Goal: Complete application form: Complete application form

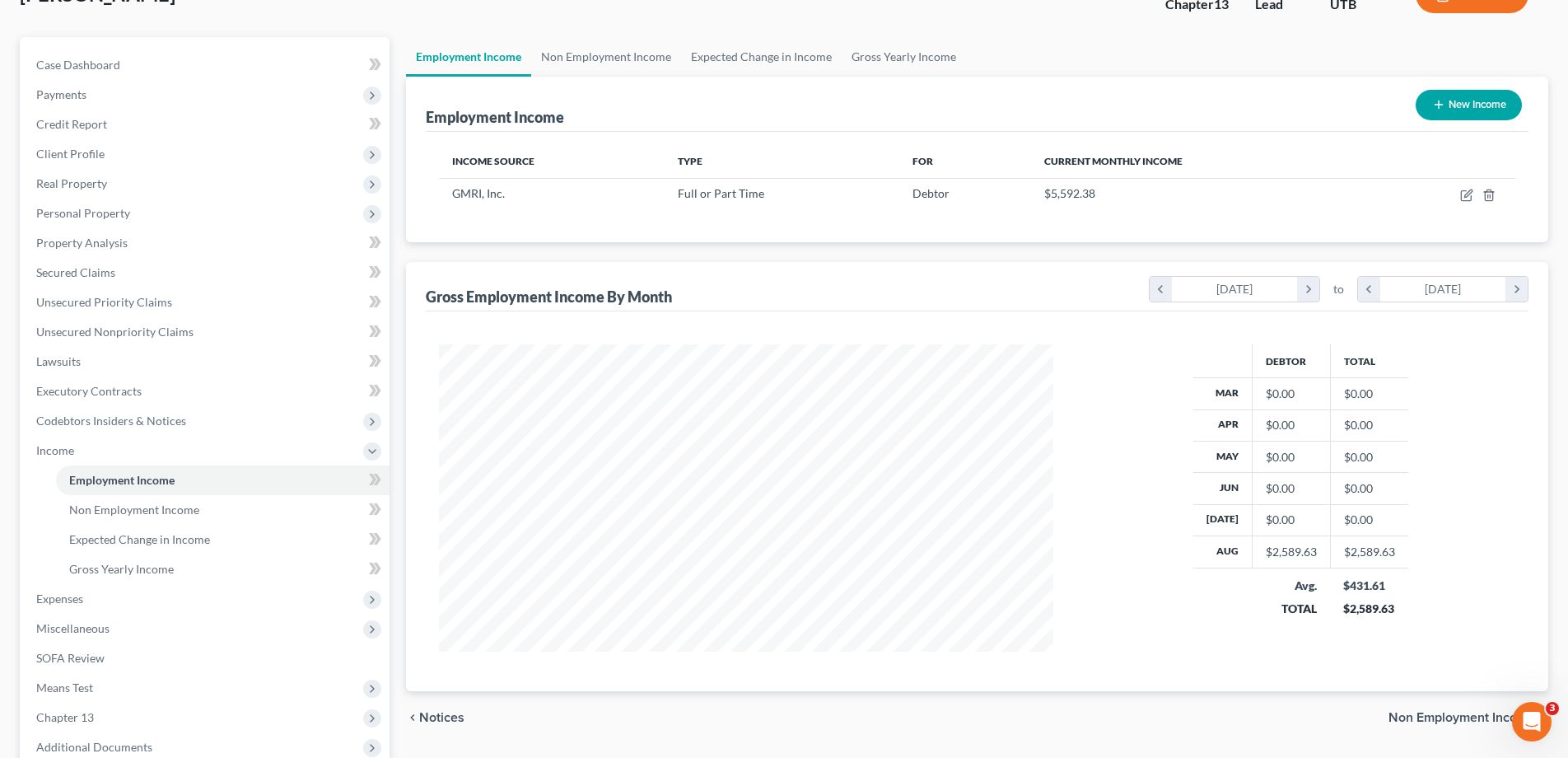
scroll to position [307, 647]
click at [1465, 105] on button "New Income" at bounding box center [1469, 104] width 106 height 30
select select "0"
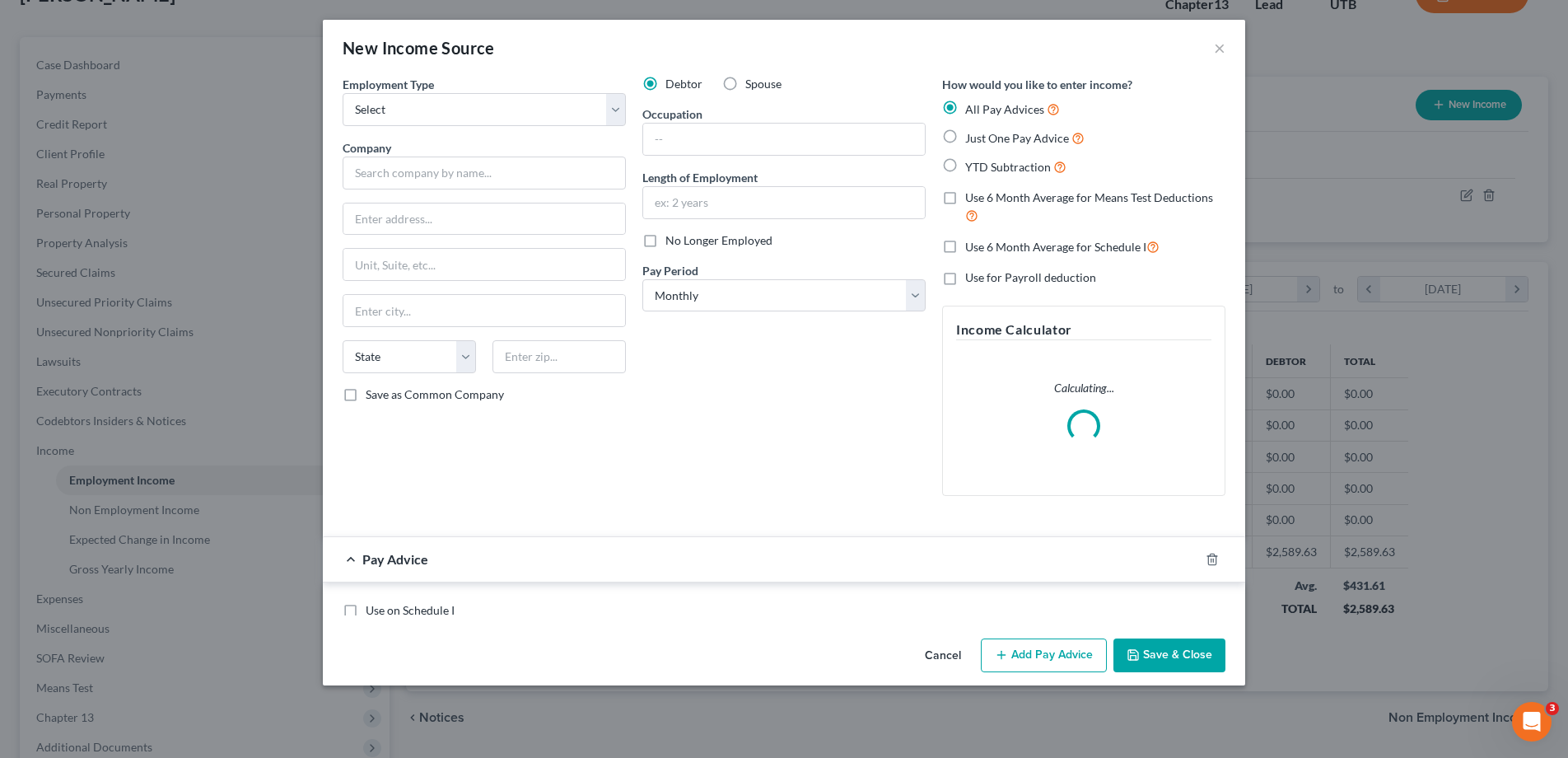
click at [1465, 105] on div "New Income Source × Employment Type * Select Full or [DEMOGRAPHIC_DATA] Employm…" at bounding box center [784, 379] width 1568 height 758
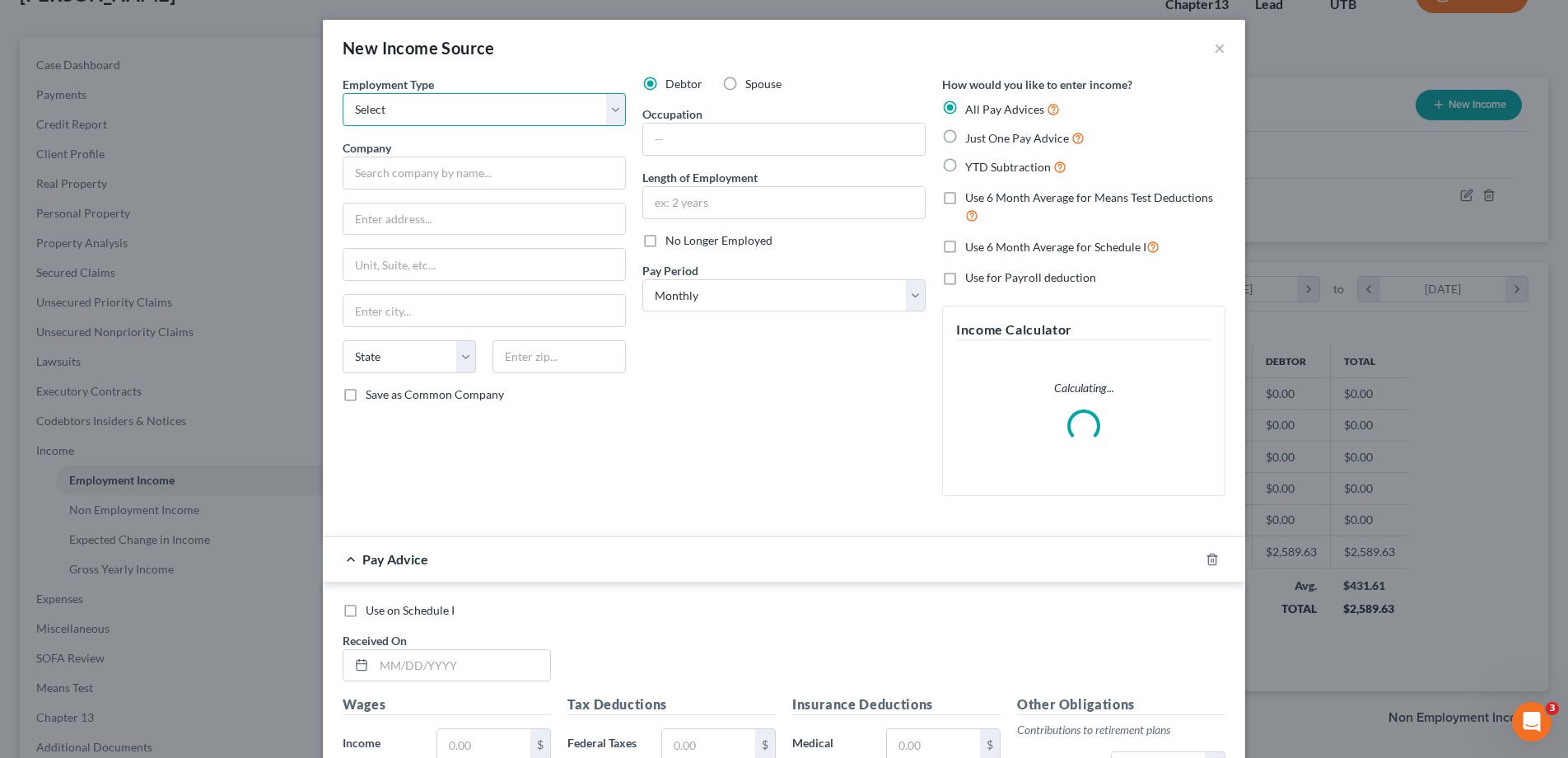
click at [615, 110] on select "Select Full or [DEMOGRAPHIC_DATA] Employment Self Employment" at bounding box center [485, 110] width 283 height 33
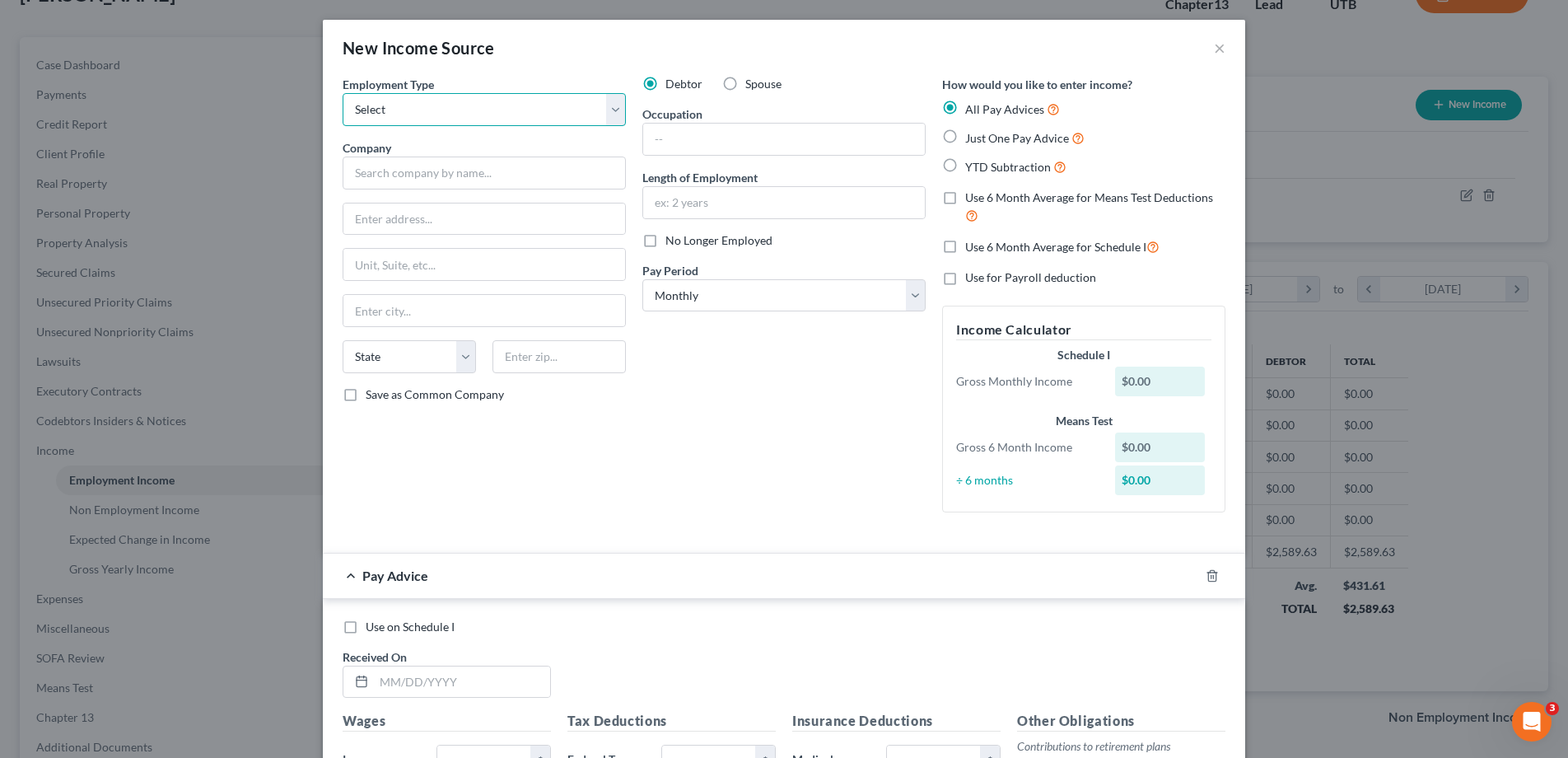
select select "0"
click at [343, 93] on select "Select Full or [DEMOGRAPHIC_DATA] Employment Self Employment" at bounding box center [485, 110] width 283 height 33
click at [666, 237] on label "No Longer Employed" at bounding box center [719, 240] width 107 height 16
click at [672, 237] on input "No Longer Employed" at bounding box center [677, 238] width 11 height 11
checkbox input "true"
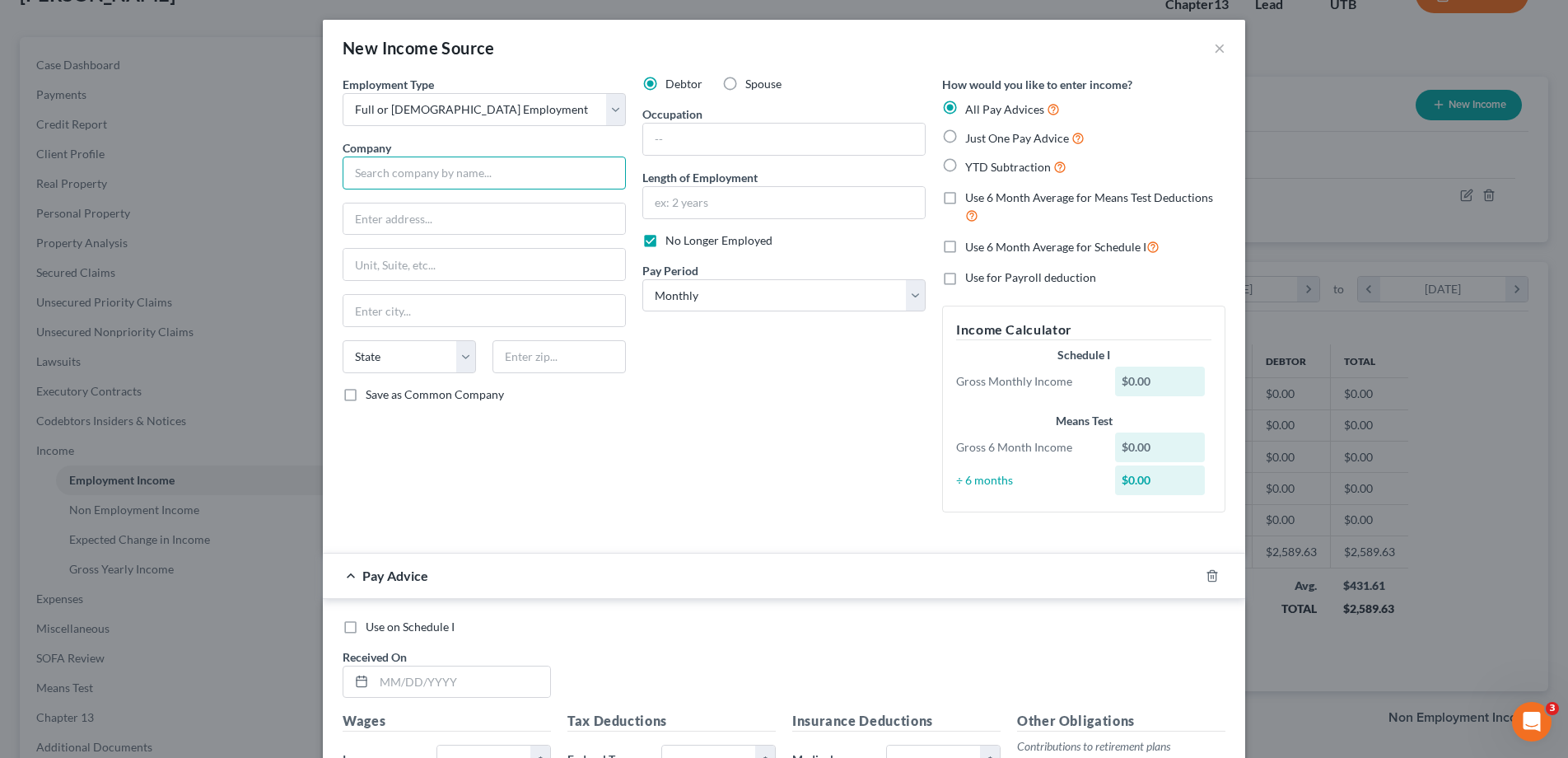
click at [542, 177] on input "text" at bounding box center [485, 173] width 283 height 33
click at [453, 178] on input "Mod Su[er" at bounding box center [485, 173] width 283 height 33
type input "Mod Super Fast Pizza LLC"
type input "[STREET_ADDRESS]"
type input "Suite 100"
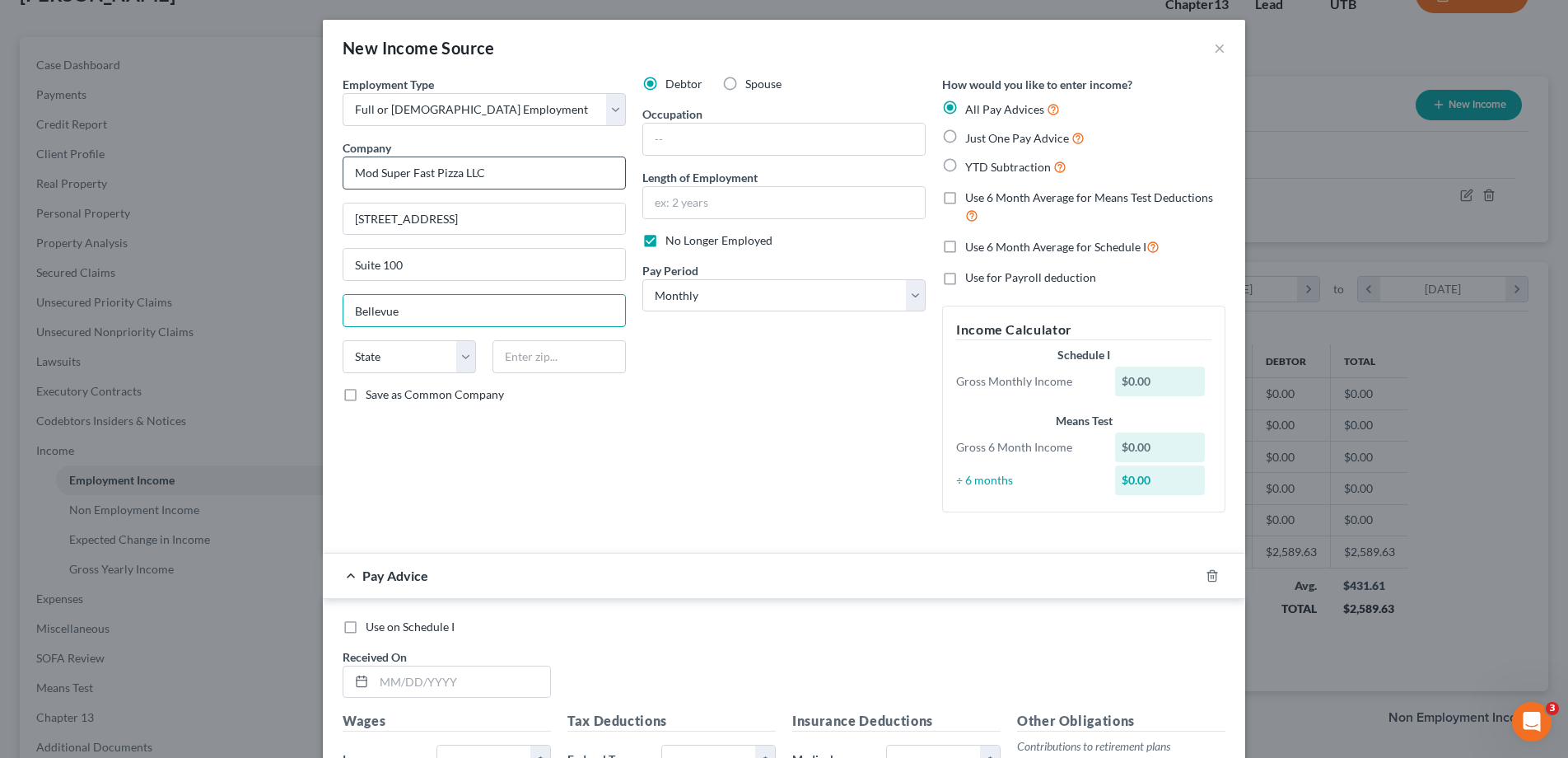
type input "Bellevue"
select select "50"
type input "98007"
click at [687, 135] on input "text" at bounding box center [784, 139] width 282 height 31
type input "manager"
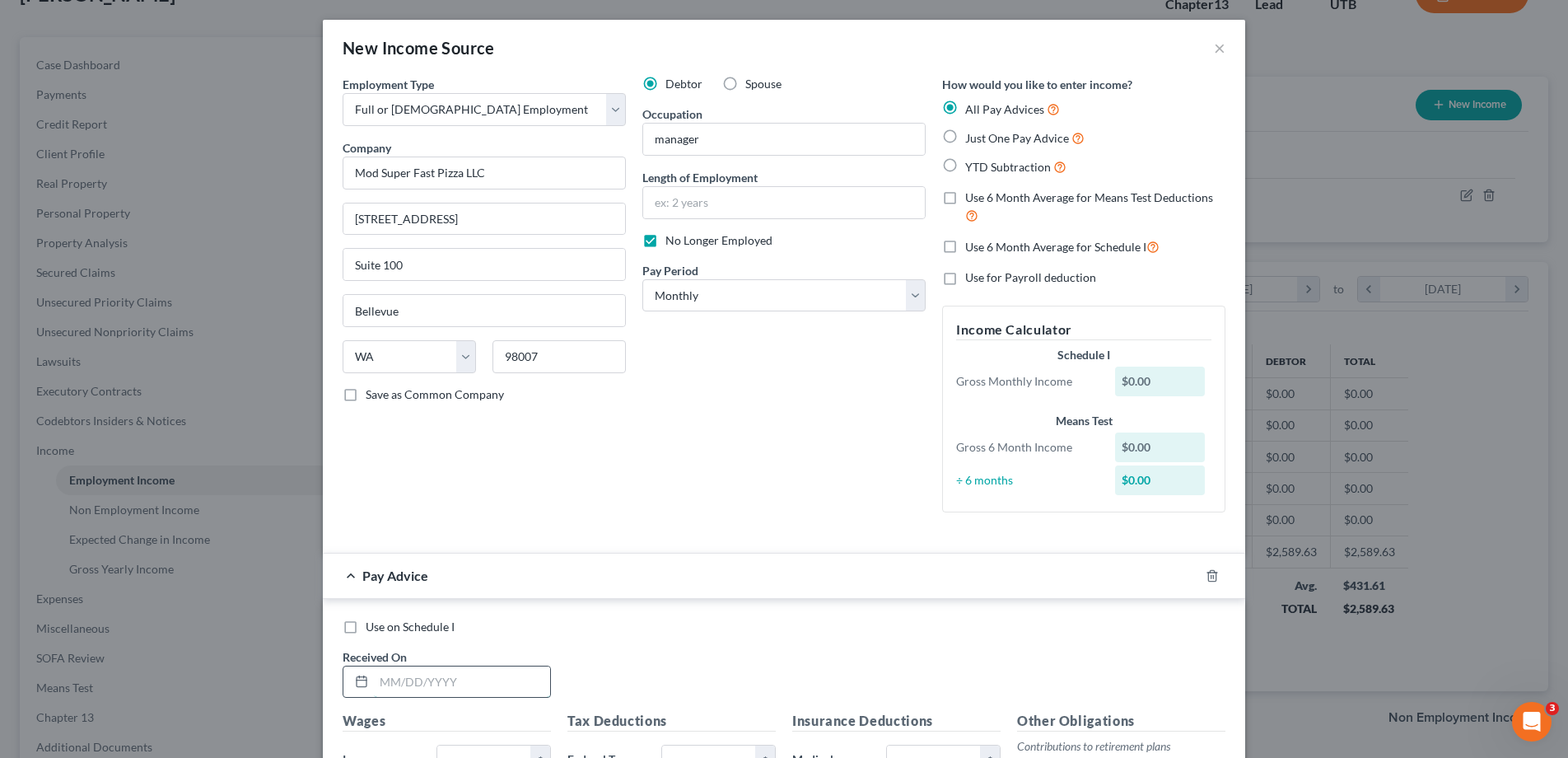
click at [454, 687] on input "text" at bounding box center [462, 682] width 176 height 31
type input "[DATE]"
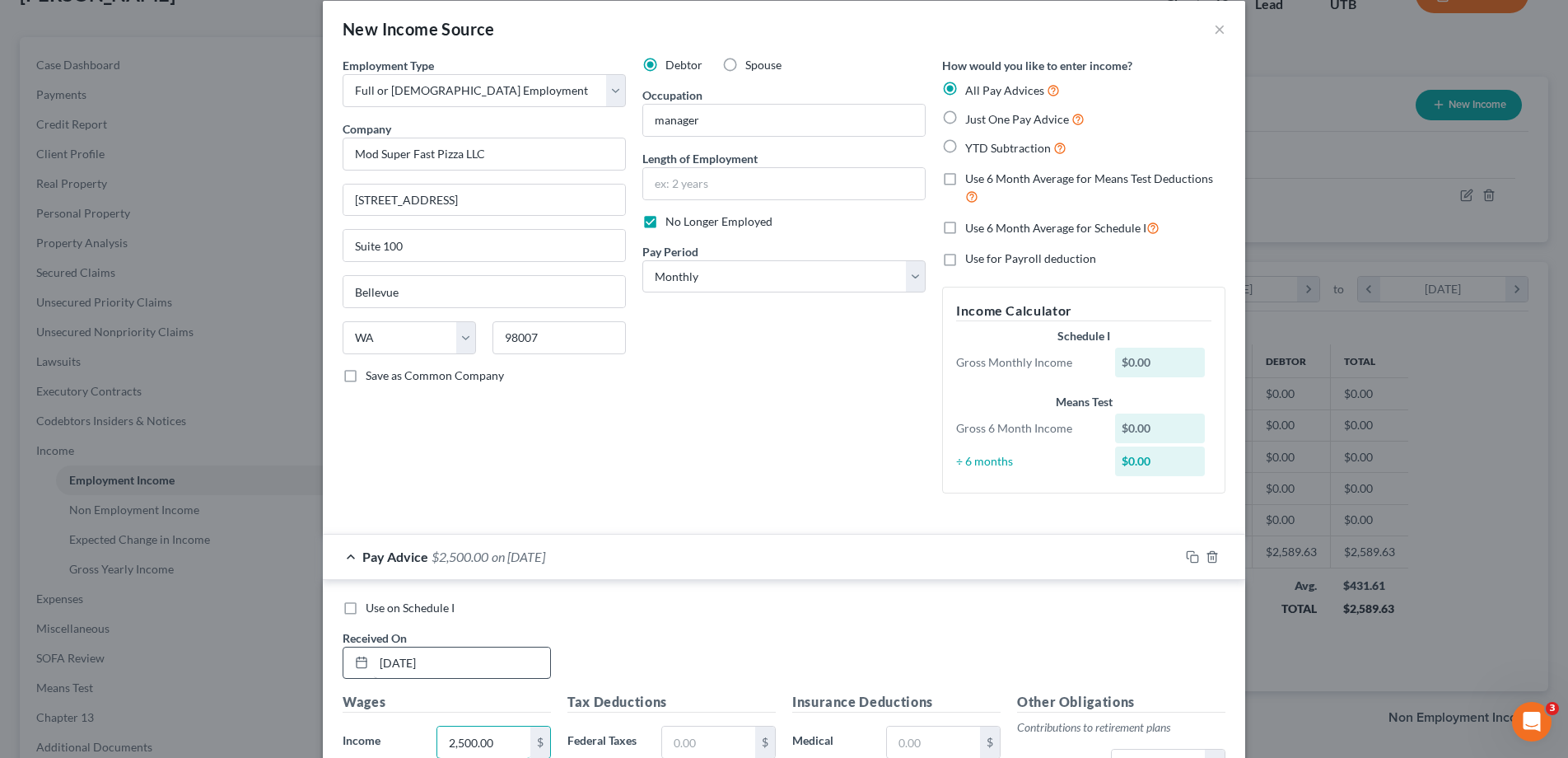
type input "2,500.00"
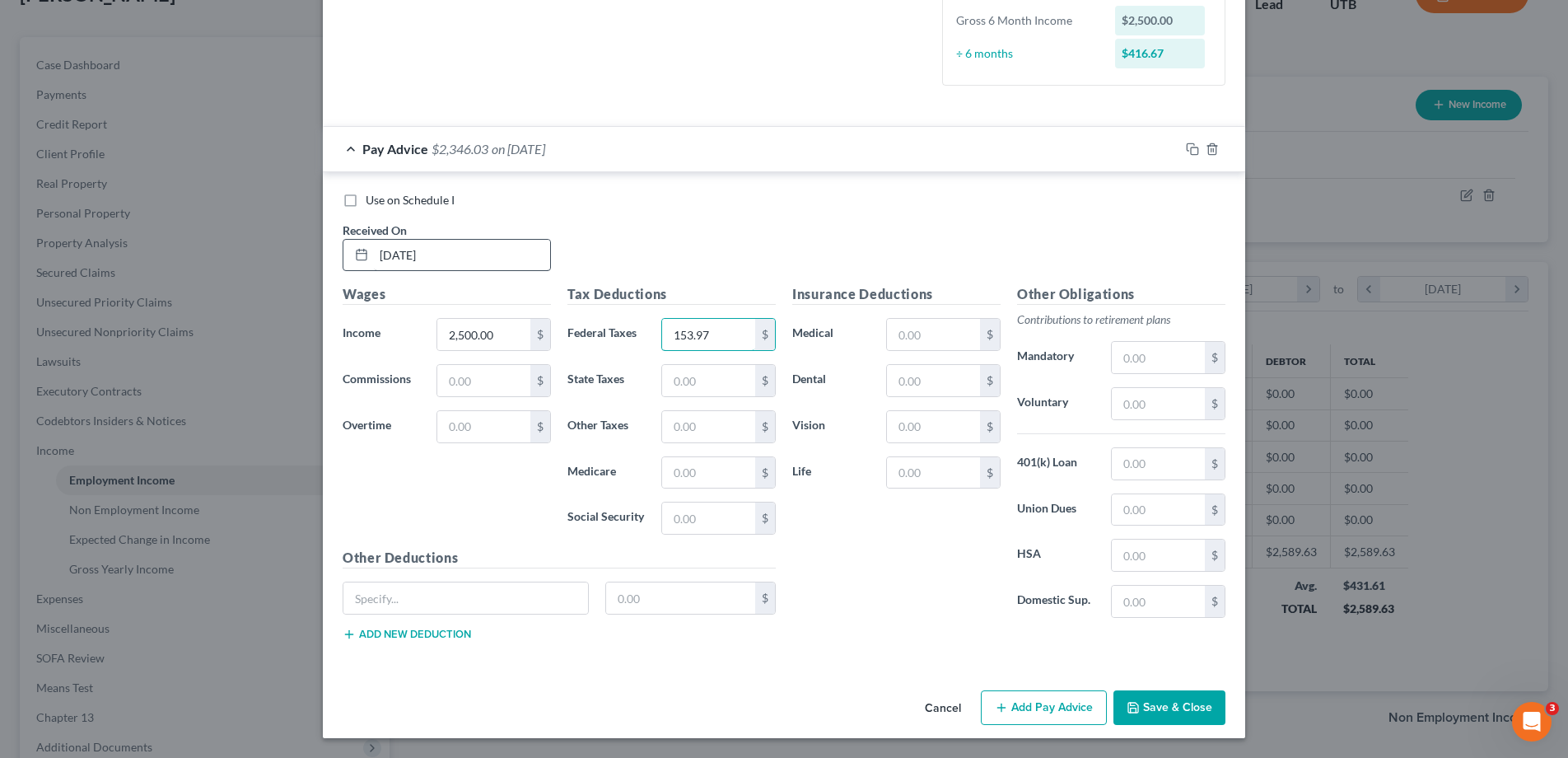
type input "153.97"
type input "88.11"
type input "31.71"
type input "135.57"
type input "272.00"
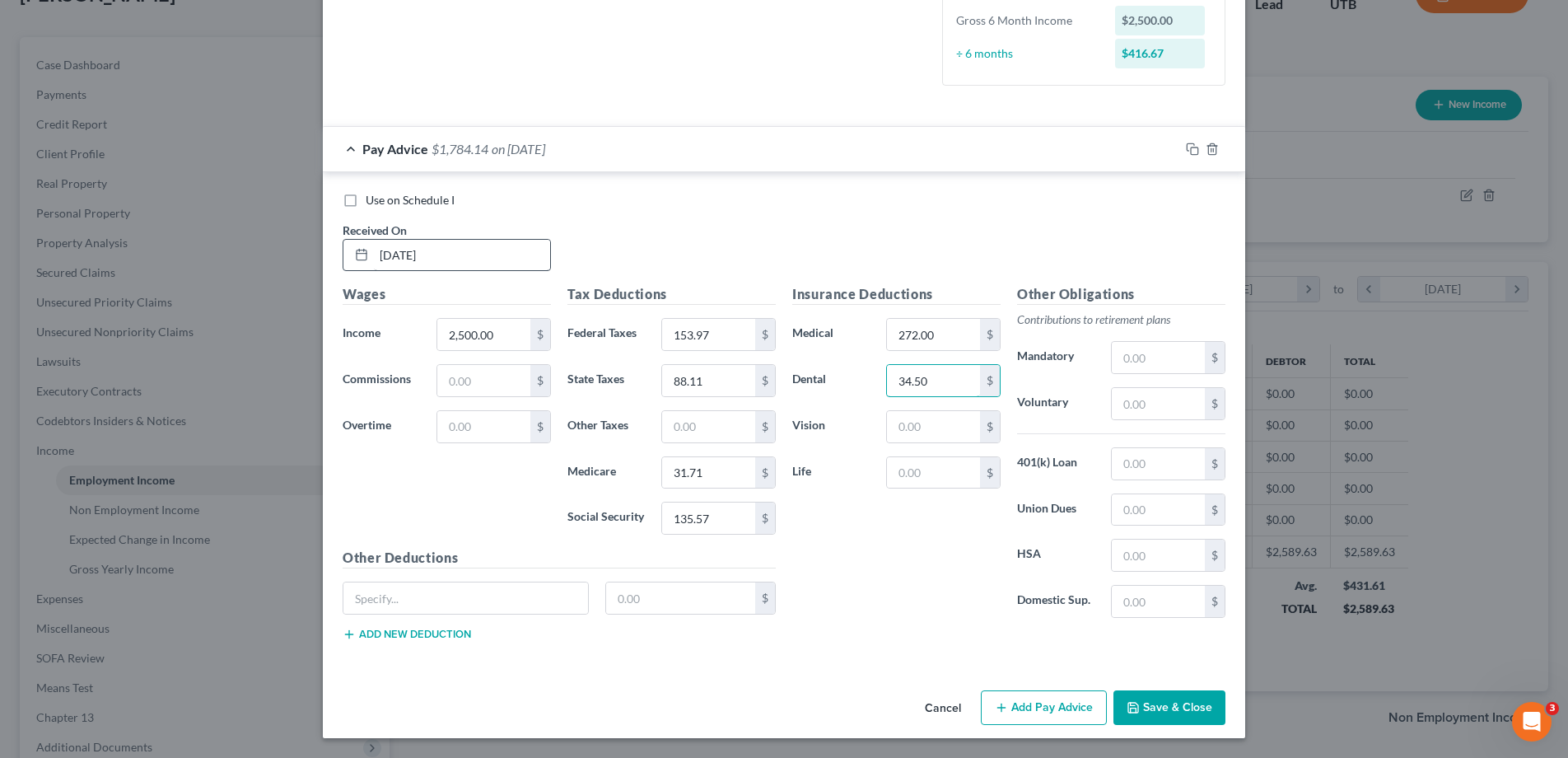
type input "34.50"
type input "7"
type input "21"
type input "250.00"
type input "890.77"
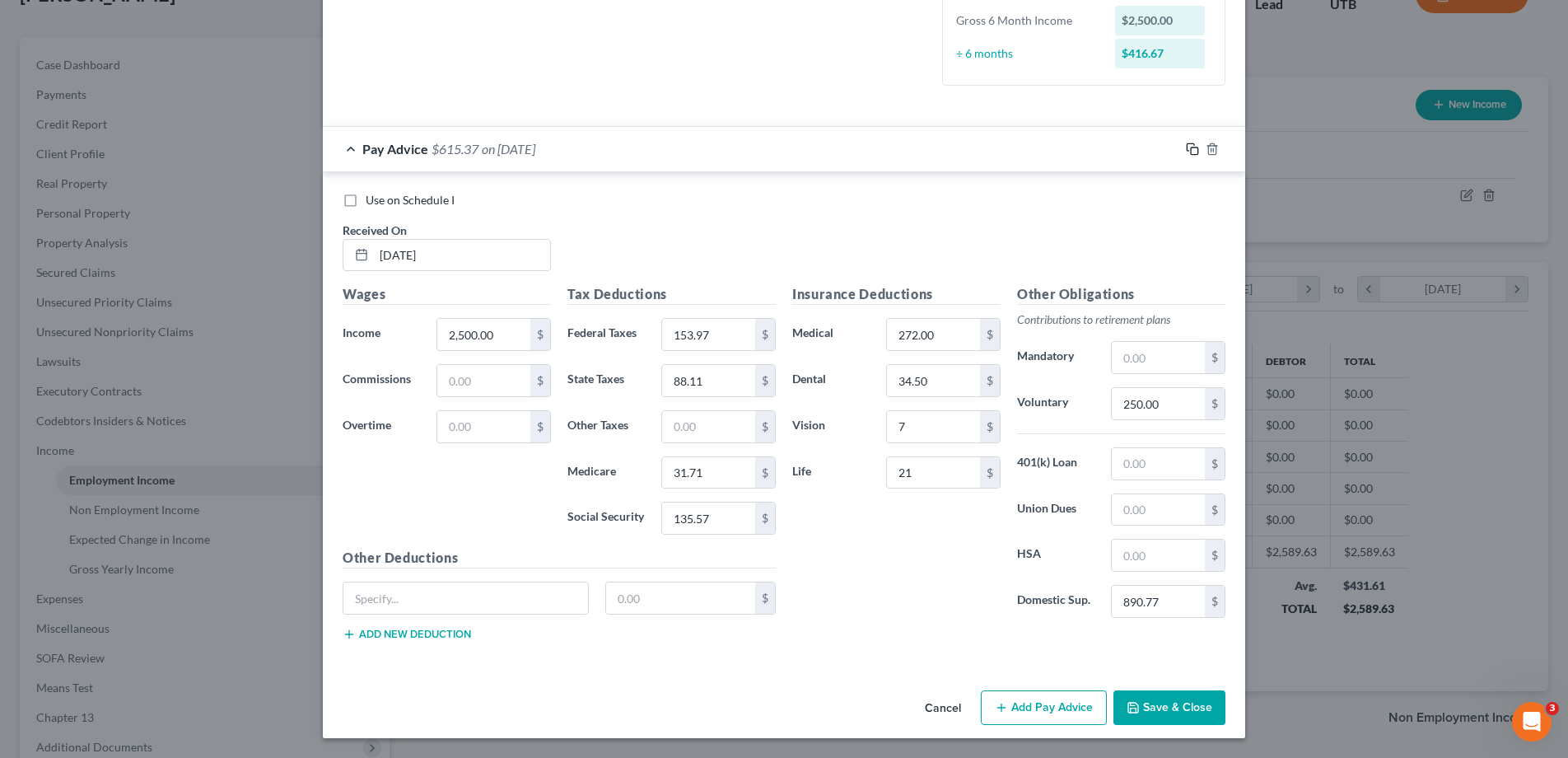
click at [1193, 147] on icon "button" at bounding box center [1192, 149] width 13 height 13
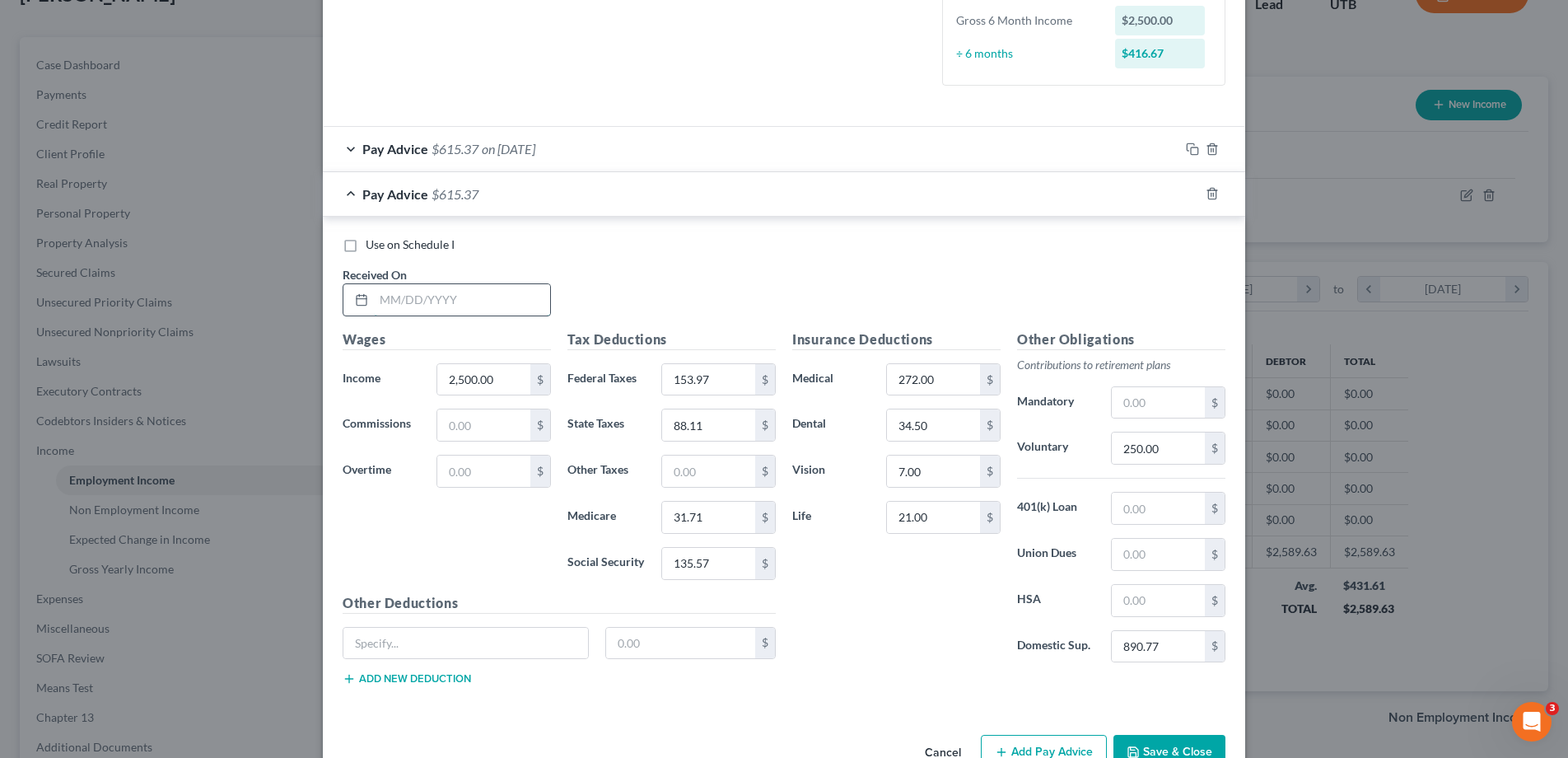
click at [461, 289] on input "text" at bounding box center [462, 300] width 176 height 31
type input "[DATE]"
click at [1192, 193] on icon "button" at bounding box center [1192, 194] width 13 height 13
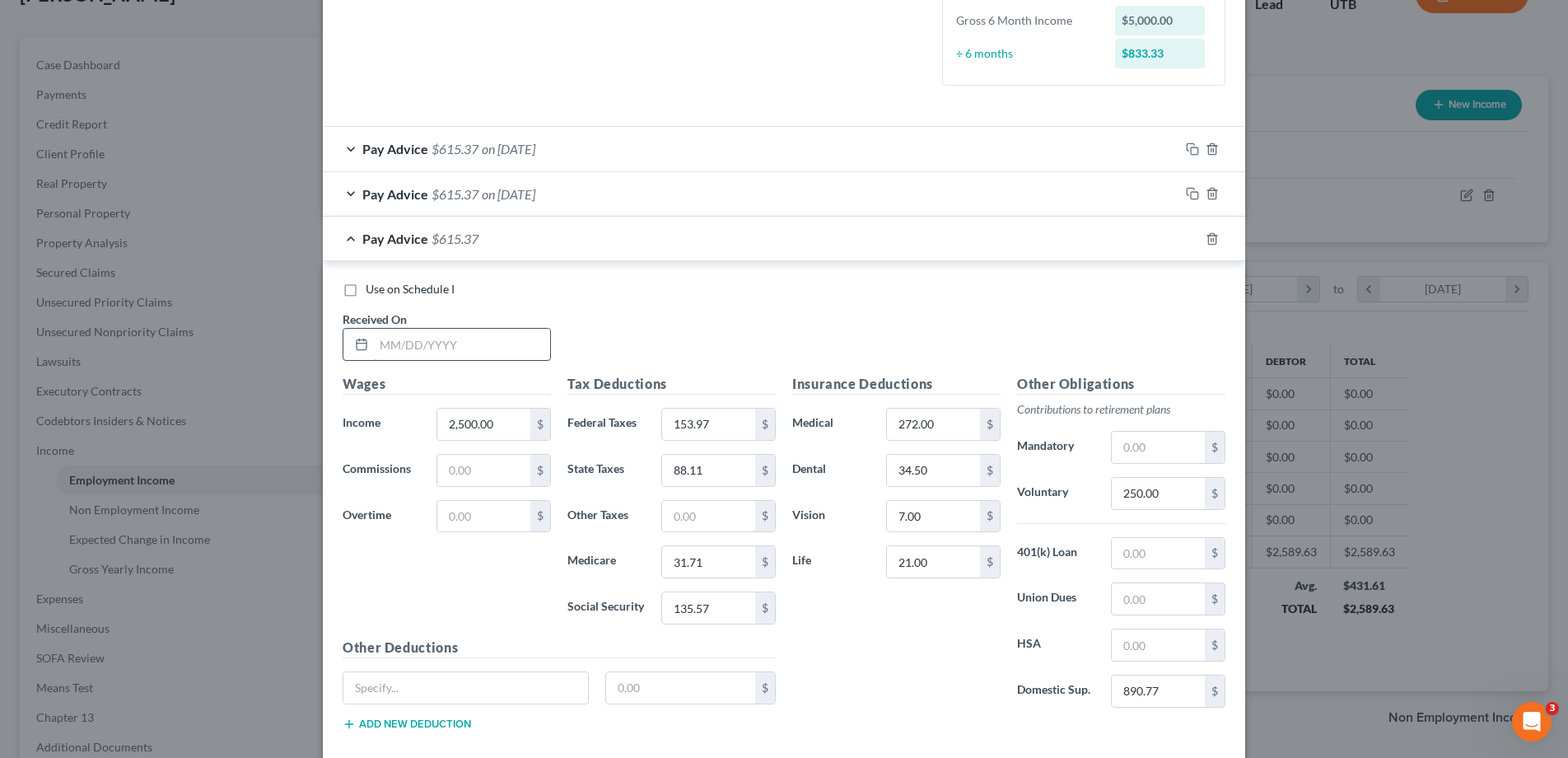
click at [425, 345] on input "text" at bounding box center [462, 344] width 176 height 31
type input "[DATE]"
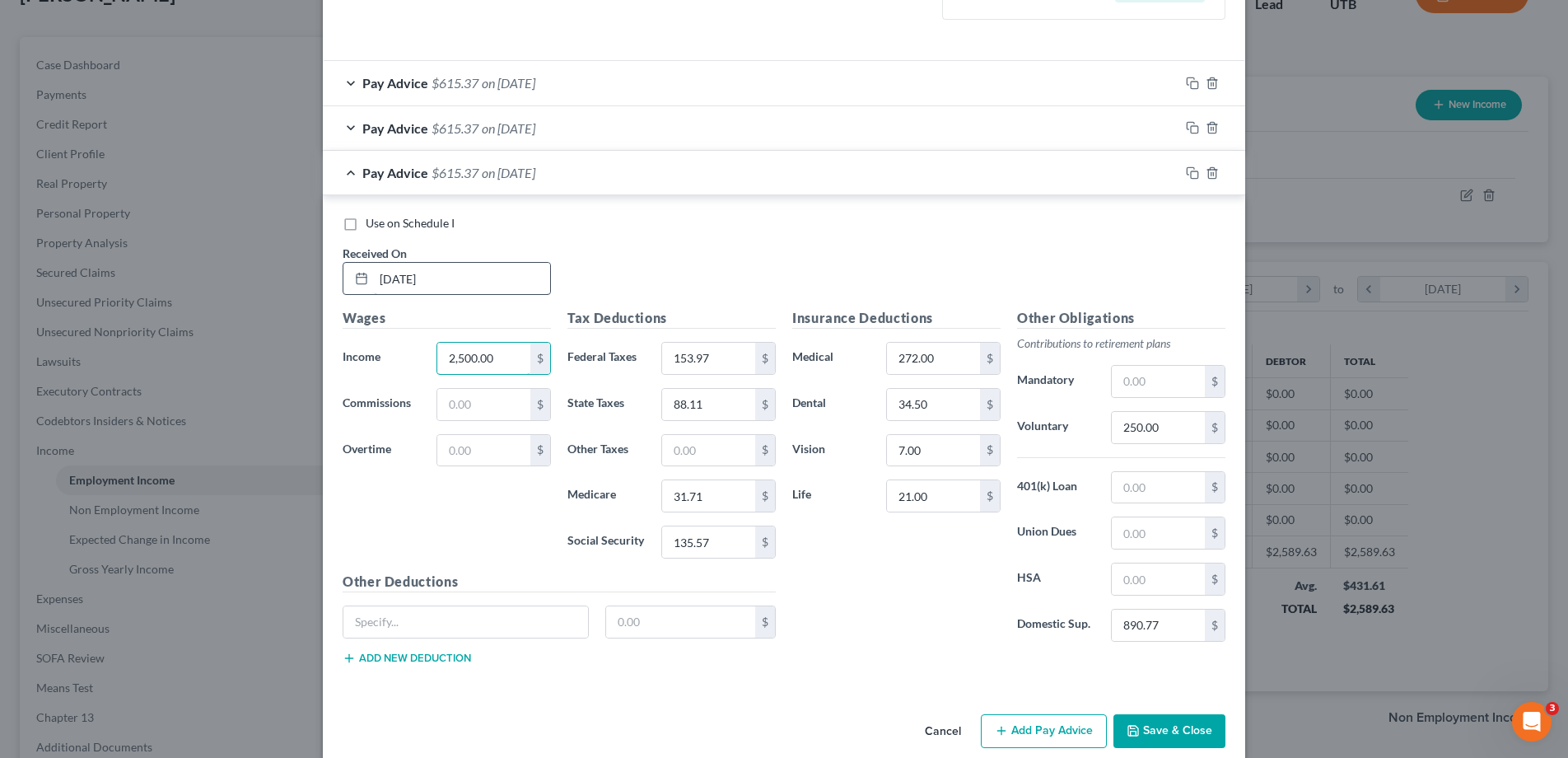
scroll to position [502, 0]
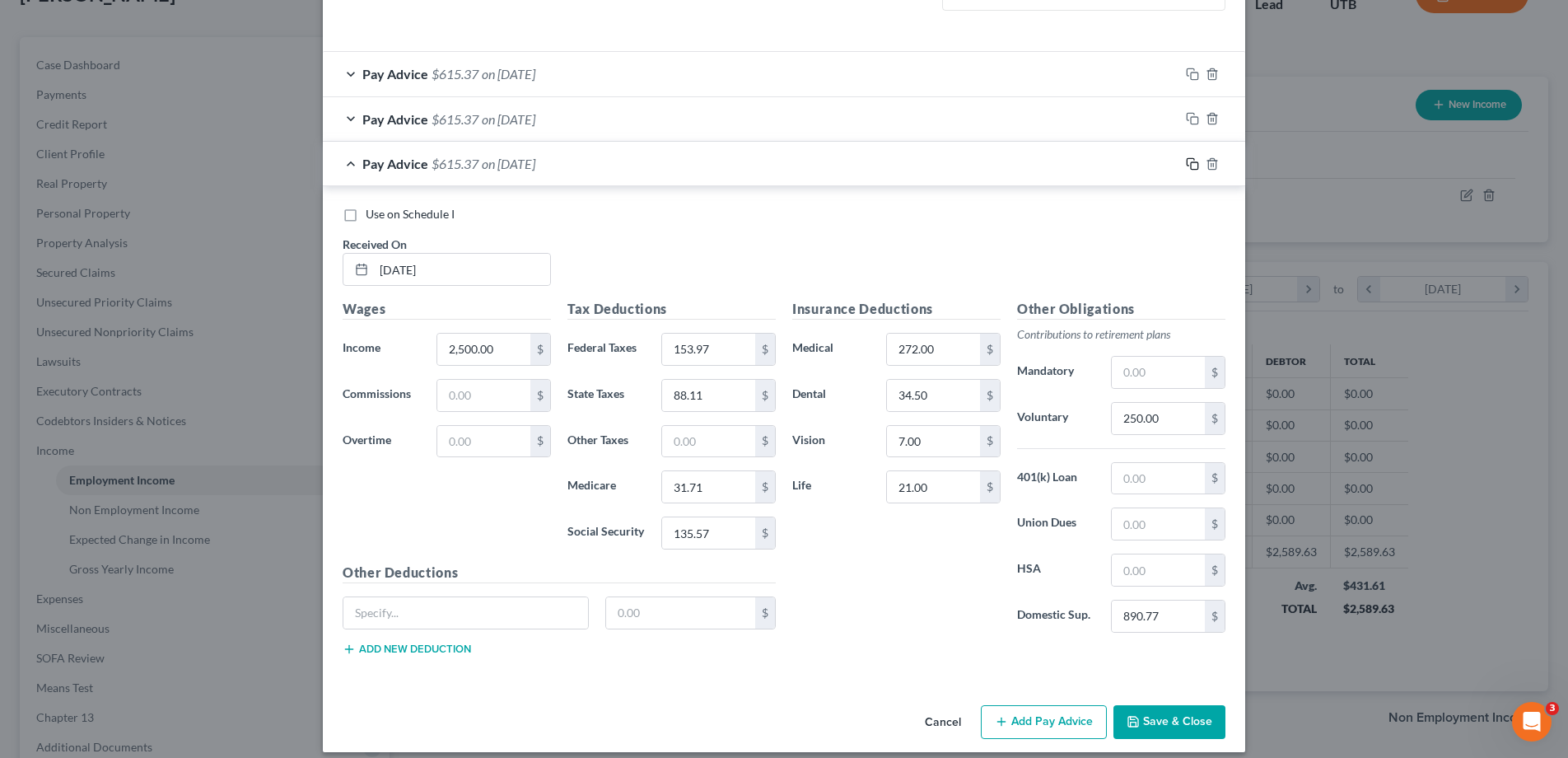
click at [1192, 163] on icon "button" at bounding box center [1192, 164] width 13 height 13
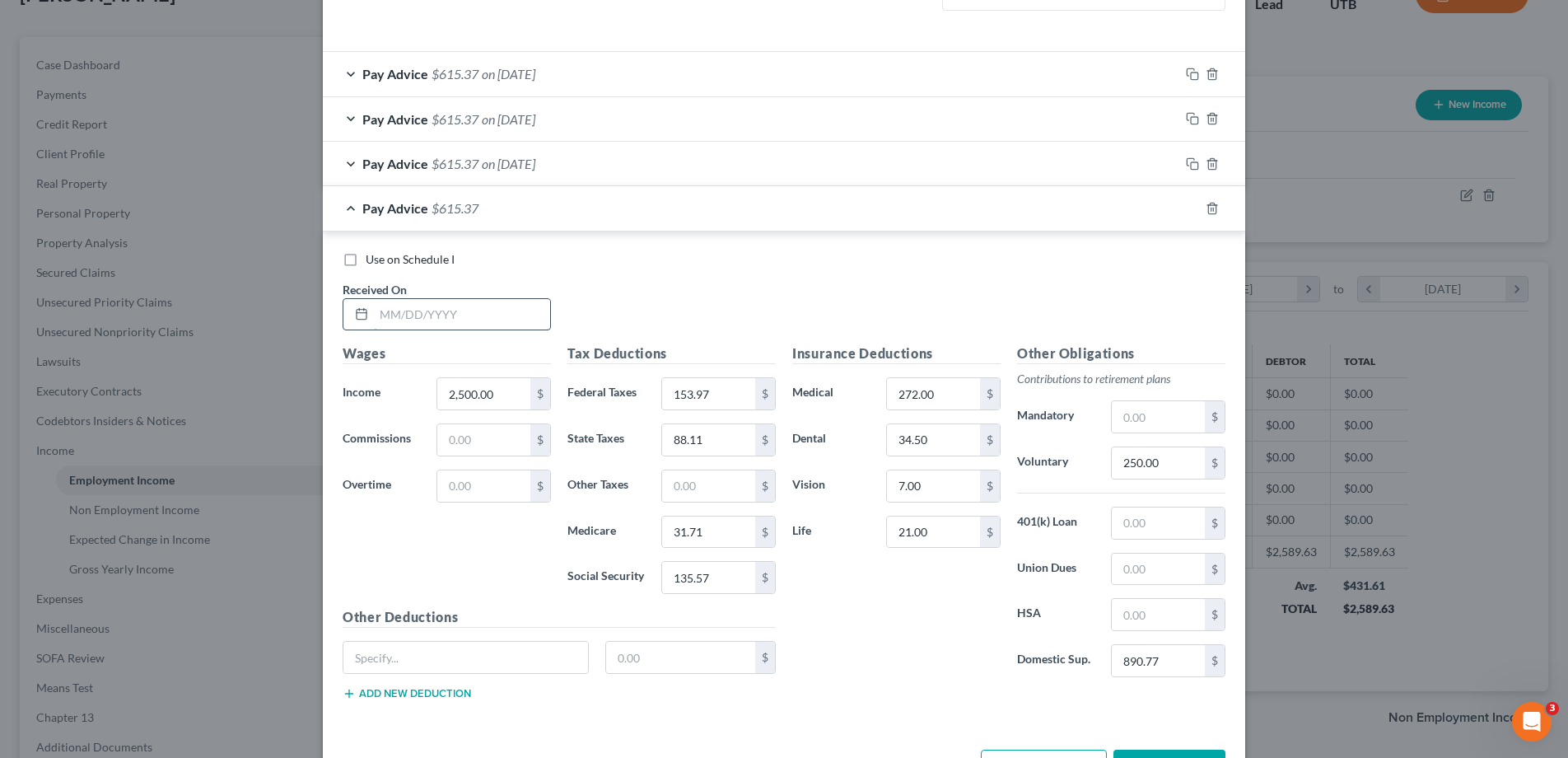
click at [482, 319] on input "text" at bounding box center [462, 315] width 176 height 31
type input "[DATE]"
click at [1165, 664] on input "890.77" at bounding box center [1158, 660] width 93 height 31
click at [948, 387] on input "272.00" at bounding box center [933, 394] width 93 height 31
click at [726, 392] on input "153.97" at bounding box center [709, 394] width 93 height 31
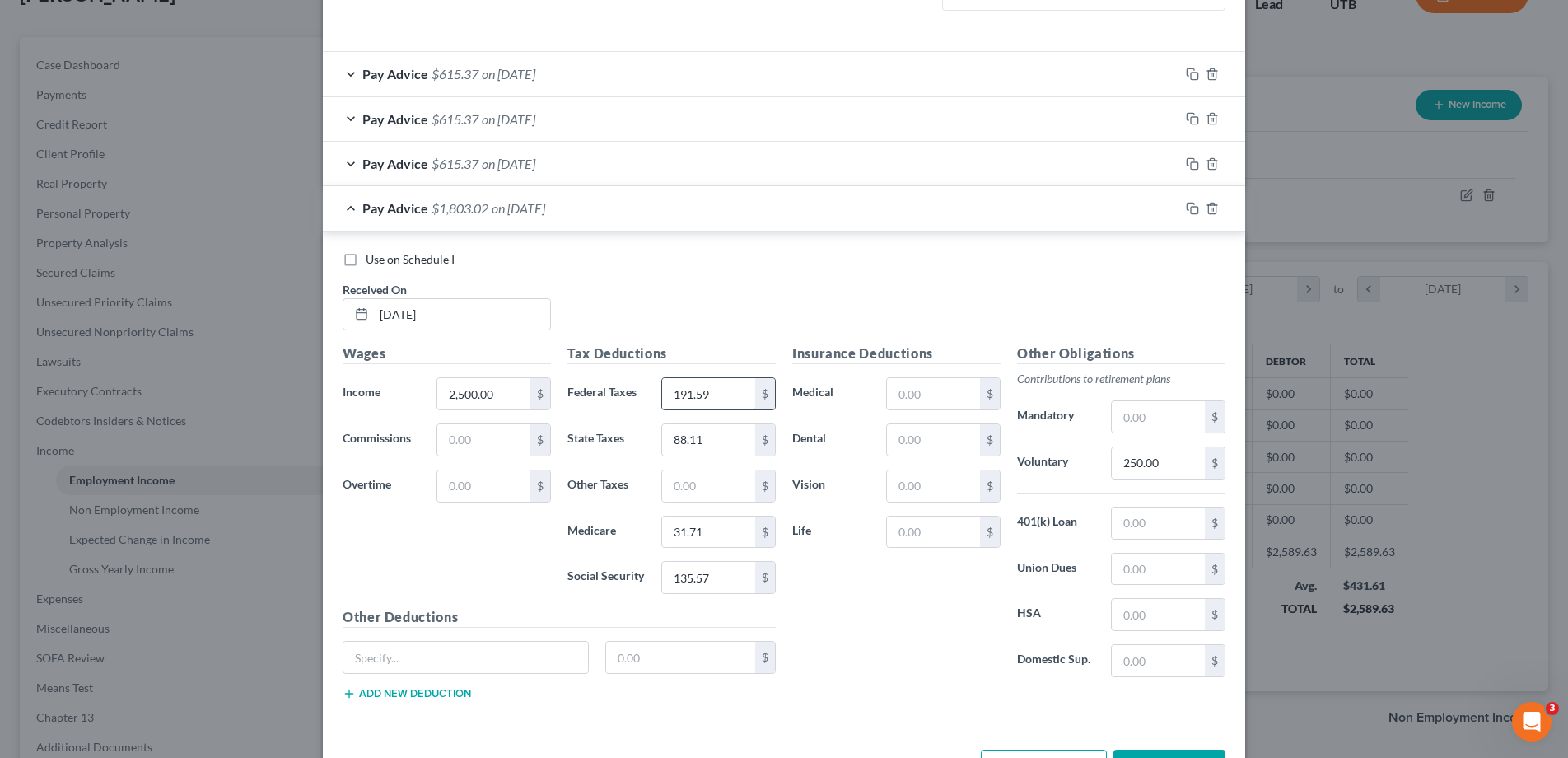
type input "191.59"
type input "102.38"
type input "36.25"
type input "155.00"
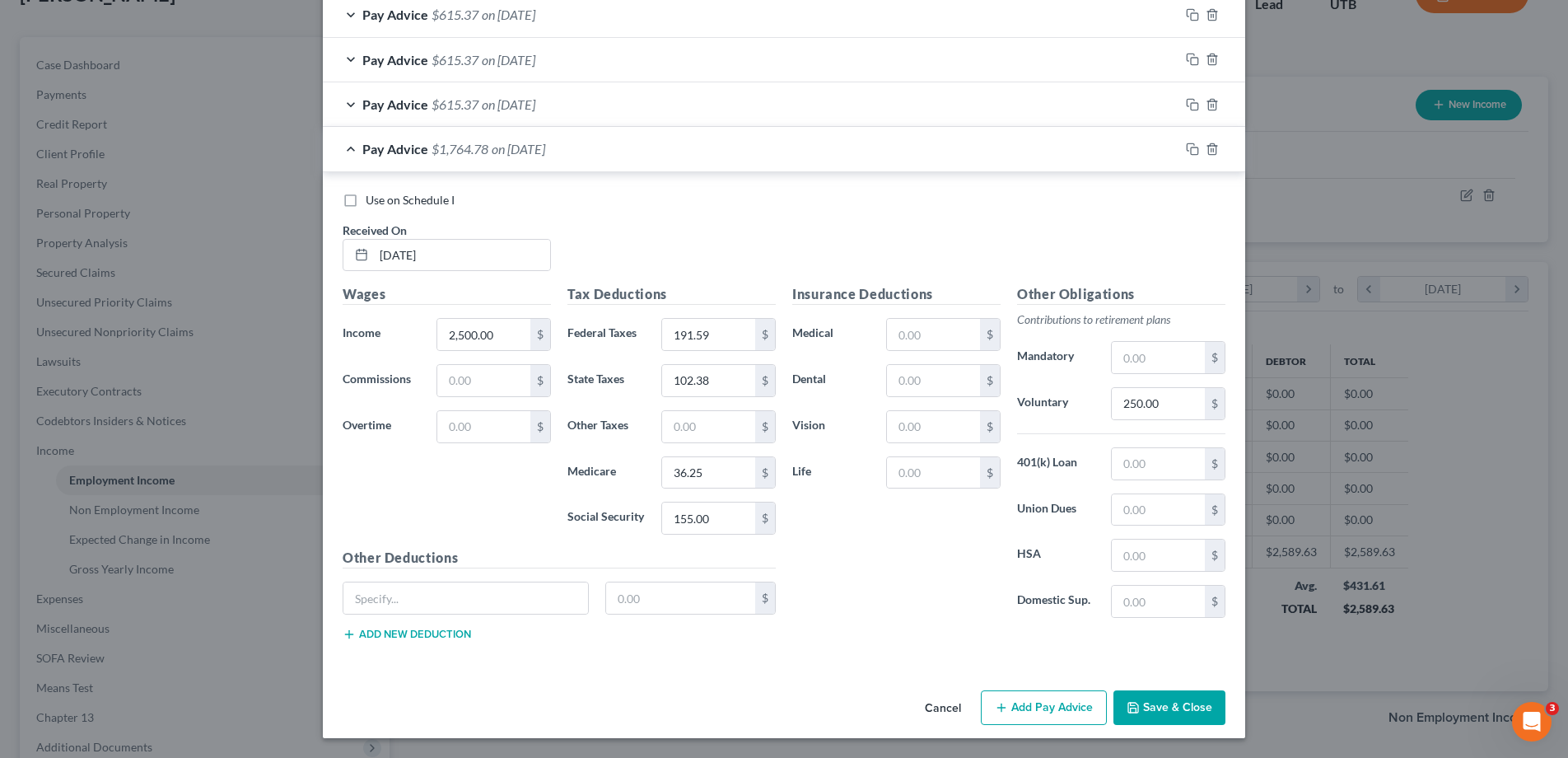
click at [1176, 711] on button "Save & Close" at bounding box center [1169, 708] width 112 height 35
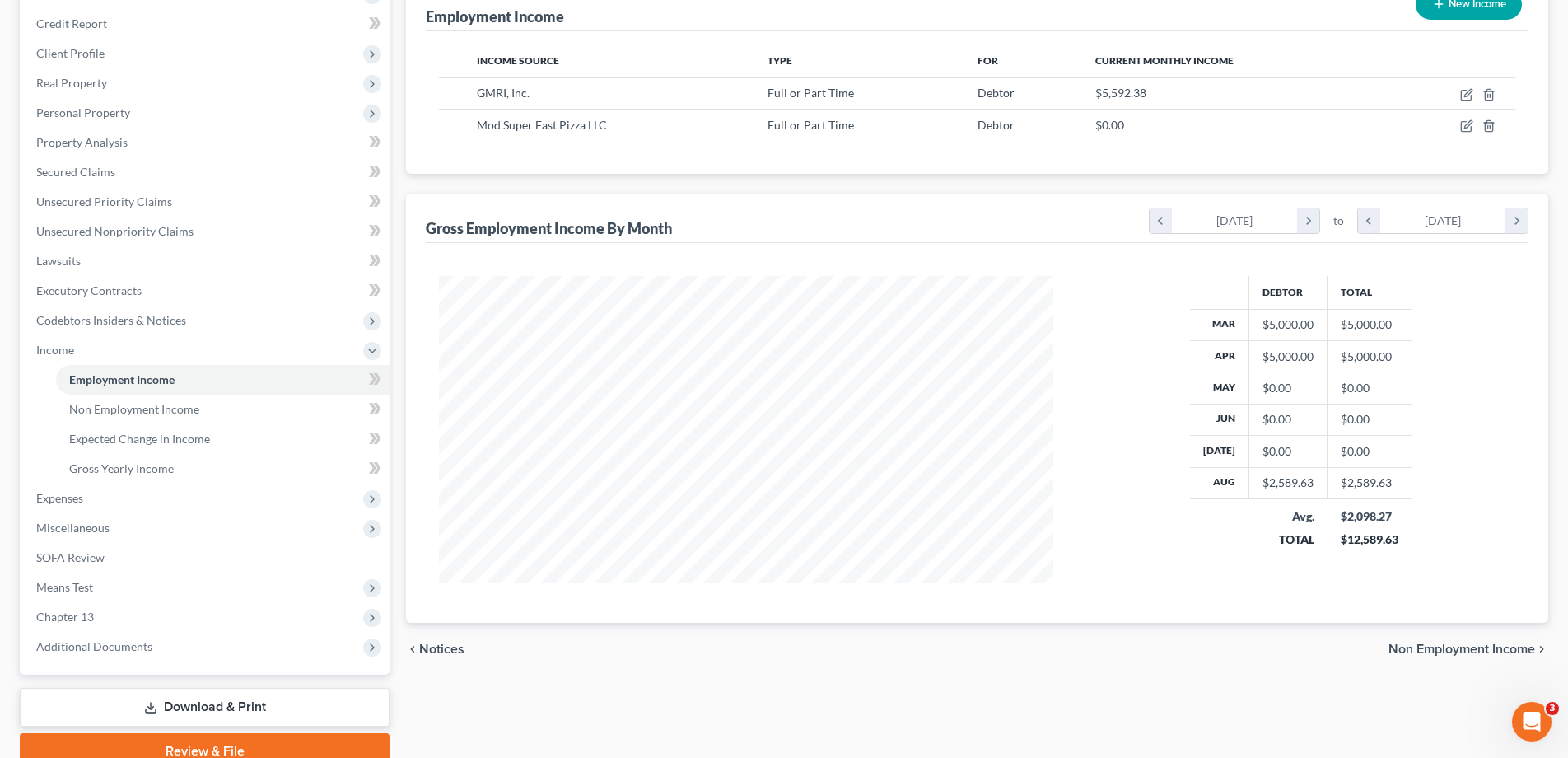
scroll to position [295, 0]
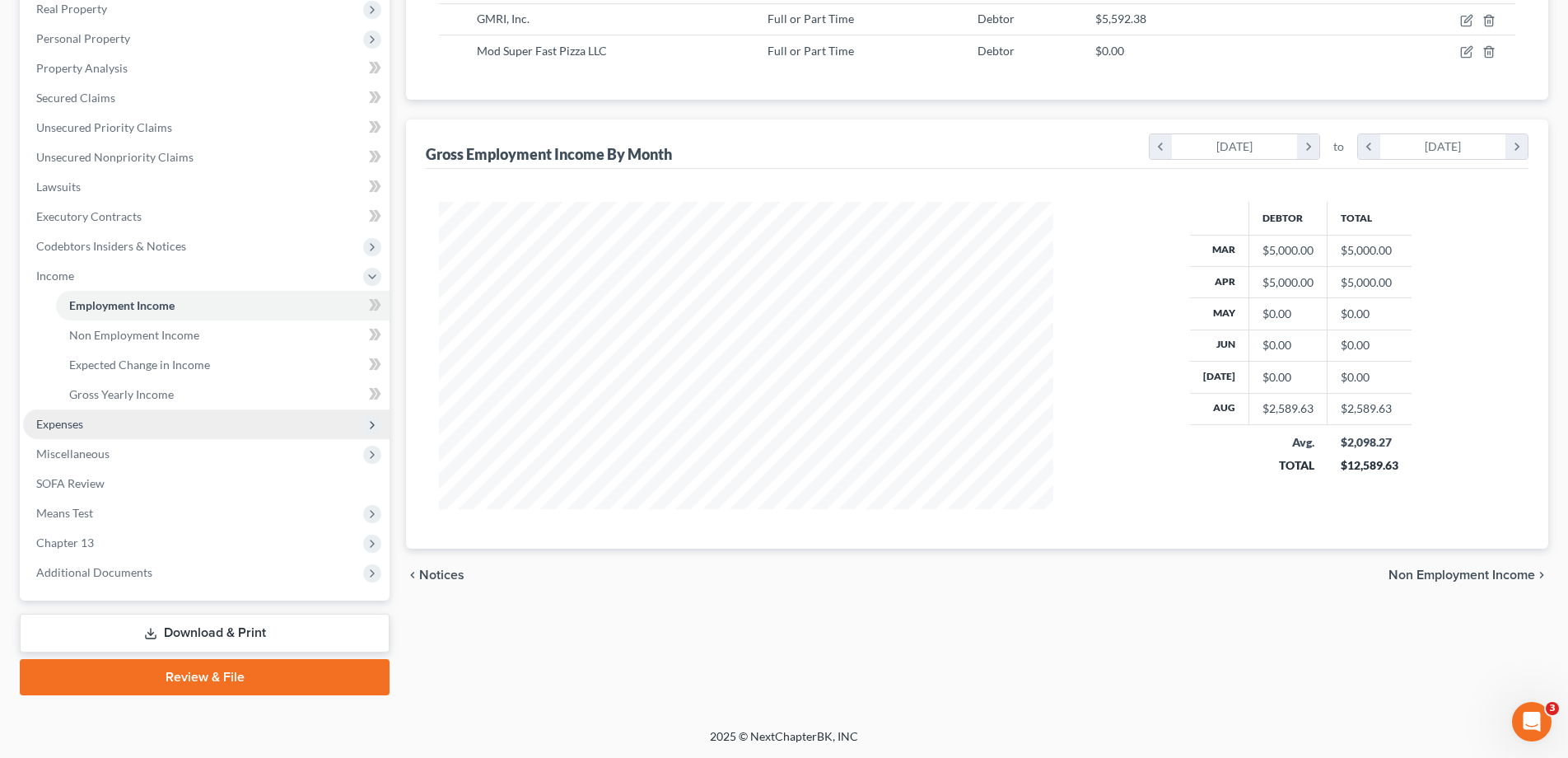
click at [81, 427] on span "Expenses" at bounding box center [59, 423] width 47 height 14
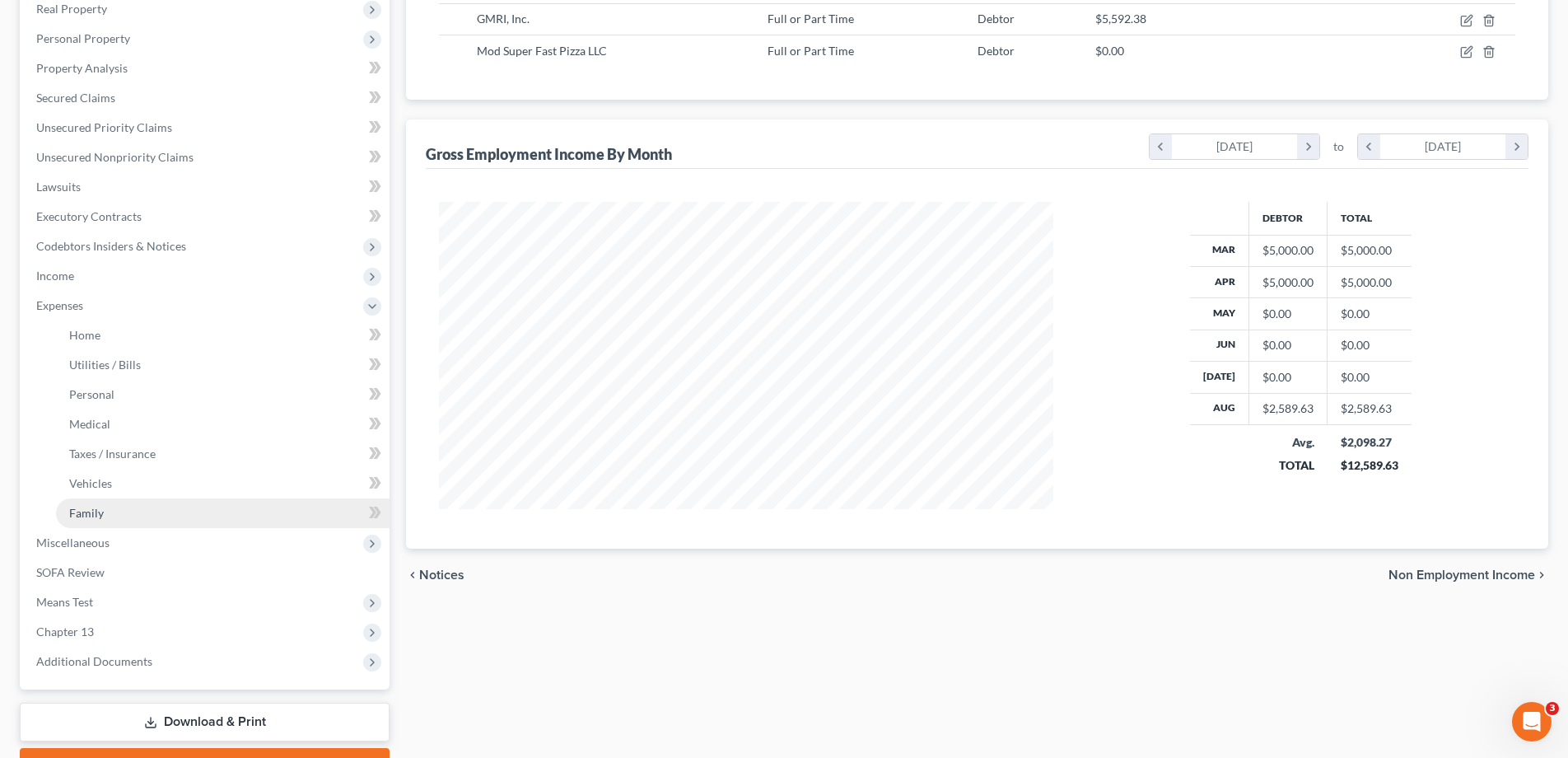
click at [93, 514] on span "Family" at bounding box center [87, 512] width 35 height 14
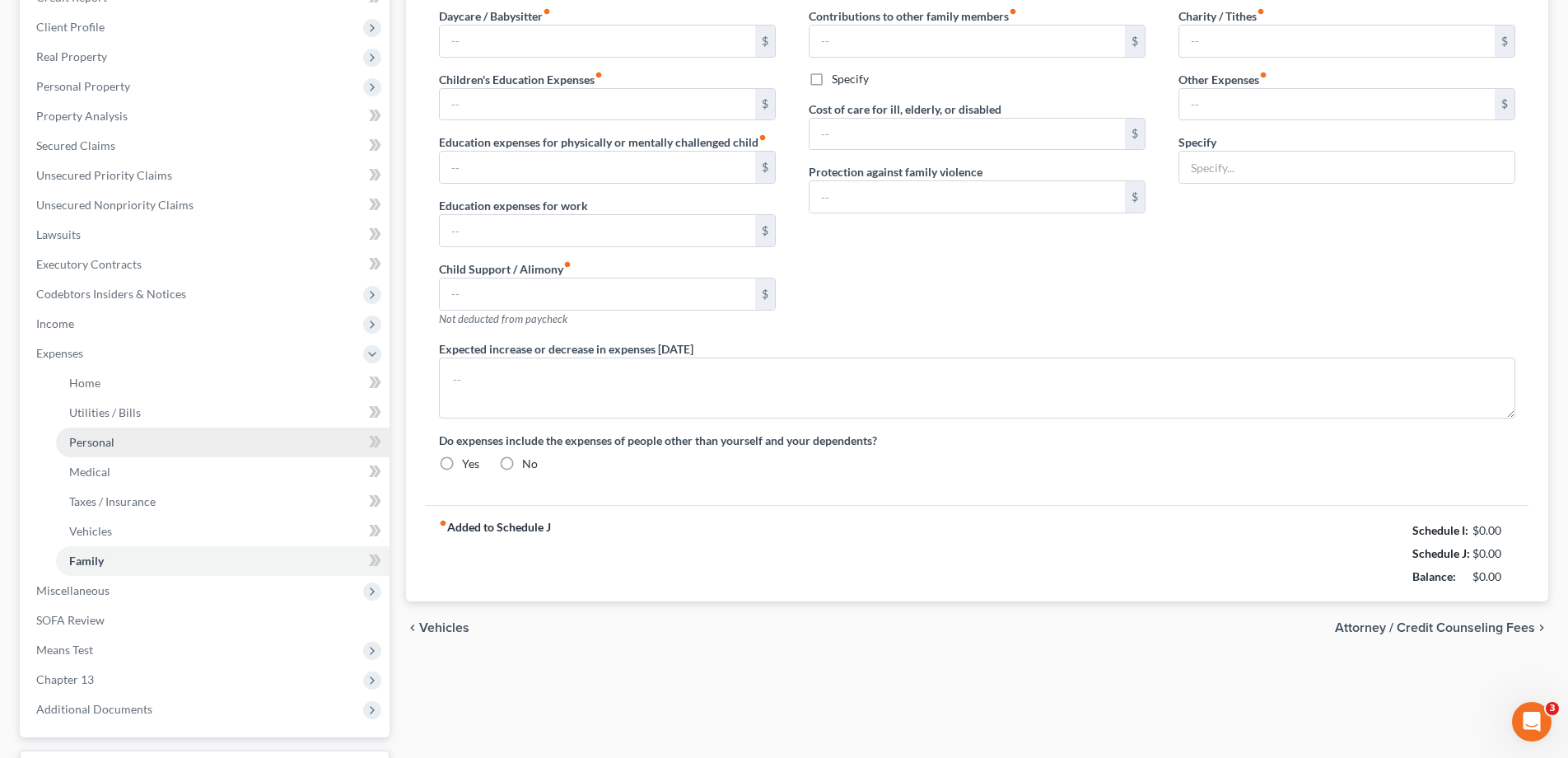
type input "0.00"
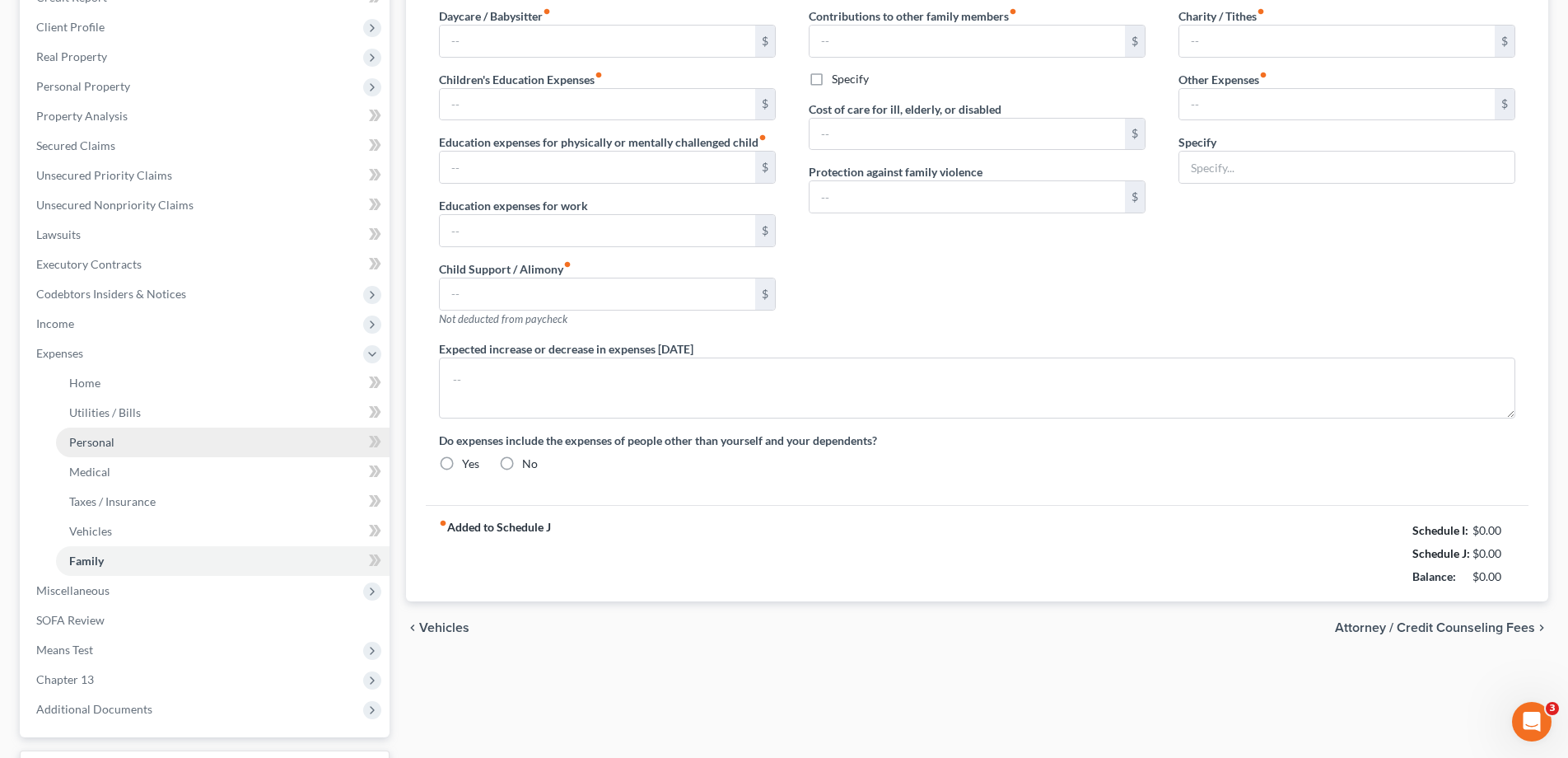
type input "0.00"
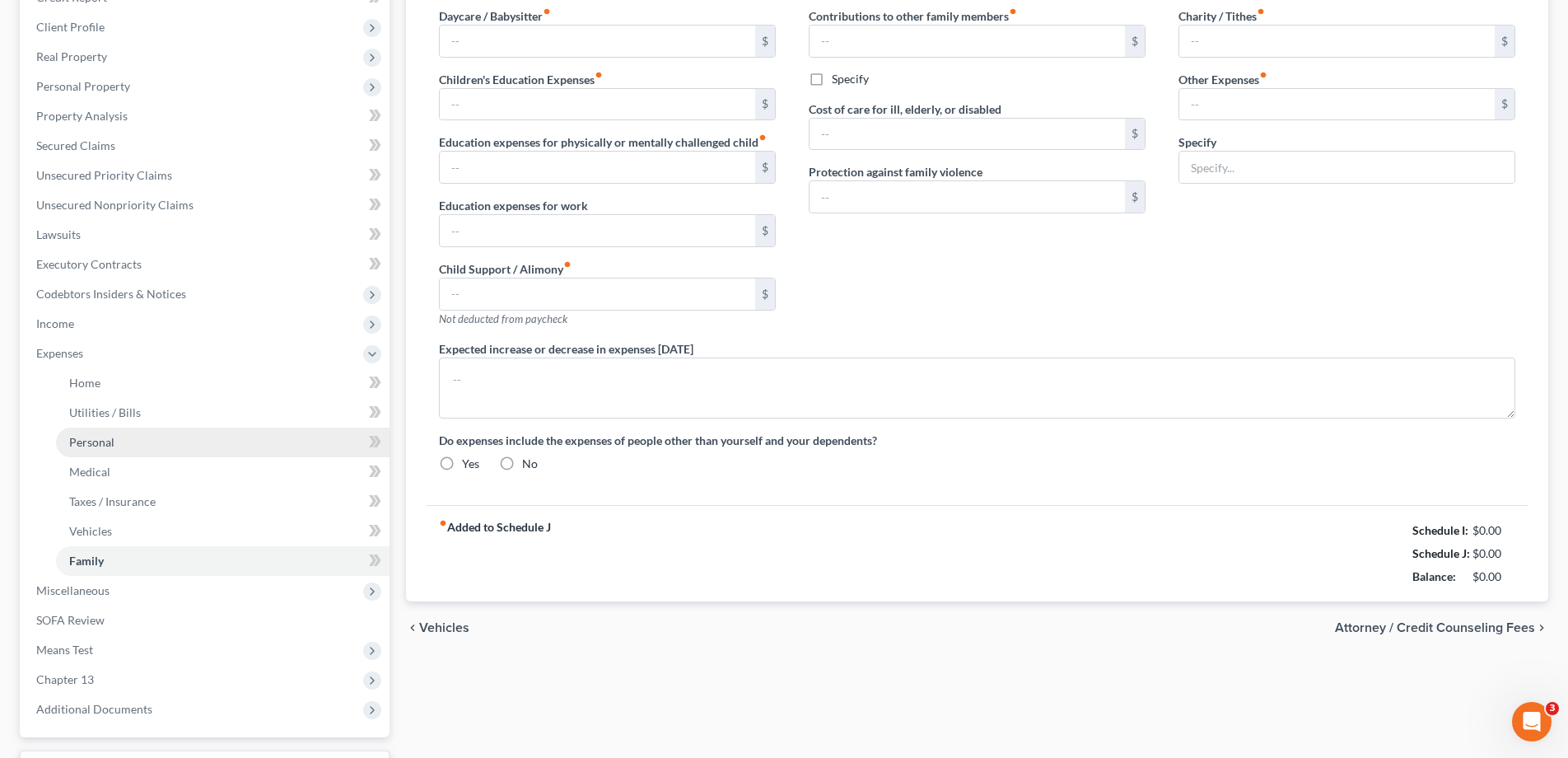
radio input "true"
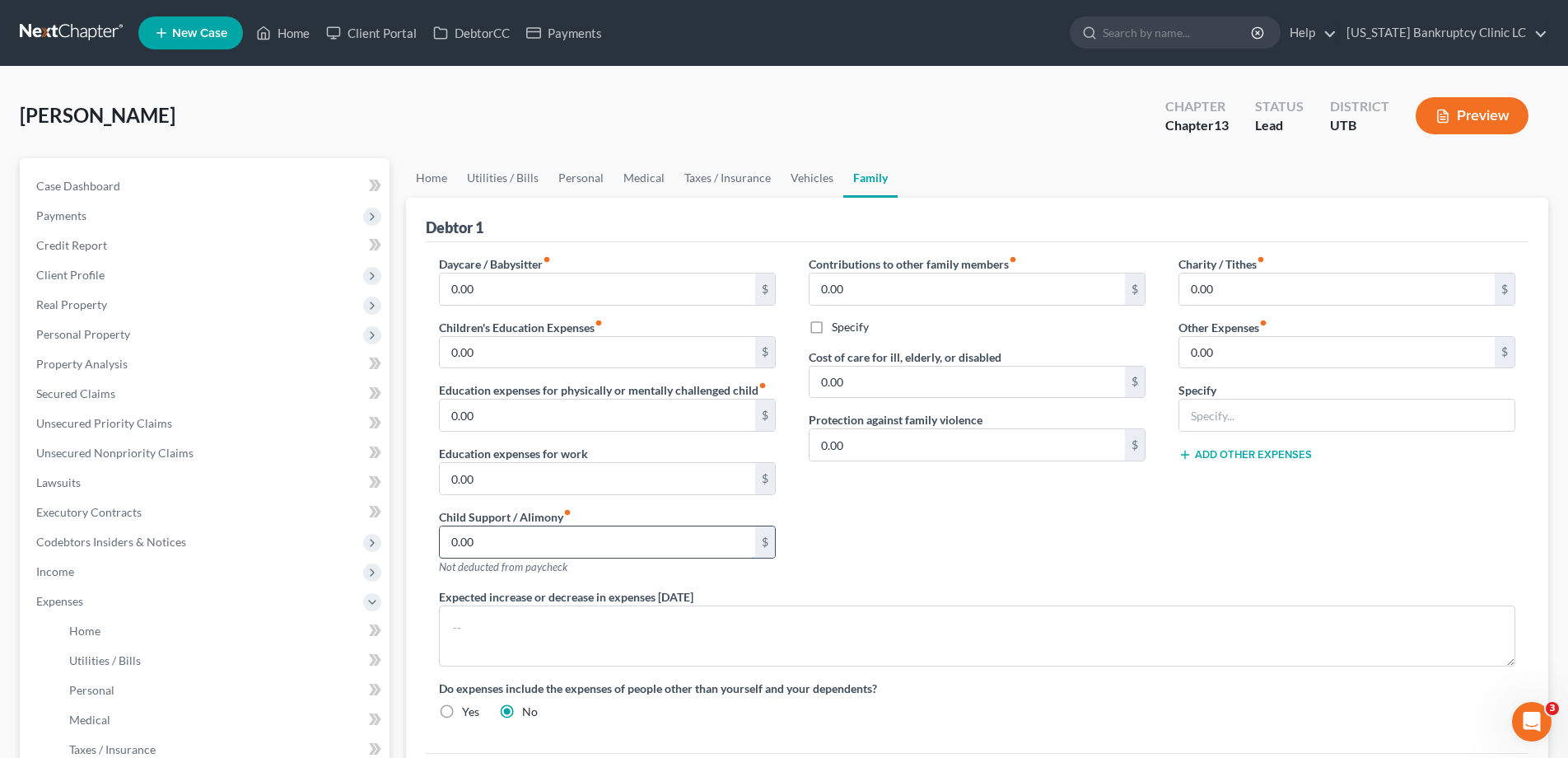
click at [516, 544] on input "0.00" at bounding box center [597, 542] width 315 height 31
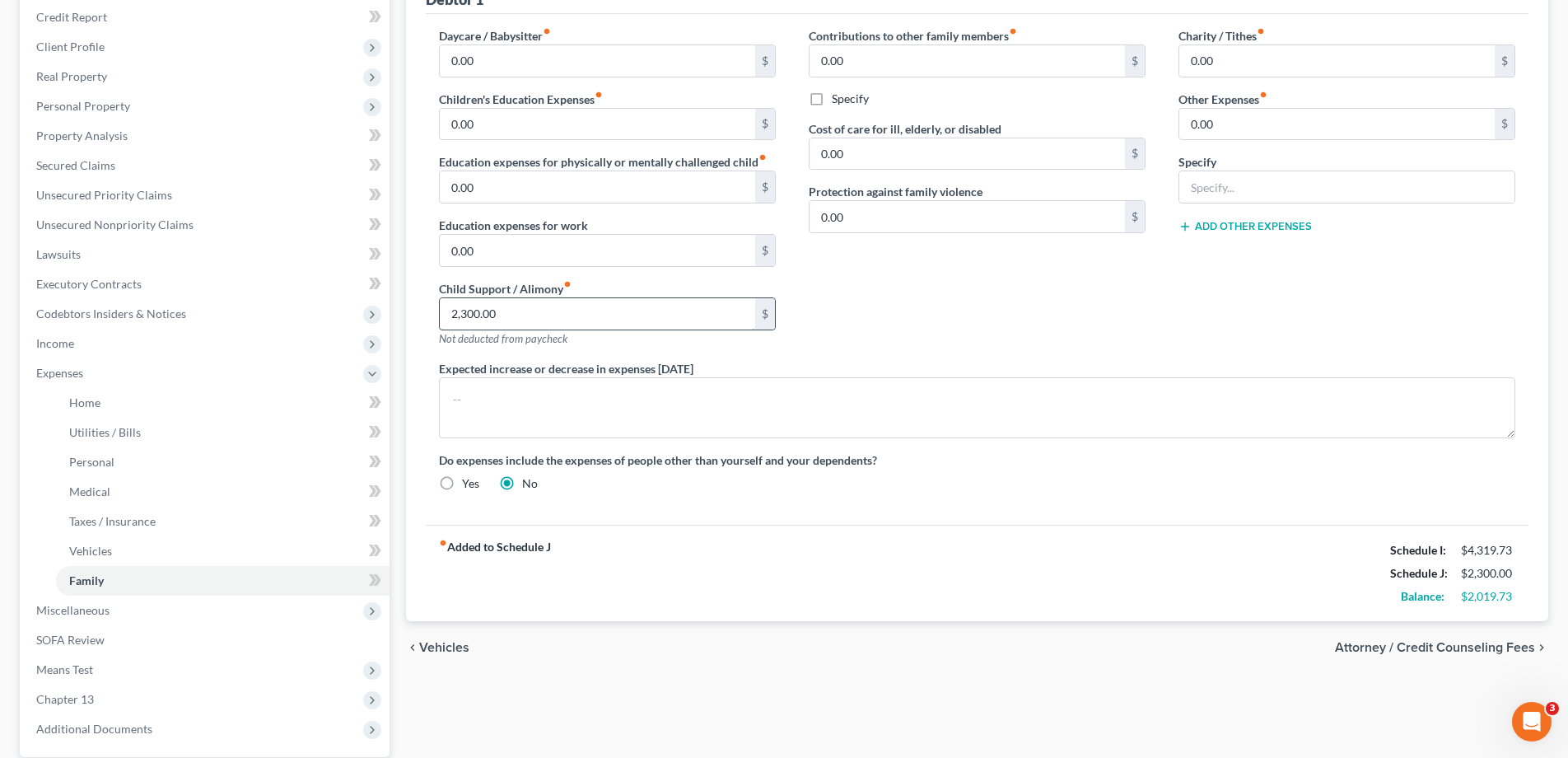
scroll to position [242, 0]
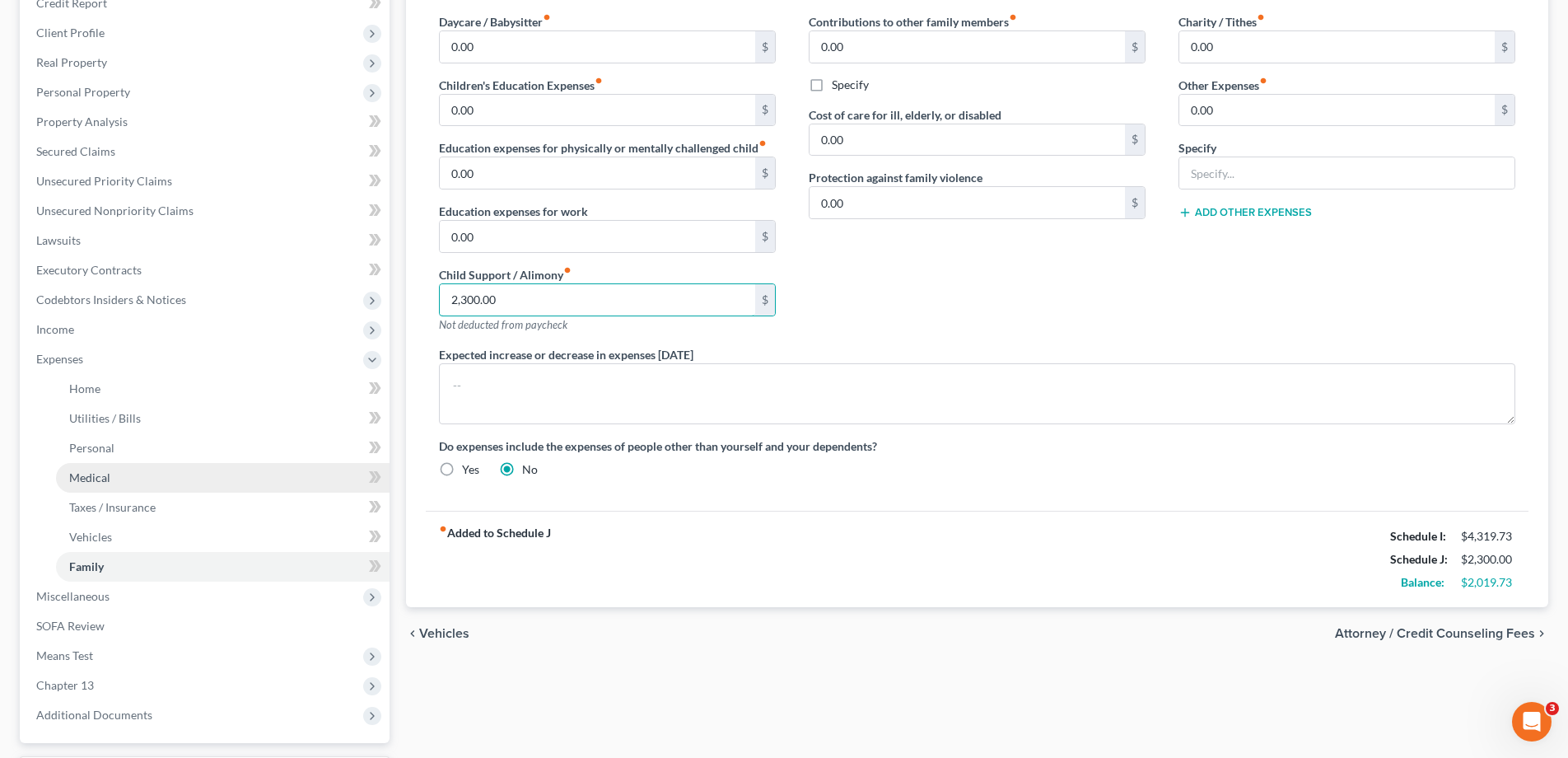
type input "2,300.00"
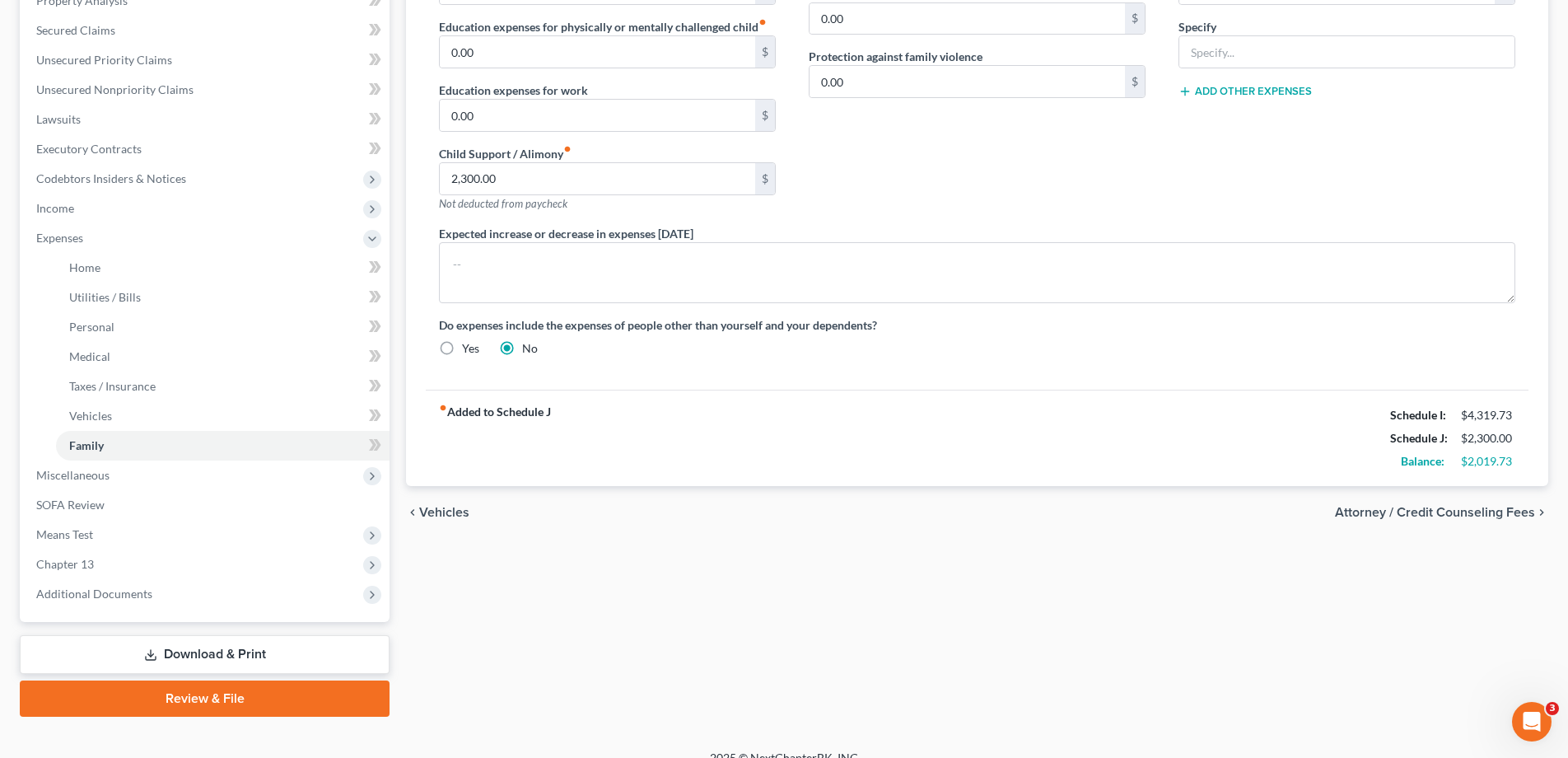
scroll to position [385, 0]
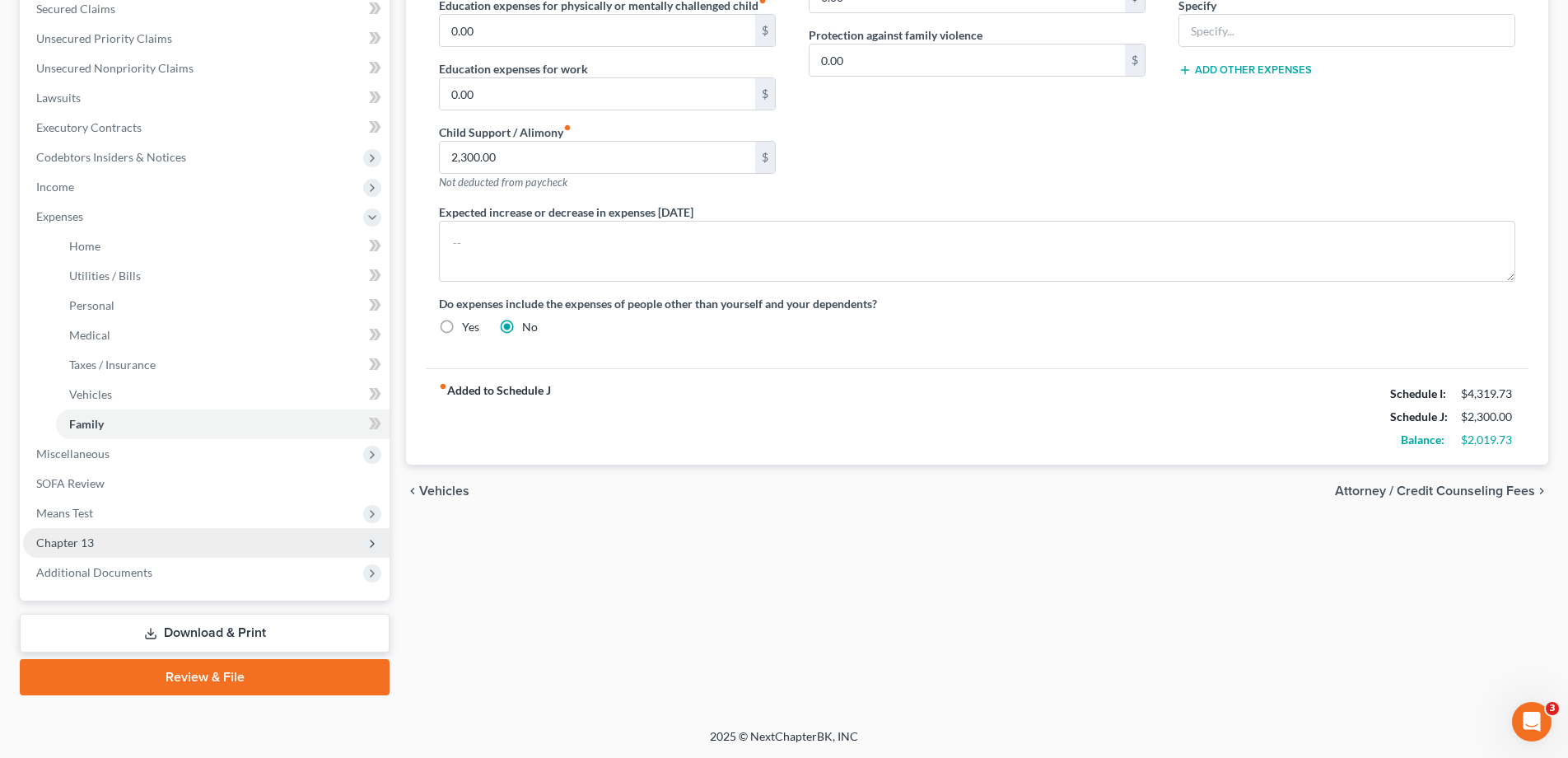
click at [79, 545] on span "Chapter 13" at bounding box center [65, 542] width 58 height 14
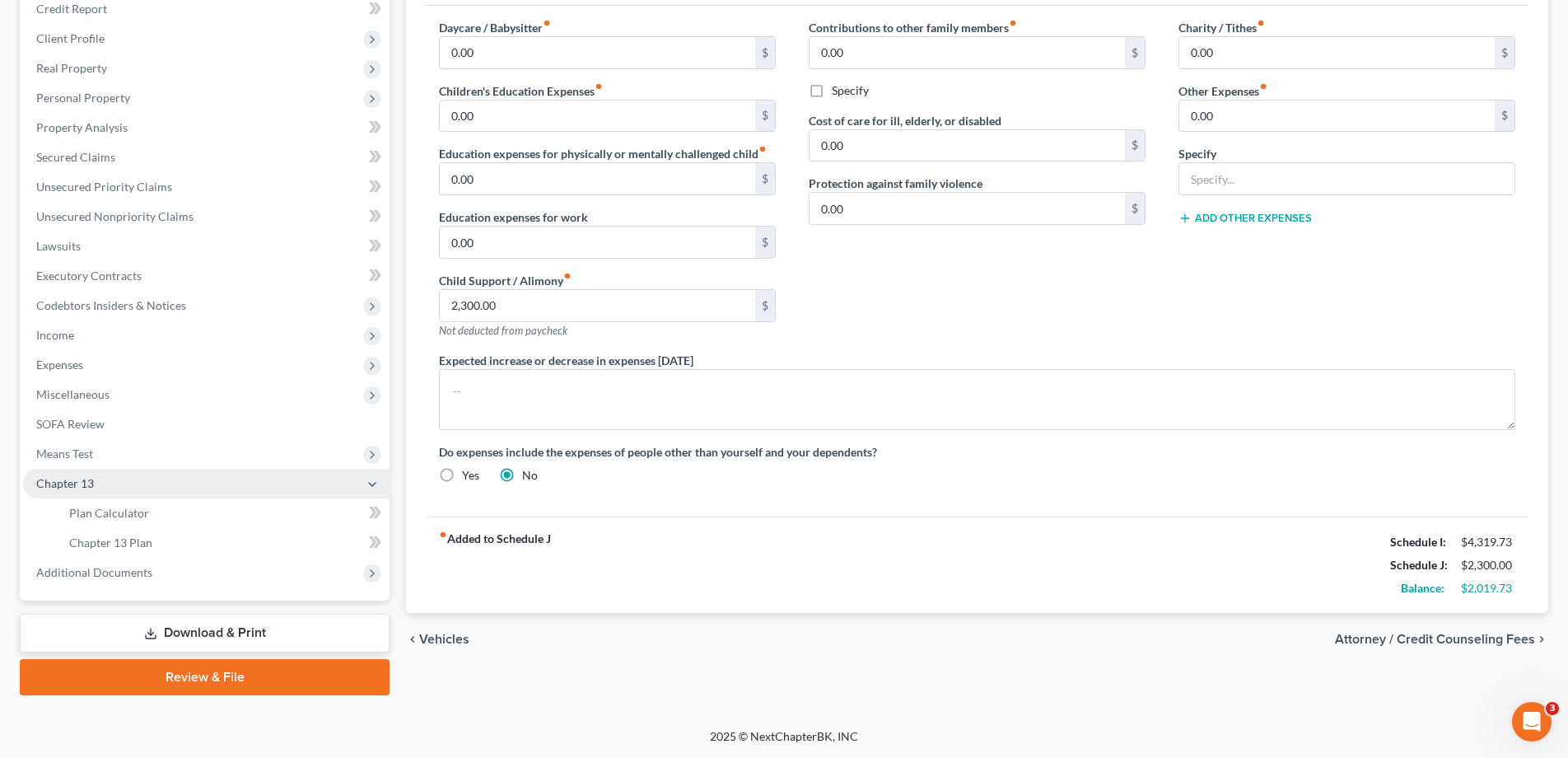
scroll to position [237, 0]
click at [112, 514] on span "Plan Calculator" at bounding box center [109, 512] width 80 height 14
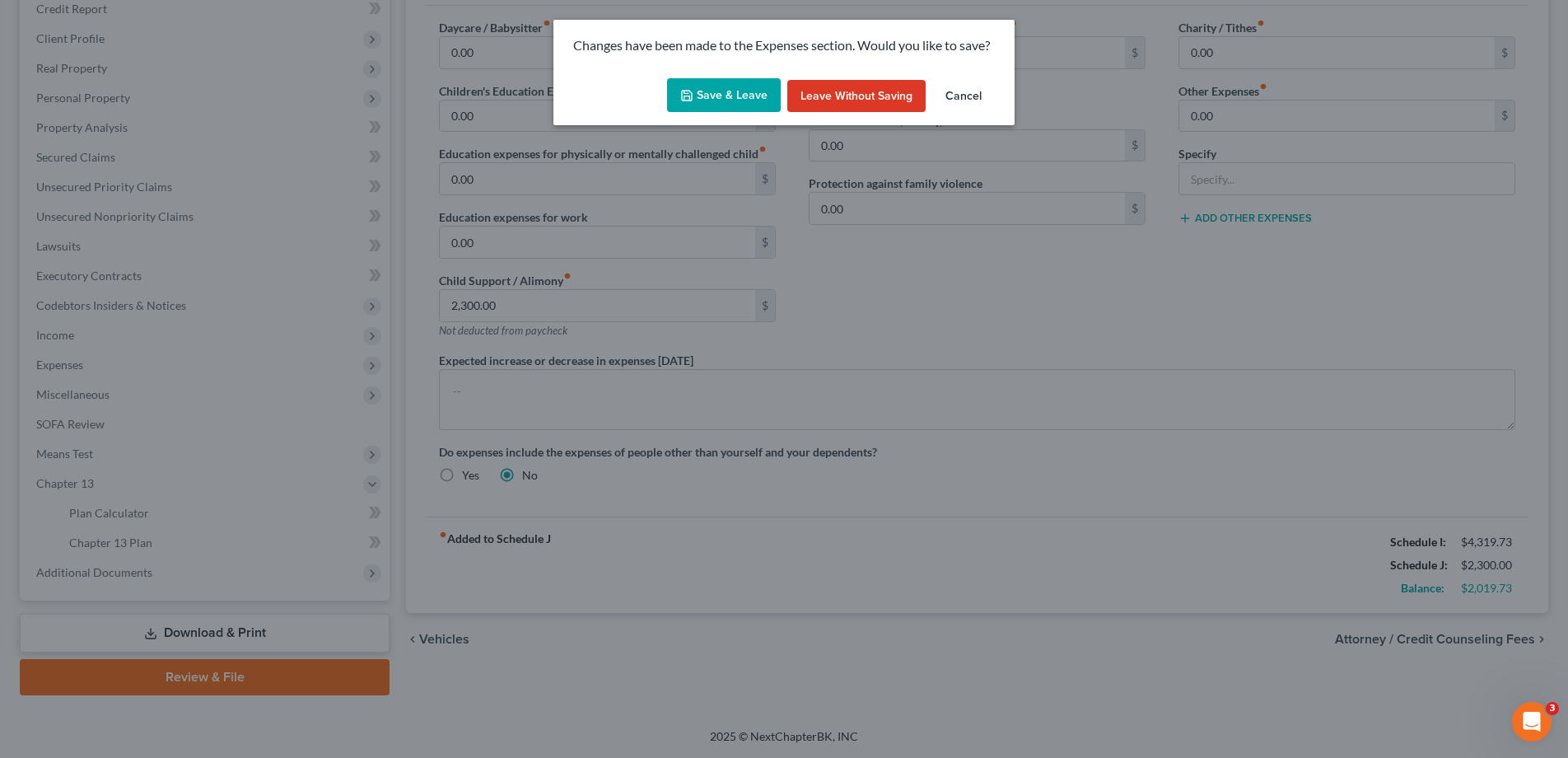
click at [730, 99] on button "Save & Leave" at bounding box center [724, 96] width 113 height 35
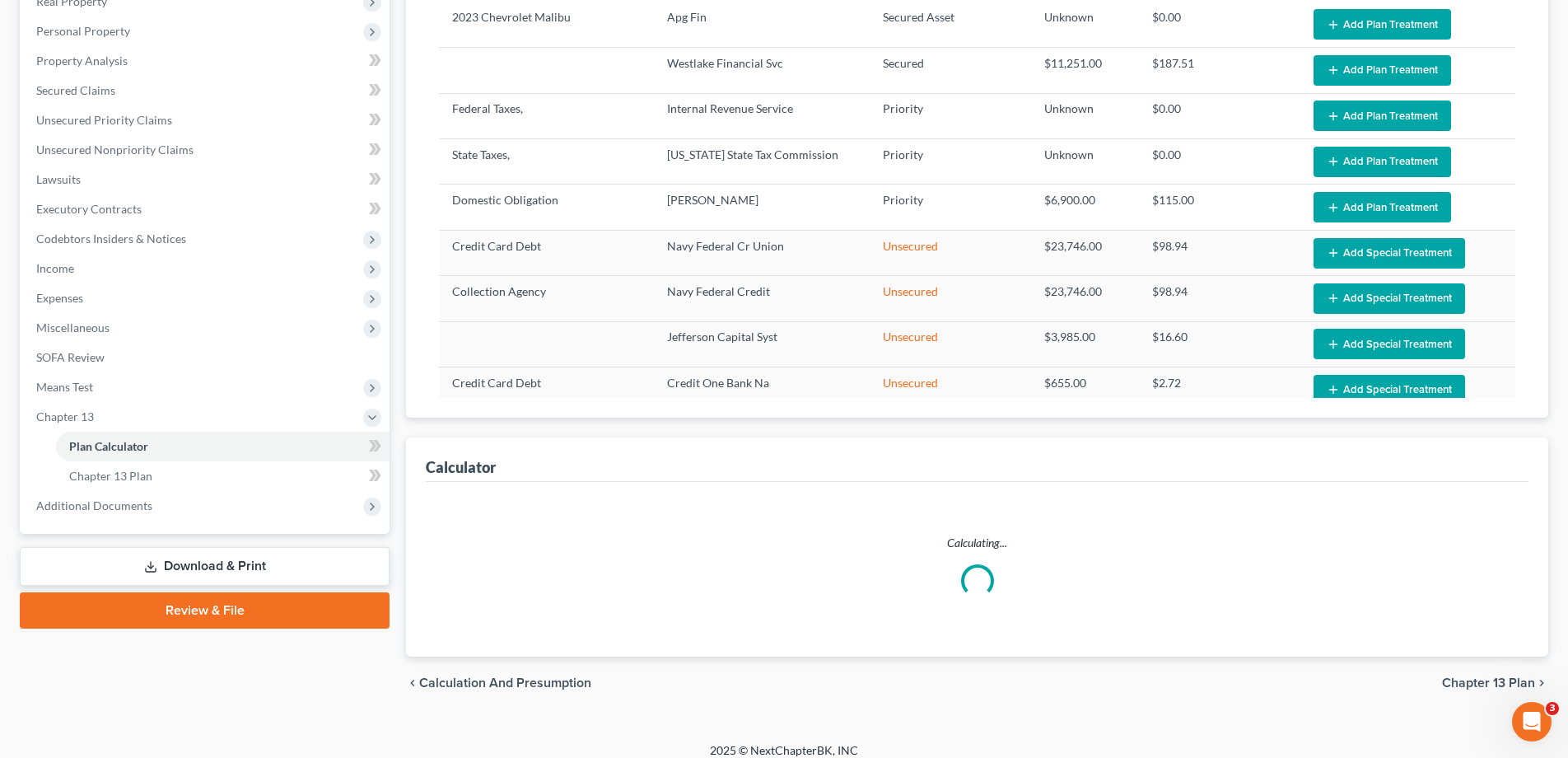
select select "59"
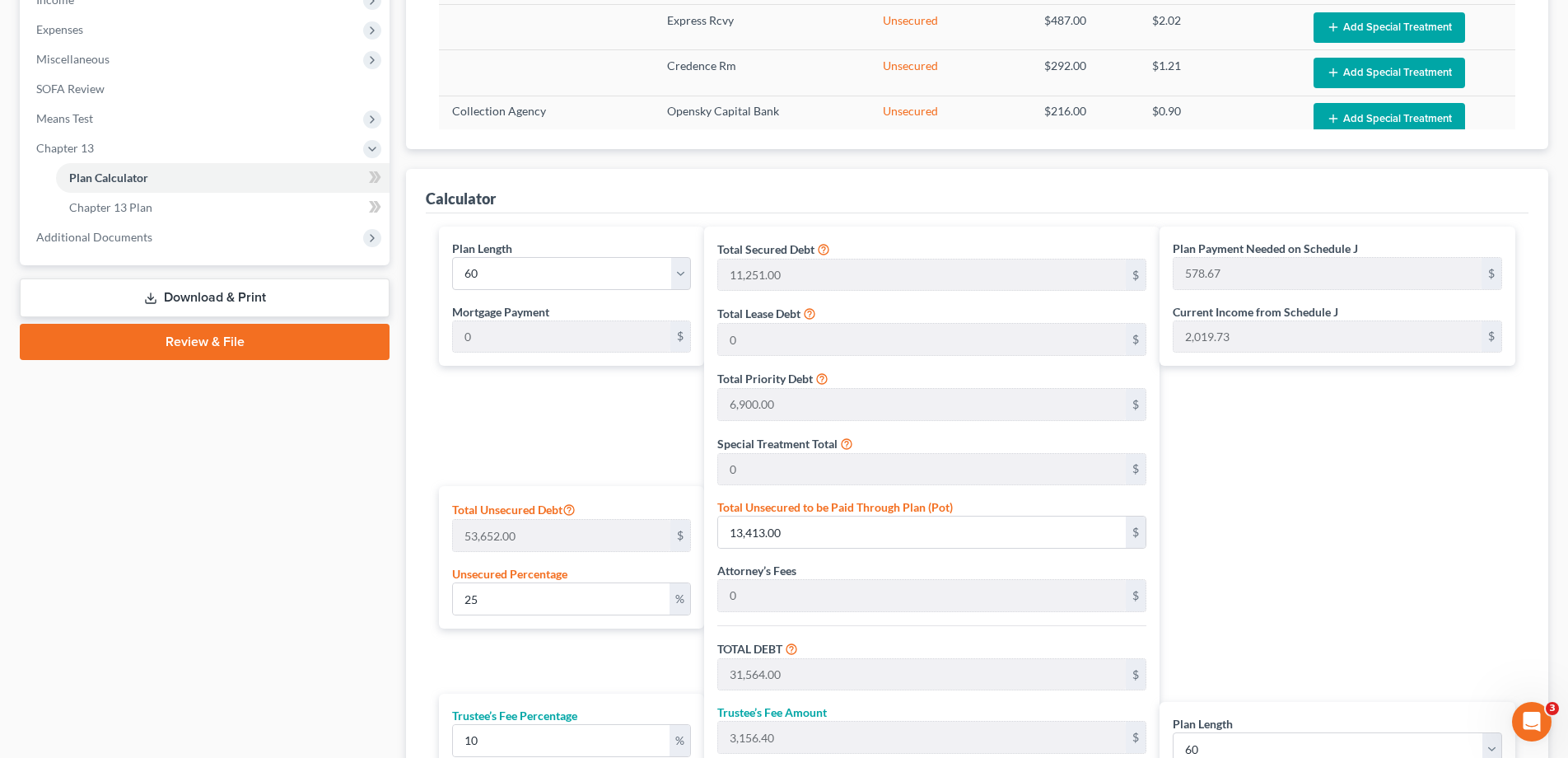
scroll to position [210, 0]
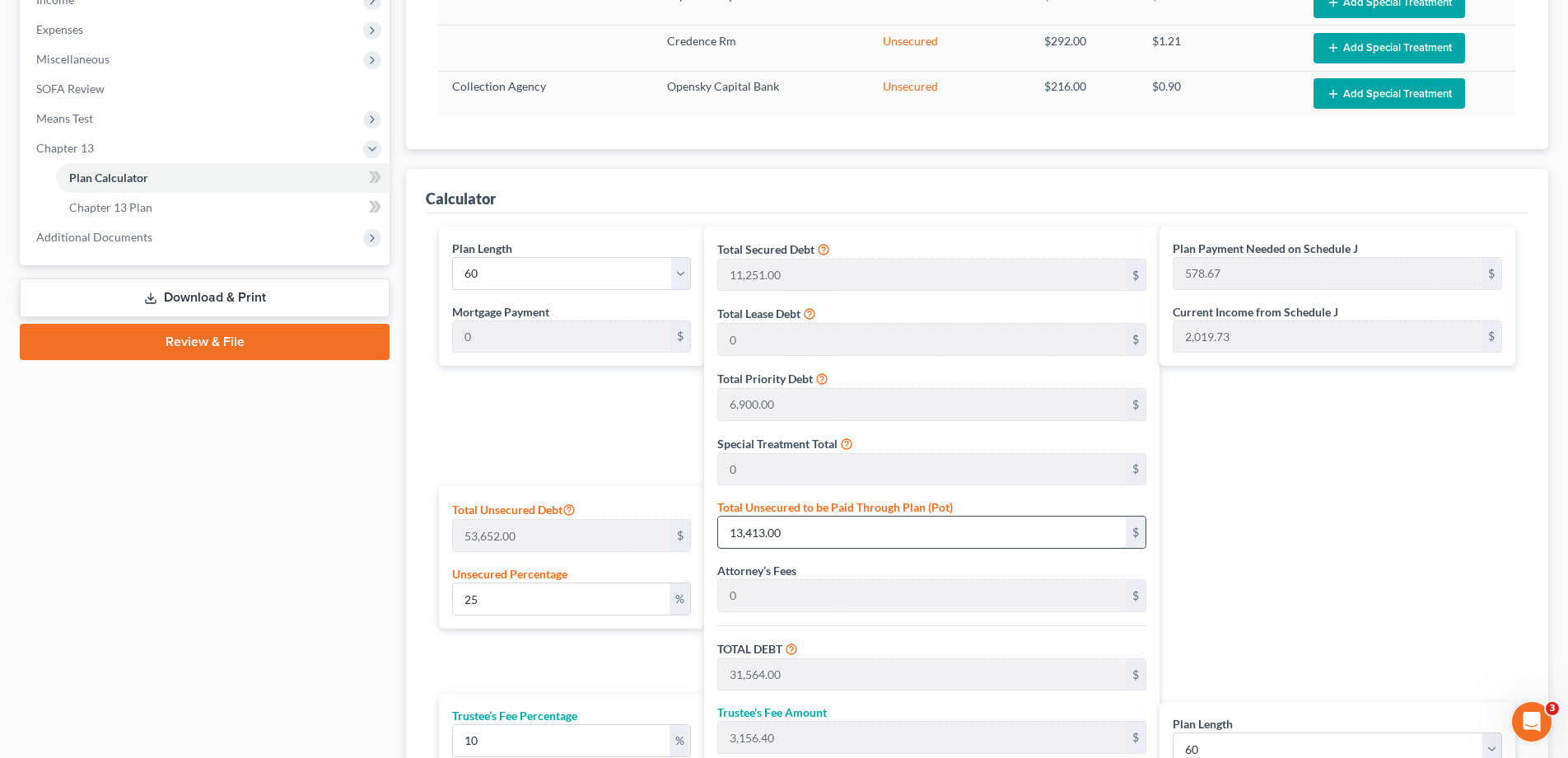
click at [822, 528] on input "13,413.00" at bounding box center [923, 532] width 408 height 31
type input "0.007455453664355477"
type input "4"
type input "18,155.00"
type input "1,815.50"
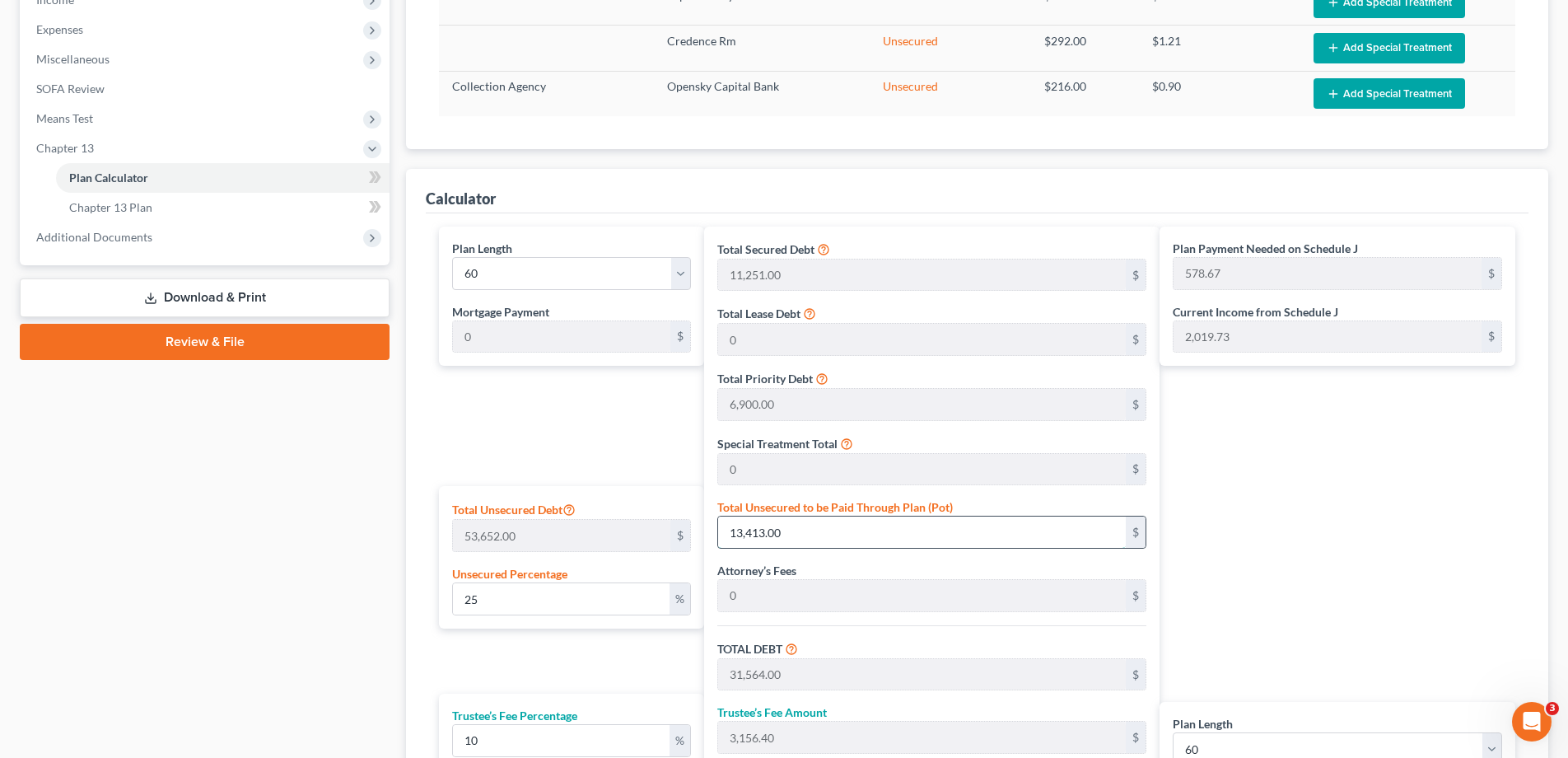
type input "19,970.50"
type input "332.84"
type input "0.08014612689182136"
type input "43"
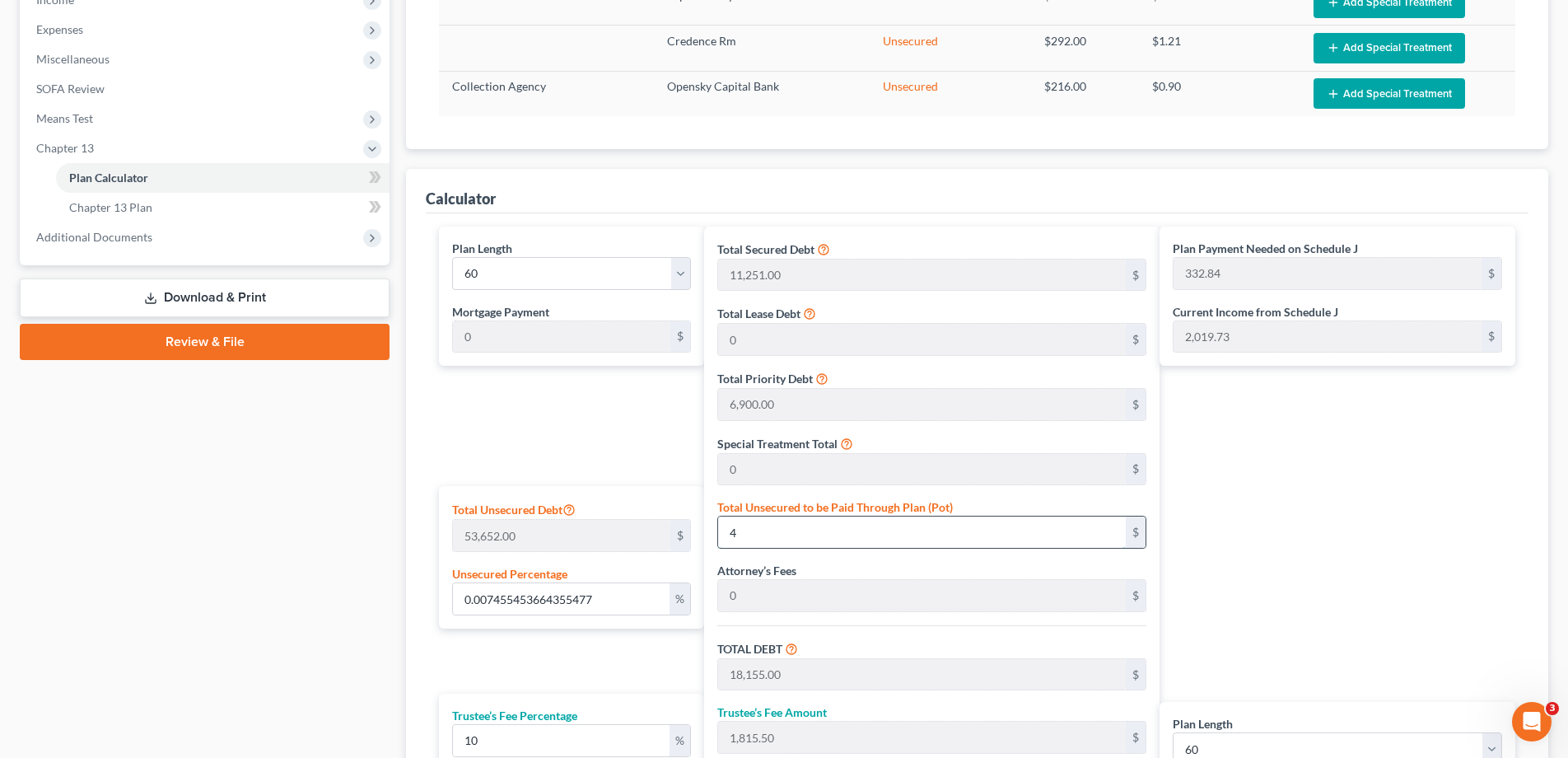
type input "18,194.00"
type input "1,819.40"
type input "20,013.40"
type input "333.55"
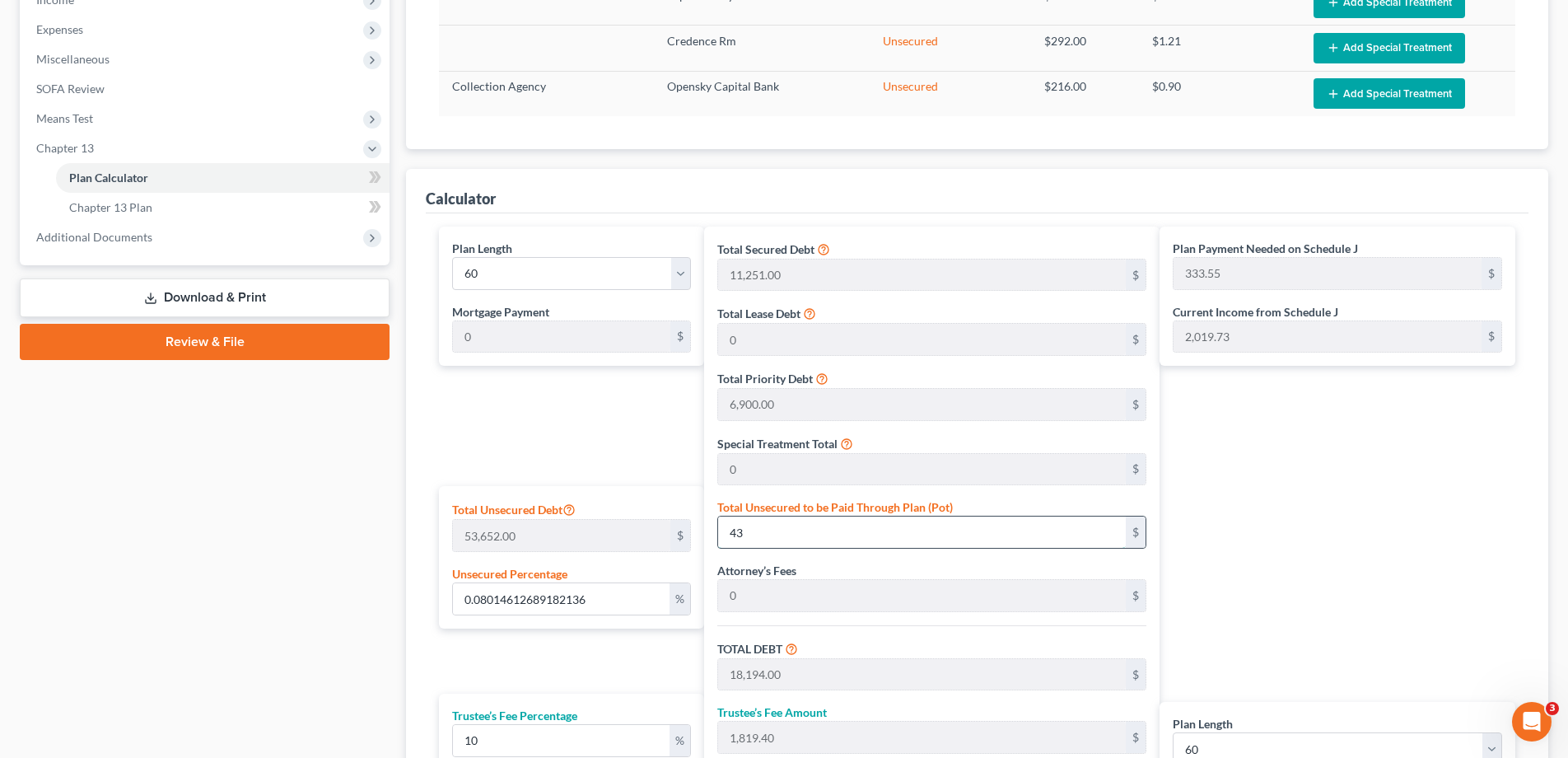
type input "0.8126444494147469"
type input "436"
type input "18,587.00"
type input "1,858.70"
type input "20,445.70"
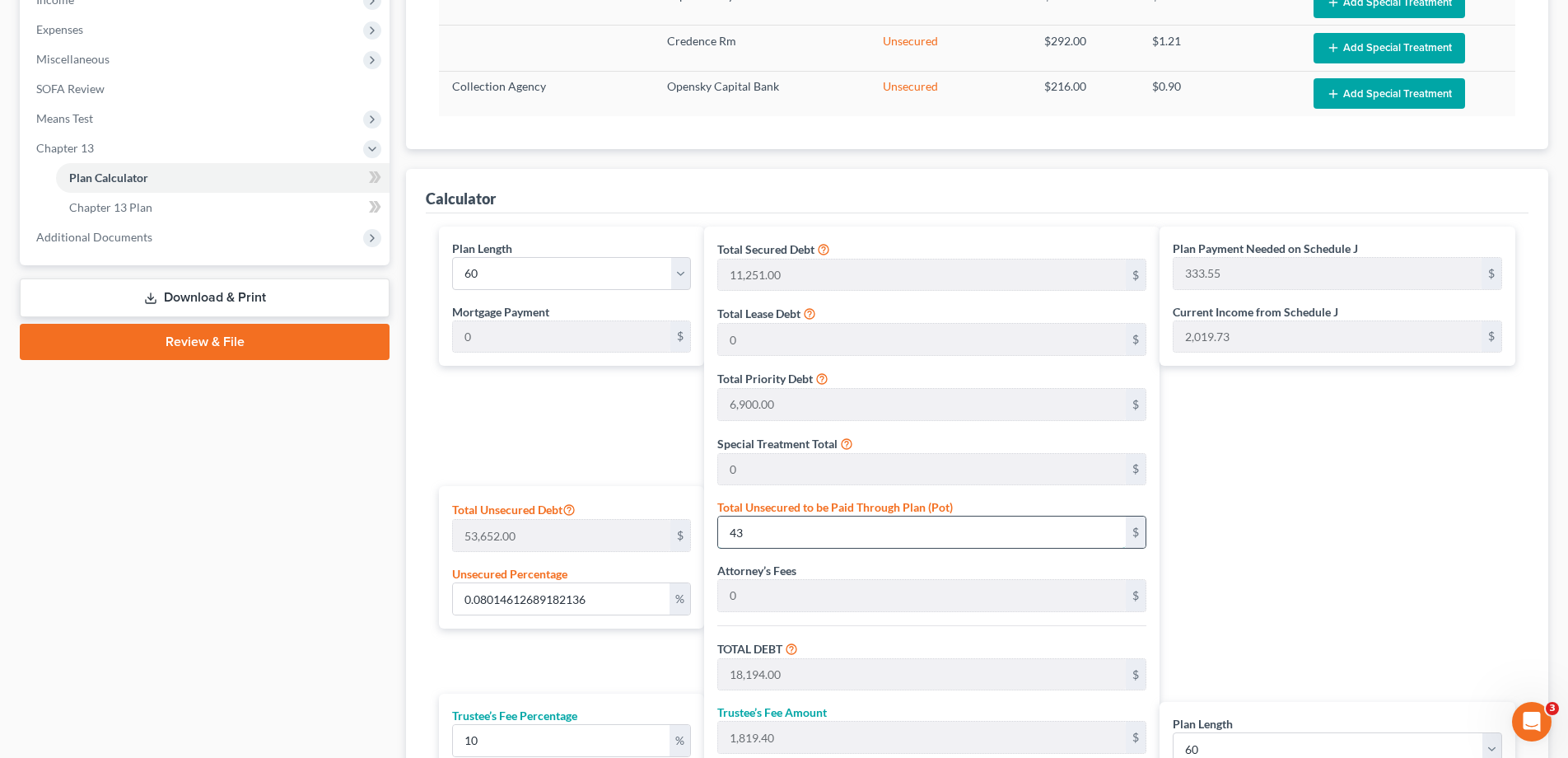
type input "340.76"
type input "8.13949153806009"
type input "4367"
type input "22,518.00"
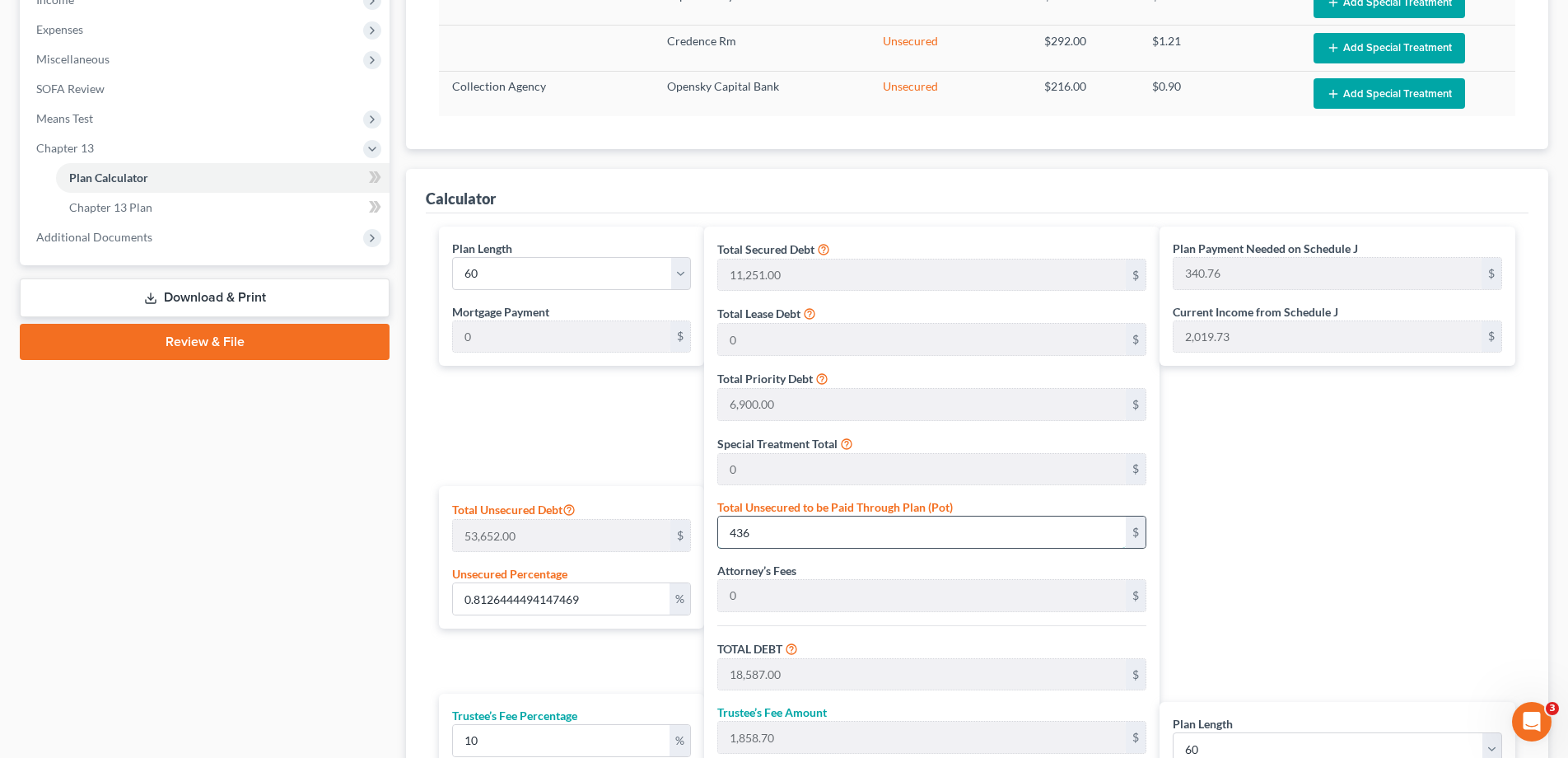
type input "2,251.80"
type input "24,769.80"
type input "412.83"
type input "4,367.00"
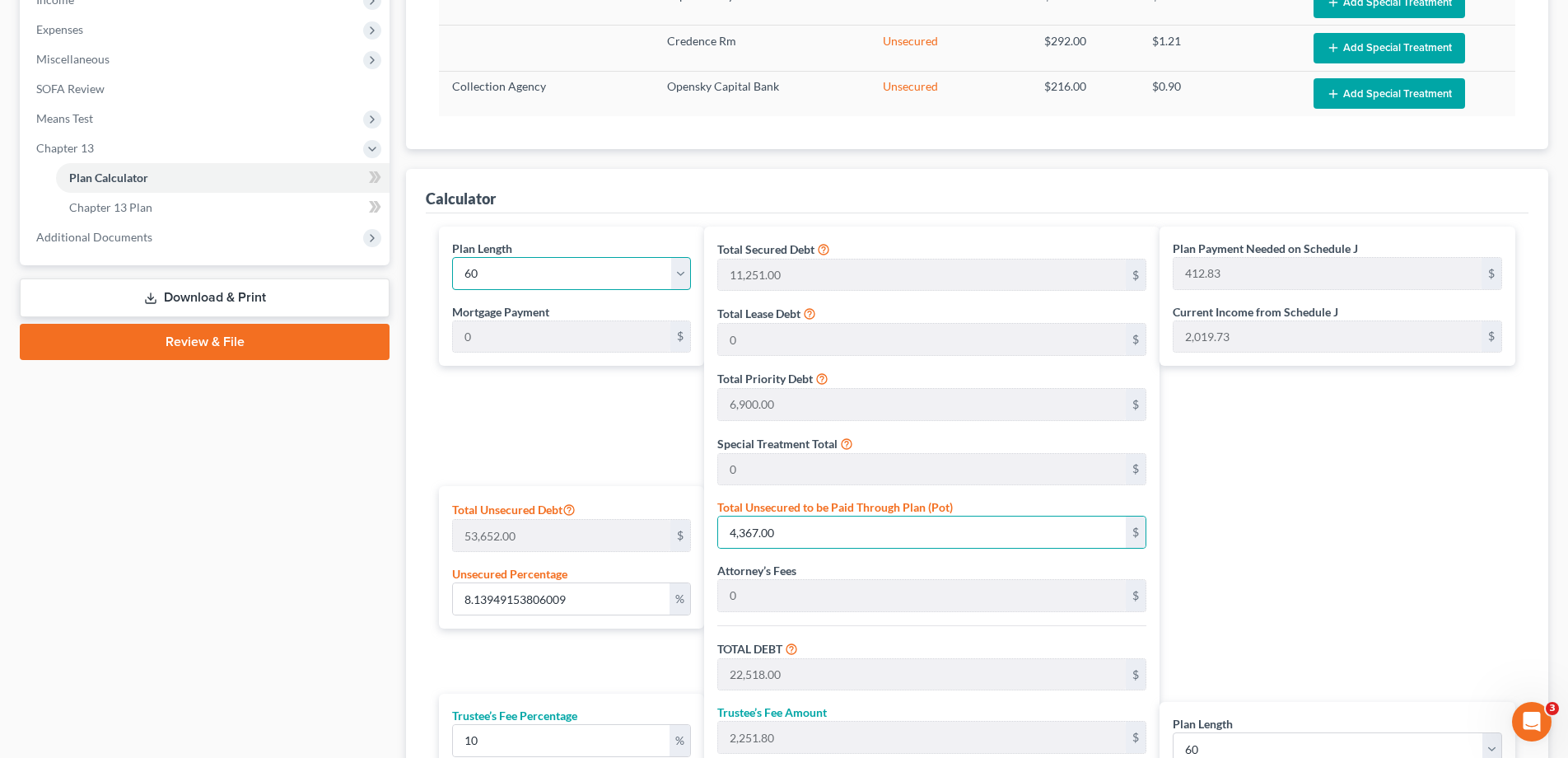
click at [487, 264] on select "1 2 3 4 5 6 7 8 9 10 11 12 13 14 15 16 17 18 19 20 21 22 23 24 25 26 27 28 29 3…" at bounding box center [571, 273] width 239 height 33
select select "35"
click at [453, 257] on select "1 2 3 4 5 6 7 8 9 10 11 12 13 14 15 16 17 18 19 20 21 22 23 24 25 26 27 28 29 3…" at bounding box center [571, 273] width 239 height 33
type input "688.05"
select select "35"
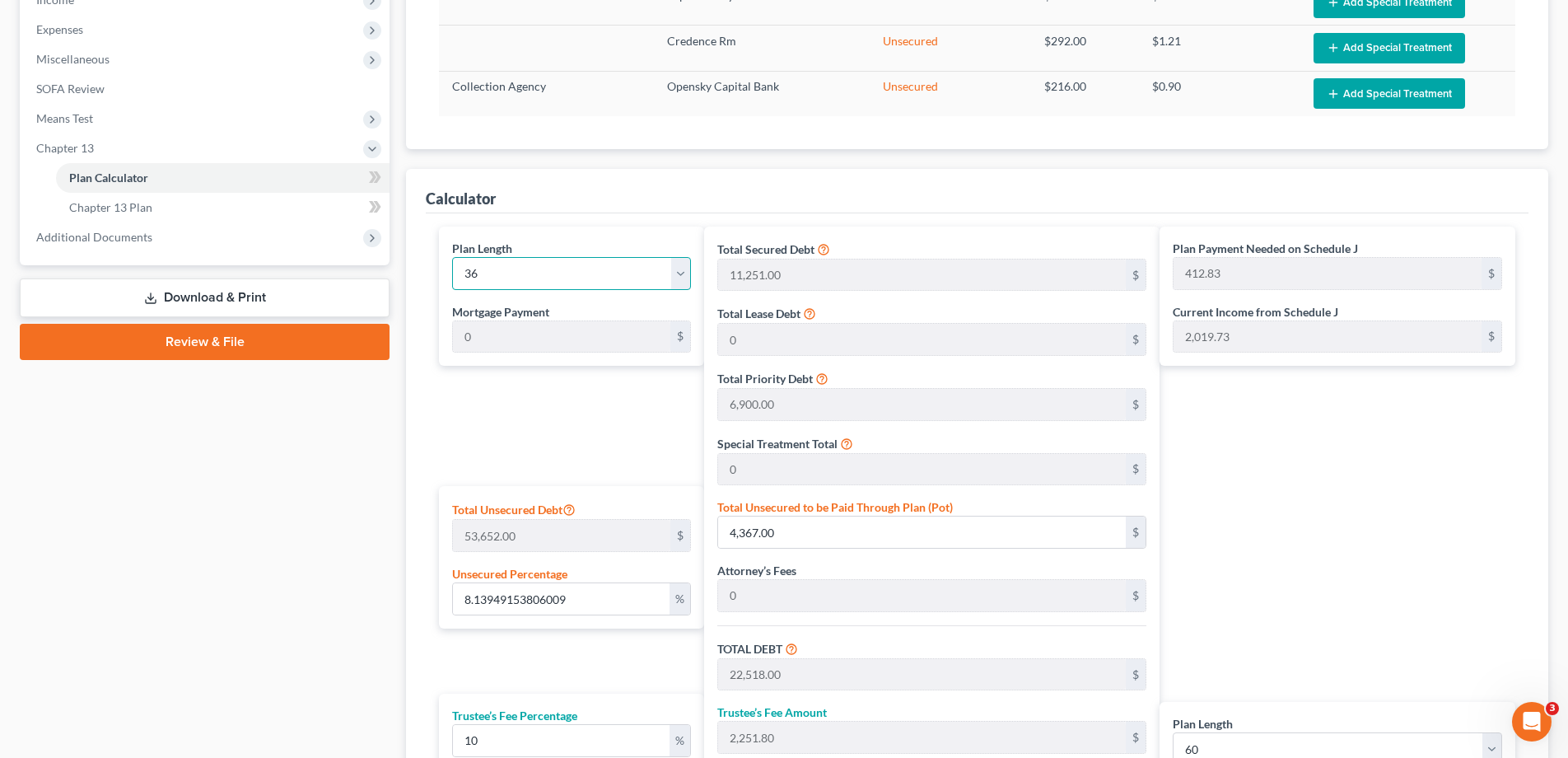
type input "688.05"
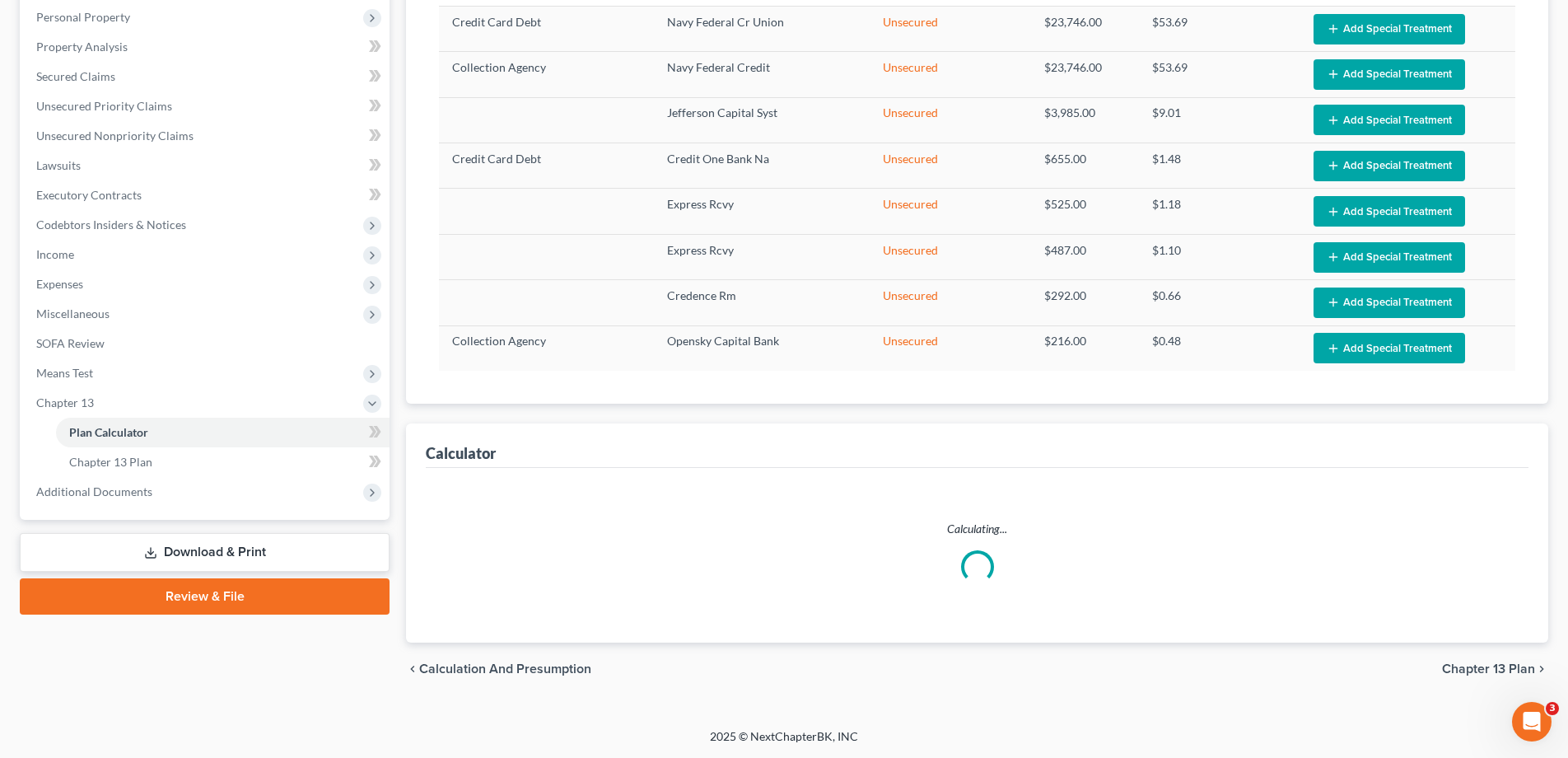
select select "35"
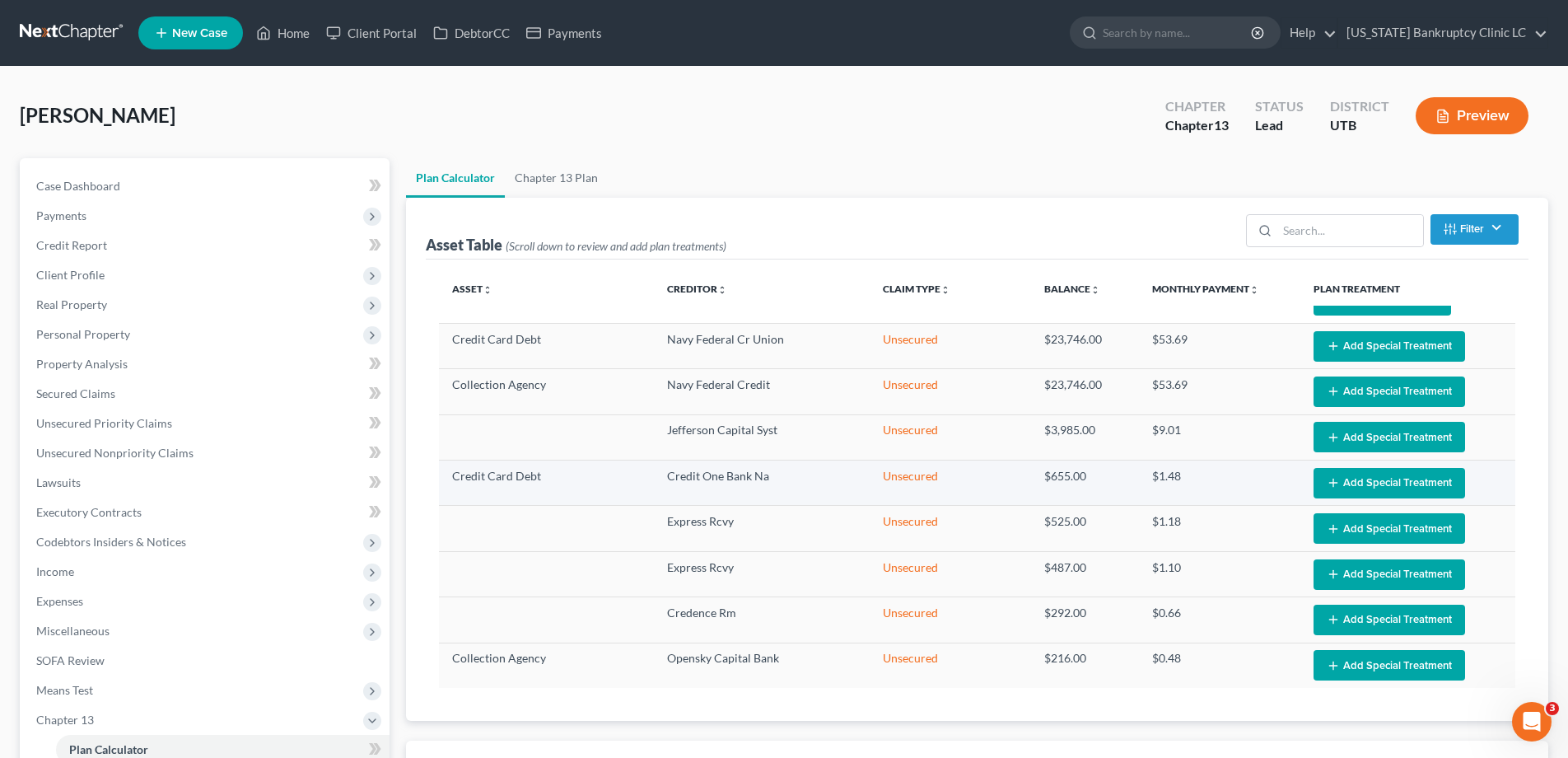
scroll to position [0, 0]
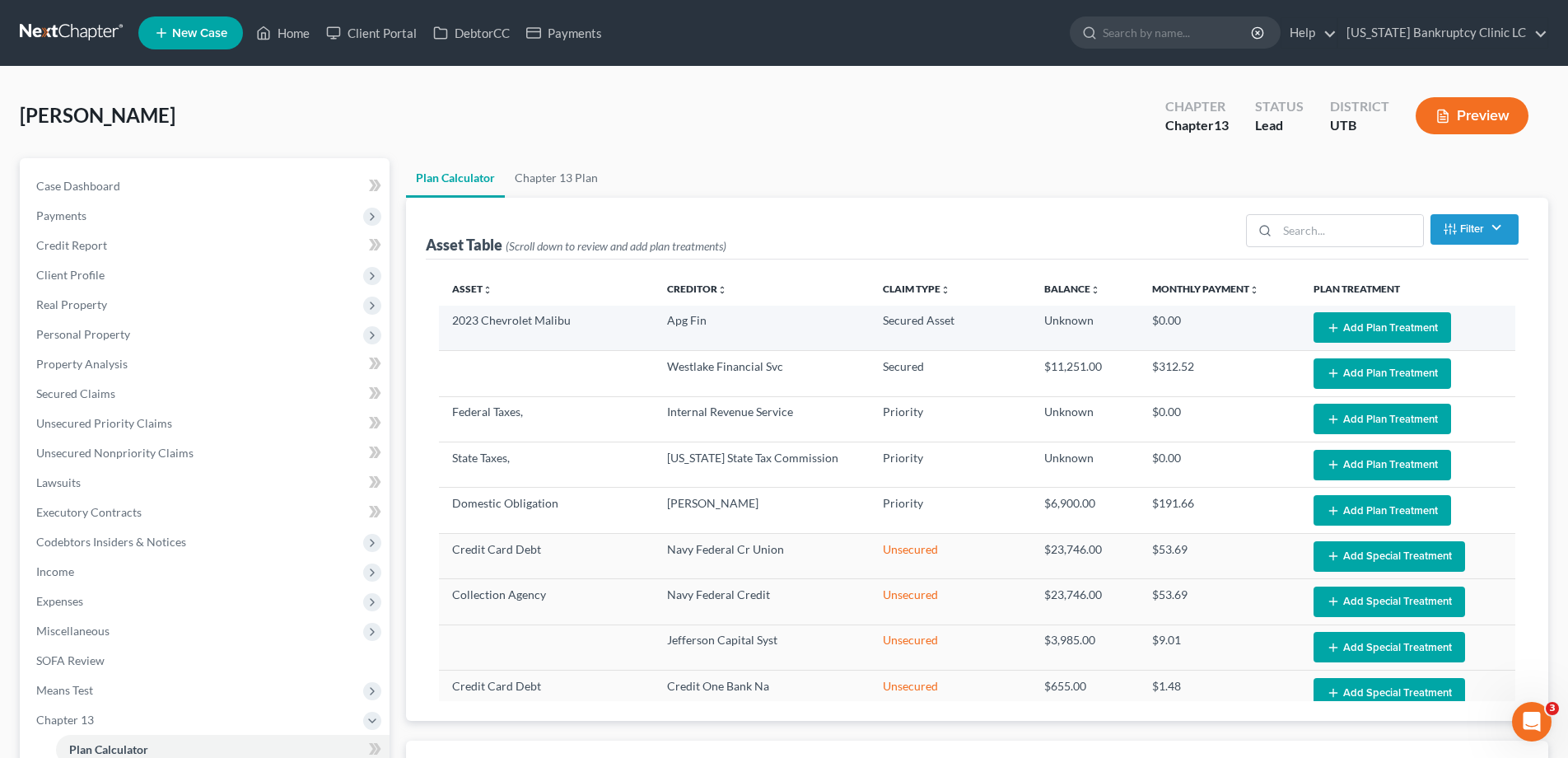
click at [1385, 327] on button "Add Plan Treatment" at bounding box center [1382, 326] width 137 height 30
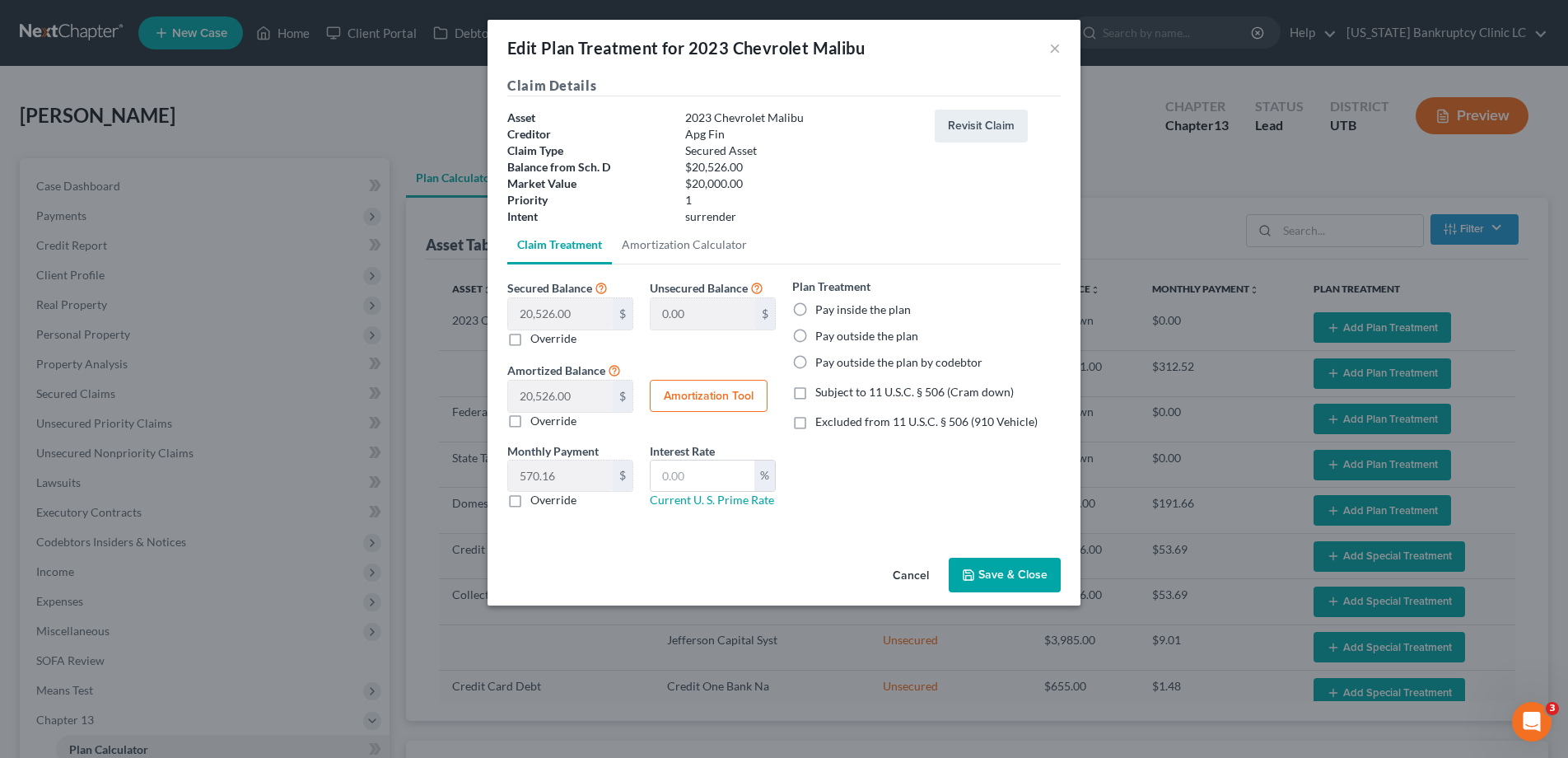
click at [994, 568] on button "Save & Close" at bounding box center [1005, 575] width 112 height 35
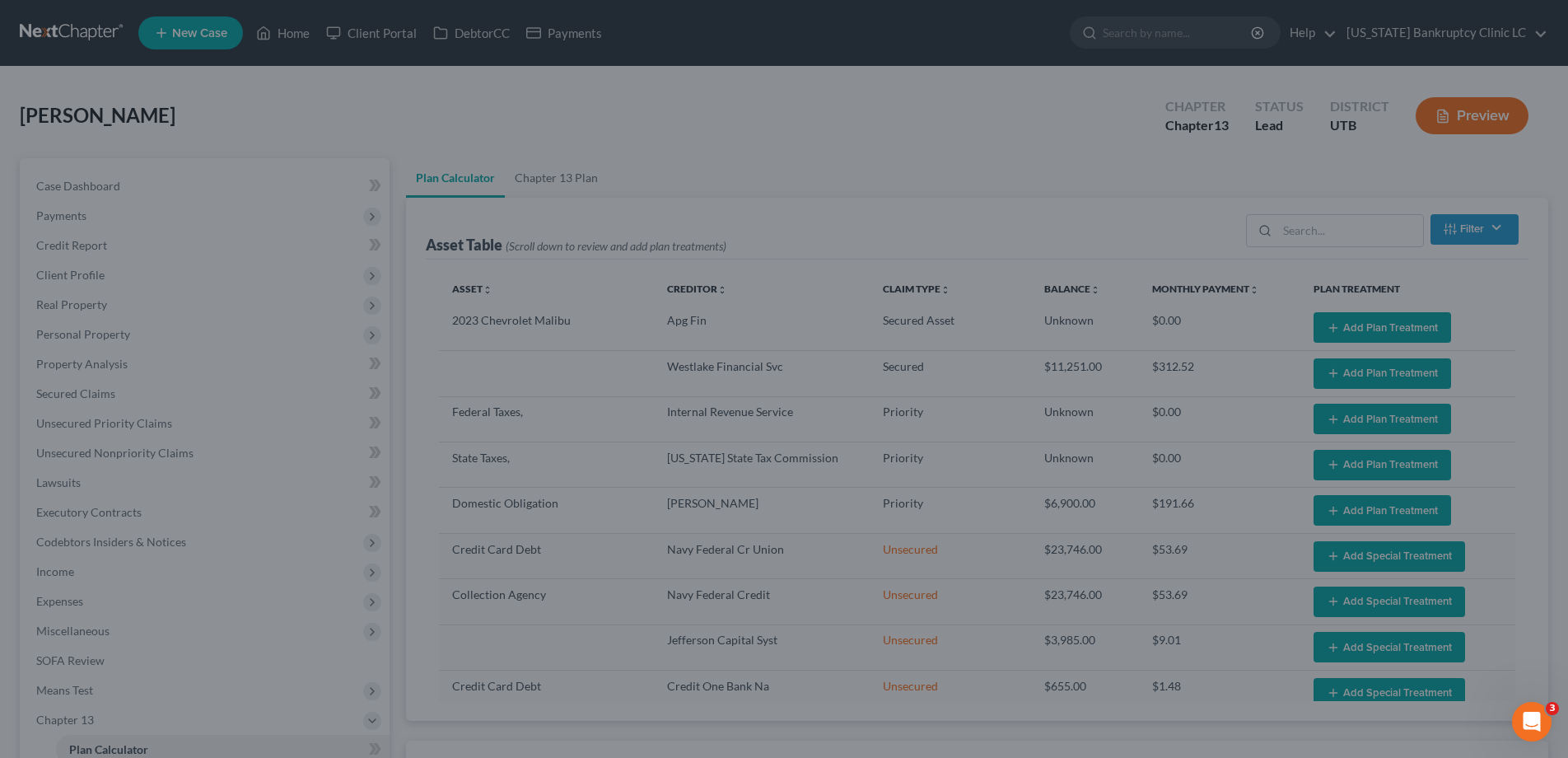
select select "35"
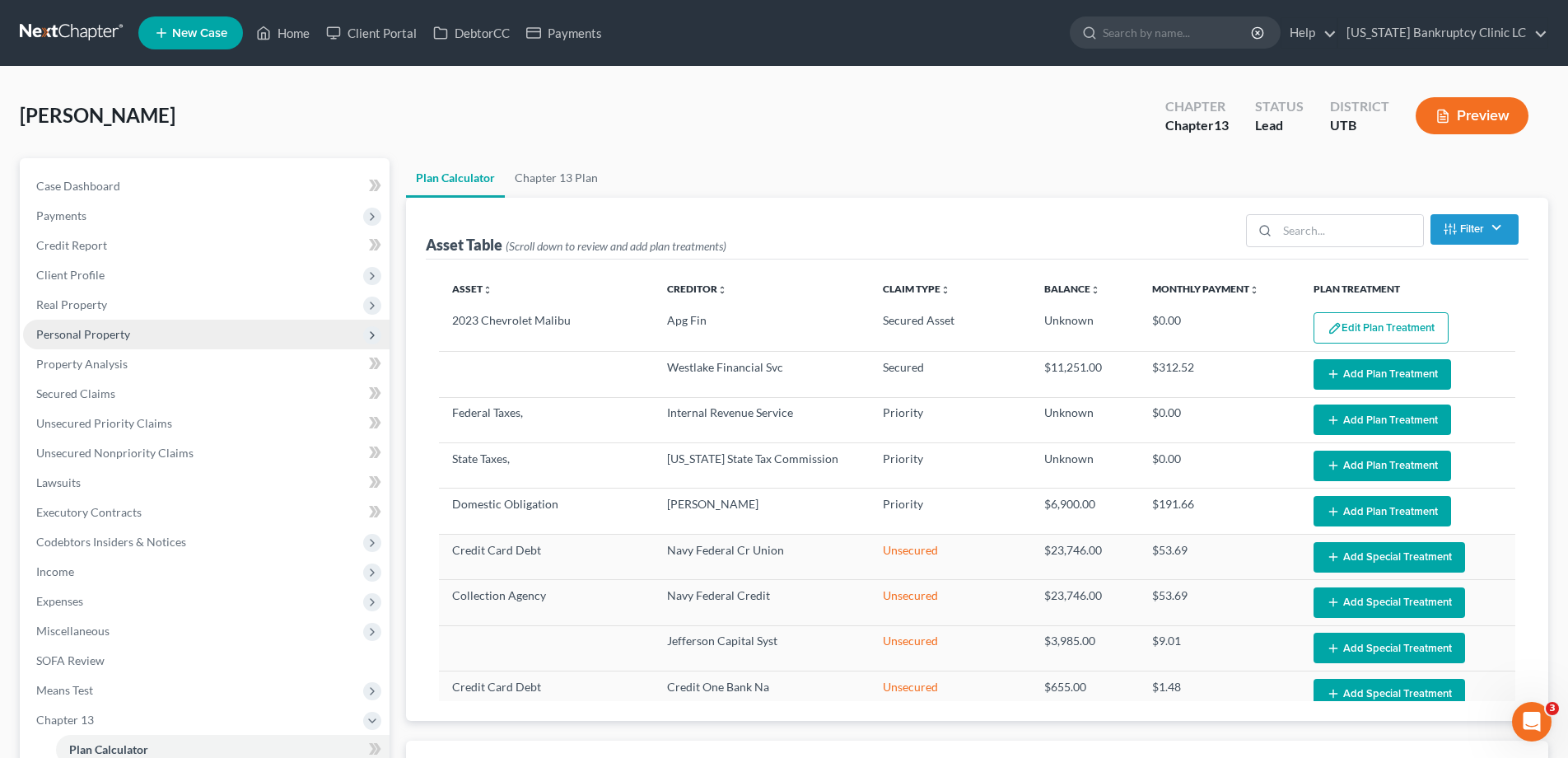
click at [65, 335] on span "Personal Property" at bounding box center [83, 334] width 94 height 14
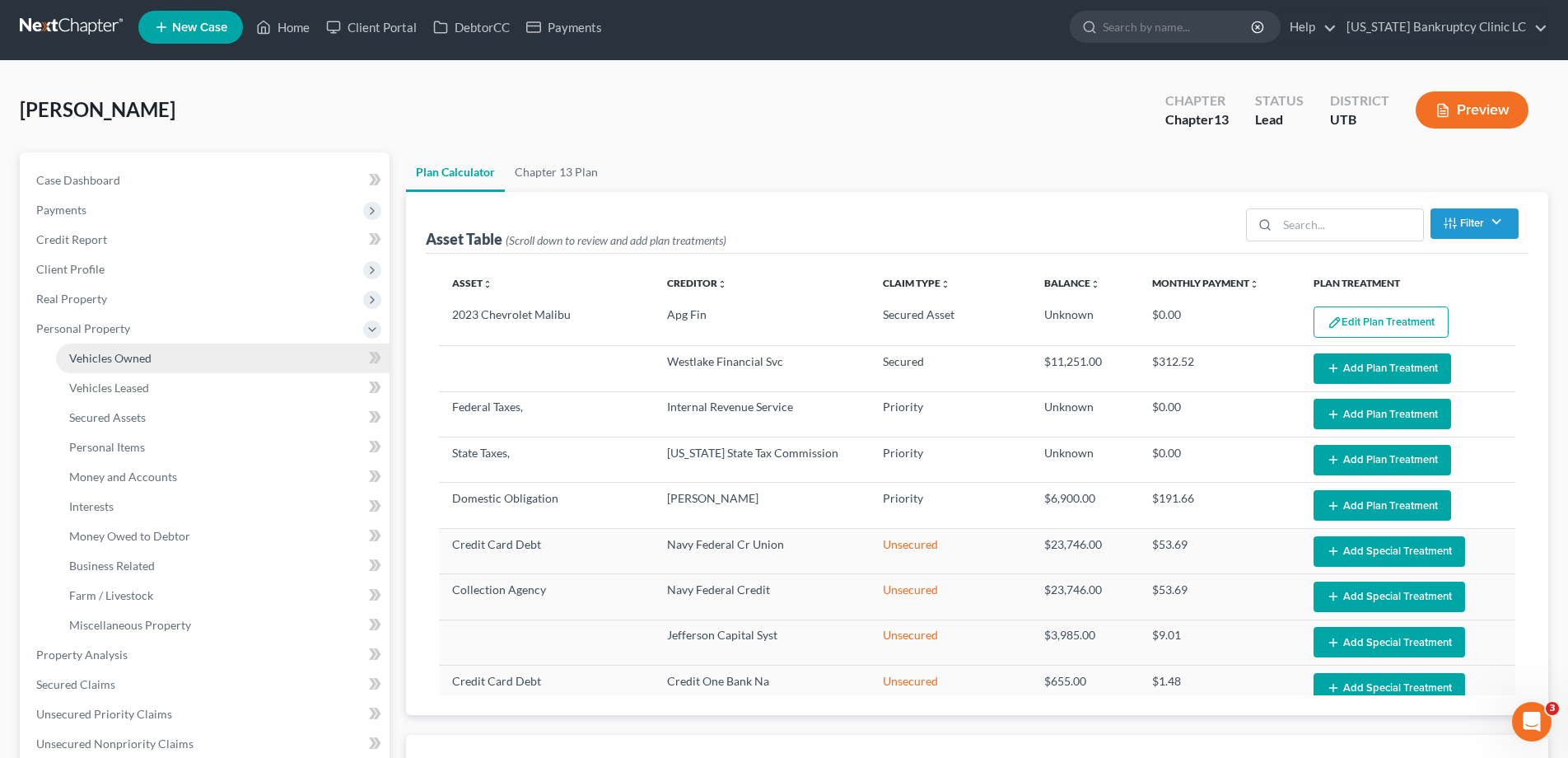
click at [84, 372] on ul "Vehicles Owned Vehicles Leased Machinery and Vehicles Office Related" at bounding box center [206, 492] width 367 height 296
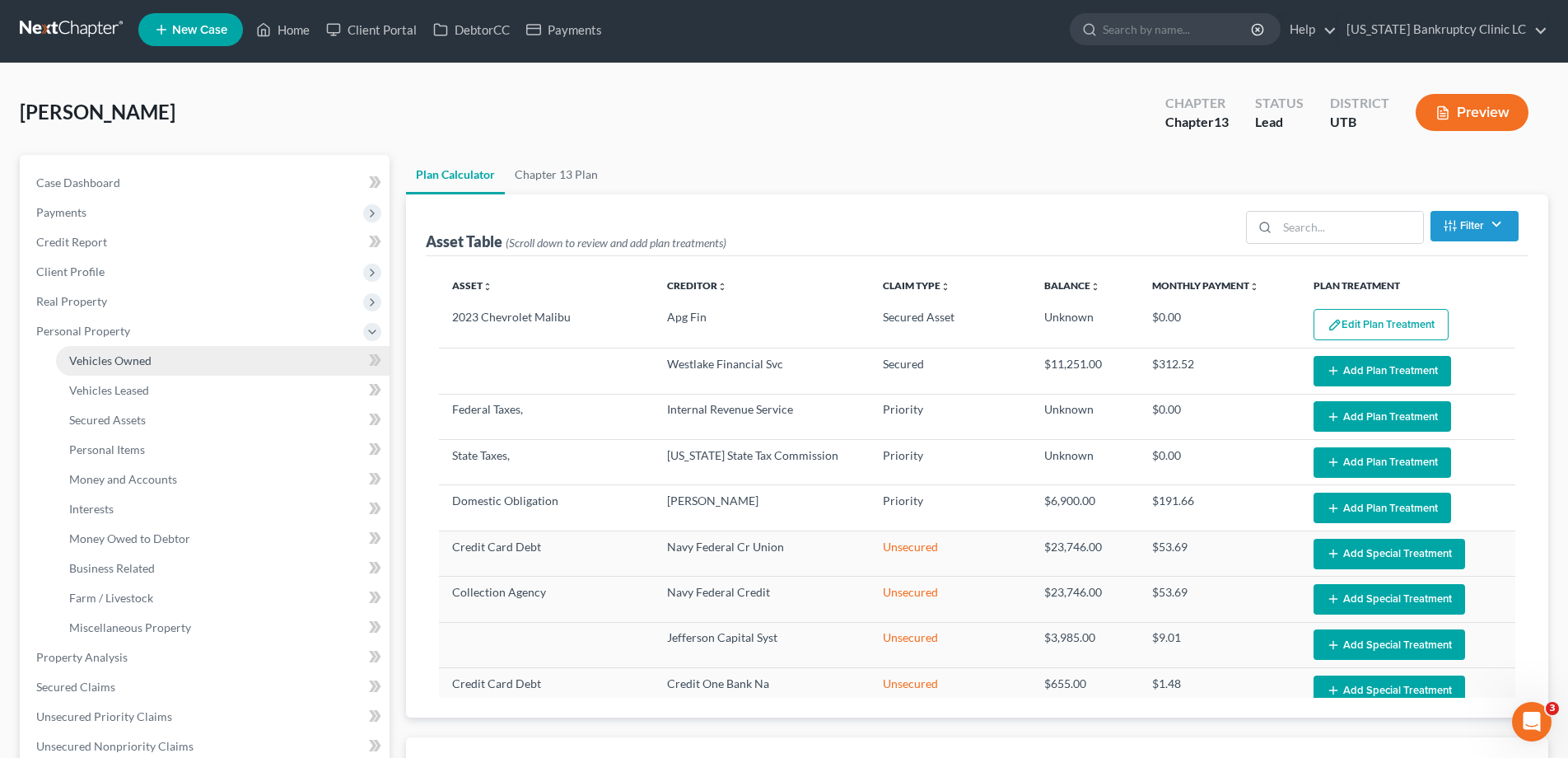
click at [158, 359] on link "Vehicles Owned" at bounding box center [222, 360] width 334 height 29
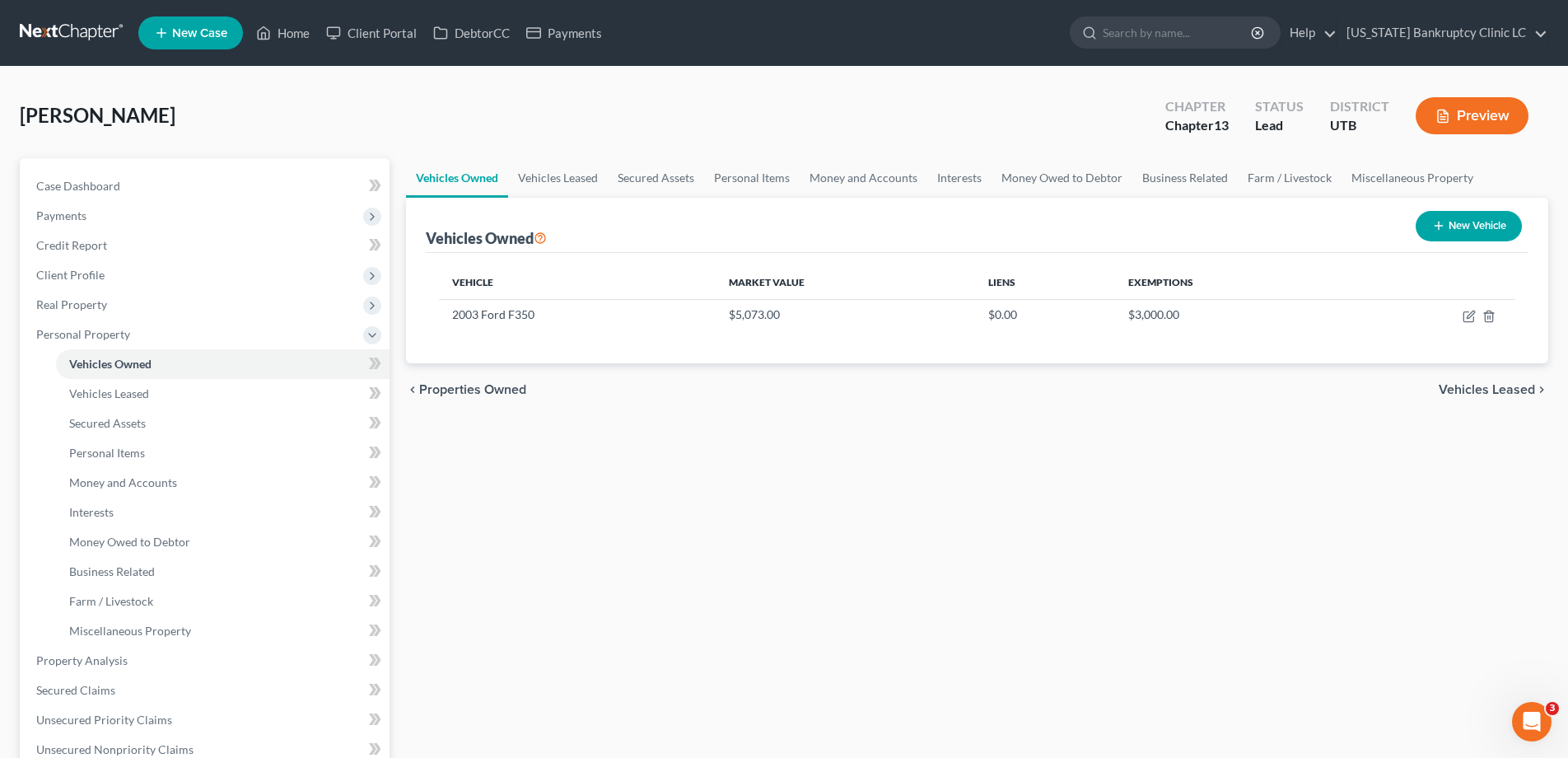
click at [1468, 223] on button "New Vehicle" at bounding box center [1469, 226] width 106 height 30
select select "0"
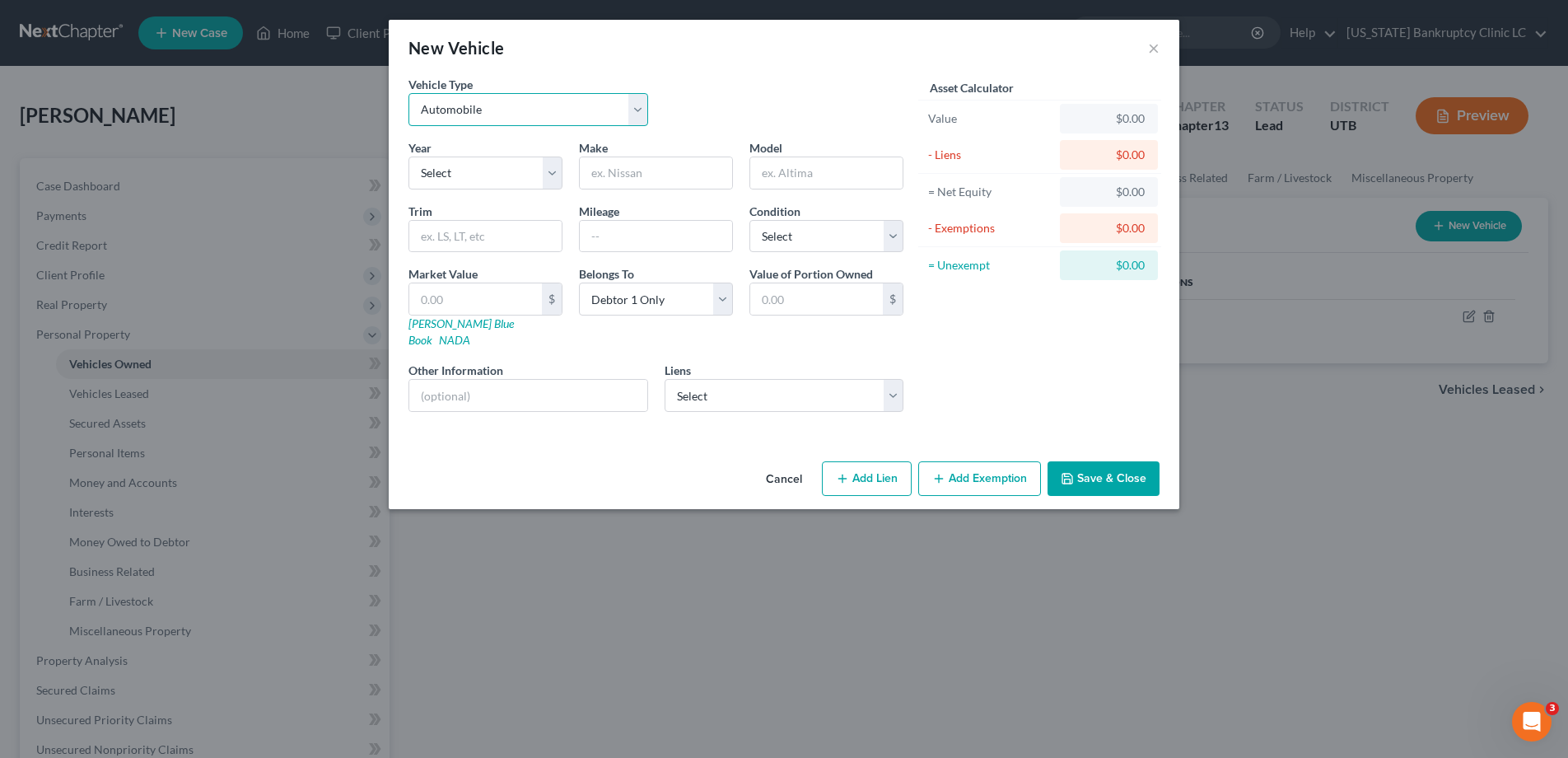
click at [645, 109] on select "Select Automobile Truck Trailer Watercraft Aircraft Motor Home Atv Other Vehicle" at bounding box center [528, 110] width 240 height 33
select select "2"
click at [409, 93] on select "Select Automobile Truck Trailer Watercraft Aircraft Motor Home Atv Other Vehicle" at bounding box center [528, 110] width 240 height 33
click at [554, 169] on select "Select 2026 2025 2024 2023 2022 2021 2020 2019 2018 2017 2016 2015 2014 2013 20…" at bounding box center [485, 173] width 154 height 33
select select "19"
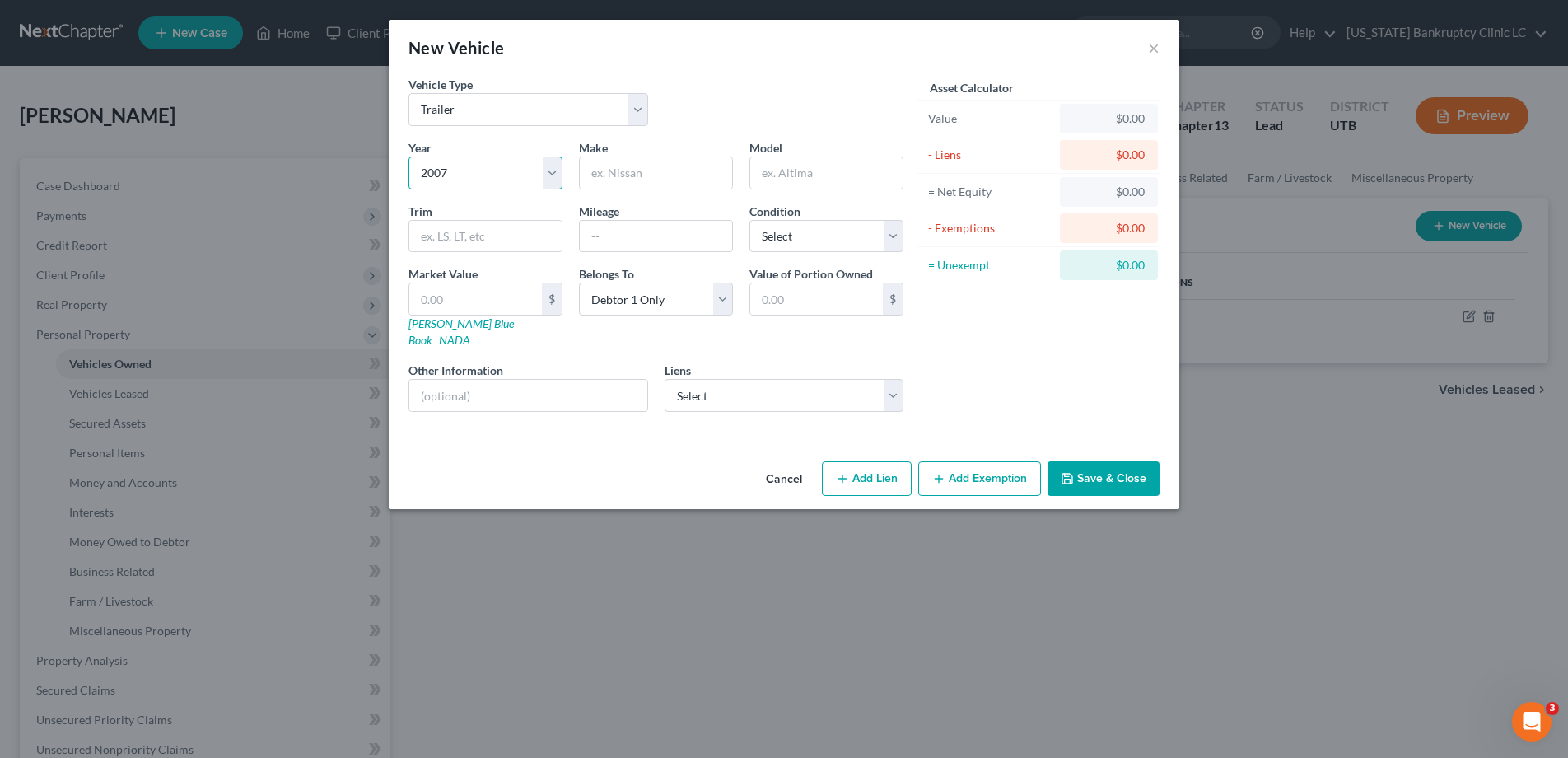
click at [409, 156] on select "Select 2026 2025 2024 2023 2022 2021 2020 2019 2018 2017 2016 2015 2014 2013 20…" at bounding box center [485, 173] width 154 height 33
click at [634, 170] on input "text" at bounding box center [656, 173] width 153 height 31
type input "[DEMOGRAPHIC_DATA]"
type input "[GEOGRAPHIC_DATA]"
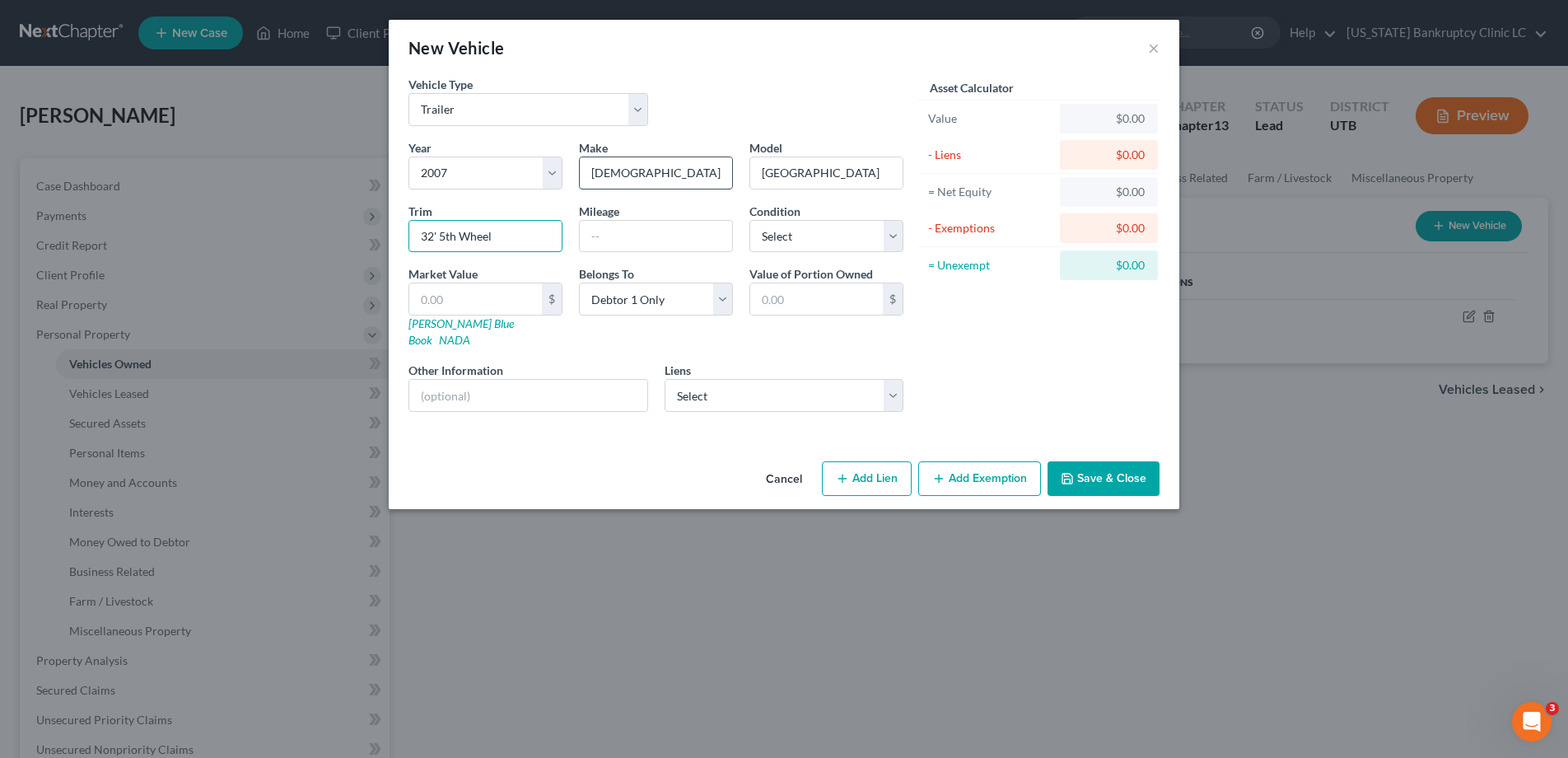
type input "32' 5th Wheel"
click at [896, 240] on select "Select Excellent Very Good Good Fair Poor" at bounding box center [827, 237] width 154 height 33
select select "3"
click at [750, 220] on select "Select Excellent Very Good Good Fair Poor" at bounding box center [827, 237] width 154 height 33
click at [458, 296] on input "text" at bounding box center [475, 299] width 133 height 31
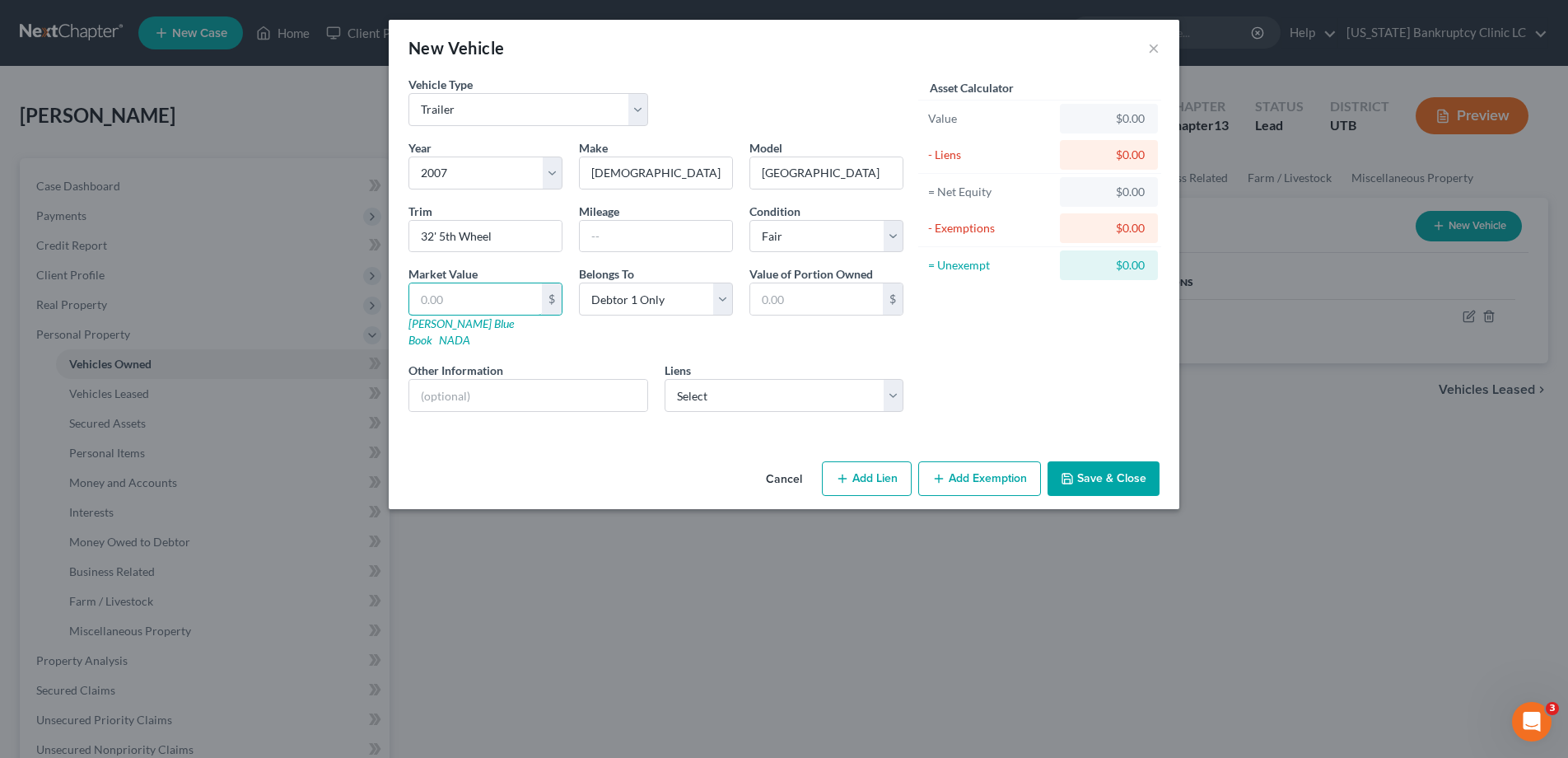
type input "6"
type input "6.00"
type input "65"
type input "65.00"
type input "650"
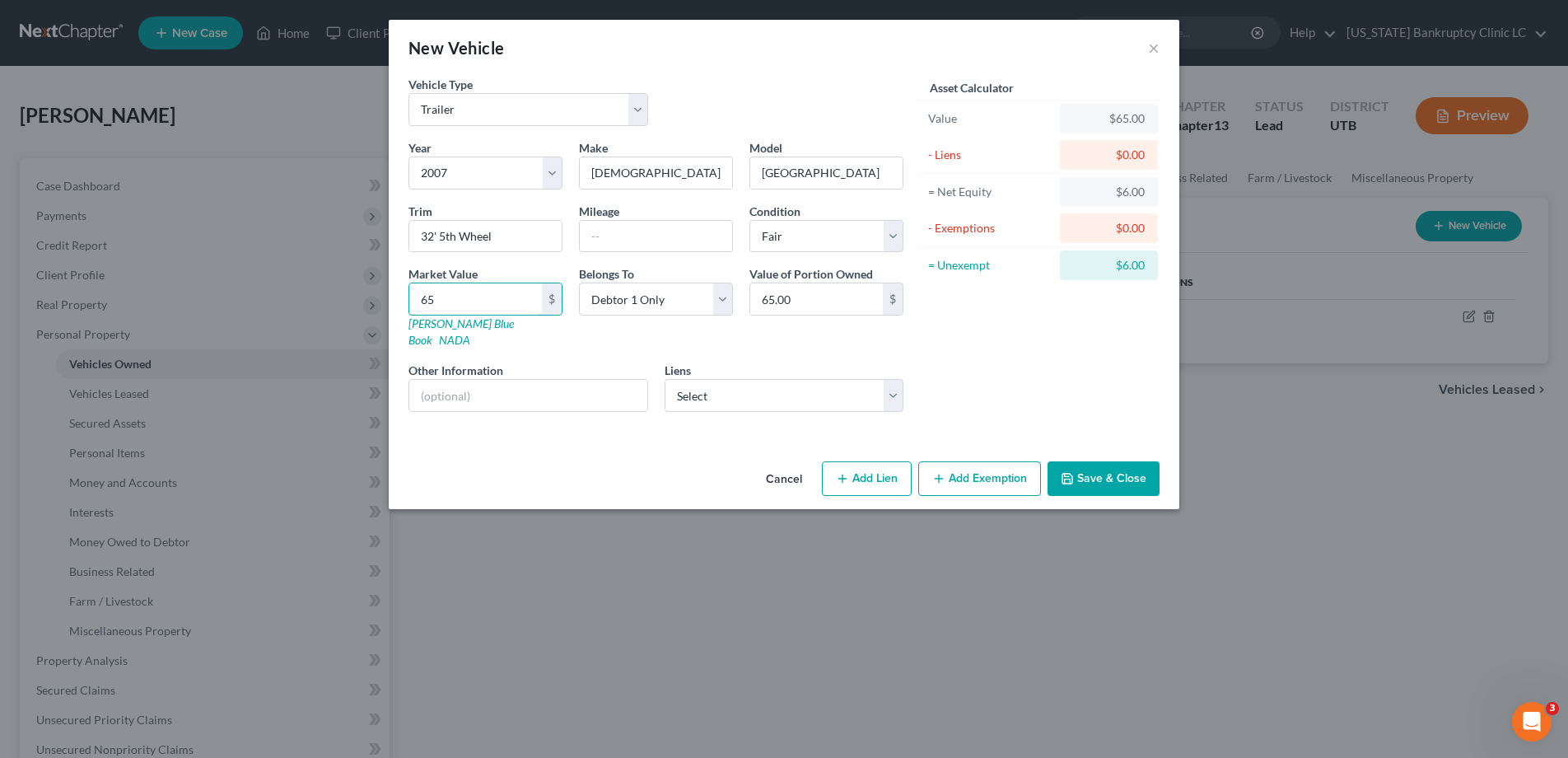
type input "650.00"
type input "6500"
type input "6,500.00"
click at [967, 462] on button "Add Exemption" at bounding box center [980, 479] width 123 height 35
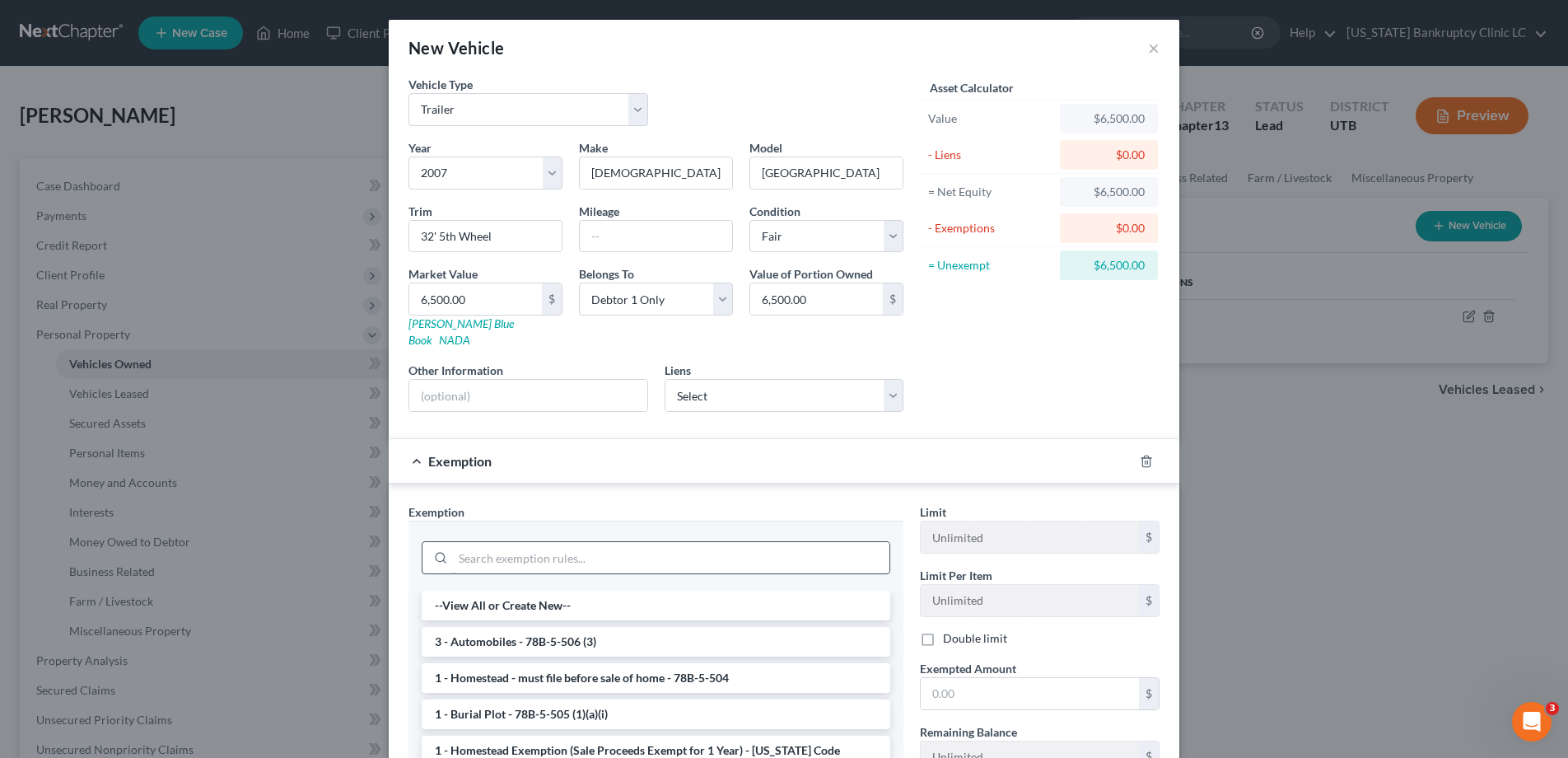
click at [705, 551] on input "search" at bounding box center [672, 558] width 437 height 31
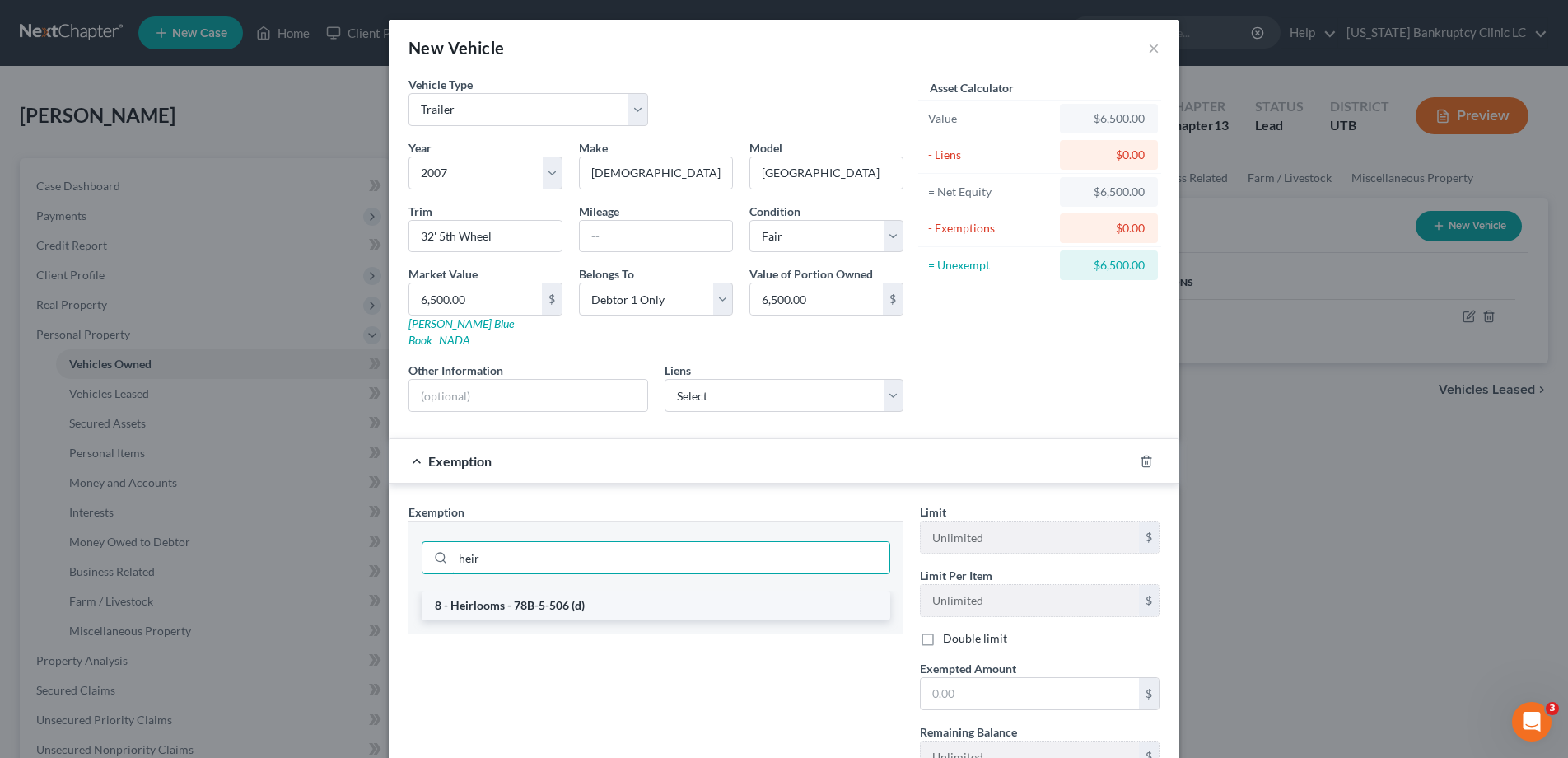
type input "heir"
click at [592, 594] on li "8 - Heirlooms - 78B-5-506 (d)" at bounding box center [656, 605] width 469 height 29
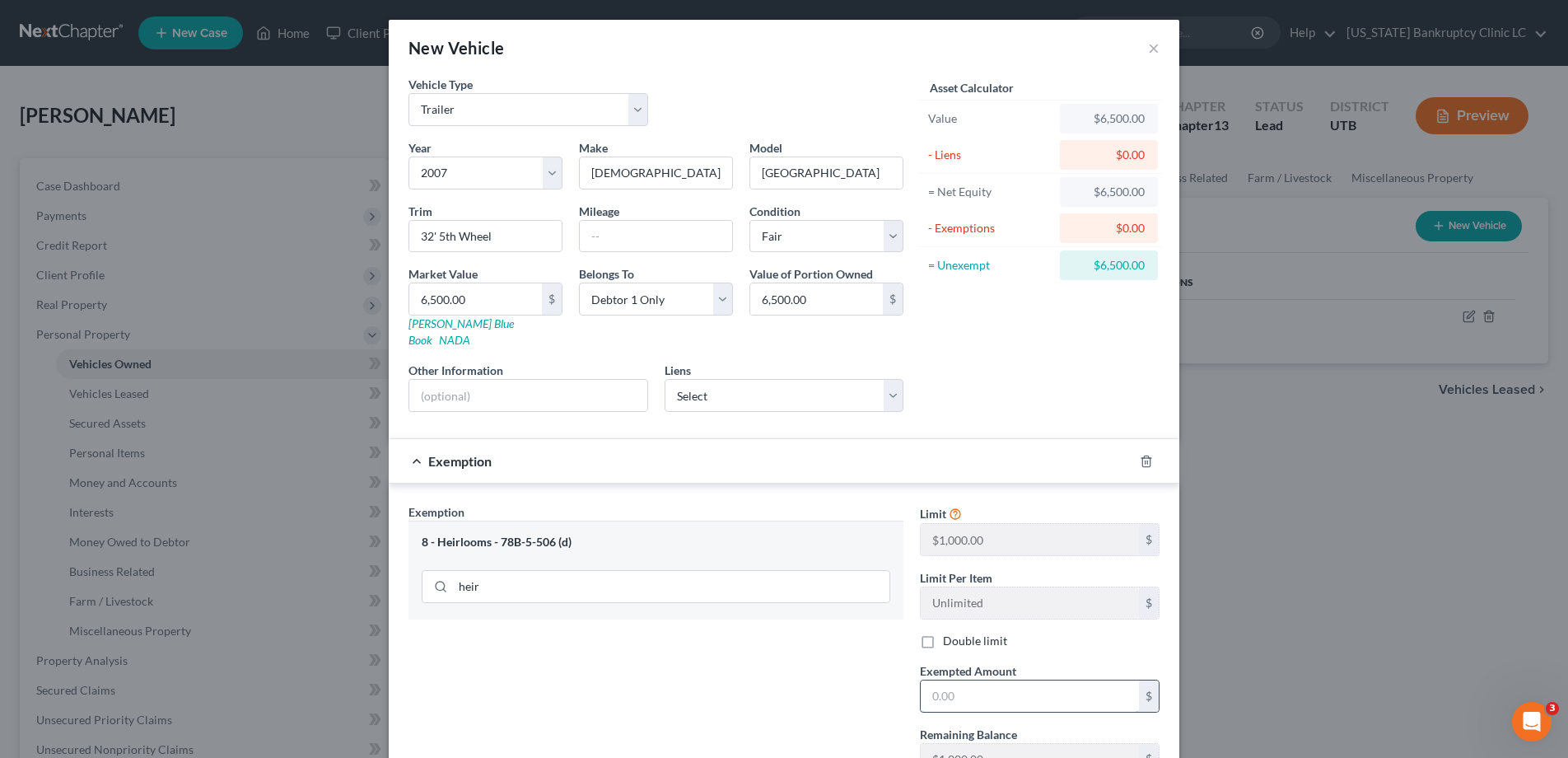
click at [953, 680] on input "text" at bounding box center [1029, 696] width 219 height 31
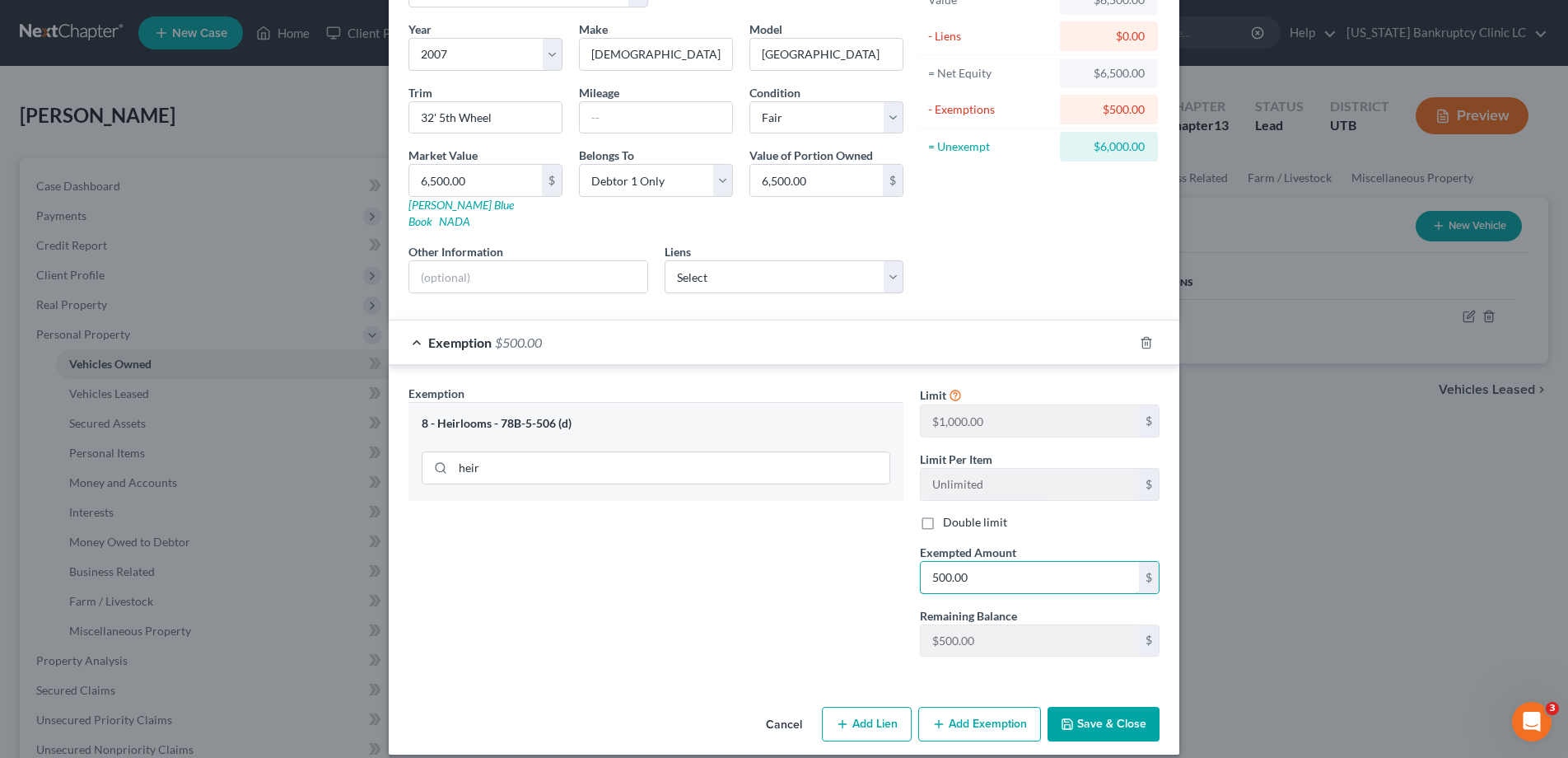
type input "500.00"
click at [1102, 711] on button "Save & Close" at bounding box center [1104, 724] width 112 height 35
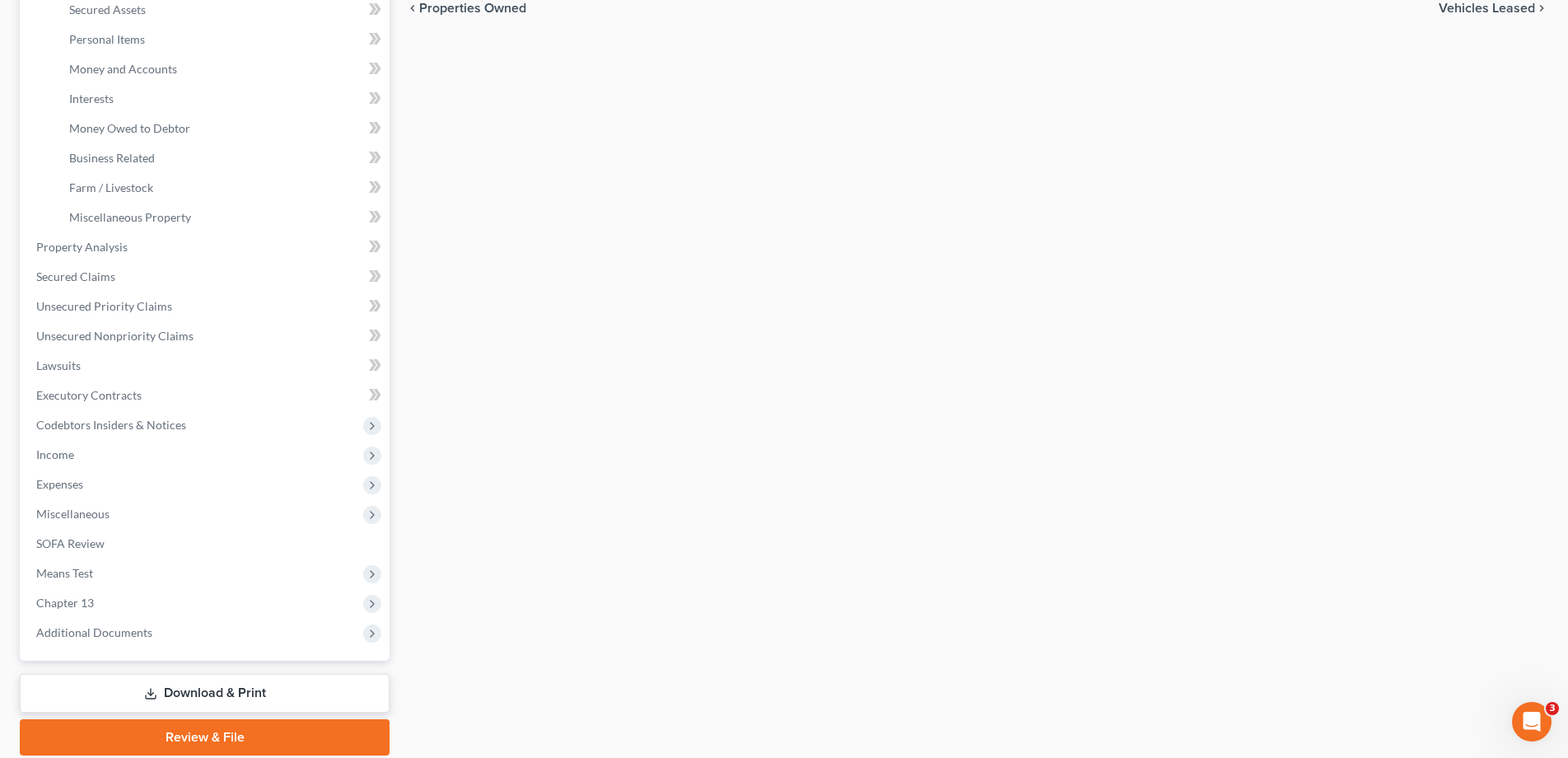
scroll to position [414, 0]
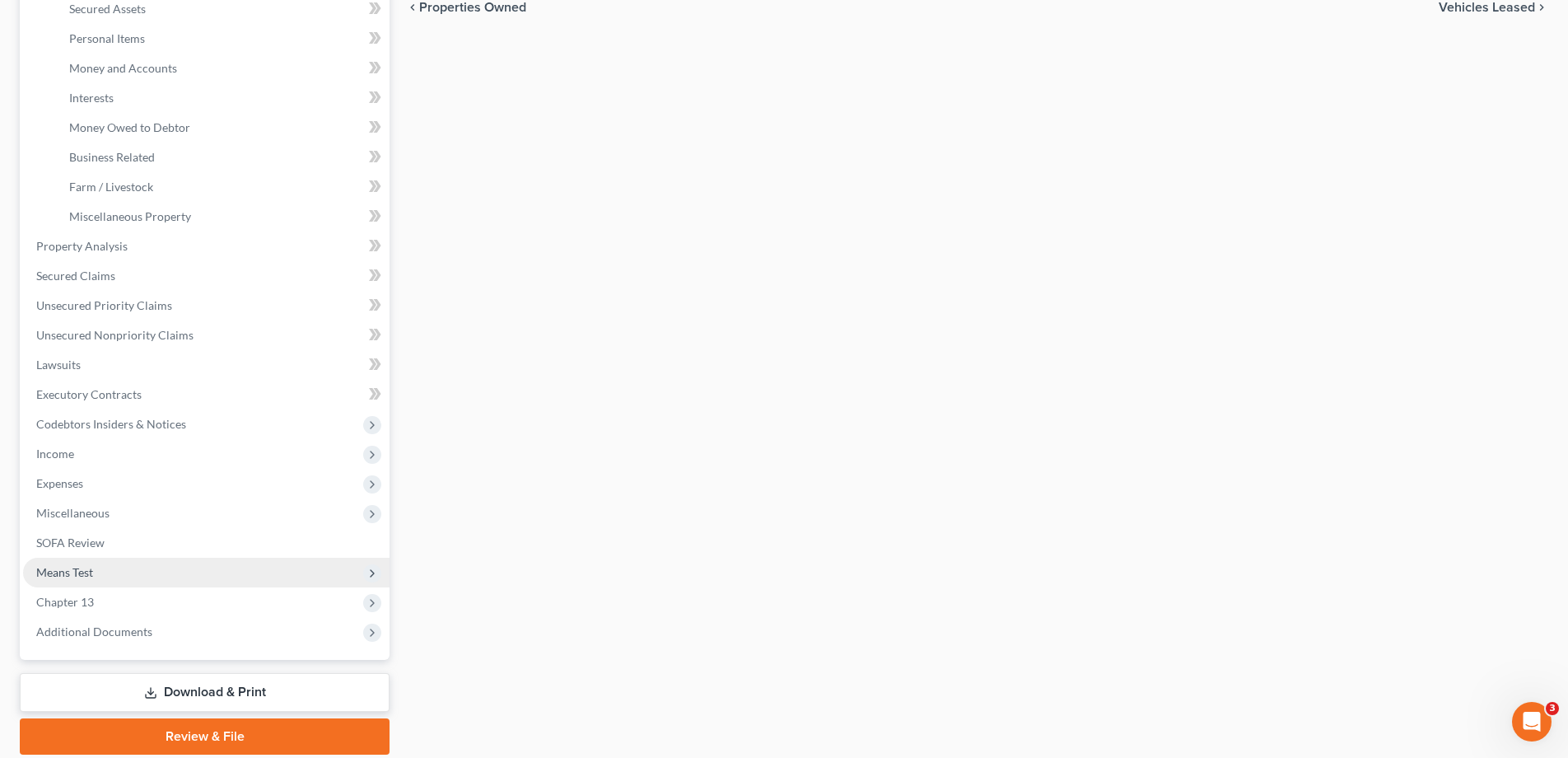
click at [60, 576] on span "Means Test" at bounding box center [65, 571] width 57 height 14
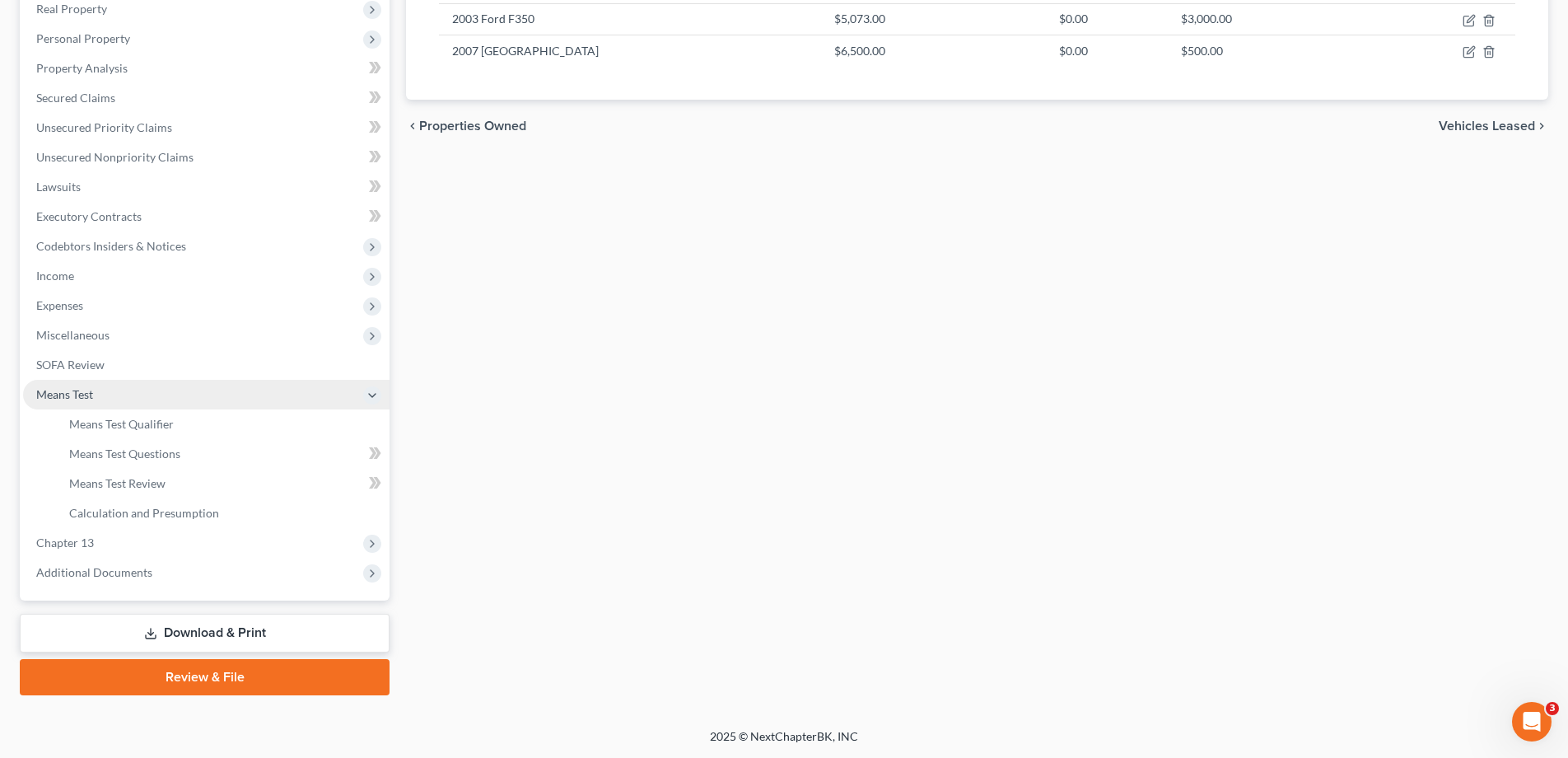
scroll to position [295, 0]
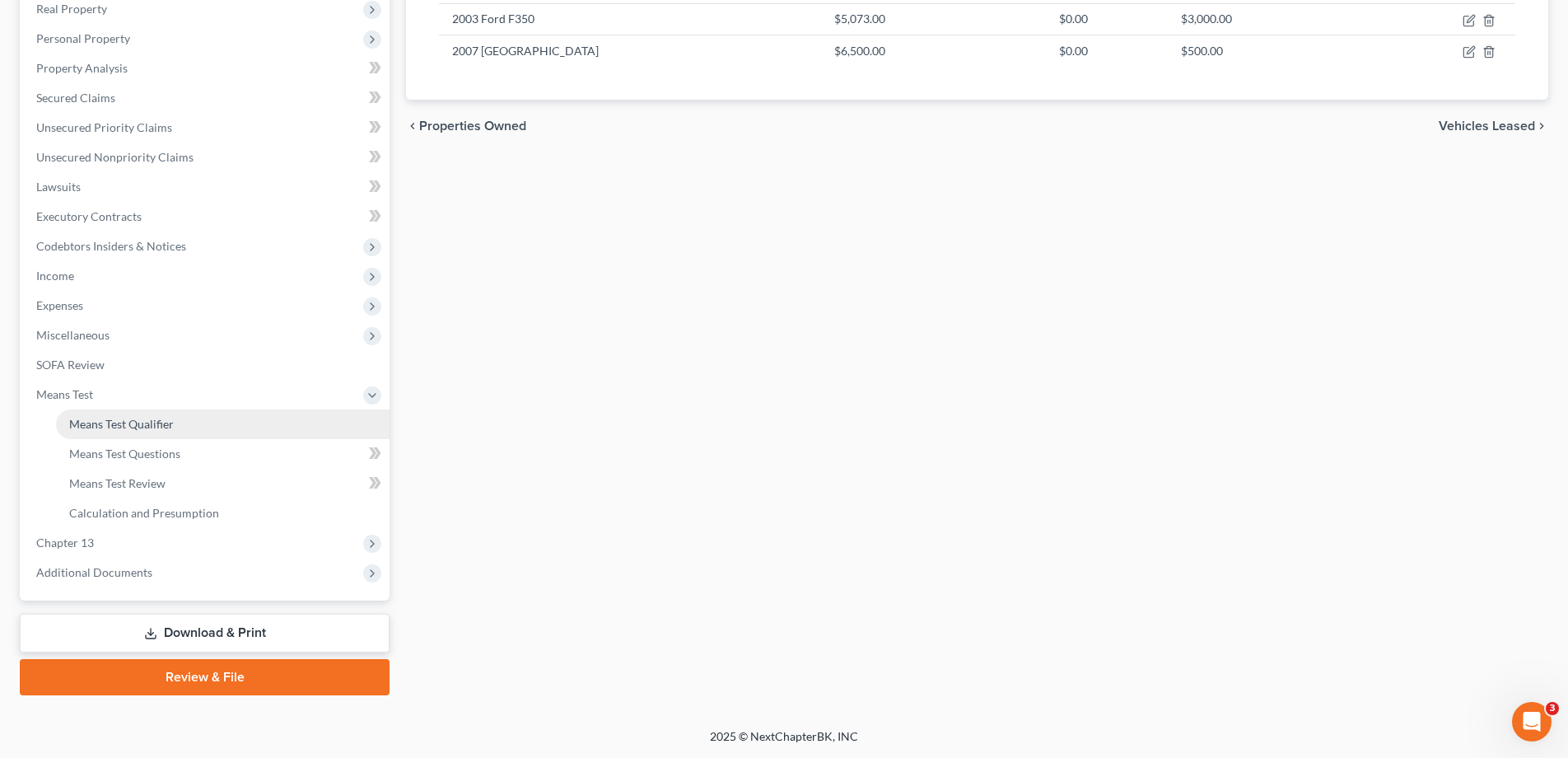
click at [111, 422] on span "Means Test Qualifier" at bounding box center [122, 423] width 104 height 14
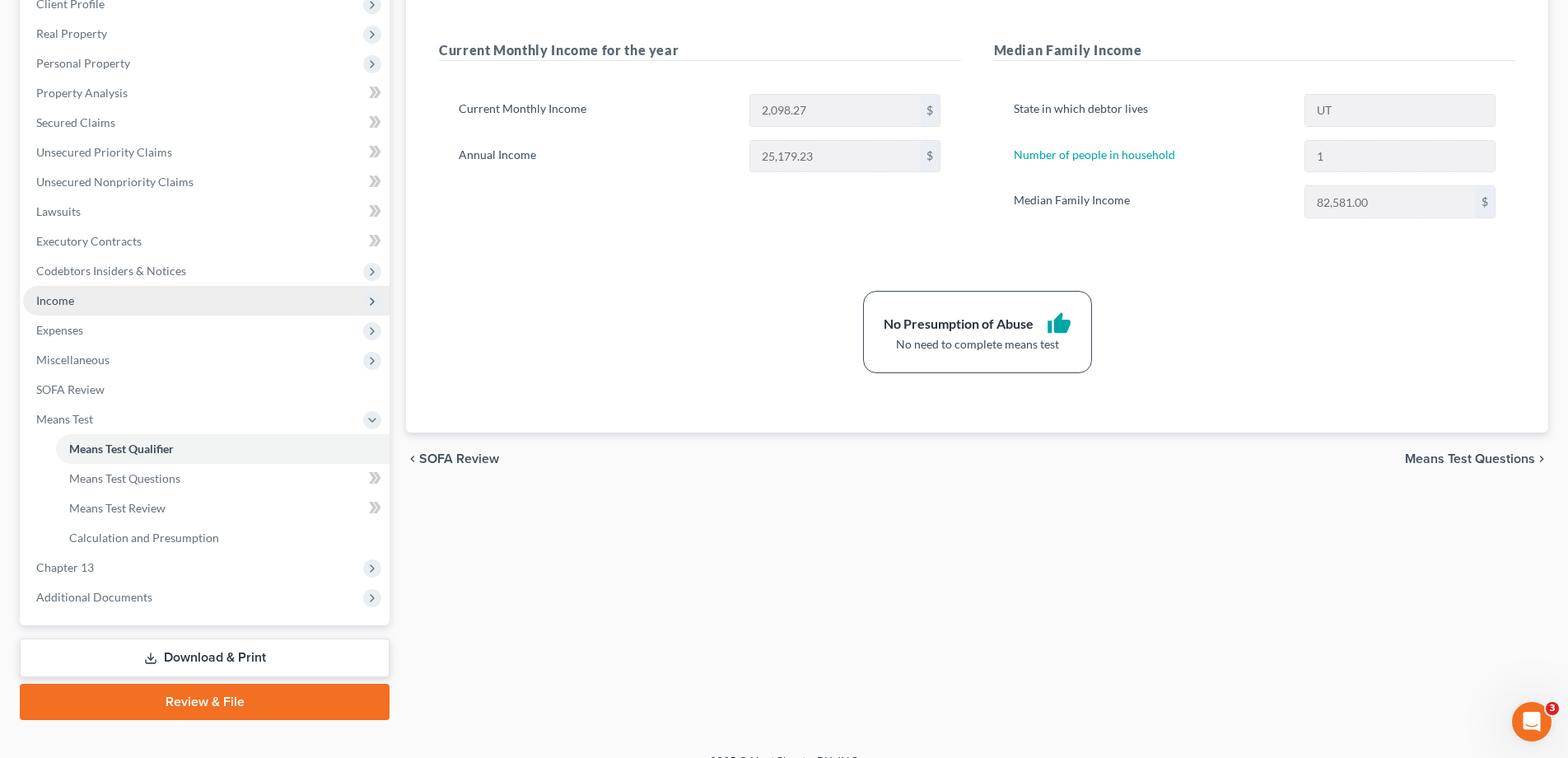
scroll to position [295, 0]
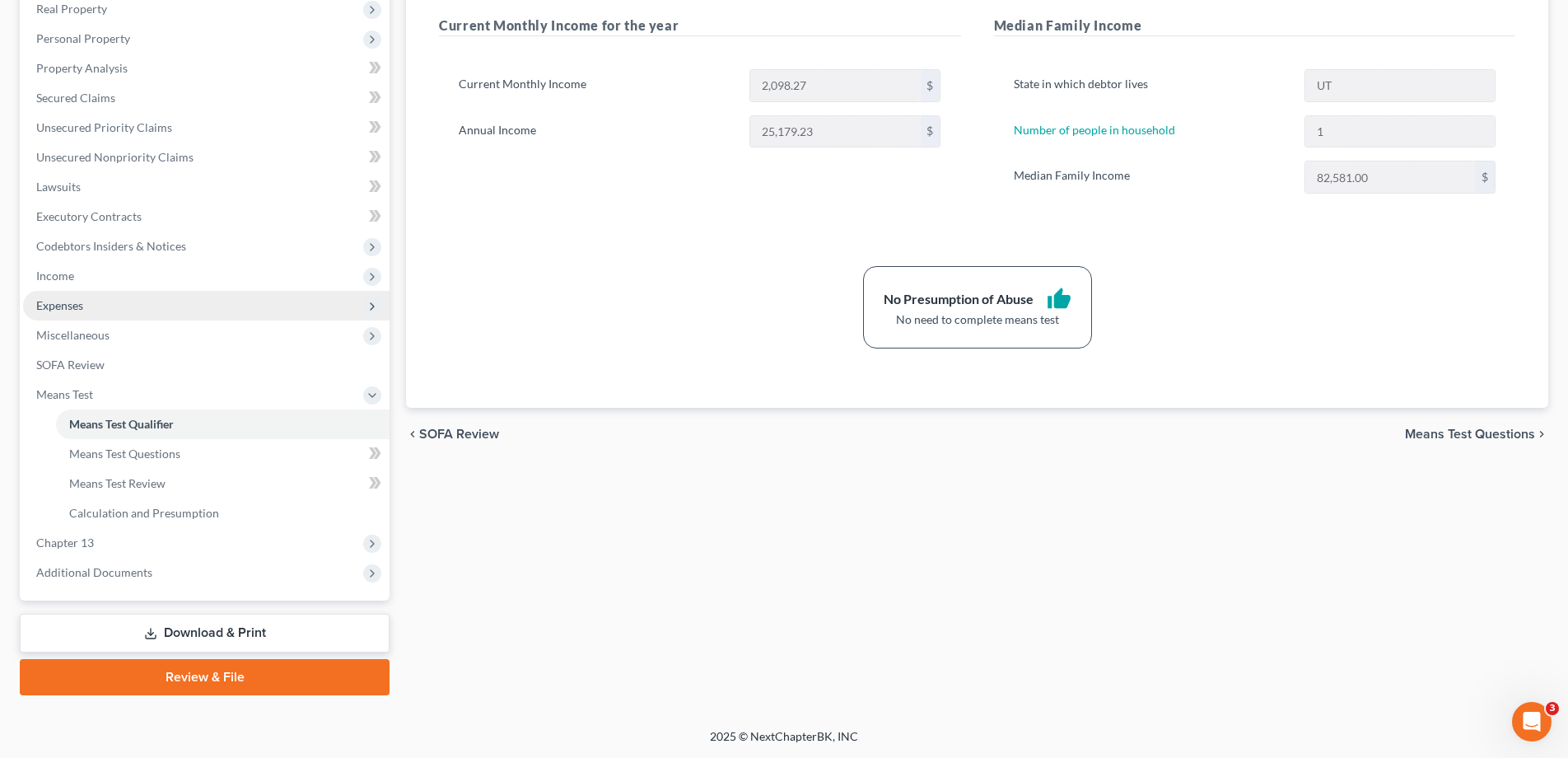
click at [50, 304] on span "Expenses" at bounding box center [59, 304] width 47 height 14
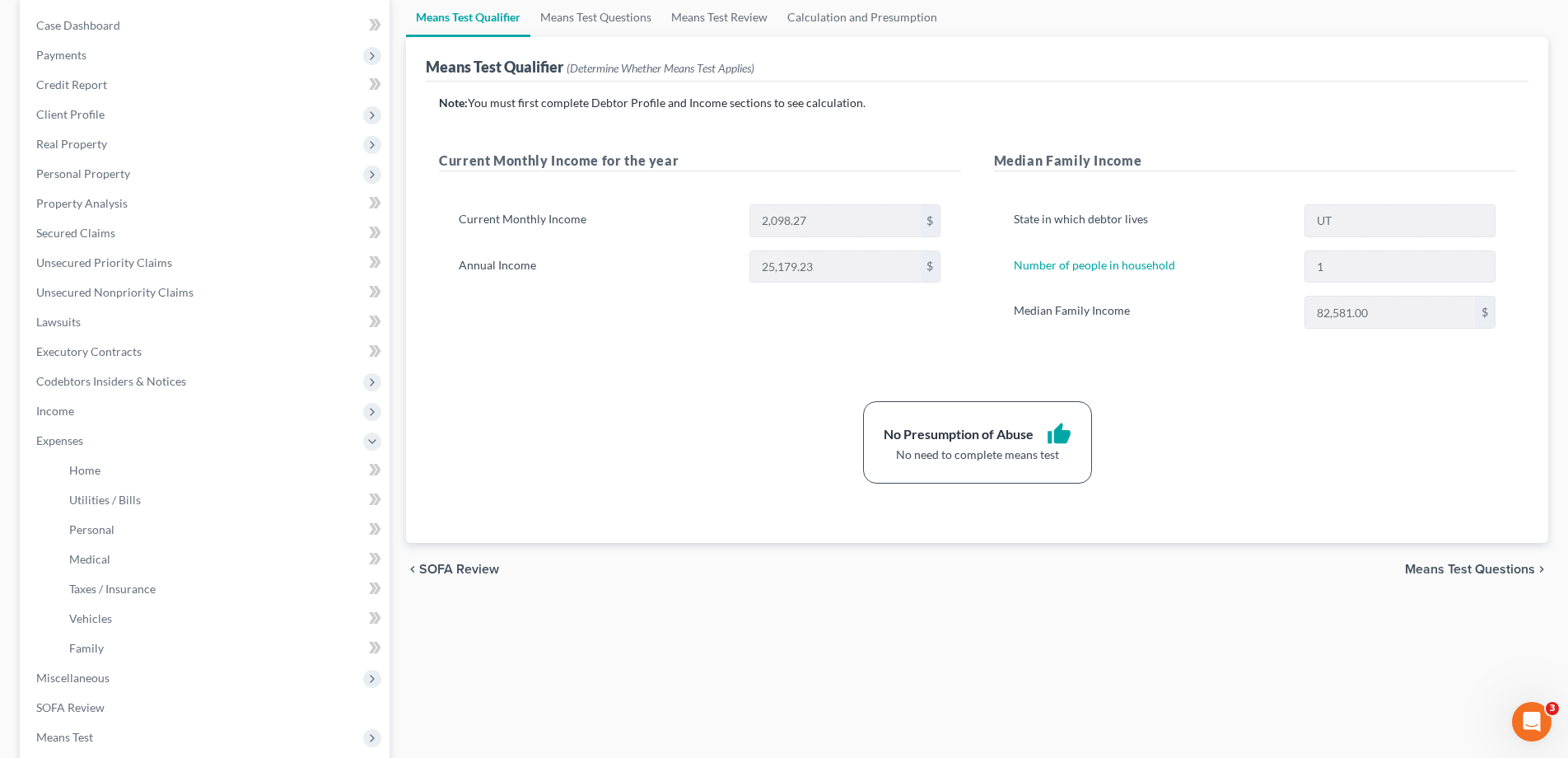
scroll to position [160, 0]
click at [76, 177] on span "Personal Property" at bounding box center [83, 174] width 94 height 14
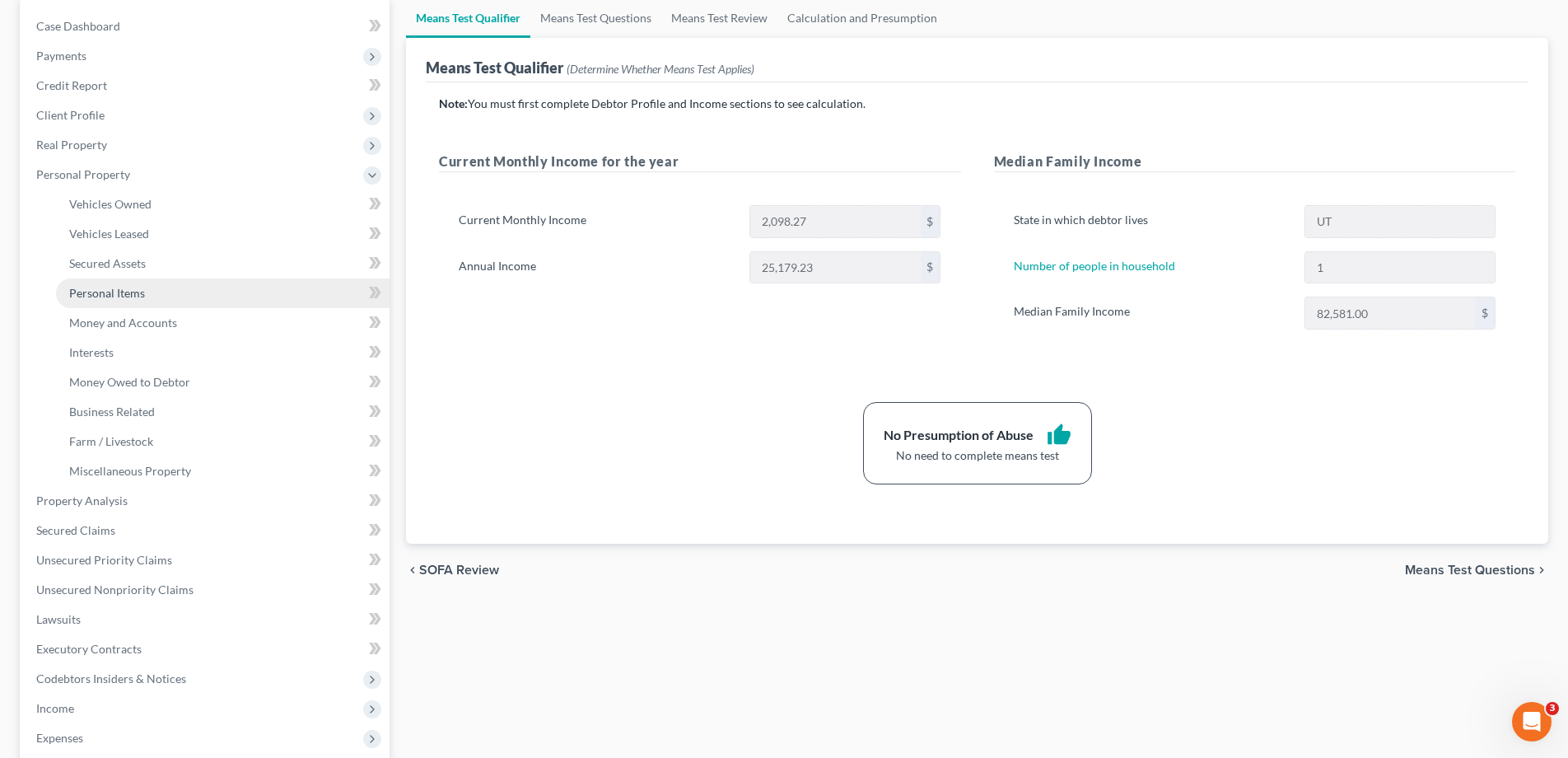
click at [112, 292] on span "Personal Items" at bounding box center [107, 293] width 76 height 14
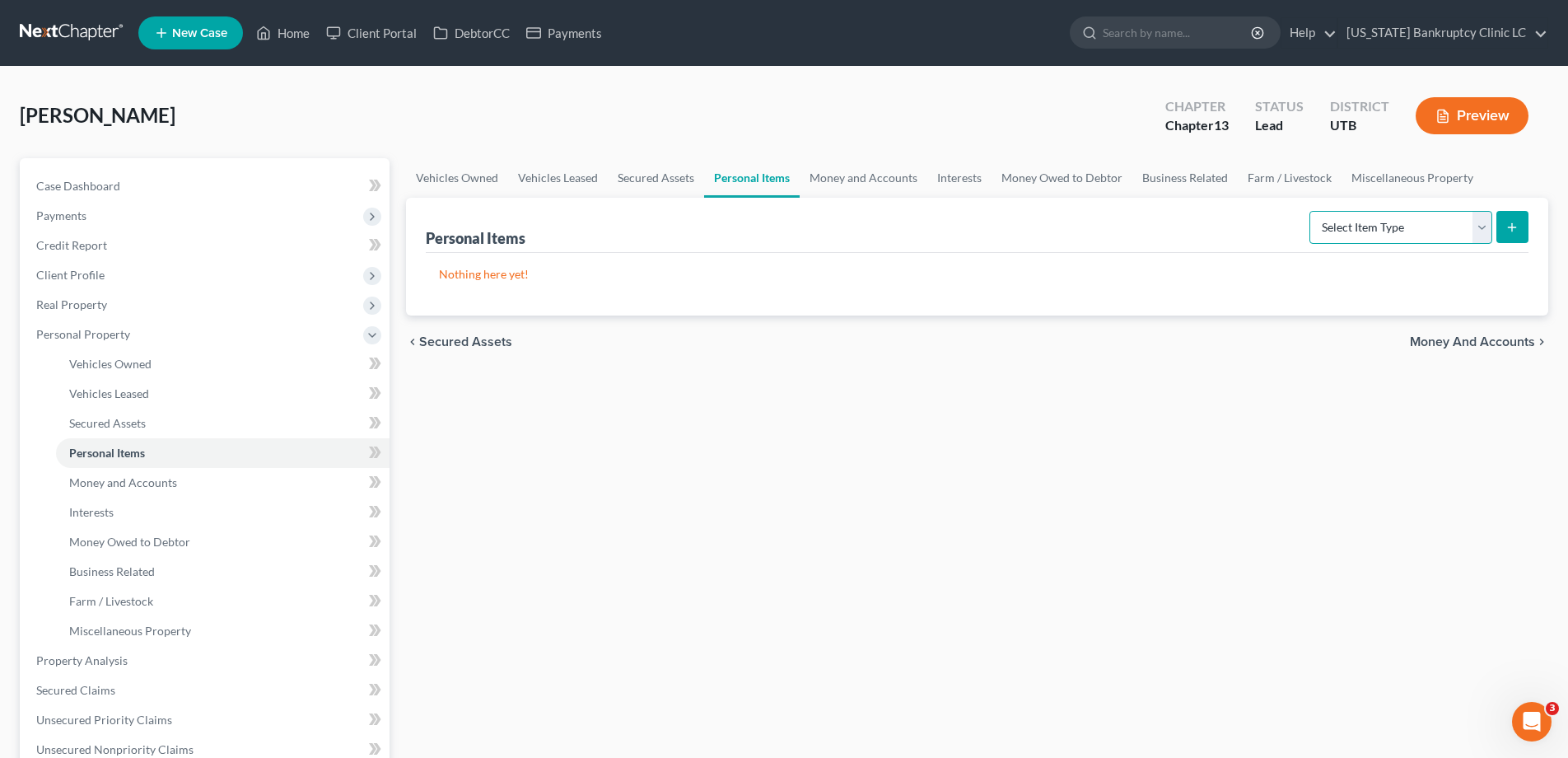
click at [1483, 227] on select "Select Item Type Clothing Collectibles Of Value Electronics Firearms Household …" at bounding box center [1402, 228] width 183 height 33
click at [866, 177] on link "Money and Accounts" at bounding box center [864, 177] width 128 height 39
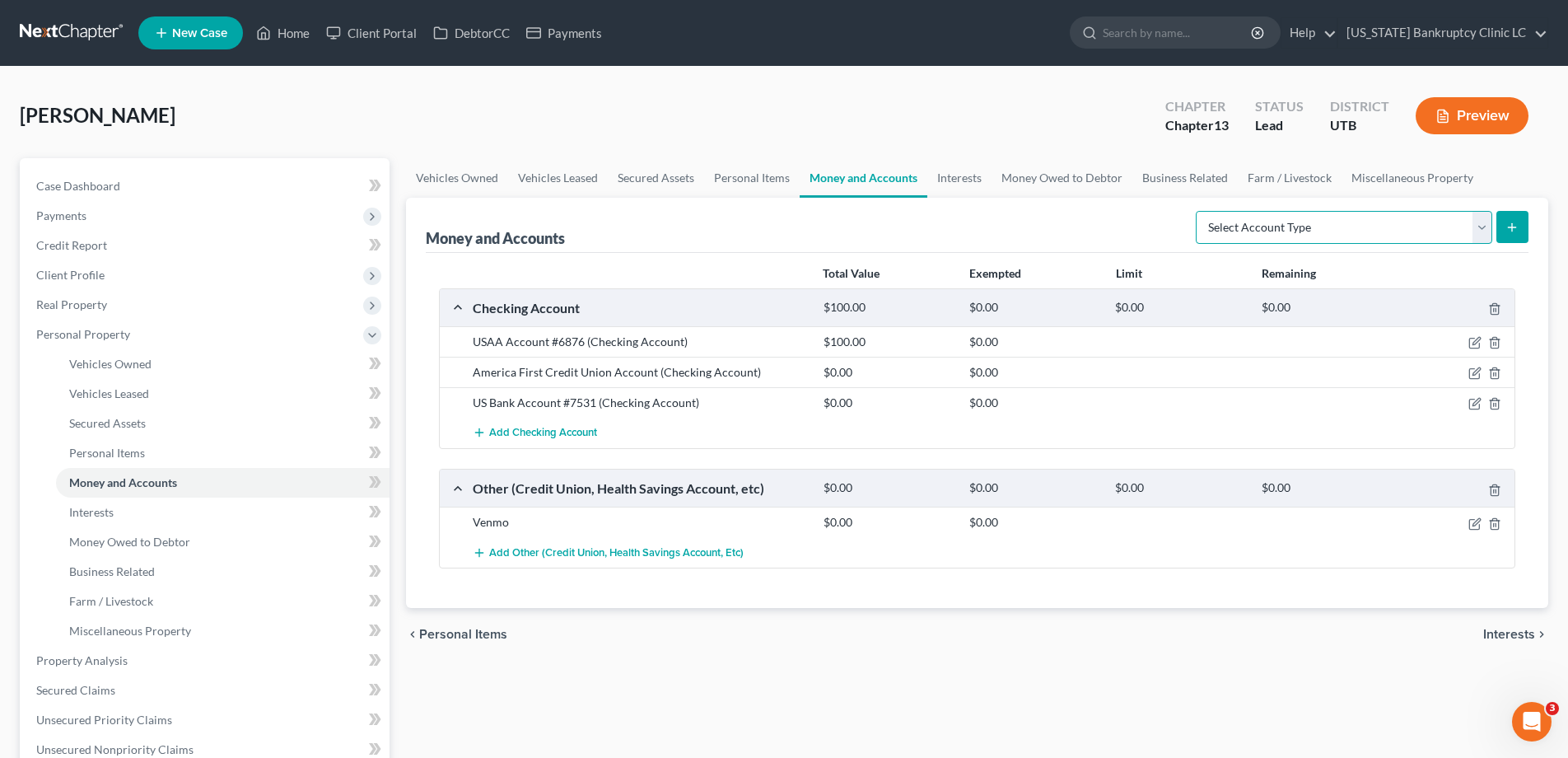
click at [1488, 222] on select "Select Account Type Brokerage Cash on Hand Certificates of Deposit Checking Acc…" at bounding box center [1344, 228] width 296 height 33
select select "security_deposits"
click at [1200, 211] on select "Select Account Type Brokerage Cash on Hand Certificates of Deposit Checking Acc…" at bounding box center [1344, 228] width 296 height 33
click at [1512, 228] on line "submit" at bounding box center [1513, 228] width 7 height 0
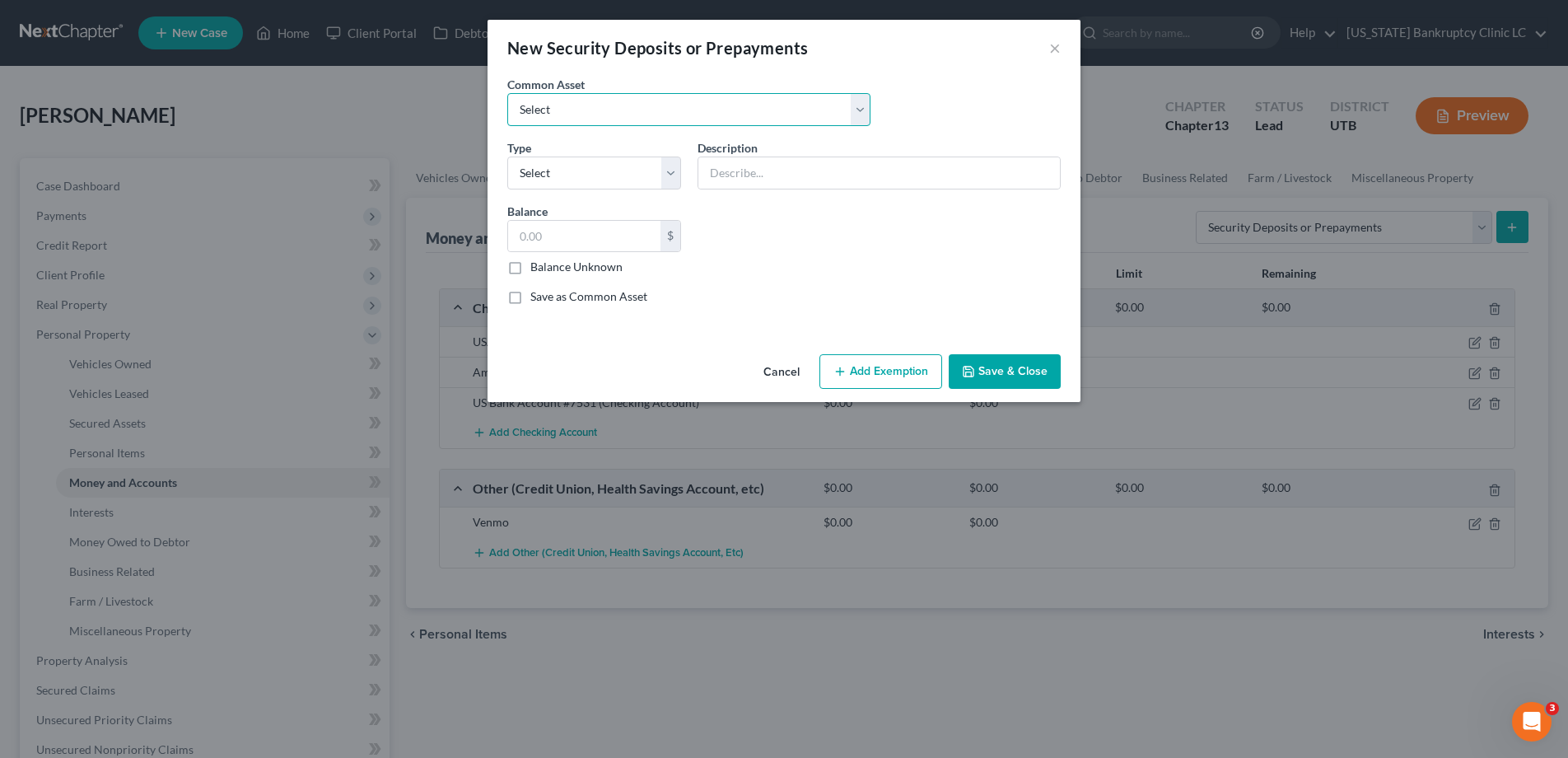
click at [856, 102] on select "Select Rent Deposit w/Landlord" at bounding box center [688, 110] width 363 height 33
select select "0"
click at [507, 93] on select "Select Rent Deposit w/Landlord" at bounding box center [688, 110] width 363 height 33
type input "Rent Deposit w/Landlord"
type input "800.00"
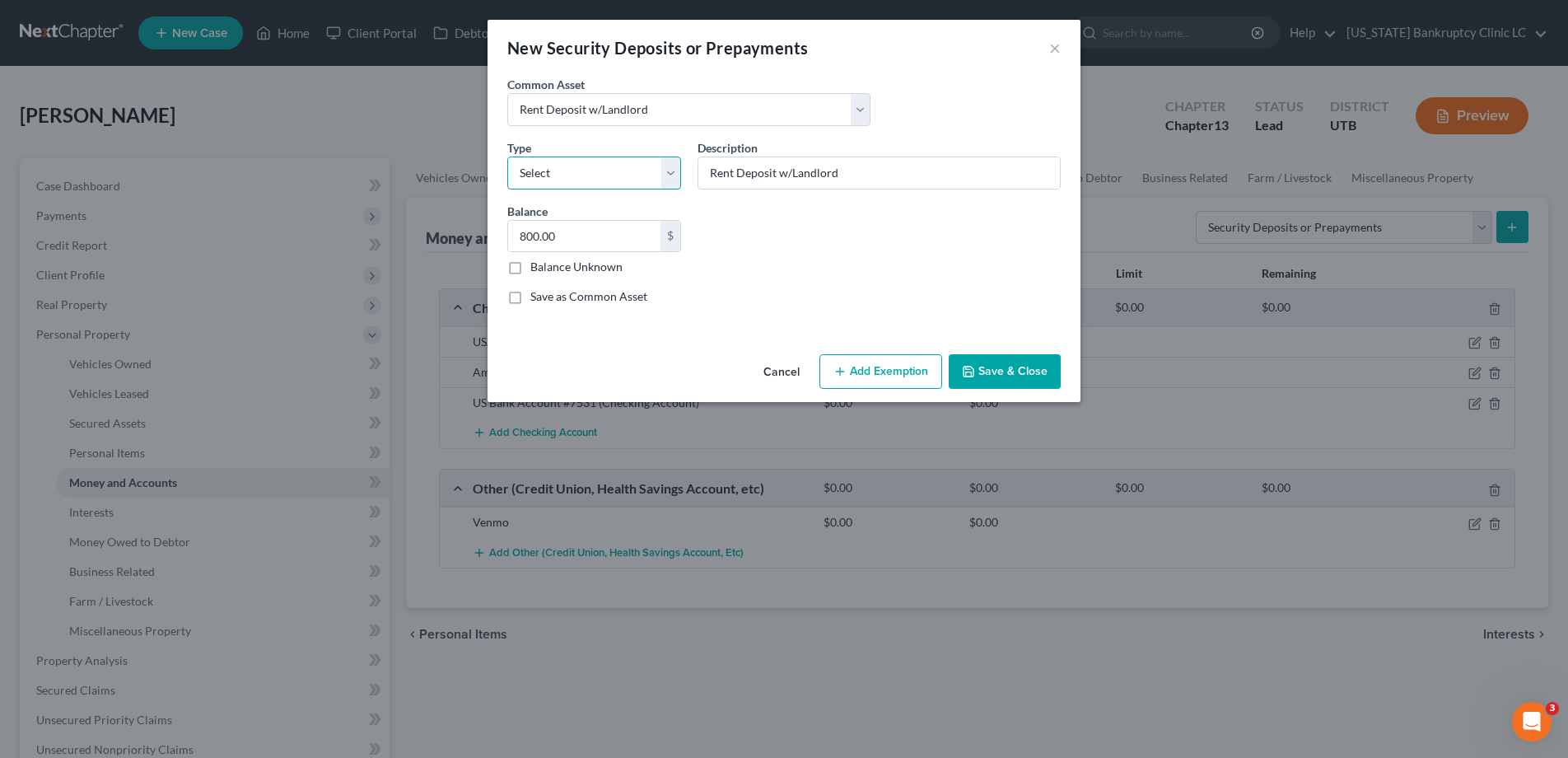
click at [668, 174] on select "Select Electric Gas Heating Oil Security Deposit On Rental Unit Prepaid Rent Te…" at bounding box center [594, 173] width 174 height 33
select select "3"
click at [507, 156] on select "Select Electric Gas Heating Oil Security Deposit On Rental Unit Prepaid Rent Te…" at bounding box center [594, 173] width 174 height 33
click at [603, 245] on input "800.00" at bounding box center [584, 236] width 153 height 31
type input "2,300.00"
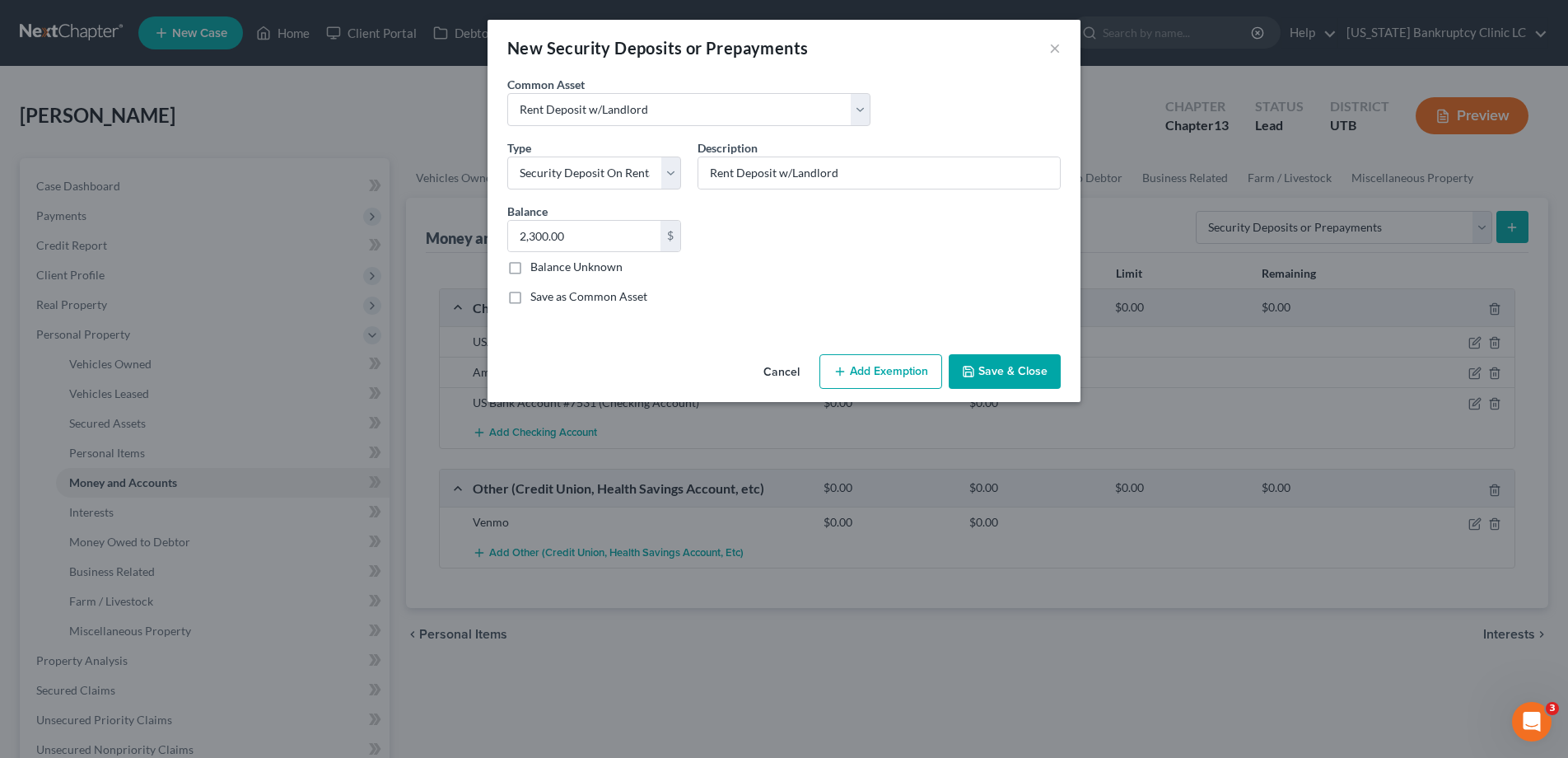
click at [988, 373] on button "Save & Close" at bounding box center [1005, 371] width 112 height 35
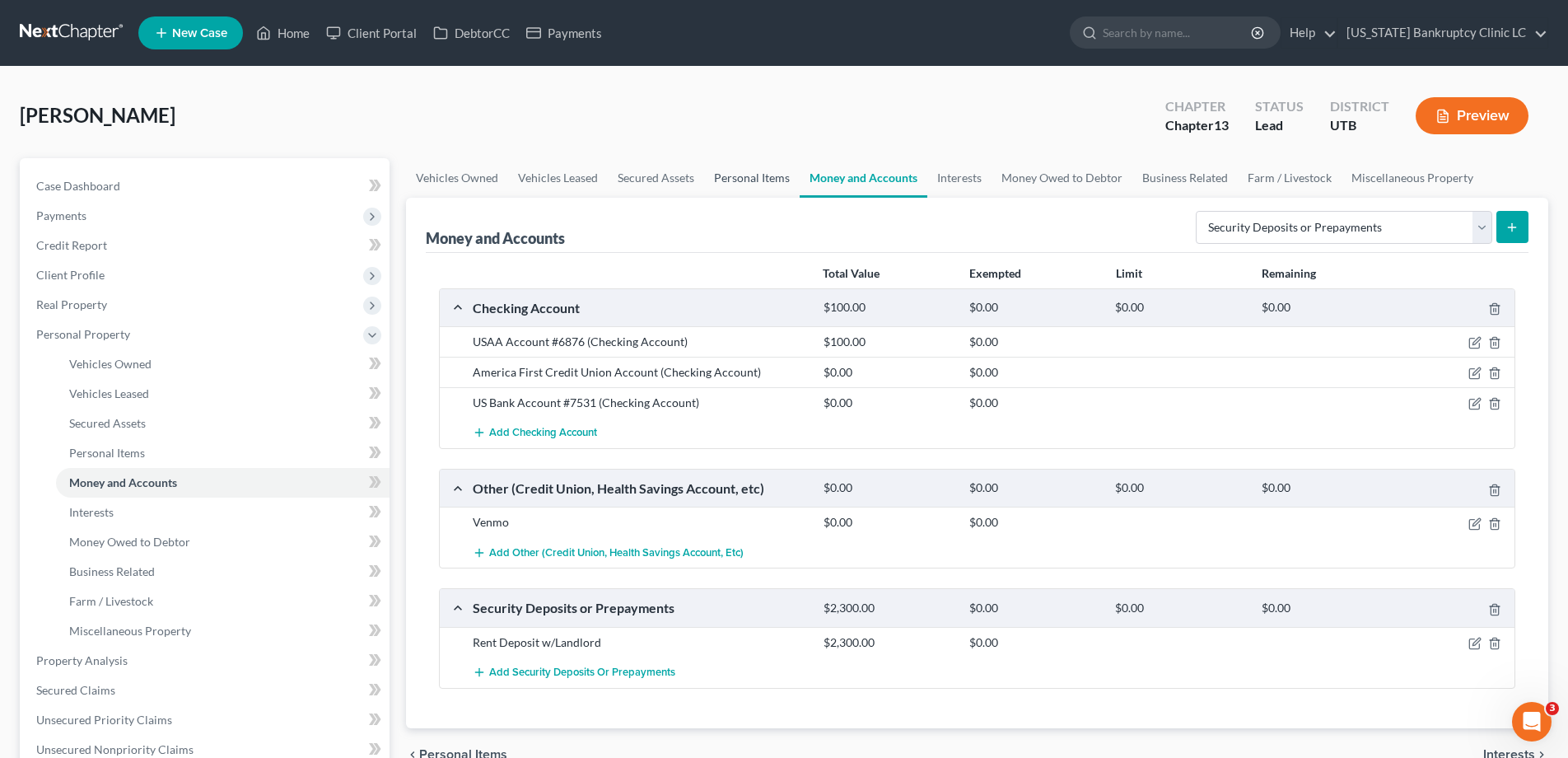
click at [755, 180] on link "Personal Items" at bounding box center [752, 177] width 96 height 39
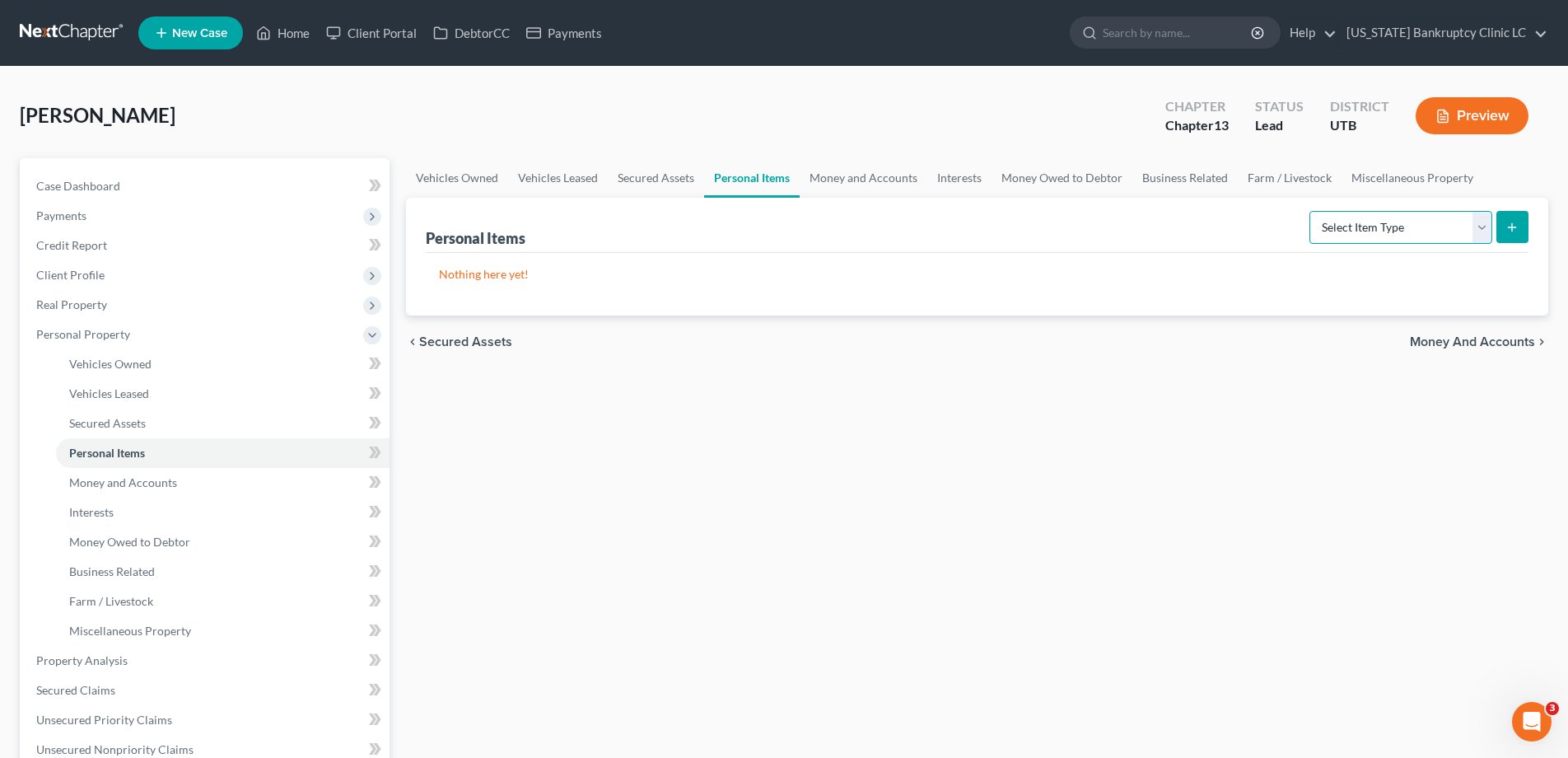
click at [1485, 226] on select "Select Item Type Clothing Collectibles Of Value Electronics Firearms Household …" at bounding box center [1402, 228] width 183 height 33
select select "electronics"
click at [1311, 211] on select "Select Item Type Clothing Collectibles Of Value Electronics Firearms Household …" at bounding box center [1402, 228] width 183 height 33
click at [1512, 229] on line "submit" at bounding box center [1512, 227] width 0 height 7
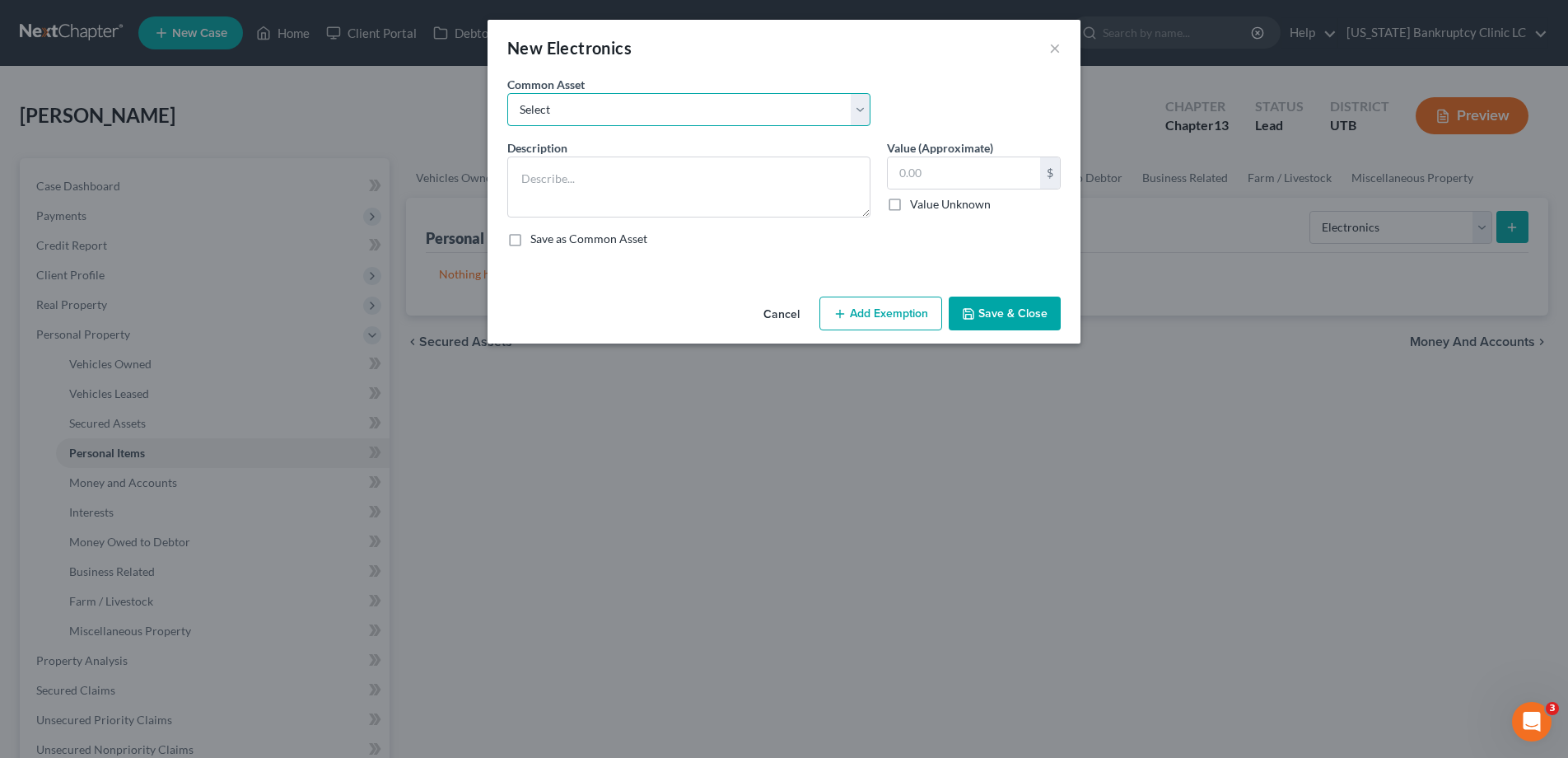
click at [859, 101] on select "Select Television Tablet Computer Printer Cell Phone Gaming Console Smart Watch…" at bounding box center [688, 110] width 363 height 33
select select "0"
click at [507, 93] on select "Select Television Tablet Computer Printer Cell Phone Gaming Console Smart Watch…" at bounding box center [688, 110] width 363 height 33
type textarea "Television Tablet Computer Printer Cell Phone Gaming Console Smart Watch Drone"
type input "300.00"
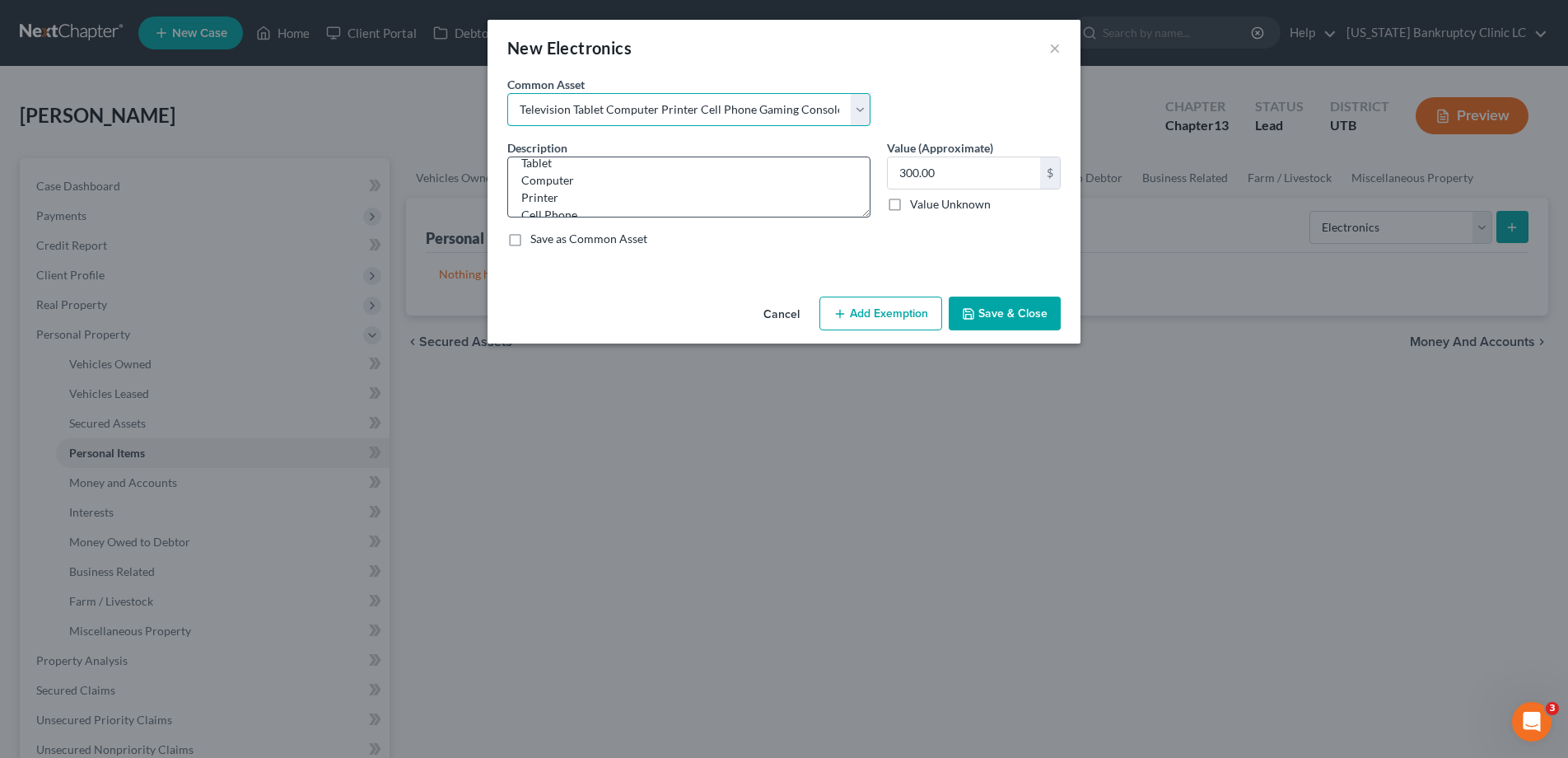
scroll to position [34, 0]
drag, startPoint x: 591, startPoint y: 179, endPoint x: 507, endPoint y: 178, distance: 84.0
click at [507, 178] on textarea "Television Tablet Computer Printer Cell Phone Gaming Console Smart Watch Drone" at bounding box center [688, 187] width 363 height 61
drag, startPoint x: 613, startPoint y: 187, endPoint x: 505, endPoint y: 184, distance: 108.0
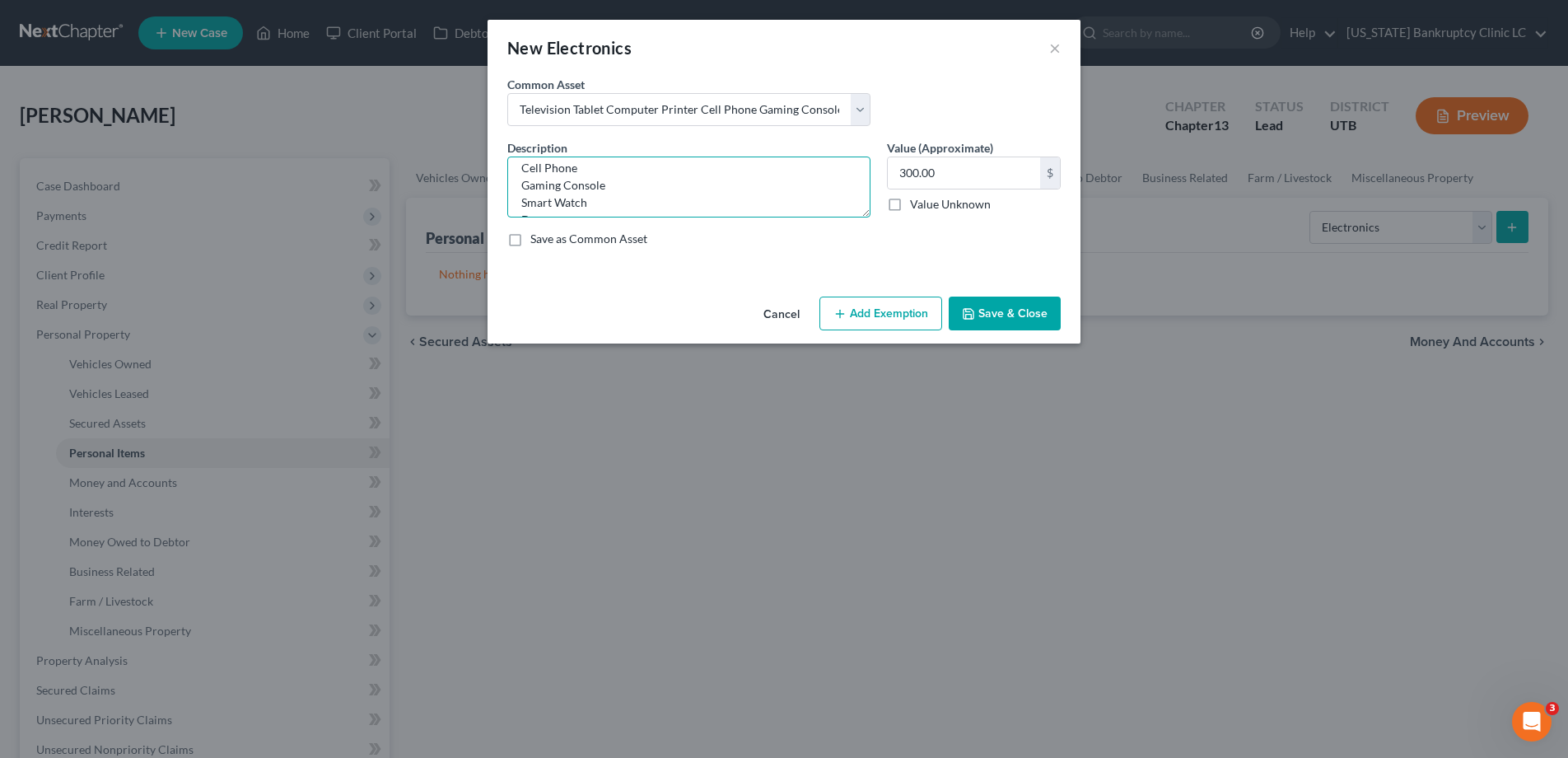
click at [505, 184] on div "Description * Television Tablet Printer Cell Phone Gaming Console Smart Watch D…" at bounding box center [688, 178] width 379 height 79
drag, startPoint x: 559, startPoint y: 201, endPoint x: 490, endPoint y: 198, distance: 69.1
click at [490, 198] on div "An exemption set must first be selected from the Filing Information section. Co…" at bounding box center [784, 183] width 593 height 214
type textarea "Television Tablet Printer Cell Phone Smart Watch"
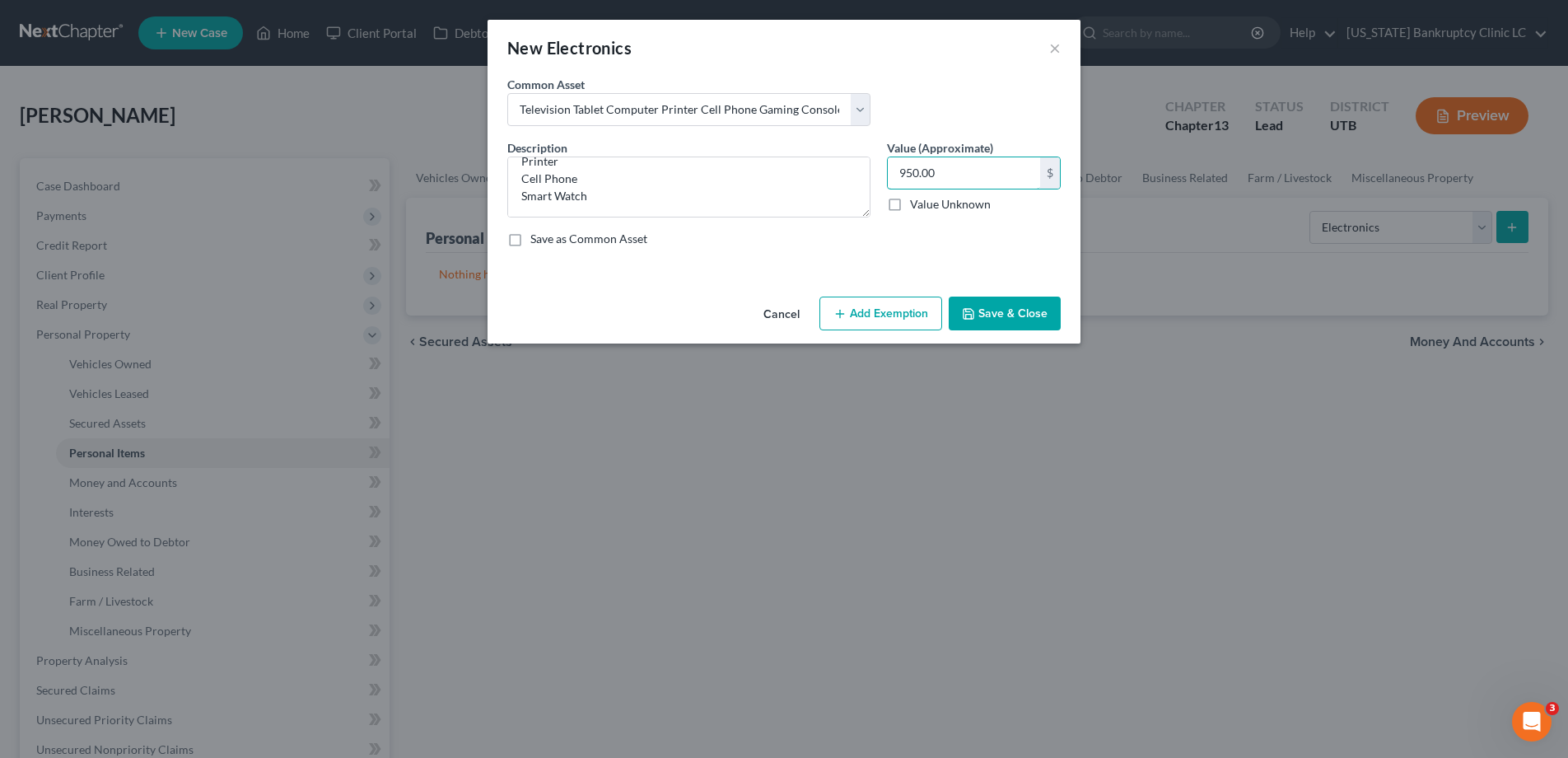
type input "950.00"
click at [1016, 315] on button "Save & Close" at bounding box center [1005, 314] width 112 height 35
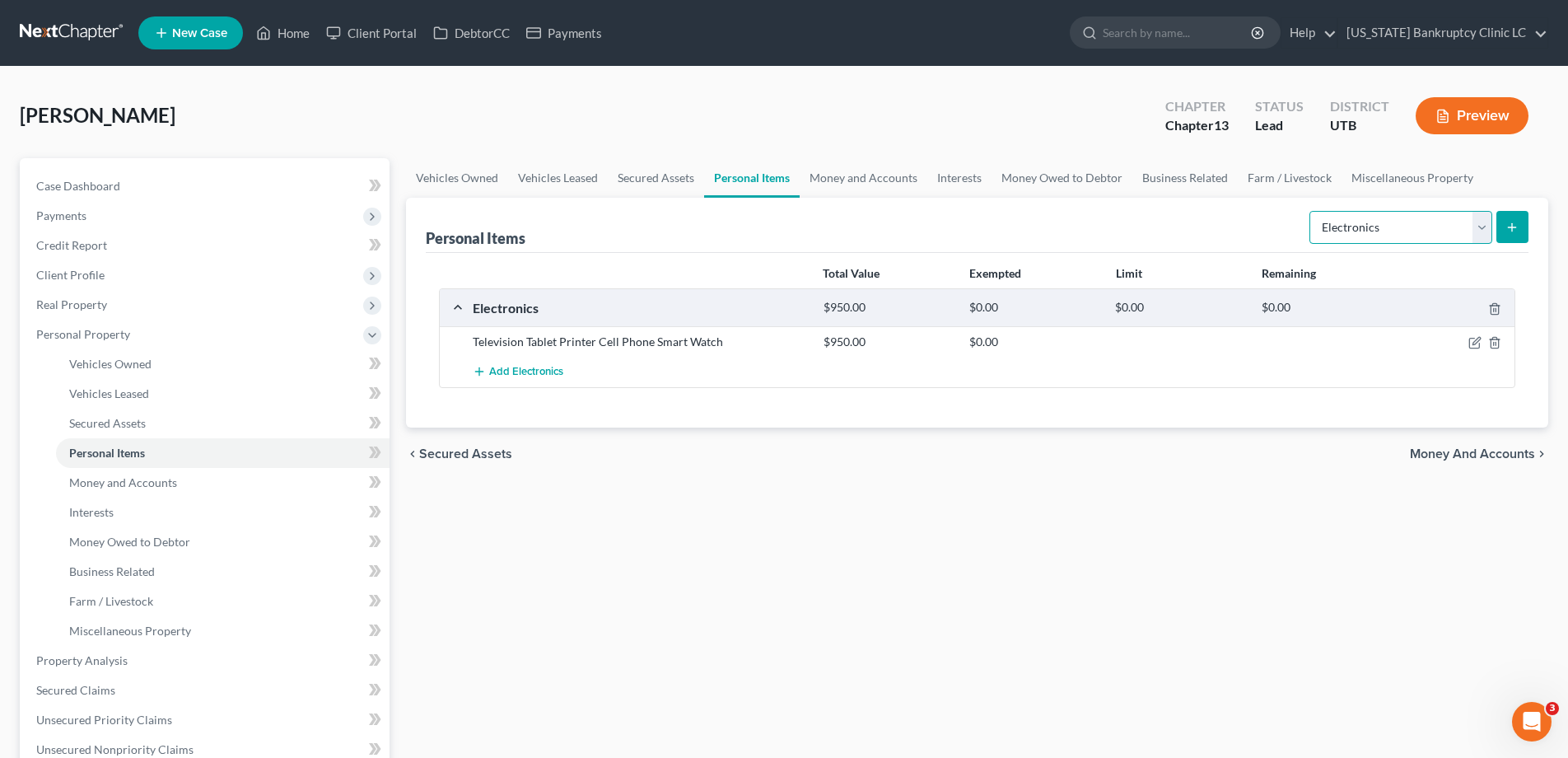
click at [1480, 221] on select "Select Item Type Clothing Collectibles Of Value Electronics Firearms Household …" at bounding box center [1402, 228] width 183 height 33
select select "household_goods"
click at [1311, 211] on select "Select Item Type Clothing Collectibles Of Value Electronics Firearms Household …" at bounding box center [1402, 228] width 183 height 33
click at [1511, 223] on icon "submit" at bounding box center [1512, 227] width 13 height 13
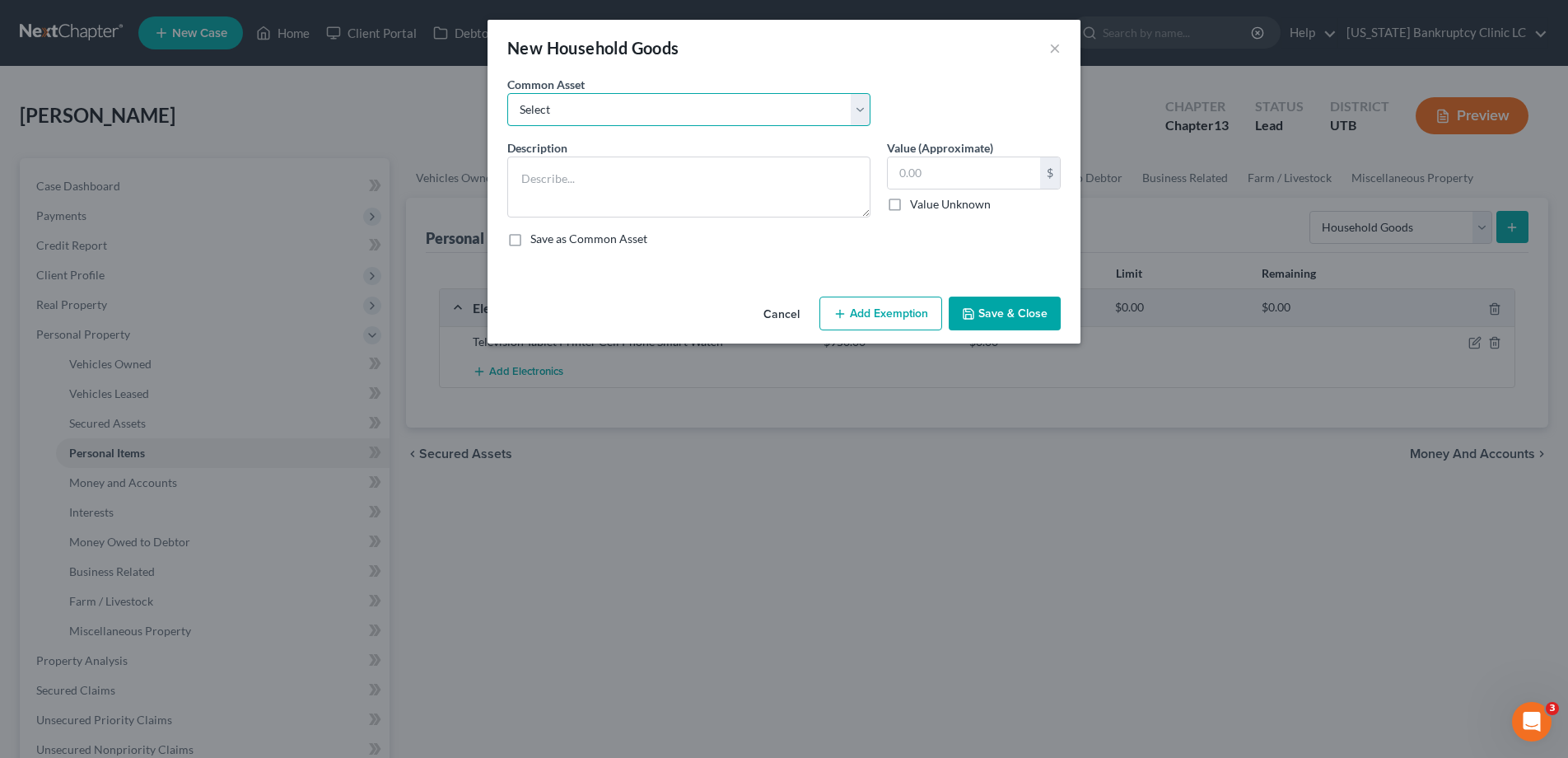
click at [860, 105] on select "Select Couch Chair Entertainment Center End/Coffee Table Stove/Cooking unit Sof…" at bounding box center [688, 110] width 363 height 33
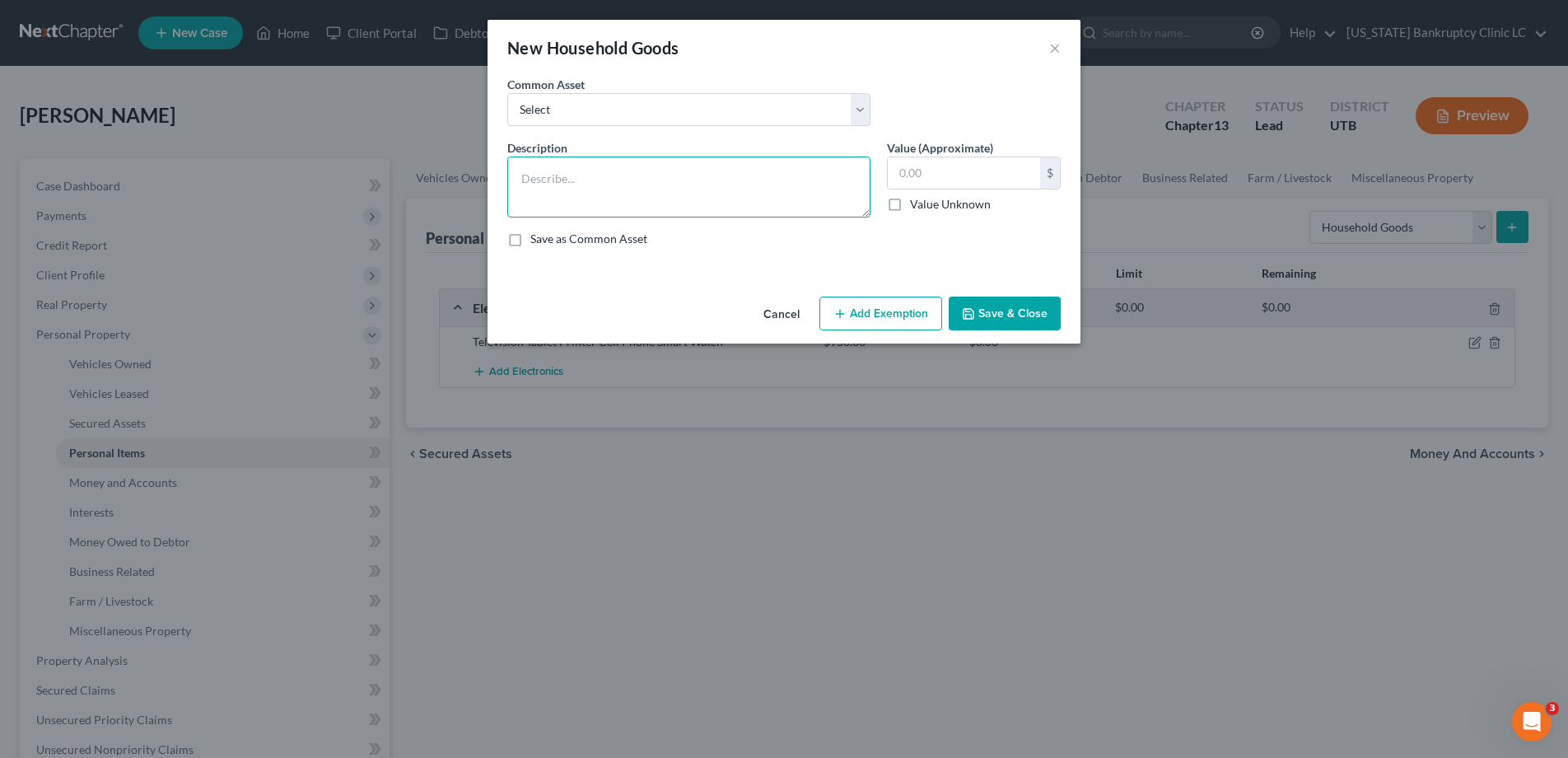
click at [571, 174] on textarea at bounding box center [688, 187] width 363 height 61
type textarea "Sofa"
type input "500.00"
click at [881, 319] on button "Add Exemption" at bounding box center [880, 314] width 123 height 35
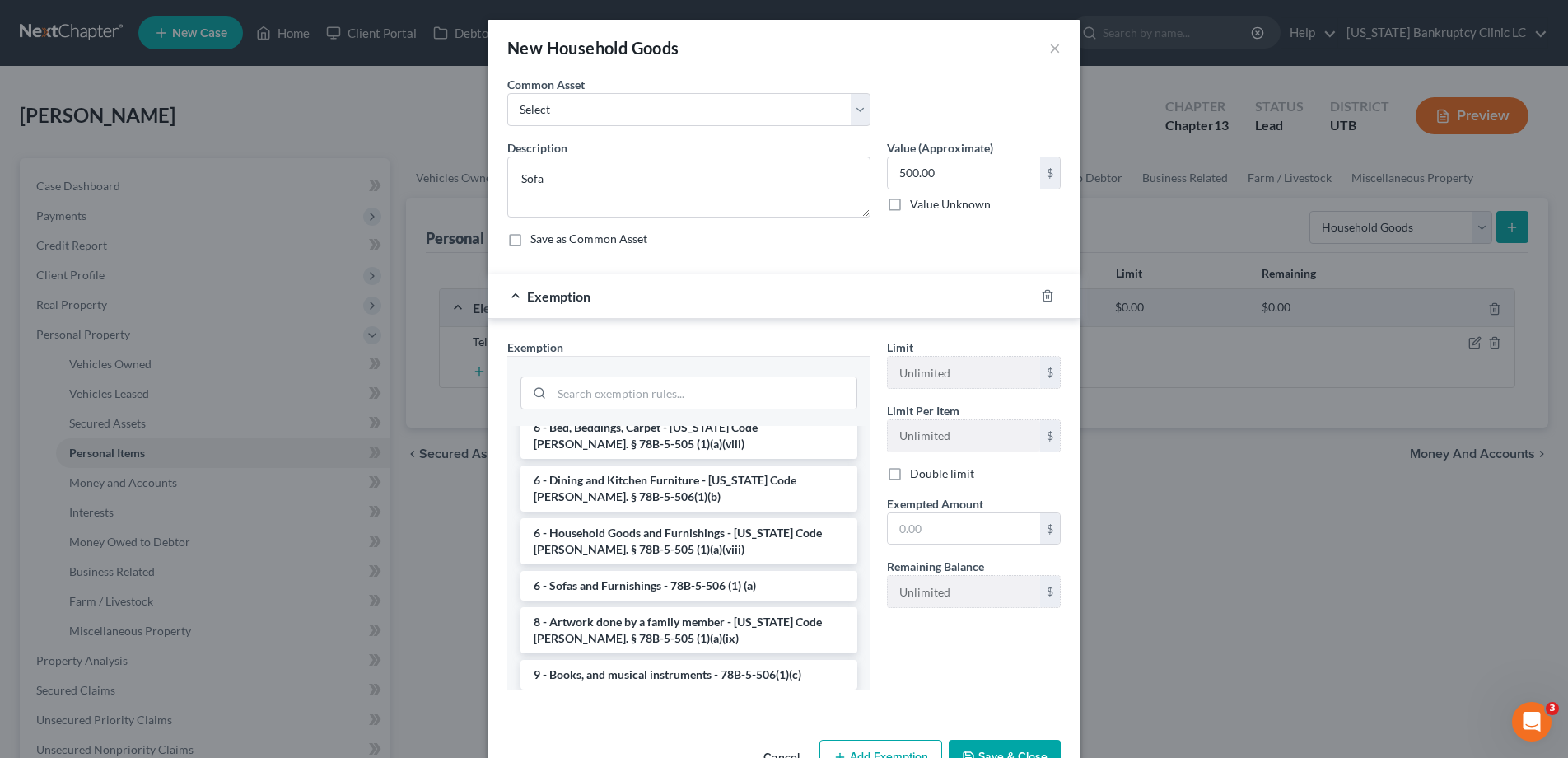
scroll to position [199, 0]
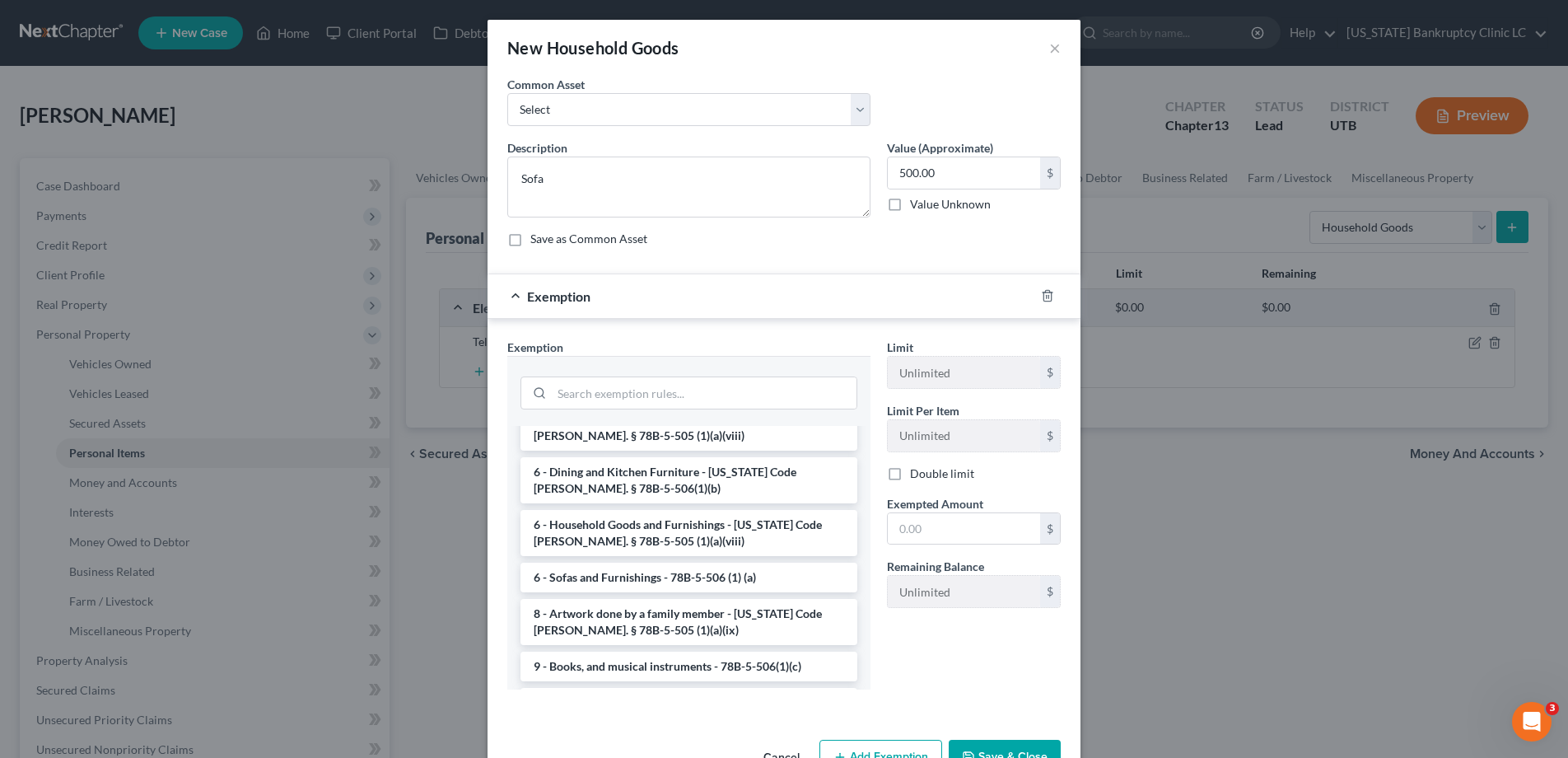
drag, startPoint x: 600, startPoint y: 520, endPoint x: 630, endPoint y: 520, distance: 30.0
click at [600, 520] on li "6 - Household Goods and Furnishings - [US_STATE] Code [PERSON_NAME]. § 78B-5-50…" at bounding box center [688, 533] width 337 height 46
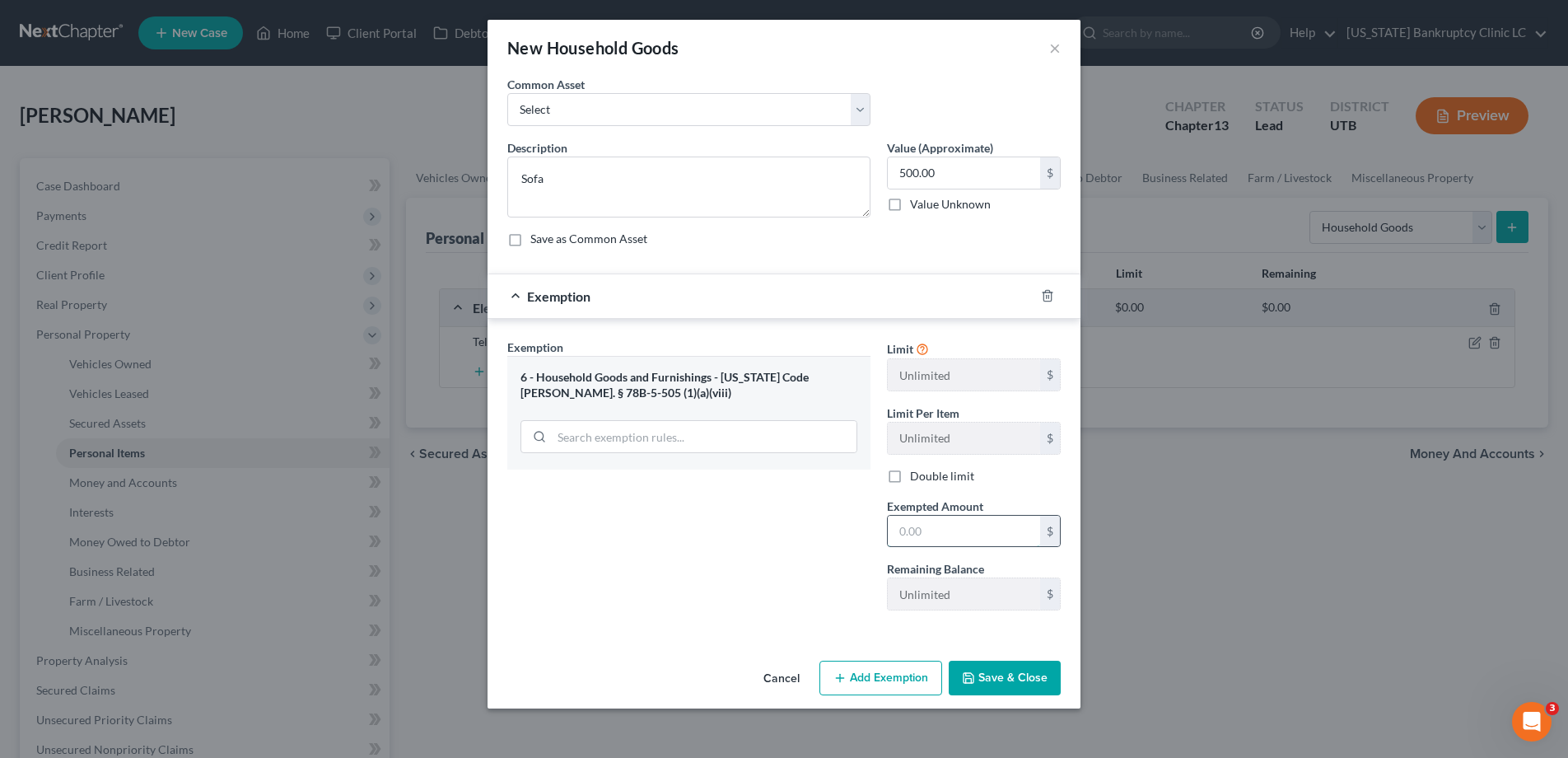
click at [942, 528] on input "text" at bounding box center [964, 531] width 153 height 31
type input "500.00"
click at [995, 675] on button "Save & Close" at bounding box center [1005, 678] width 112 height 35
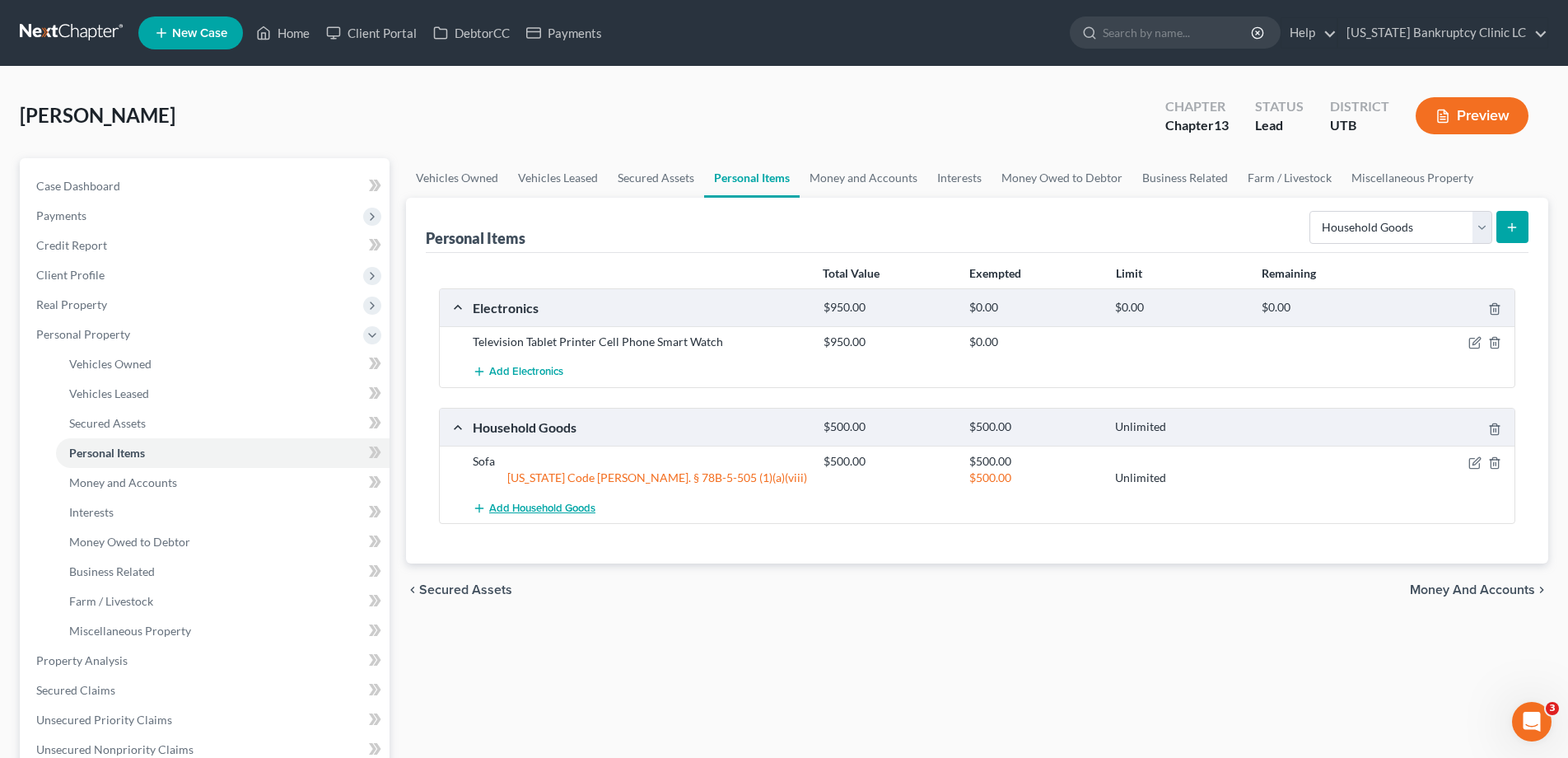
click at [528, 507] on span "Add Household Goods" at bounding box center [542, 508] width 106 height 13
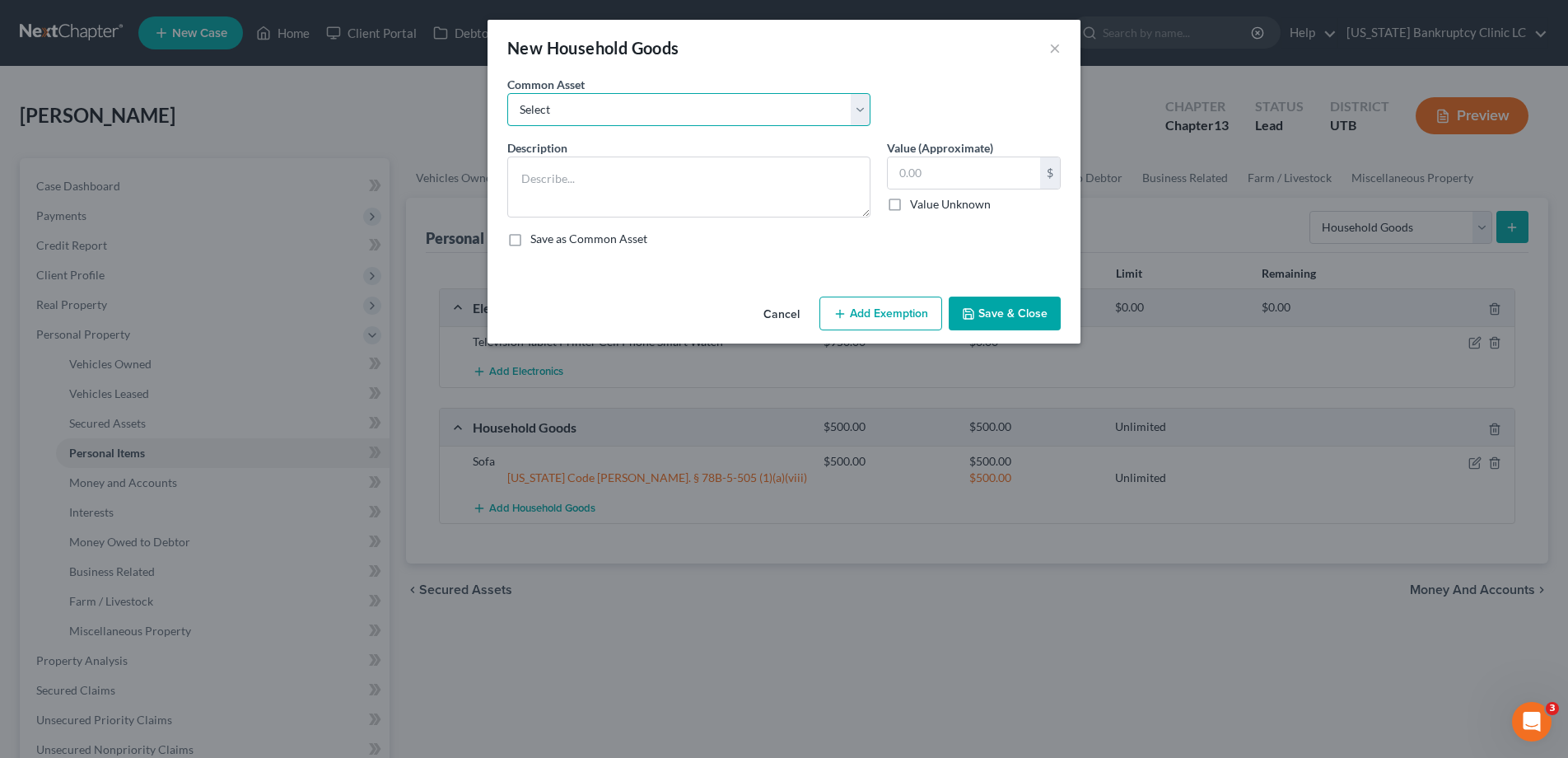
click at [859, 105] on select "Select Couch Chair Entertainment Center End/Coffee Table Stove/Cooking unit Sof…" at bounding box center [688, 110] width 363 height 33
select select "9"
click at [507, 93] on select "Select Couch Chair Entertainment Center End/Coffee Table Stove/Cooking unit Sof…" at bounding box center [688, 110] width 363 height 33
type textarea "Bed(s) Bedding"
click at [960, 179] on input "550.00" at bounding box center [964, 173] width 153 height 31
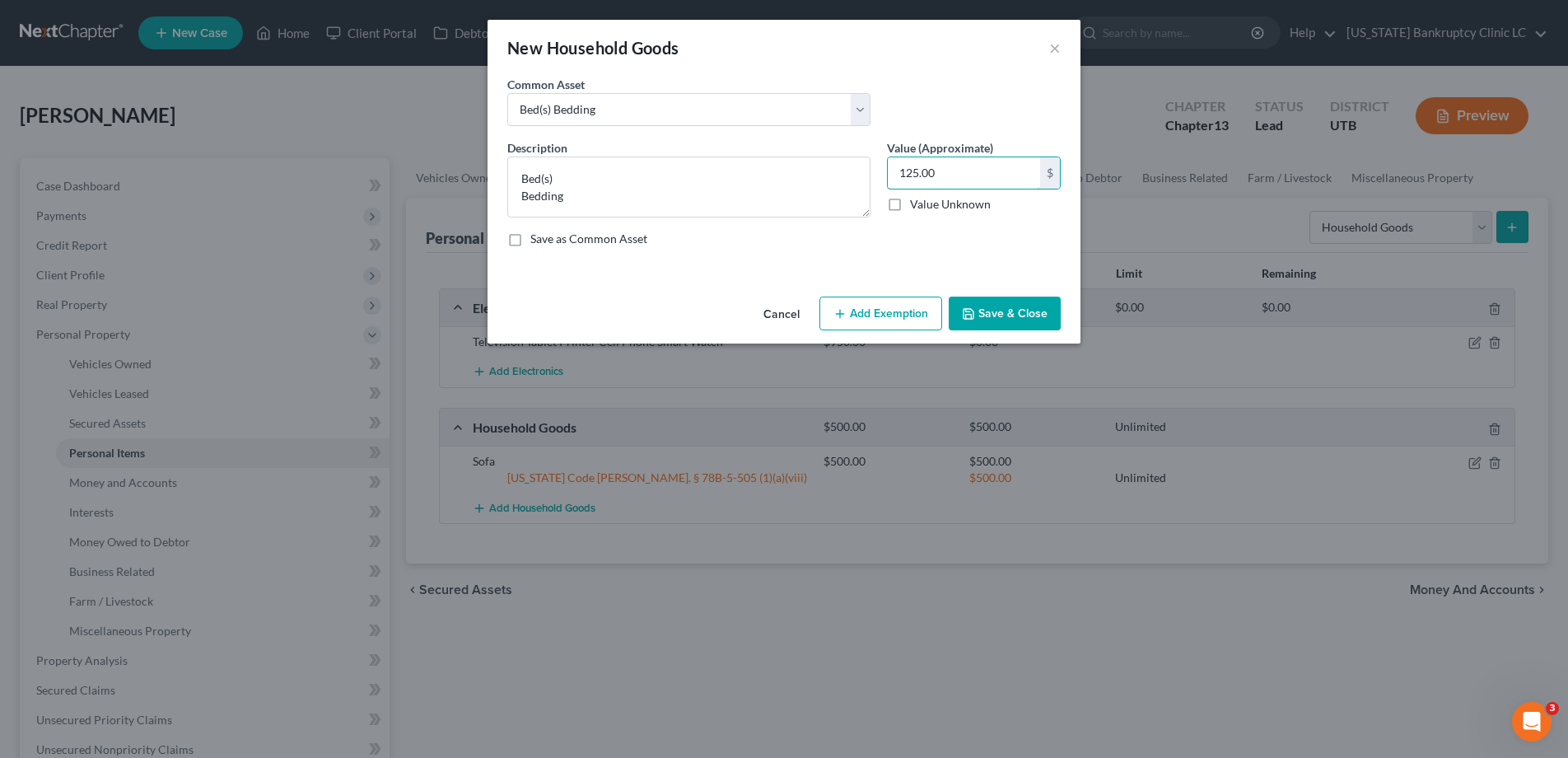
type input "125.00"
click at [881, 314] on button "Add Exemption" at bounding box center [880, 314] width 123 height 35
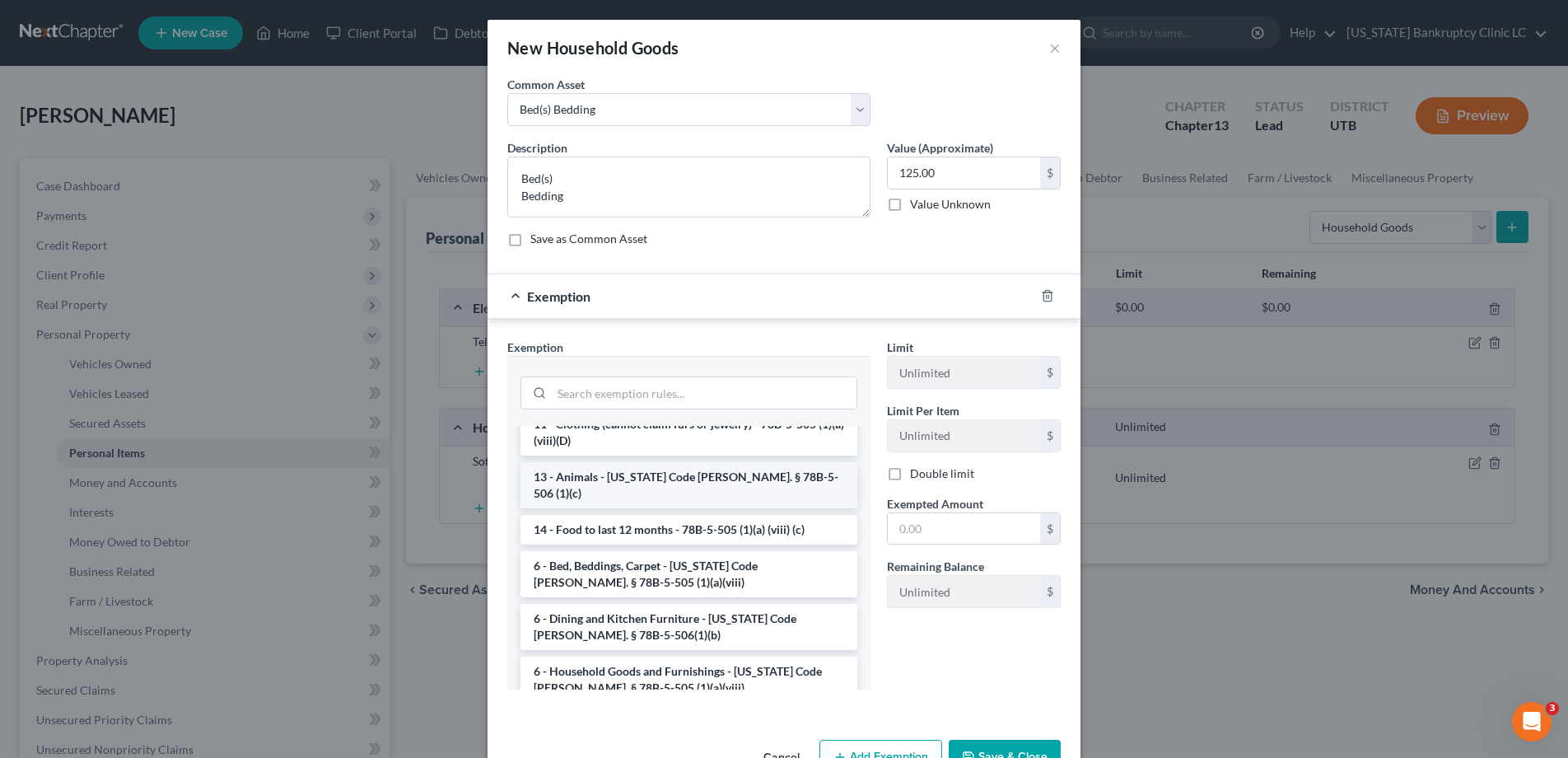
scroll to position [54, 0]
click at [602, 551] on li "6 - Bed, Beddings, Carpet - [US_STATE] Code [PERSON_NAME]. § 78B-5-505 (1)(a)(v…" at bounding box center [688, 573] width 337 height 46
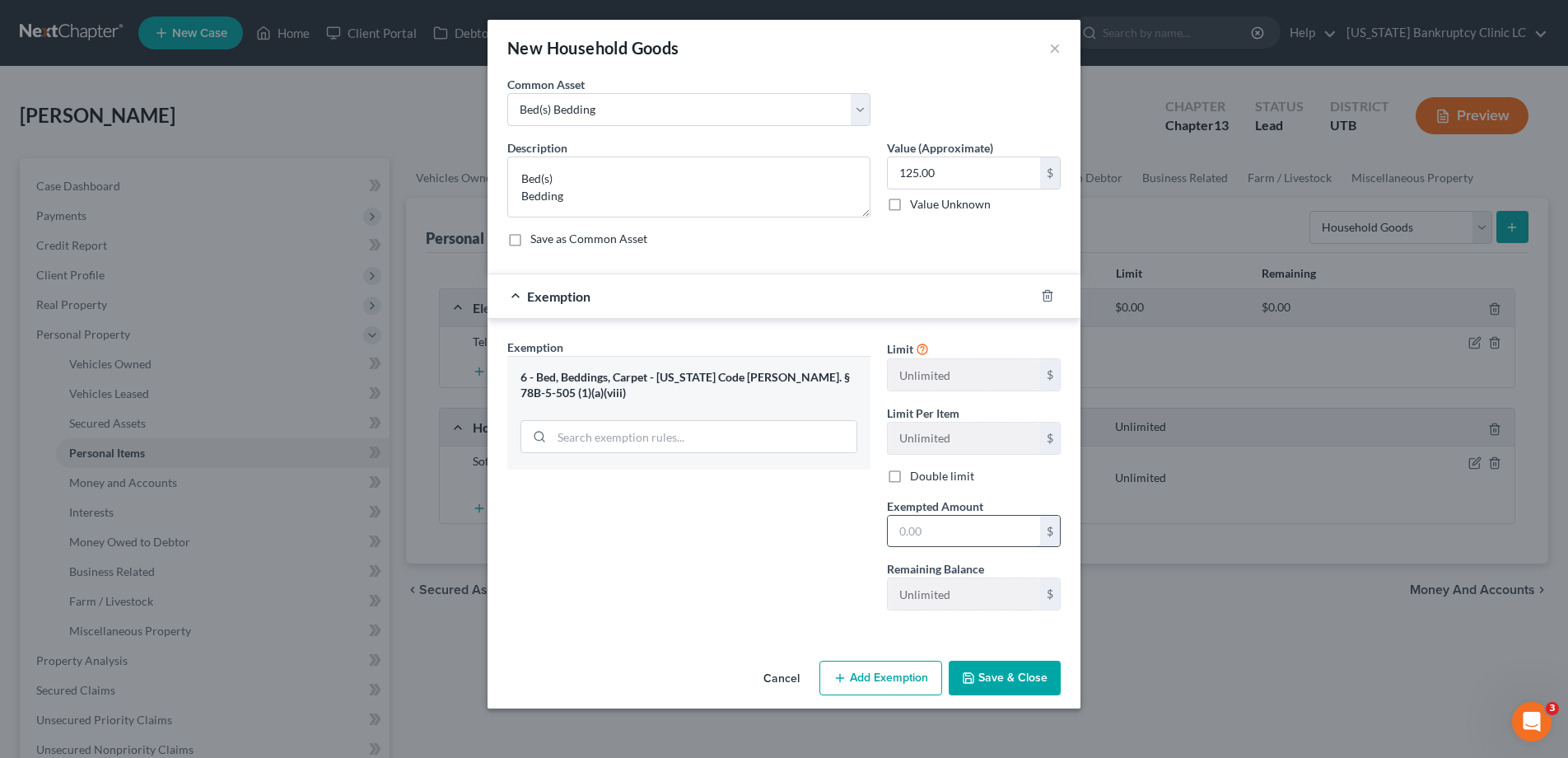
click at [973, 535] on input "text" at bounding box center [964, 531] width 153 height 31
type input "125.00"
click at [974, 669] on button "Save & Close" at bounding box center [1005, 678] width 112 height 35
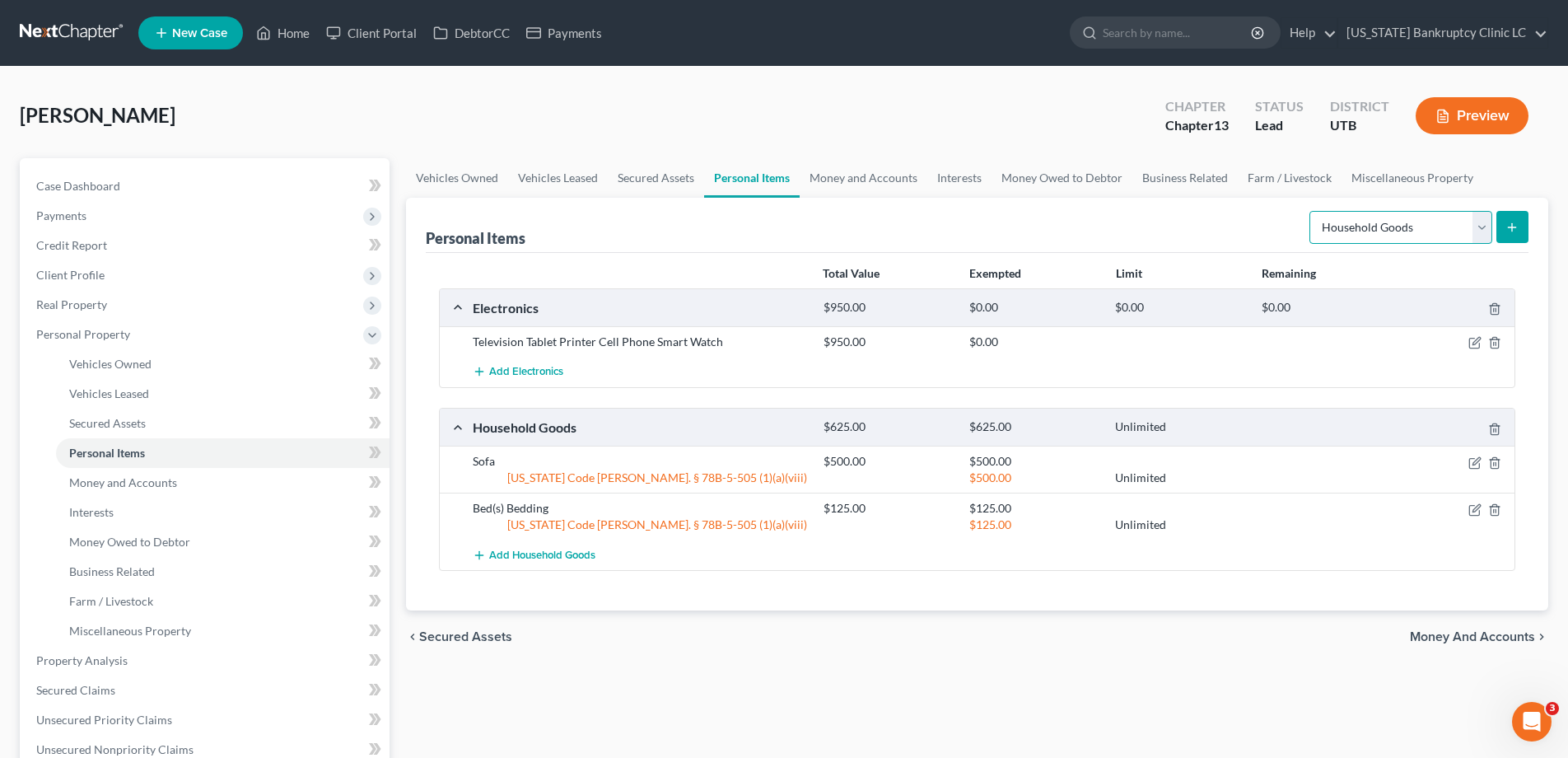
click at [1488, 220] on select "Select Item Type Clothing Collectibles Of Value Electronics Firearms Household …" at bounding box center [1402, 228] width 183 height 33
click at [1311, 211] on select "Select Item Type Clothing Collectibles Of Value Electronics Firearms Household …" at bounding box center [1402, 228] width 183 height 33
click at [526, 557] on span "Add Household Goods" at bounding box center [542, 555] width 106 height 13
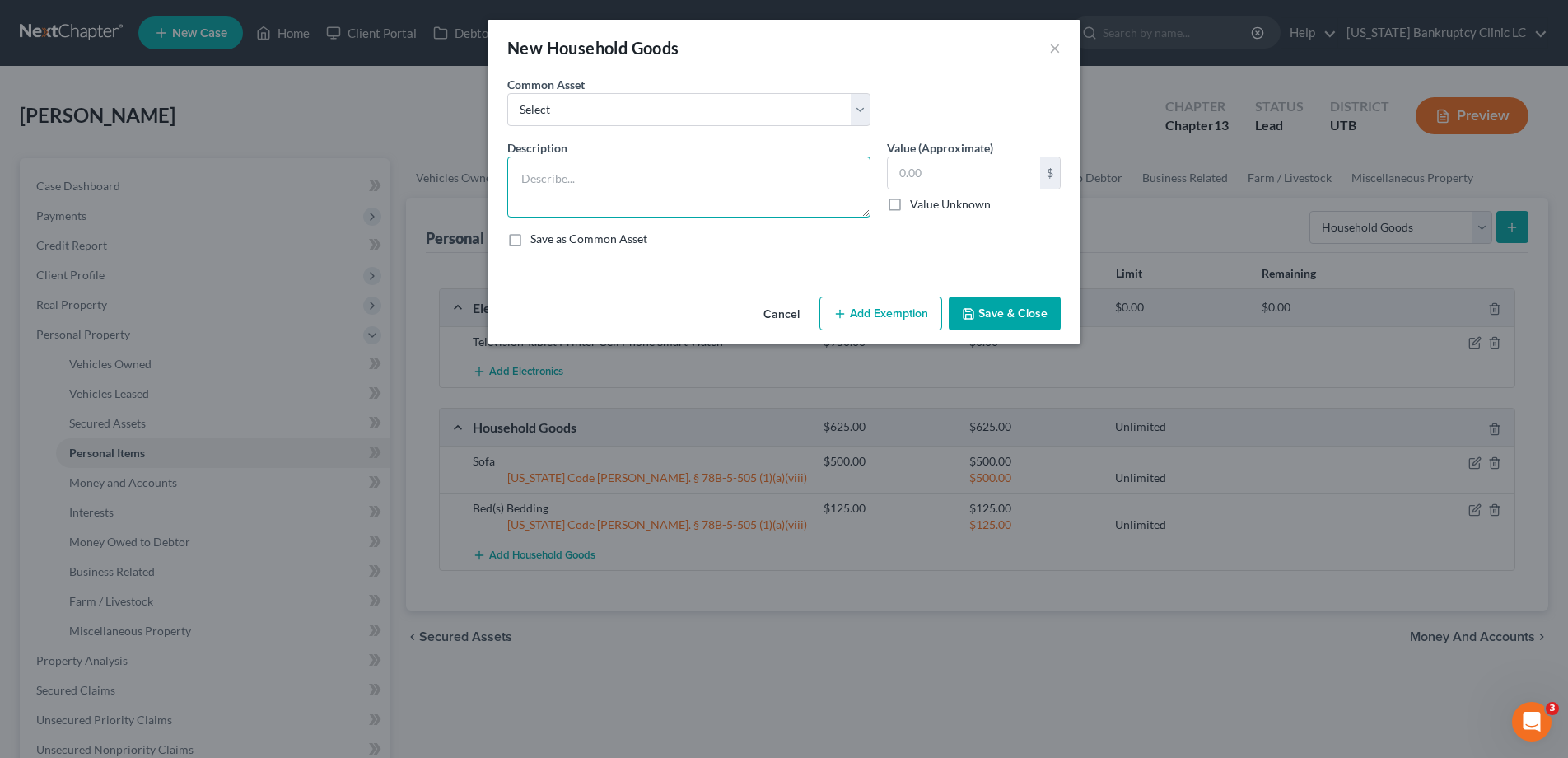
click at [620, 179] on textarea at bounding box center [688, 187] width 363 height 61
type textarea "Dresser"
type input "2"
type input "50.00"
click at [1016, 319] on button "Save & Close" at bounding box center [1005, 314] width 112 height 35
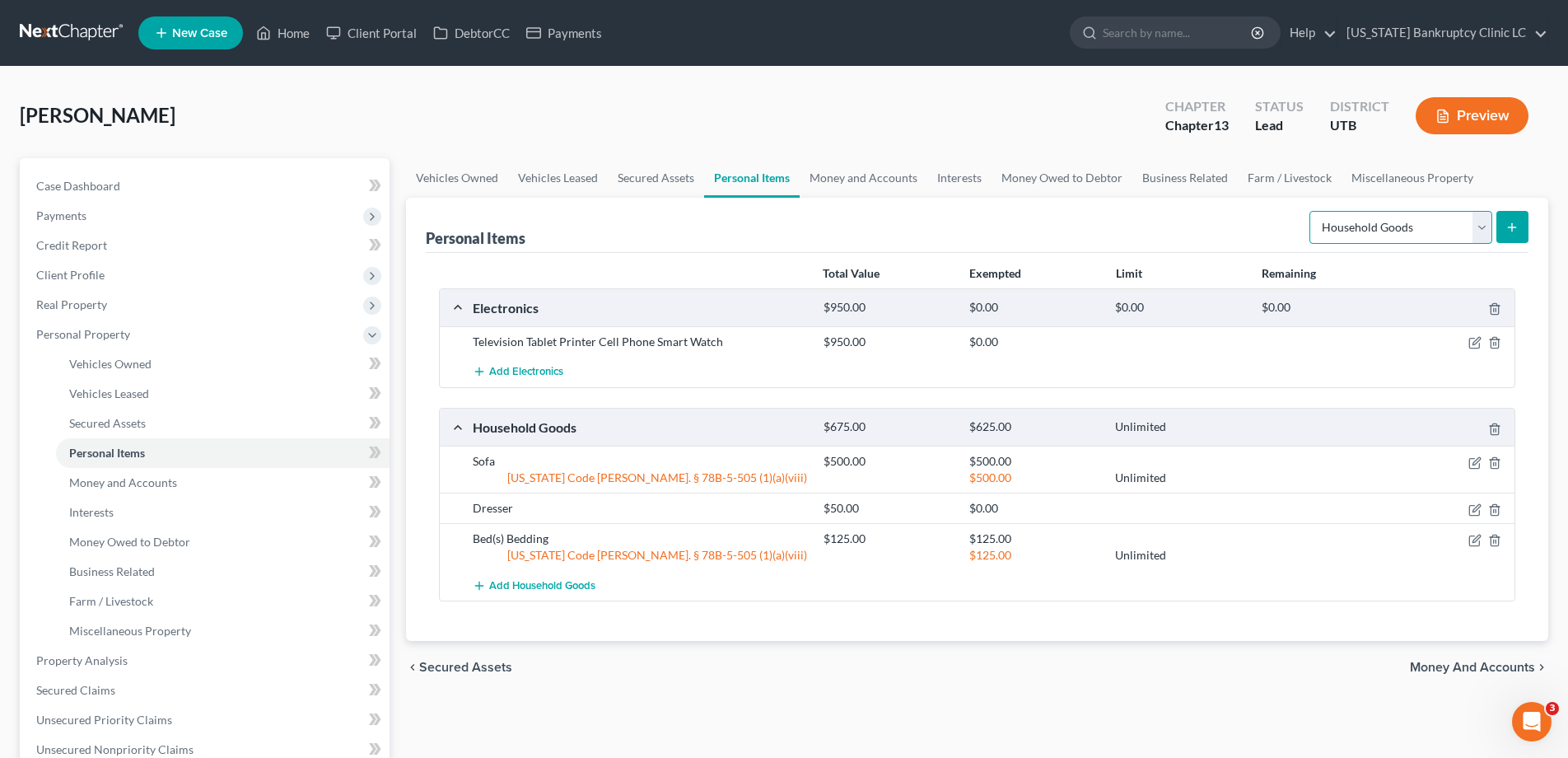
click at [1480, 228] on select "Select Item Type Clothing Collectibles Of Value Electronics Firearms Household …" at bounding box center [1402, 228] width 183 height 33
select select "clothing"
click at [1311, 211] on select "Select Item Type Clothing Collectibles Of Value Electronics Firearms Household …" at bounding box center [1402, 228] width 183 height 33
click at [1508, 220] on icon "submit" at bounding box center [1512, 227] width 13 height 13
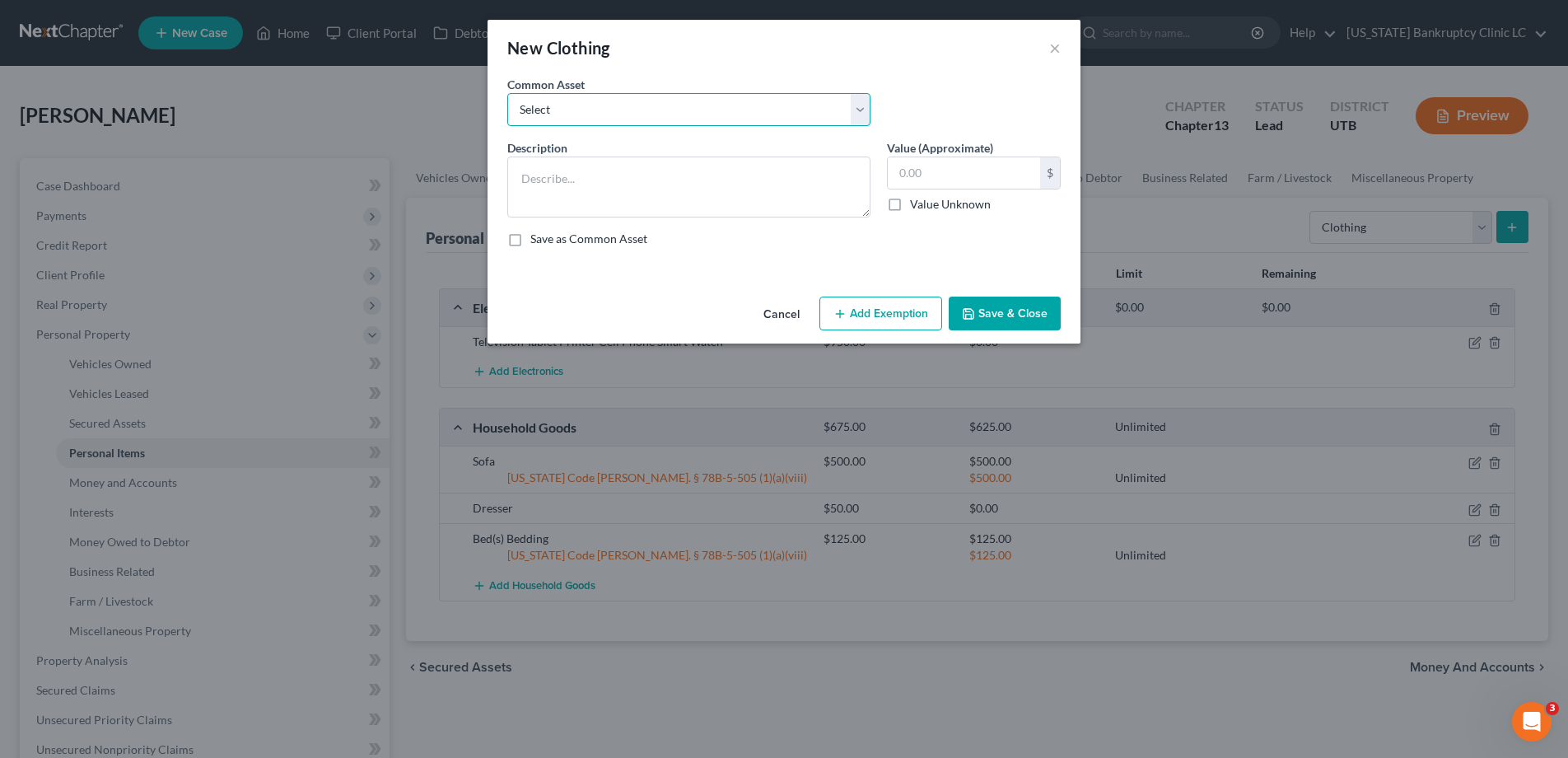
click at [860, 111] on select "Select All Clothing" at bounding box center [688, 110] width 363 height 33
select select "0"
click at [507, 93] on select "Select All Clothing" at bounding box center [688, 110] width 363 height 33
type textarea "All Clothing"
click at [950, 176] on input "500.00" at bounding box center [964, 173] width 153 height 31
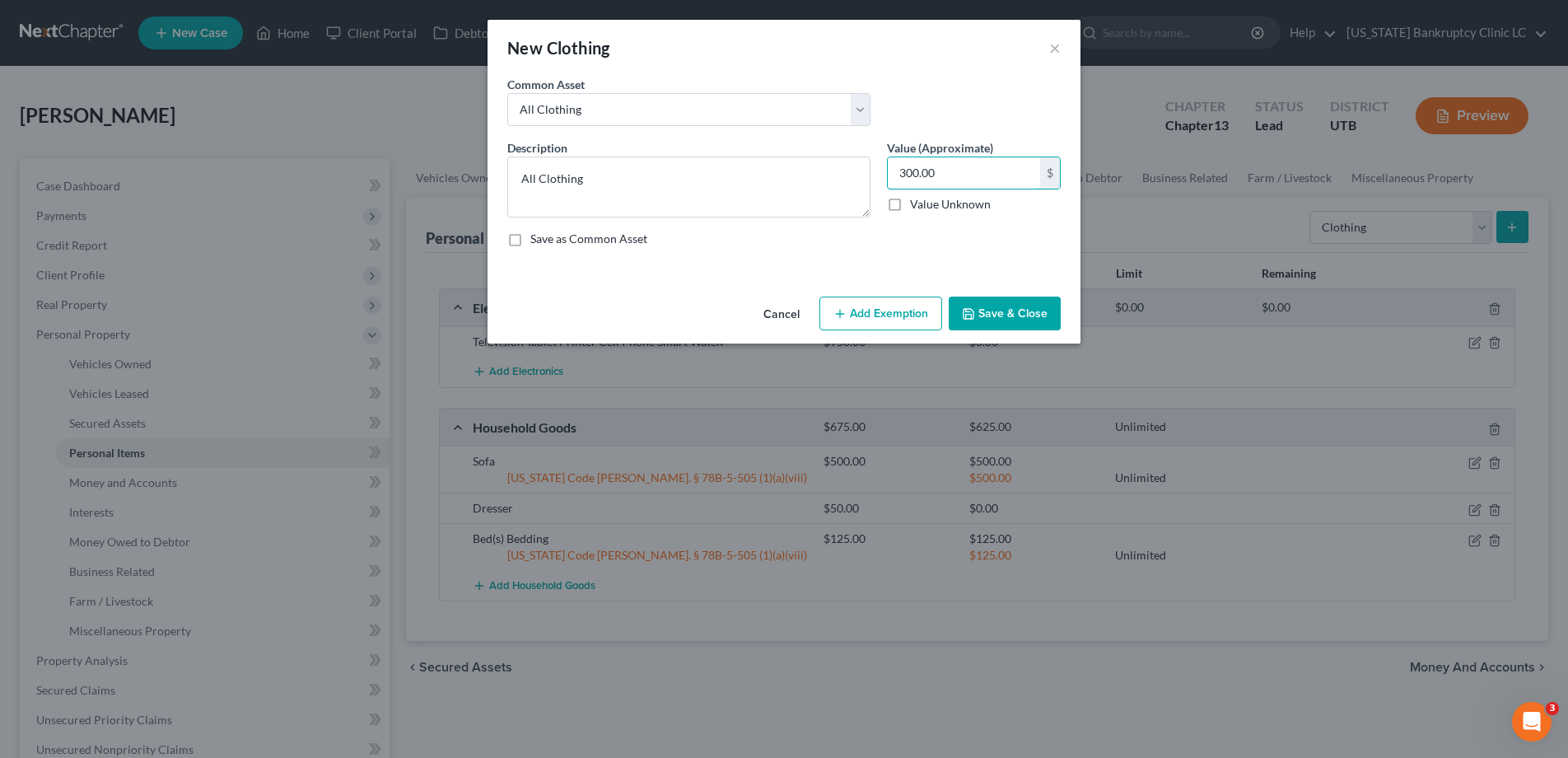
type input "300.00"
click at [845, 318] on icon "button" at bounding box center [840, 314] width 13 height 13
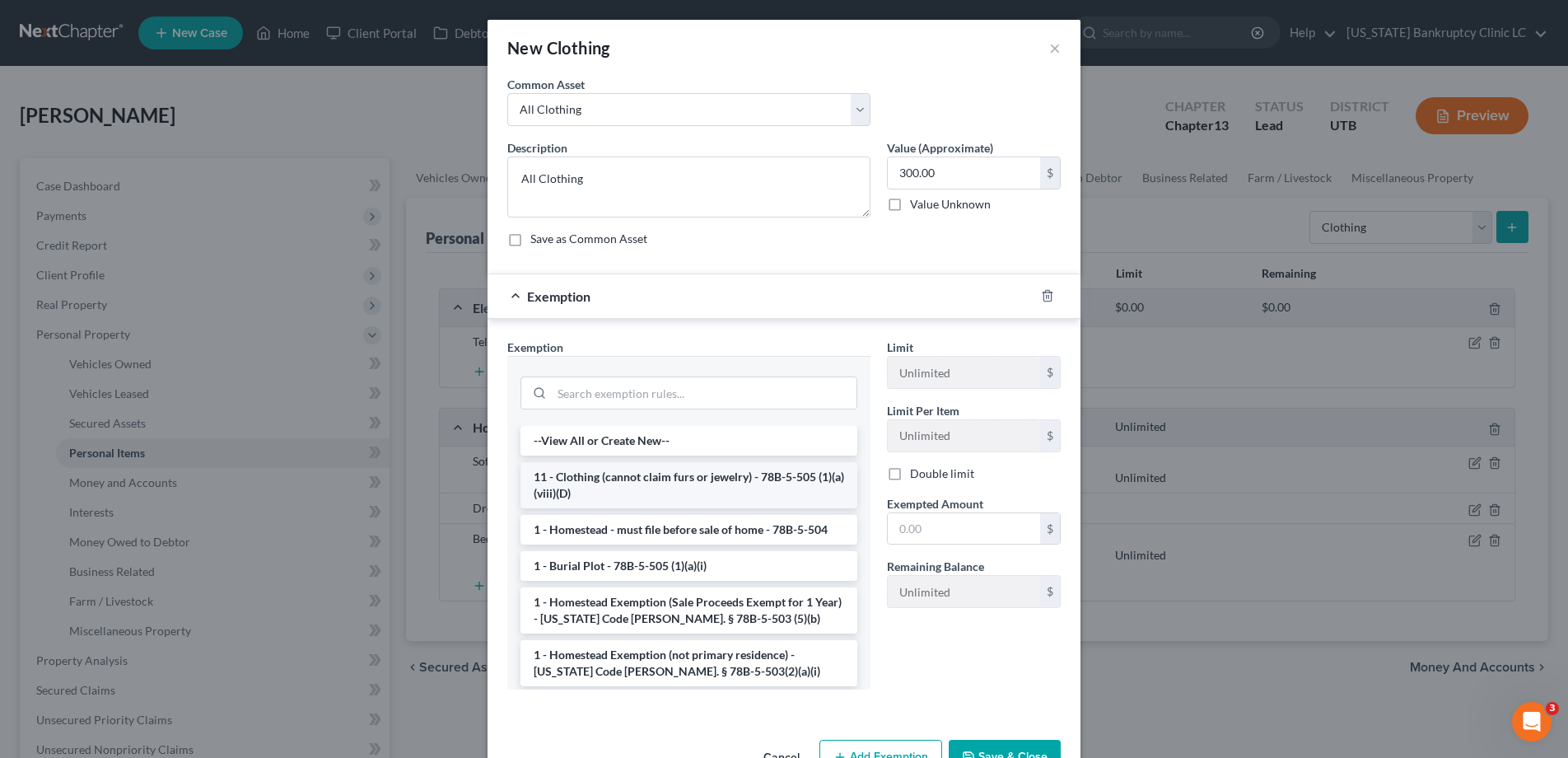
click at [625, 489] on li "11 - Clothing (cannot claim furs or jewelry) - 78B-5-505 (1)(a)(viii)(D)" at bounding box center [688, 485] width 337 height 46
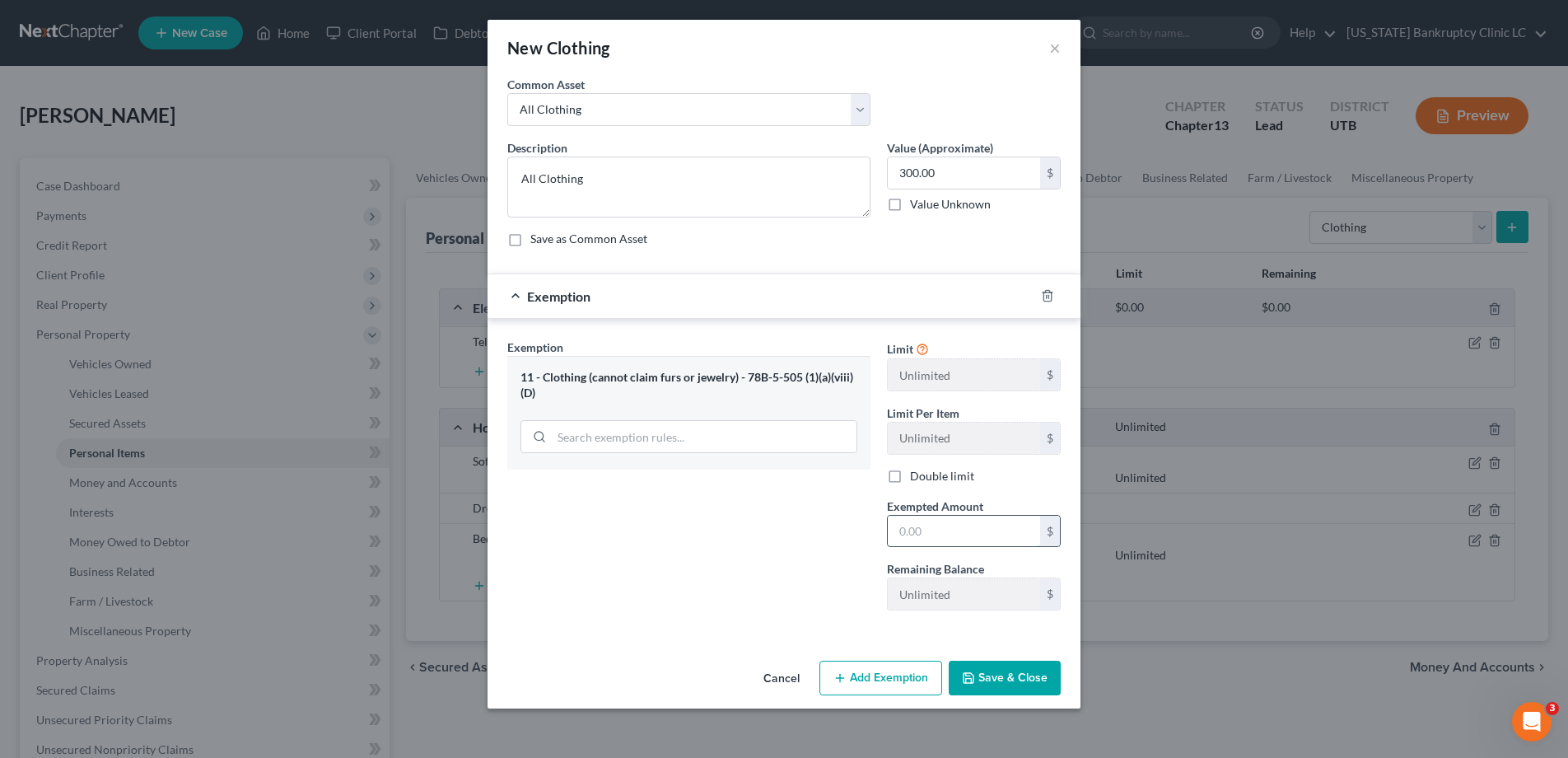
click at [933, 541] on input "text" at bounding box center [964, 531] width 153 height 31
type input "300.00"
click at [1022, 672] on button "Save & Close" at bounding box center [1005, 678] width 112 height 35
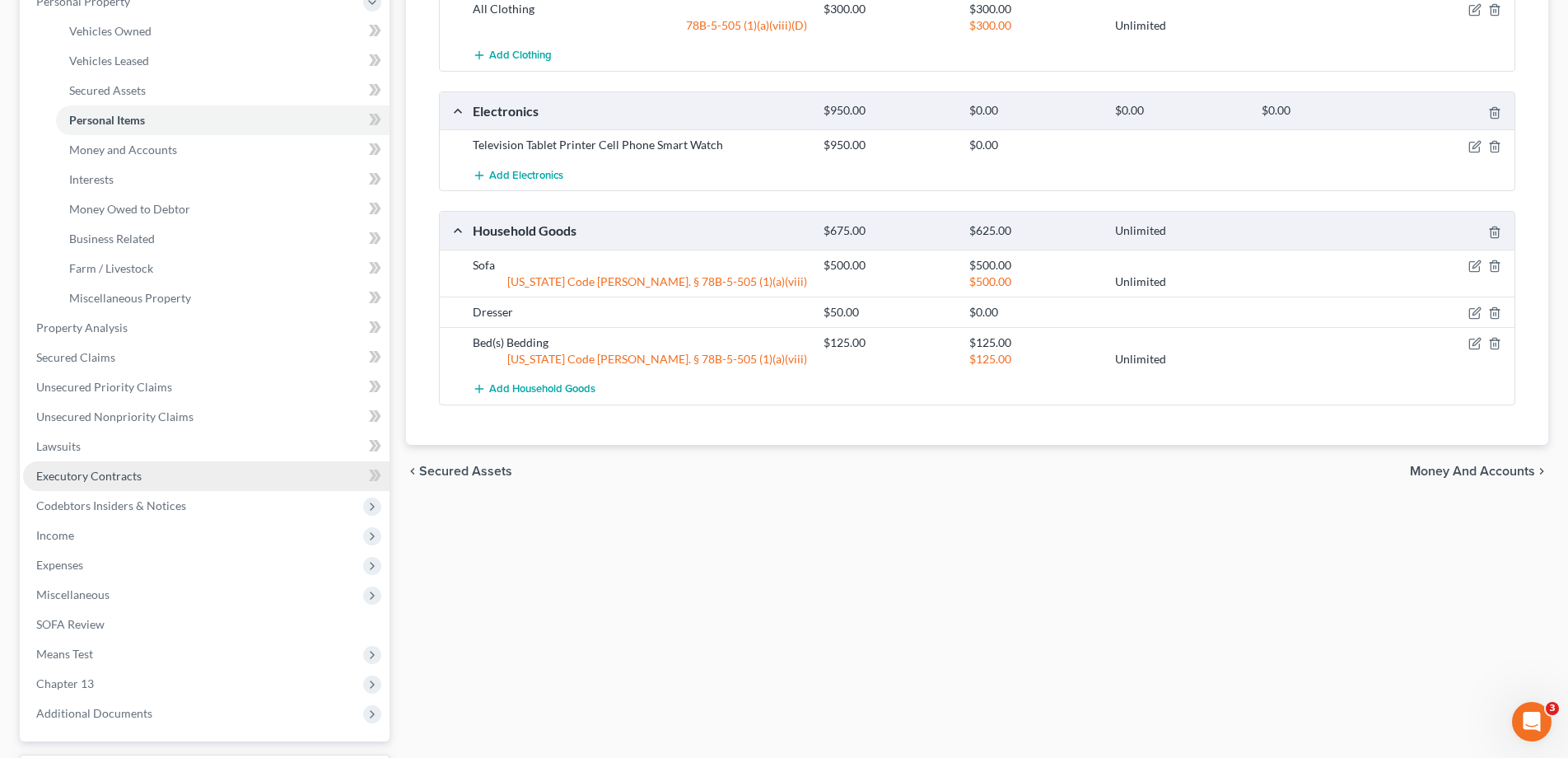
scroll to position [335, 0]
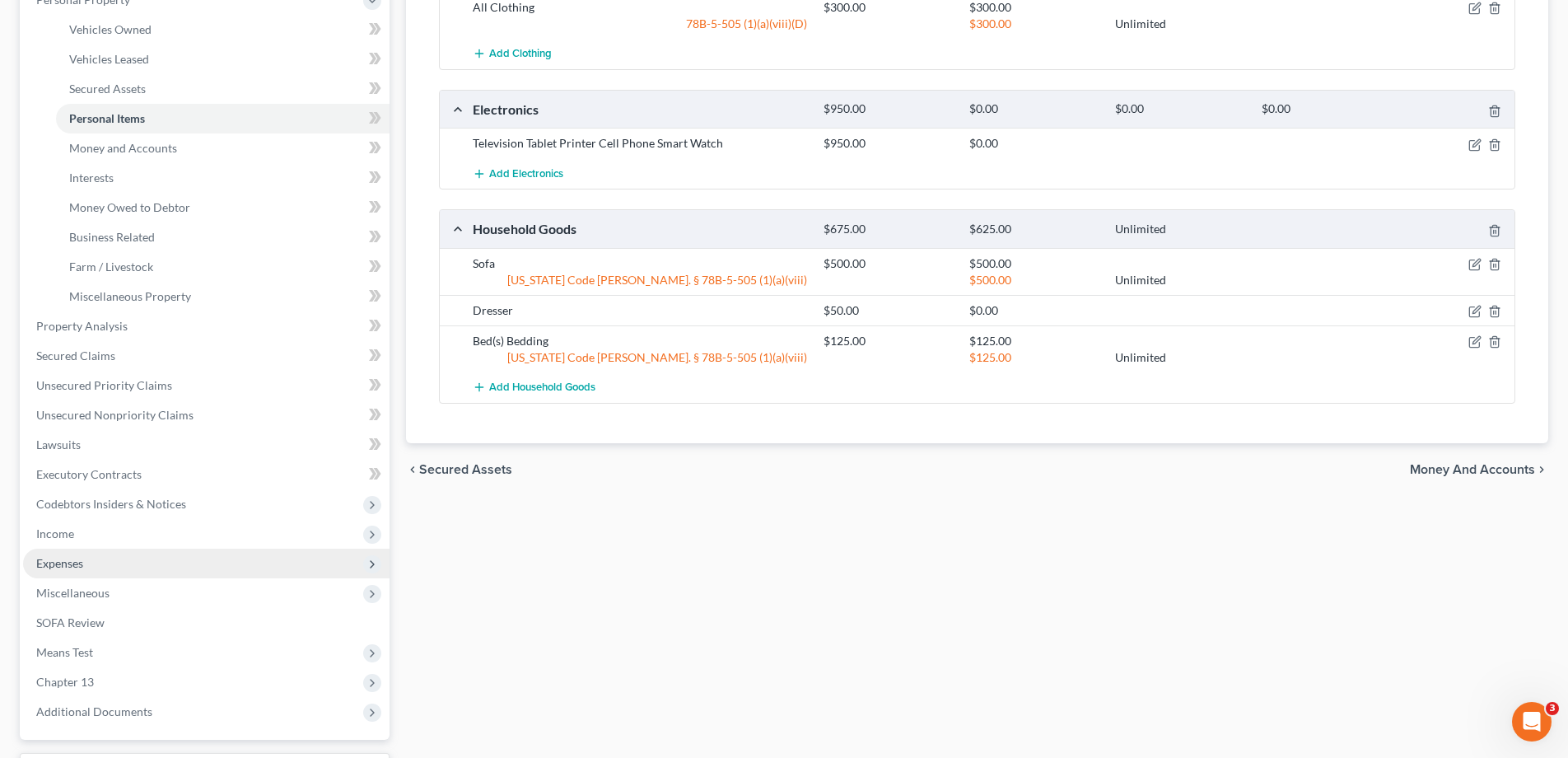
click at [61, 563] on span "Expenses" at bounding box center [59, 562] width 47 height 14
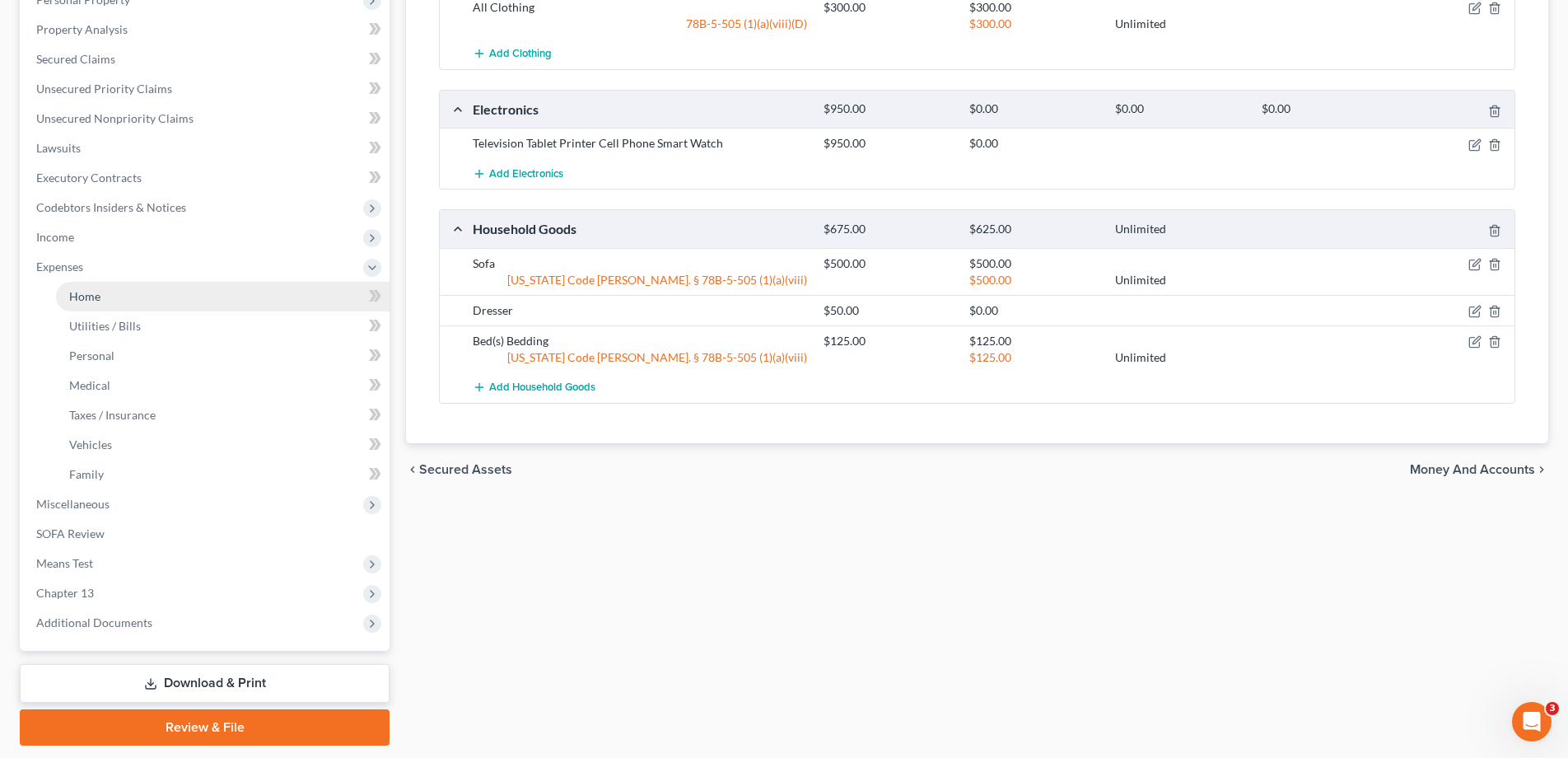
click at [77, 302] on span "Home" at bounding box center [85, 295] width 31 height 14
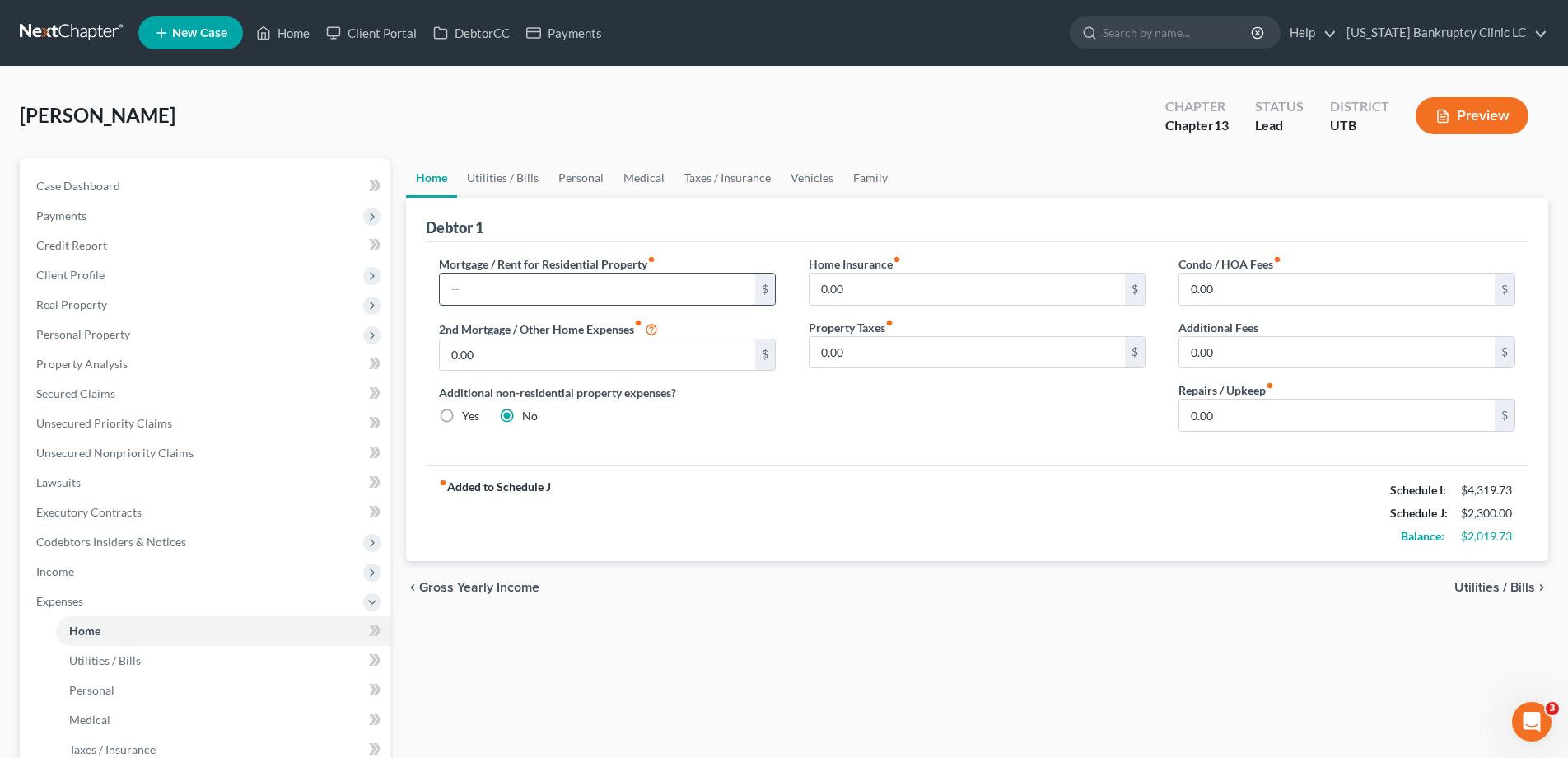
click at [537, 289] on input "text" at bounding box center [597, 289] width 315 height 31
type input "2,250.00"
click at [512, 180] on link "Utilities / Bills" at bounding box center [503, 177] width 91 height 39
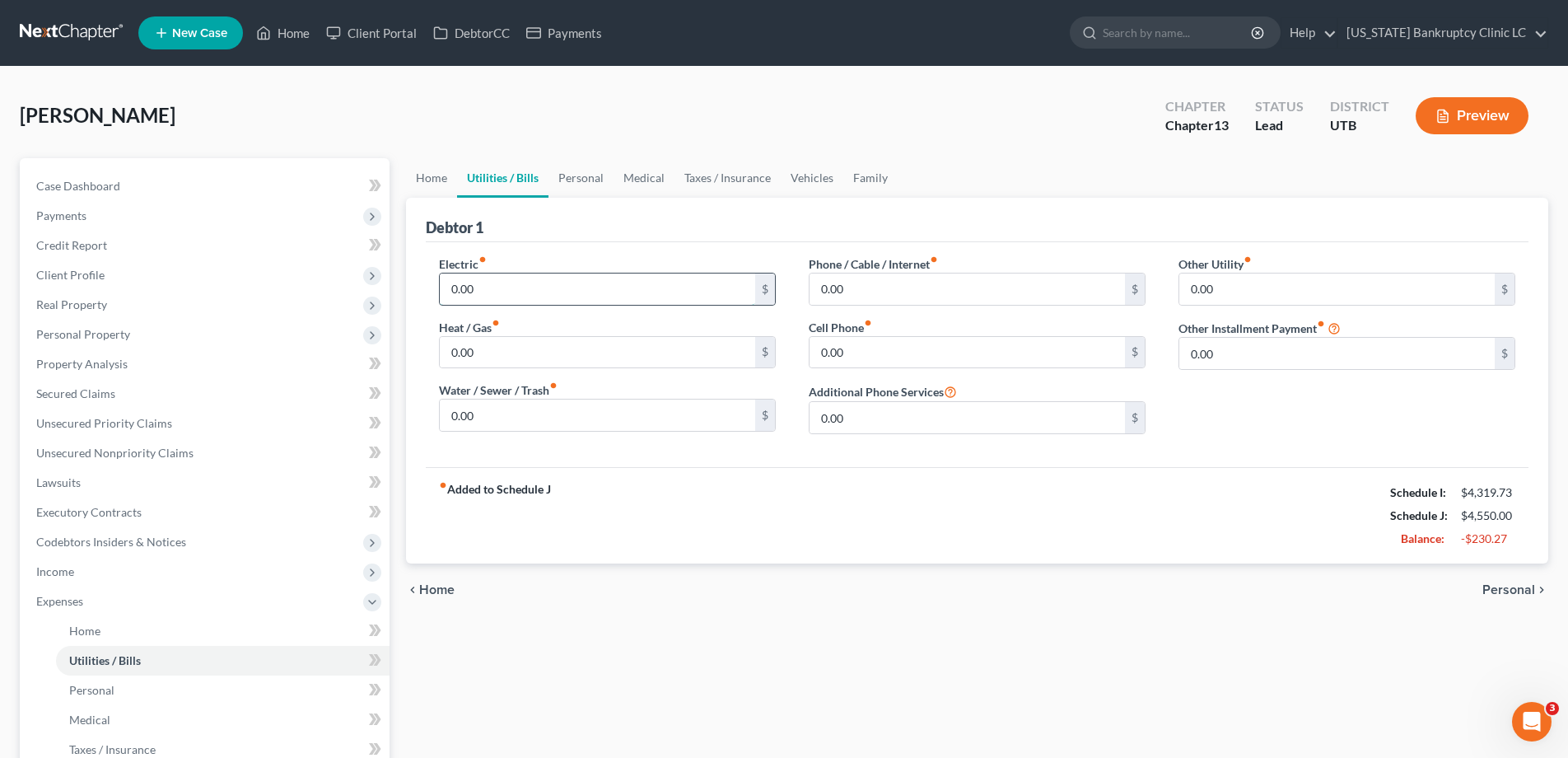
click at [522, 295] on input "0.00" at bounding box center [597, 289] width 315 height 31
type input "125.00"
type input "100.00"
type input "75"
type input "350.00"
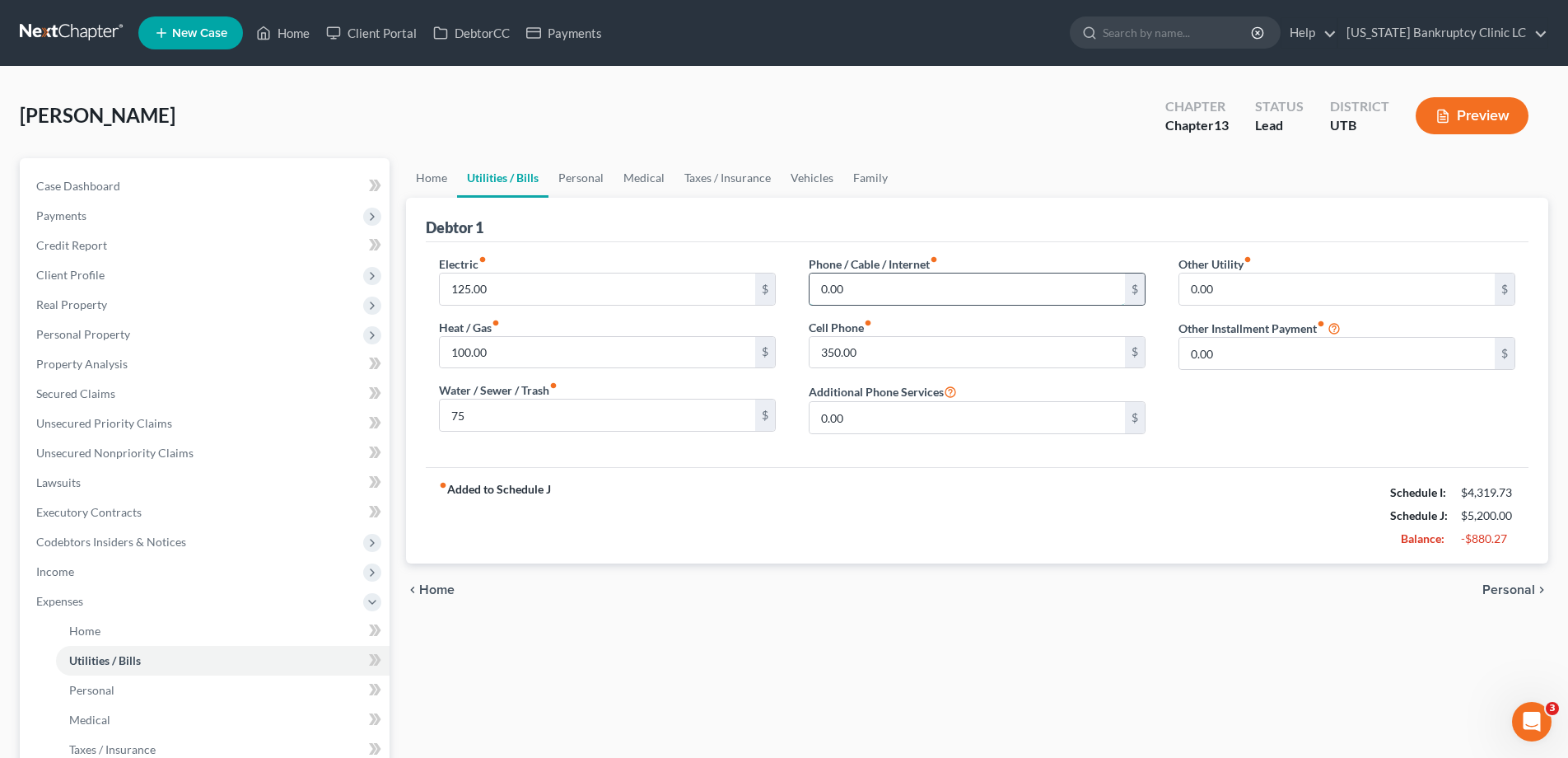
click at [886, 301] on input "0.00" at bounding box center [967, 289] width 315 height 31
type input "130.00"
click at [584, 181] on link "Personal" at bounding box center [581, 177] width 65 height 39
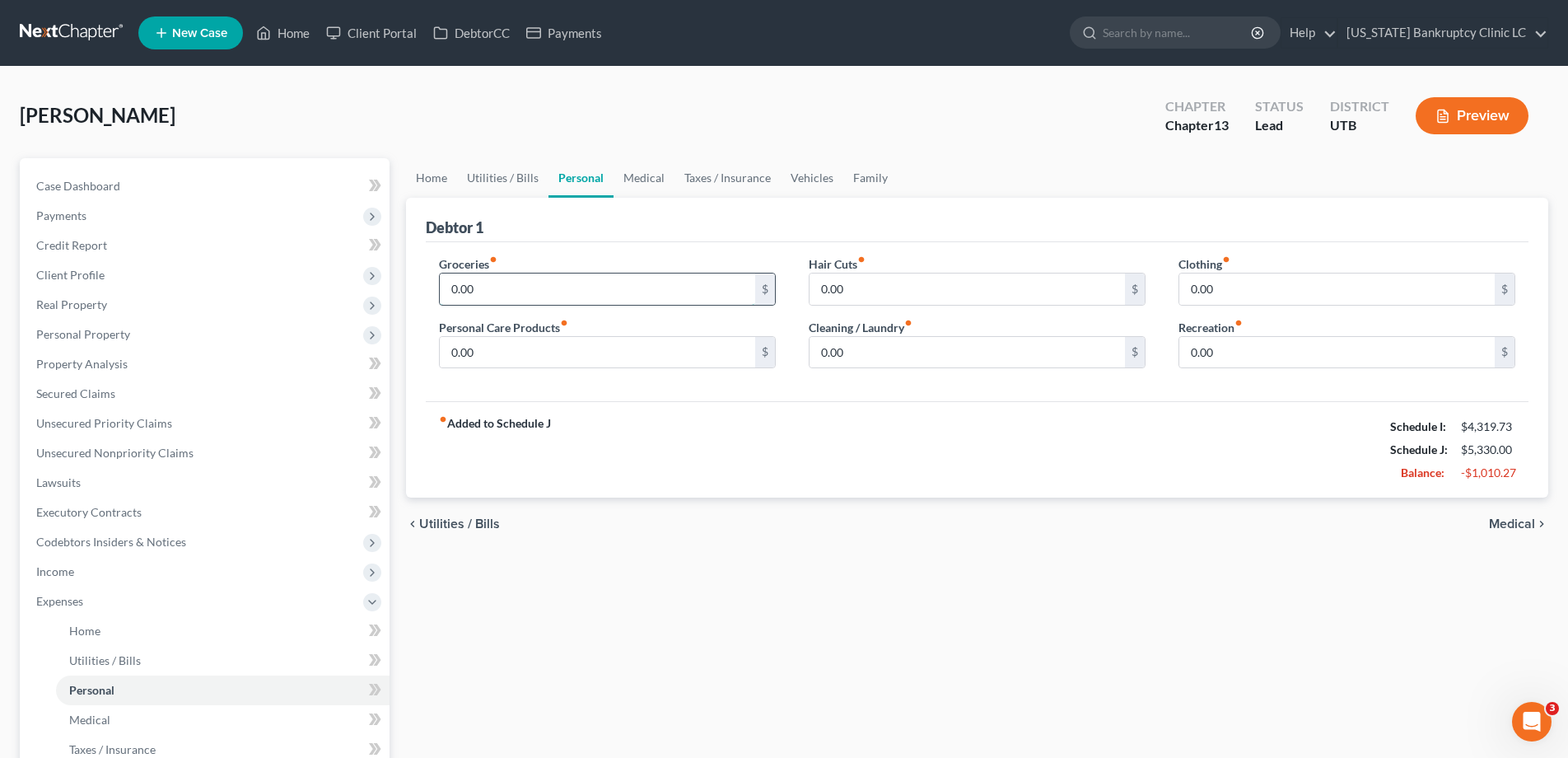
scroll to position [2, 0]
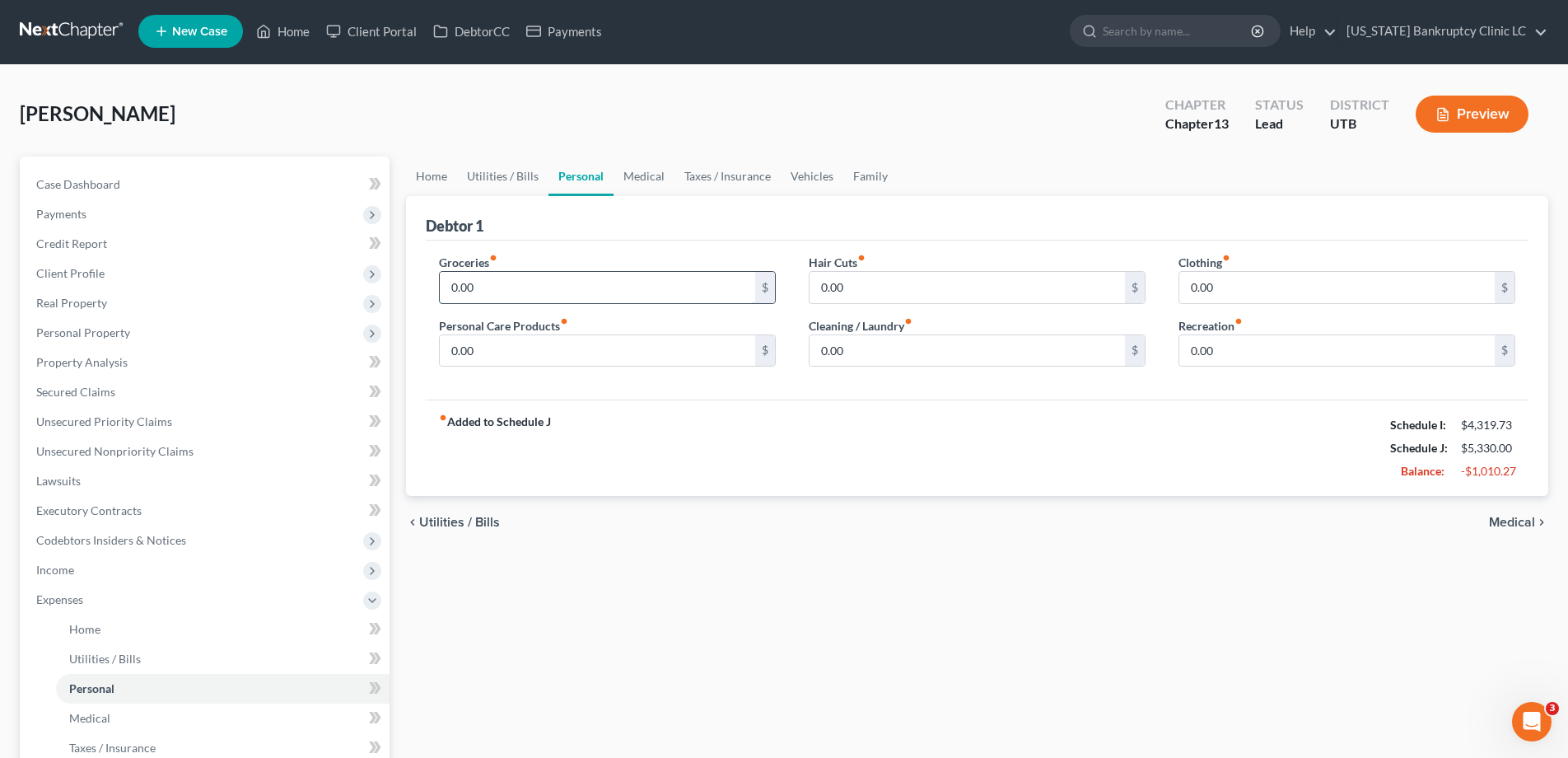
click at [545, 293] on input "0.00" at bounding box center [597, 287] width 315 height 31
type input "300.00"
click at [805, 172] on link "Vehicles" at bounding box center [812, 176] width 62 height 39
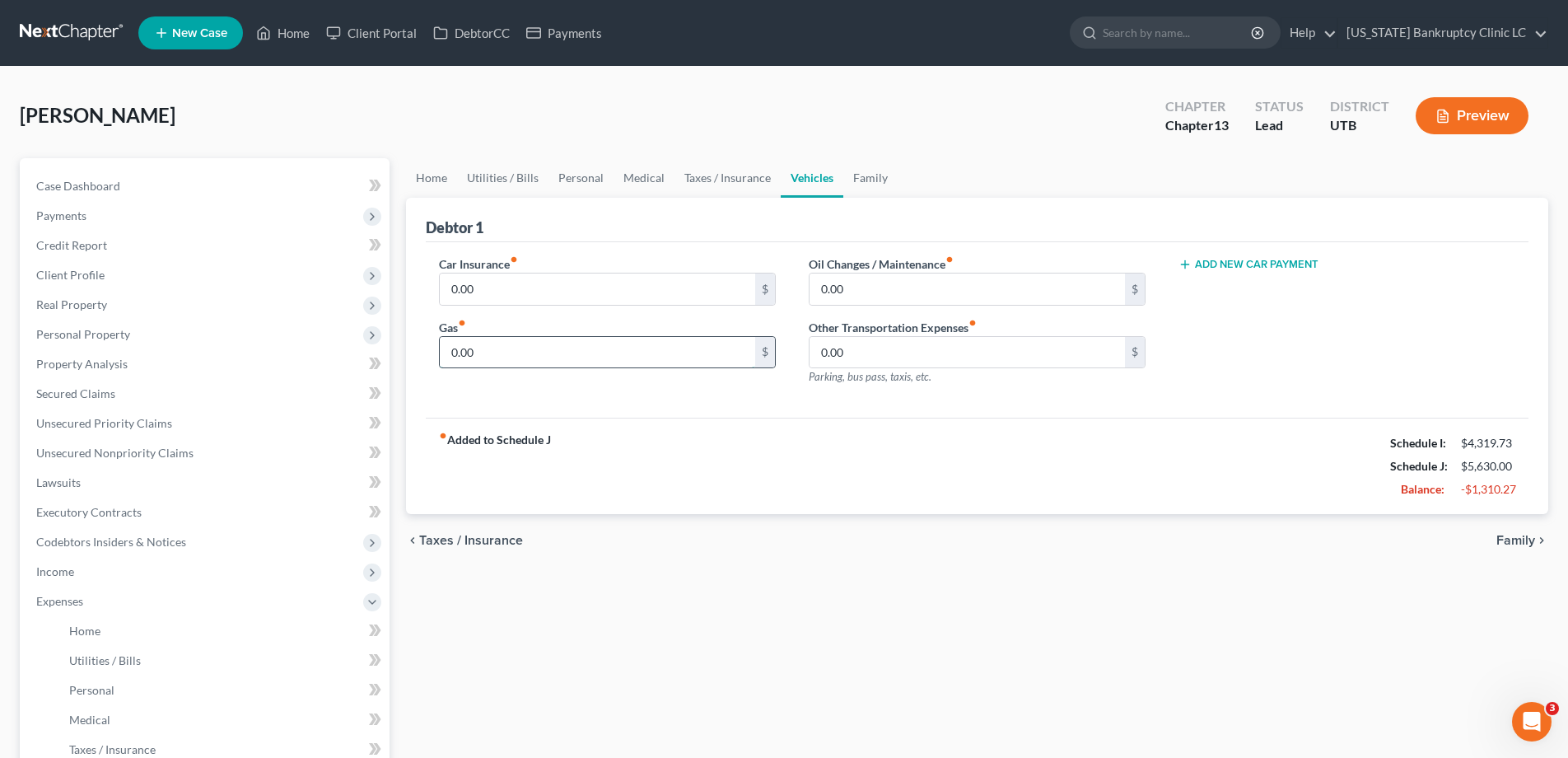
click at [611, 342] on input "0.00" at bounding box center [597, 353] width 315 height 31
type input "300.00"
click at [591, 176] on link "Personal" at bounding box center [581, 177] width 65 height 39
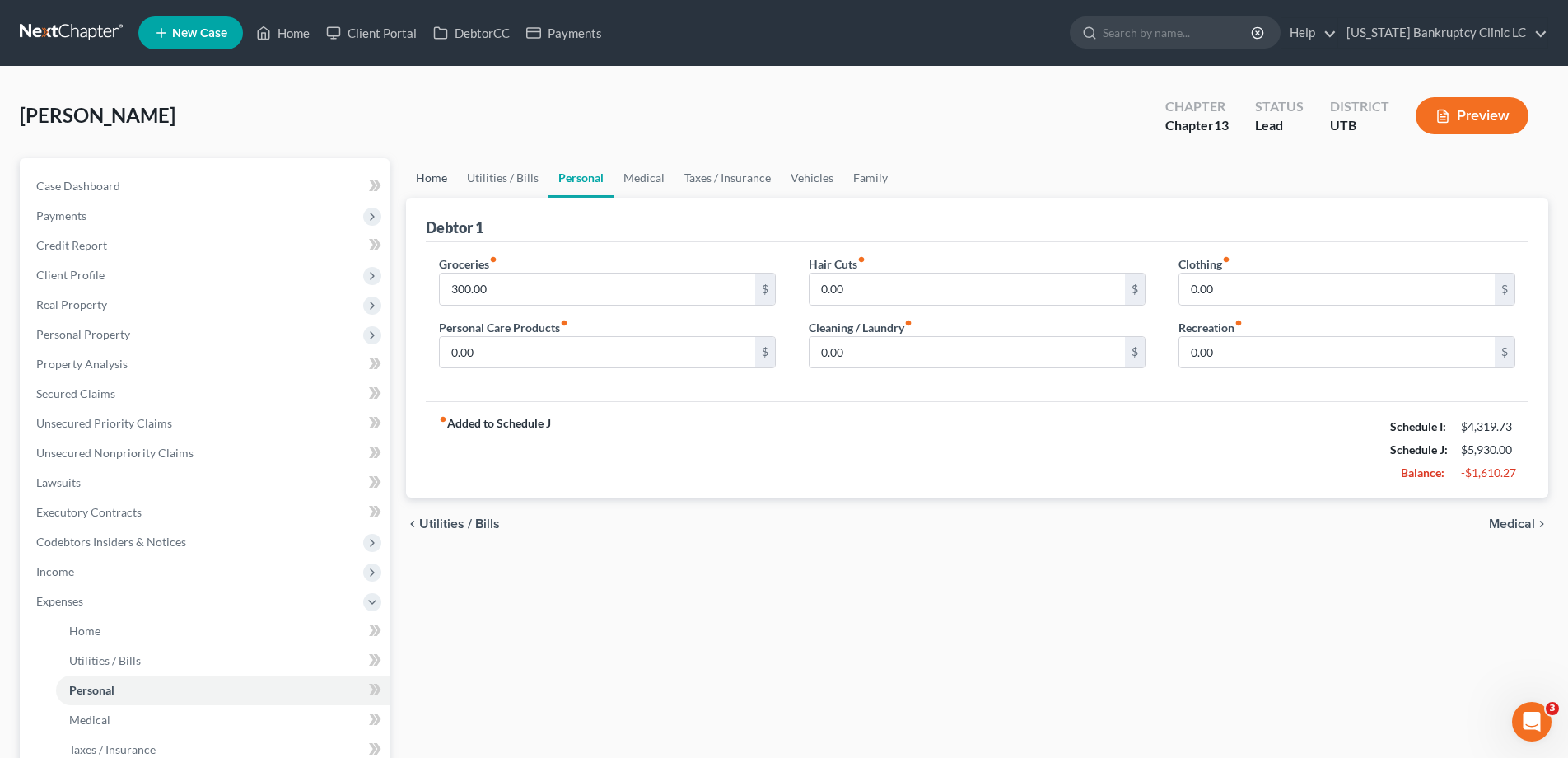
click at [427, 180] on link "Home" at bounding box center [432, 177] width 51 height 39
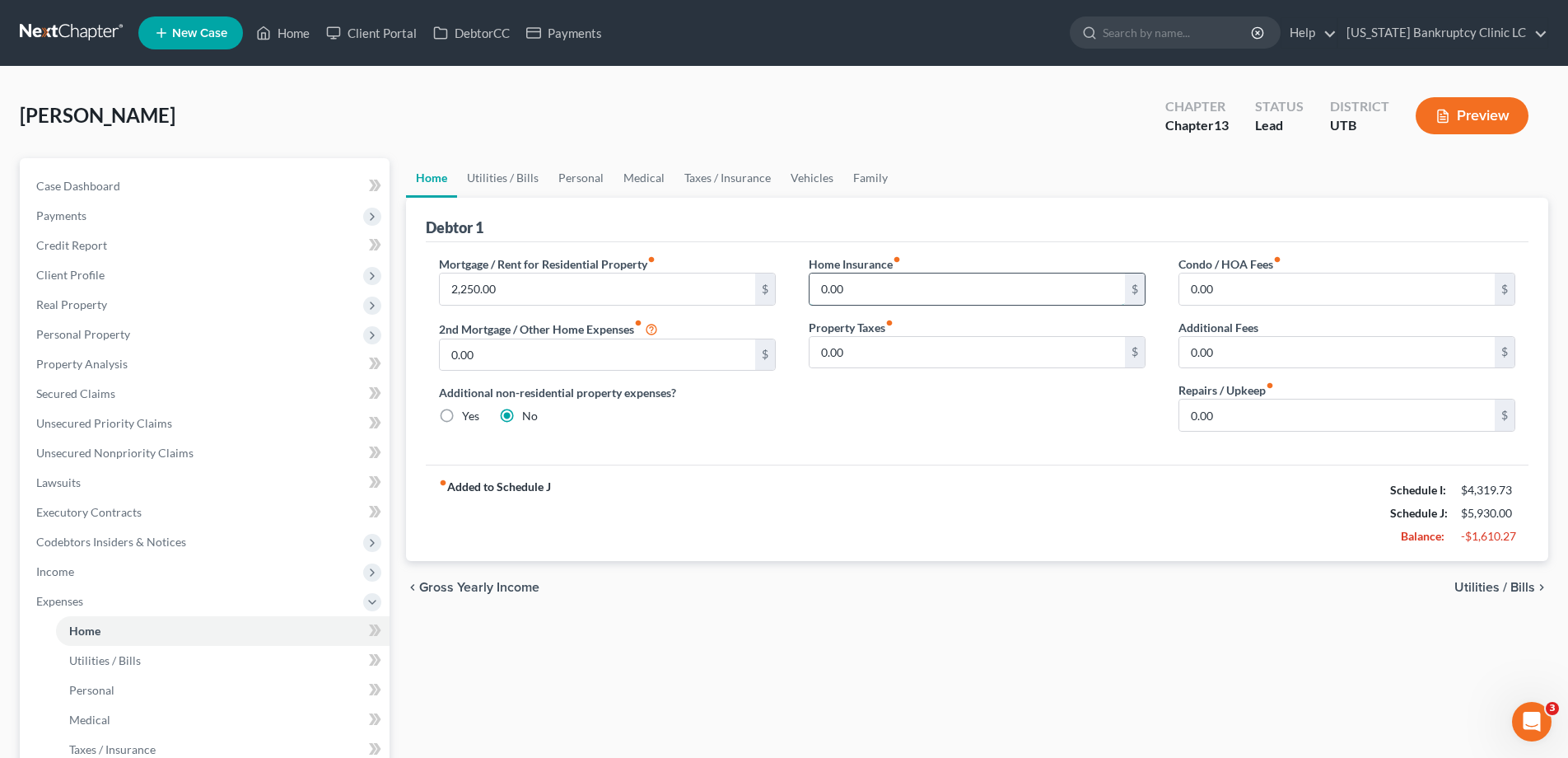
click at [900, 300] on input "0.00" at bounding box center [967, 289] width 315 height 31
type input "30.00"
click at [813, 176] on link "Vehicles" at bounding box center [812, 177] width 62 height 39
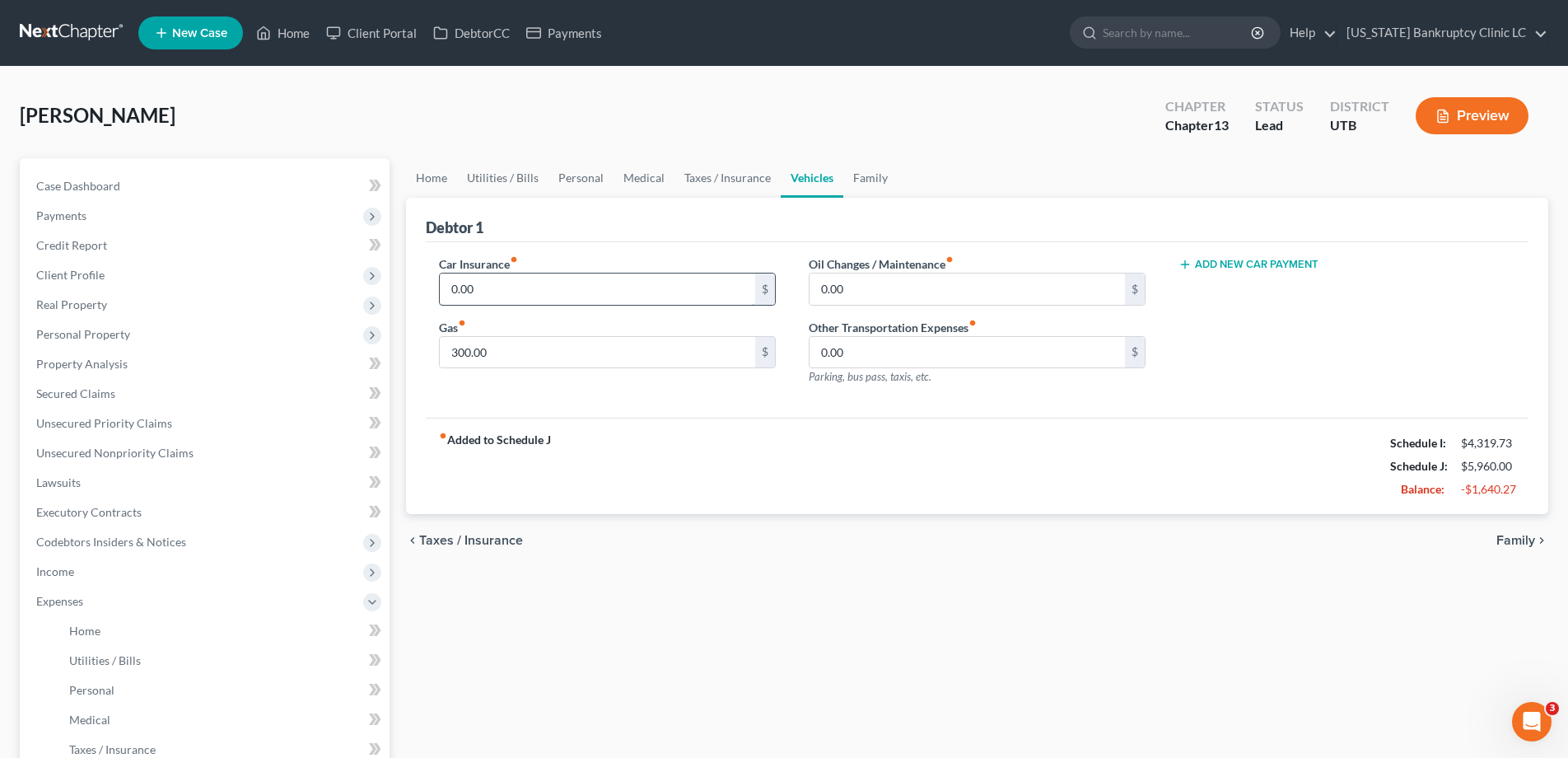
click at [533, 286] on input "0.00" at bounding box center [597, 289] width 315 height 31
type input "350.00"
click at [858, 180] on link "Family" at bounding box center [870, 177] width 54 height 39
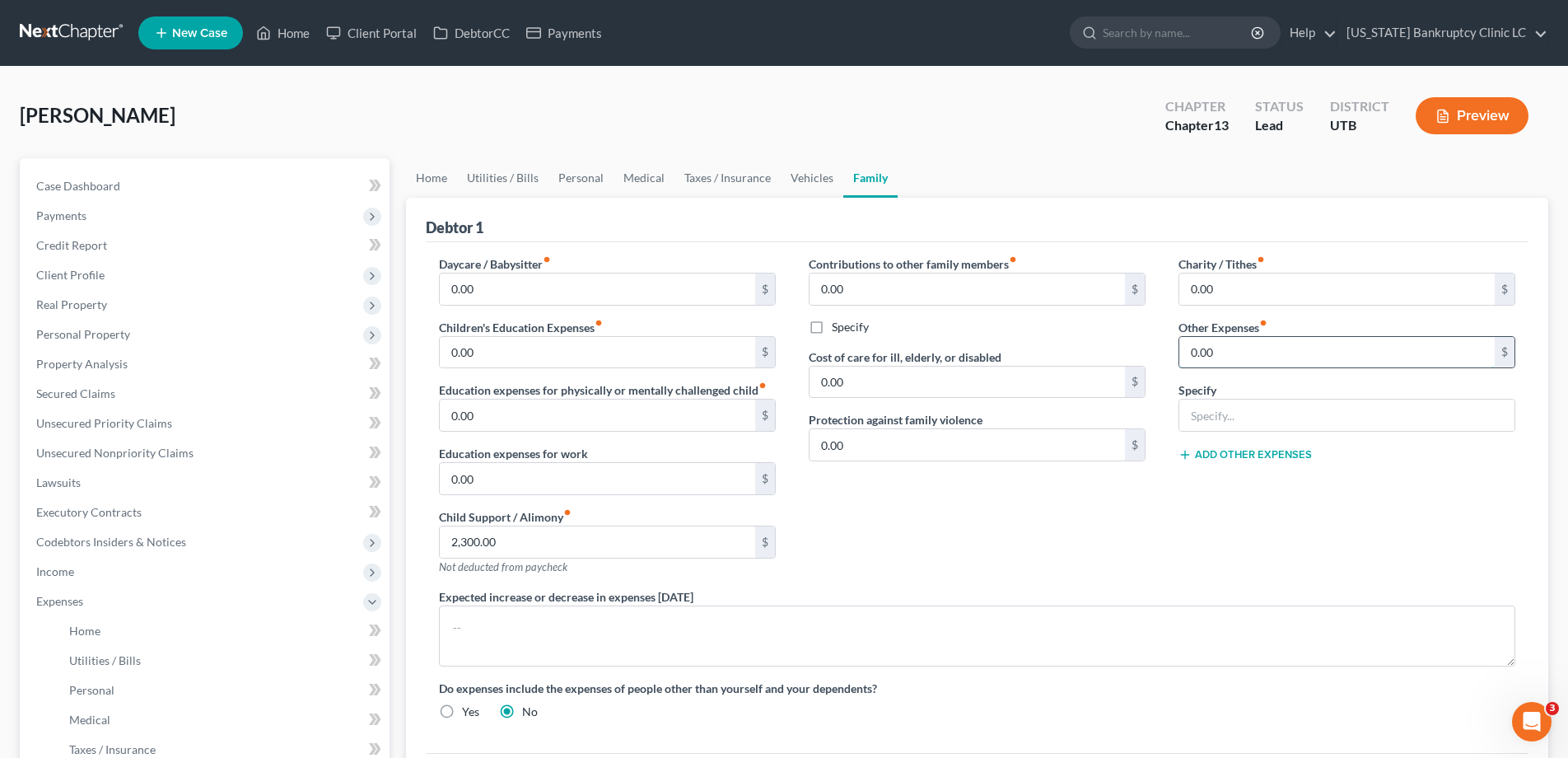
click at [1235, 354] on input "0.00" at bounding box center [1337, 353] width 315 height 31
type input "60.00"
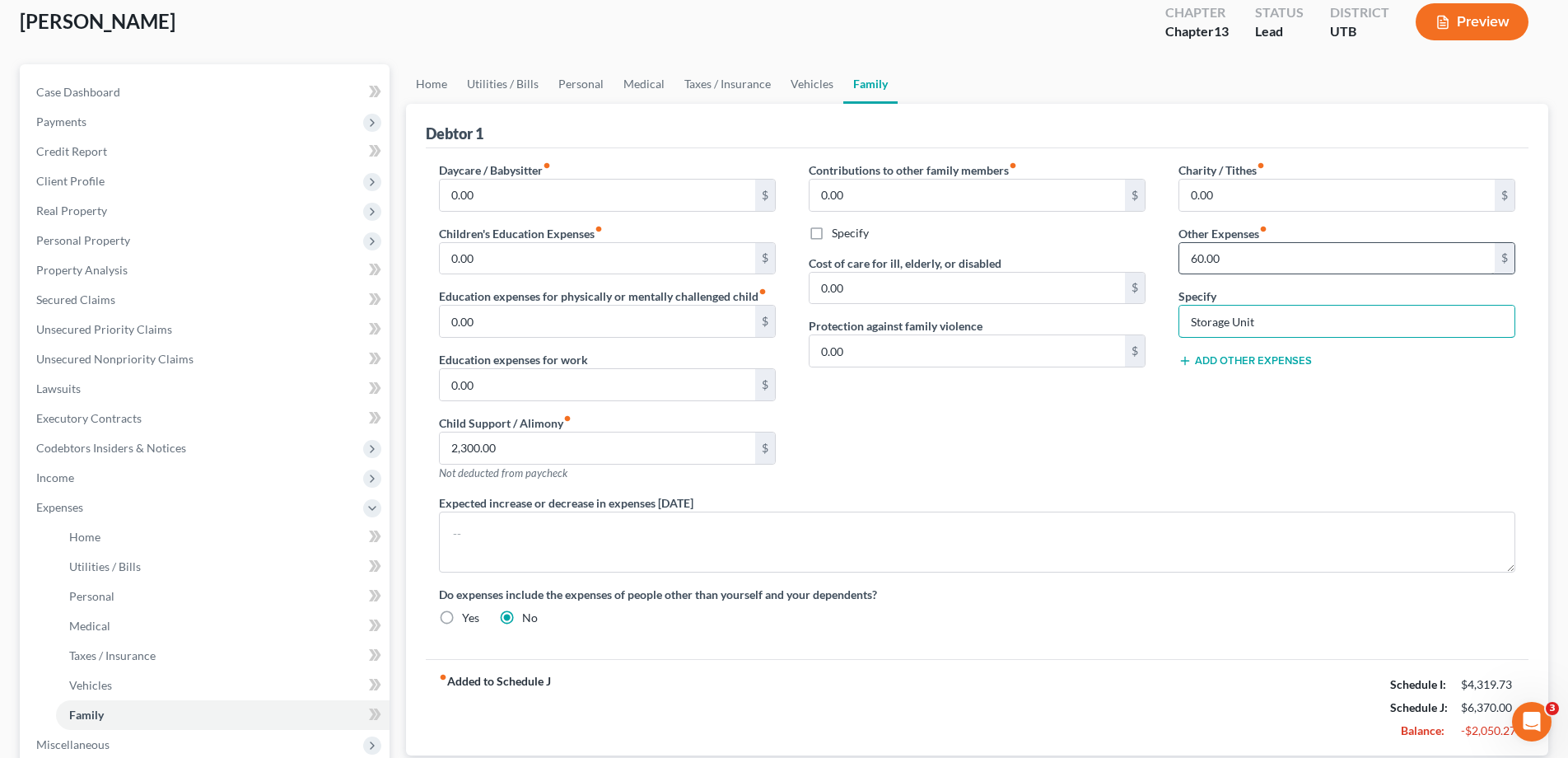
scroll to position [104, 0]
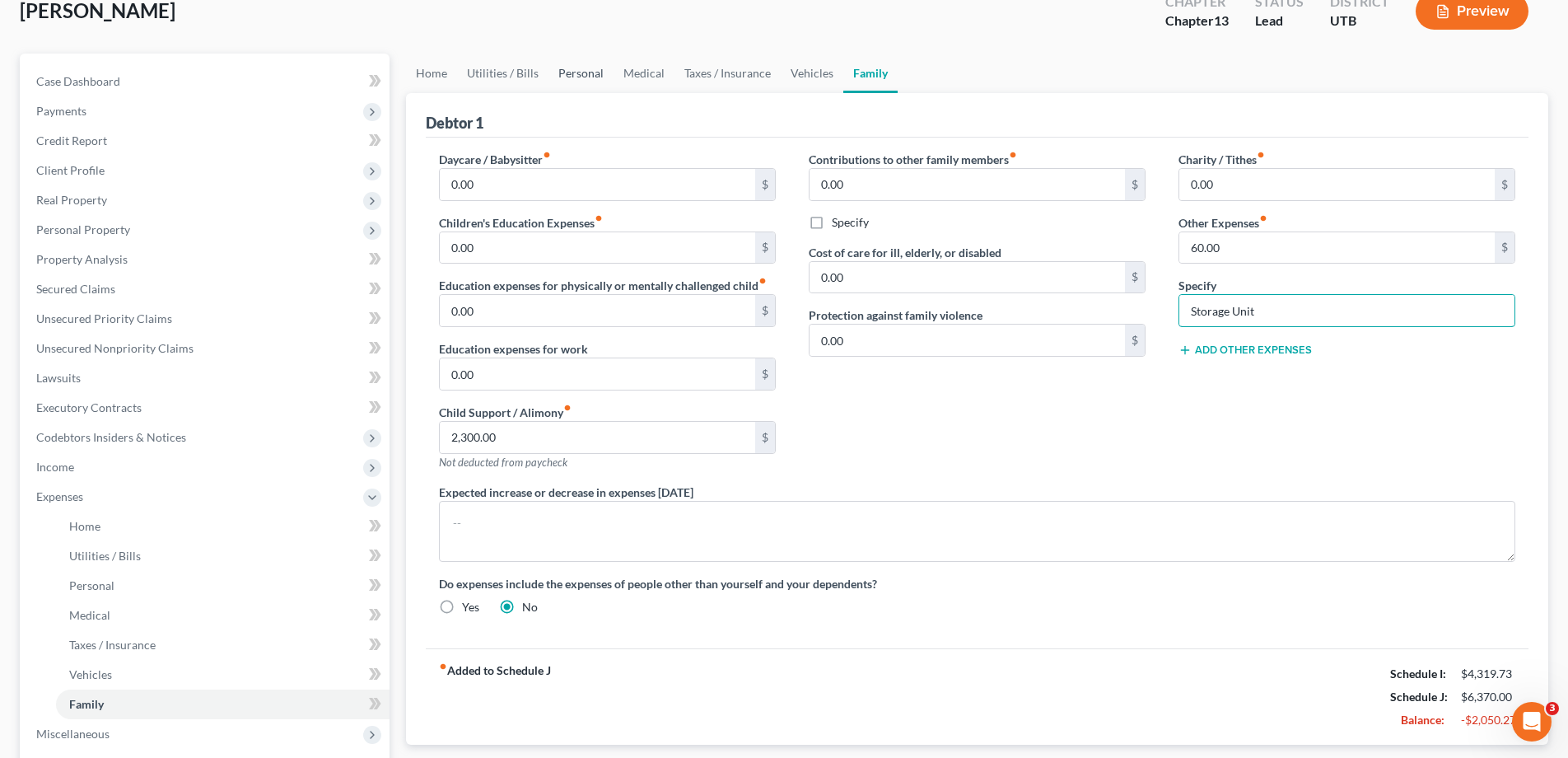
type input "Storage Unit"
click at [591, 75] on link "Personal" at bounding box center [581, 73] width 65 height 39
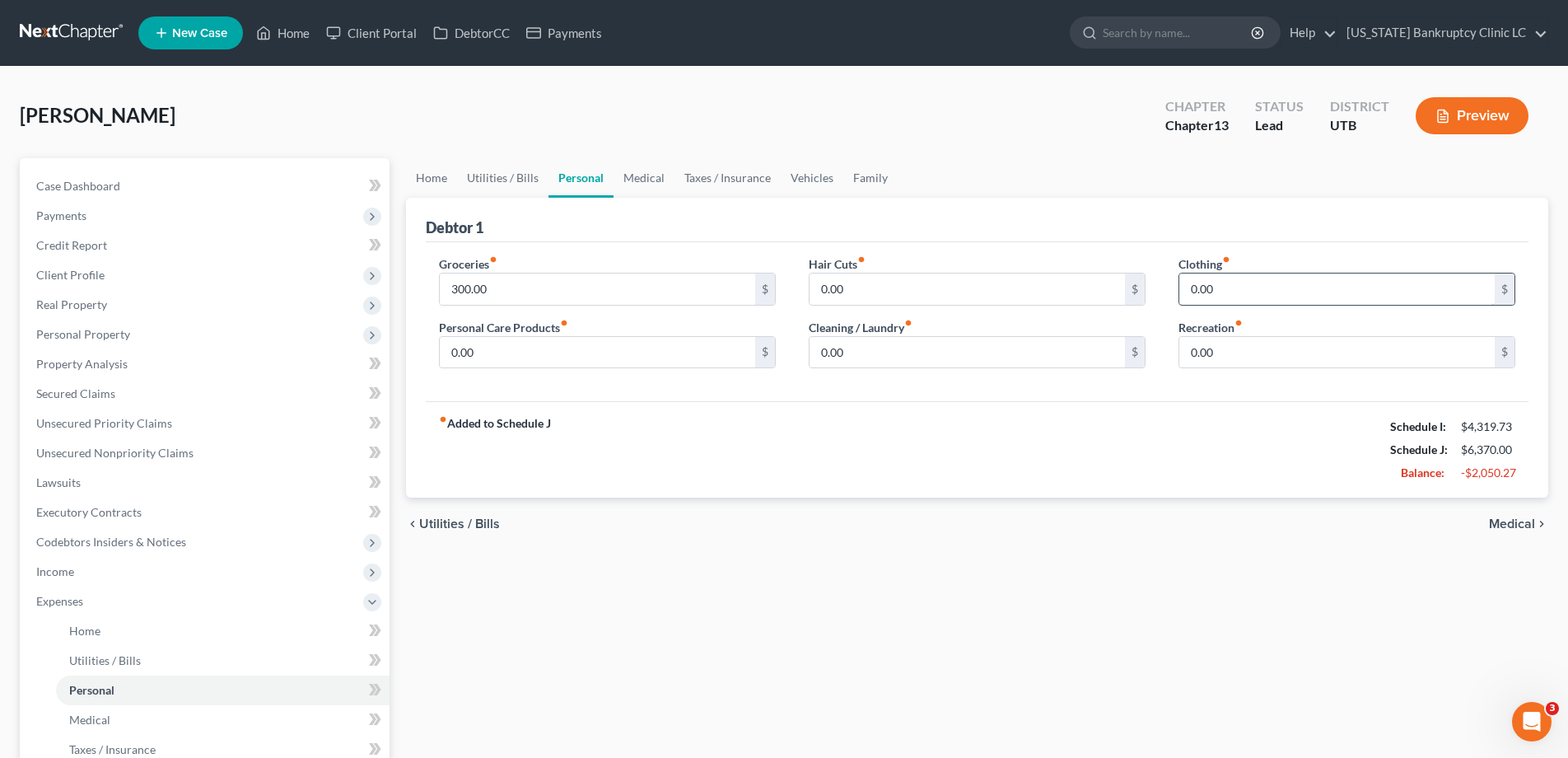
click at [1253, 293] on input "0.00" at bounding box center [1337, 289] width 315 height 31
type input "85.00"
type input "235.00"
click at [606, 345] on input "0.00" at bounding box center [597, 353] width 315 height 31
type input "50"
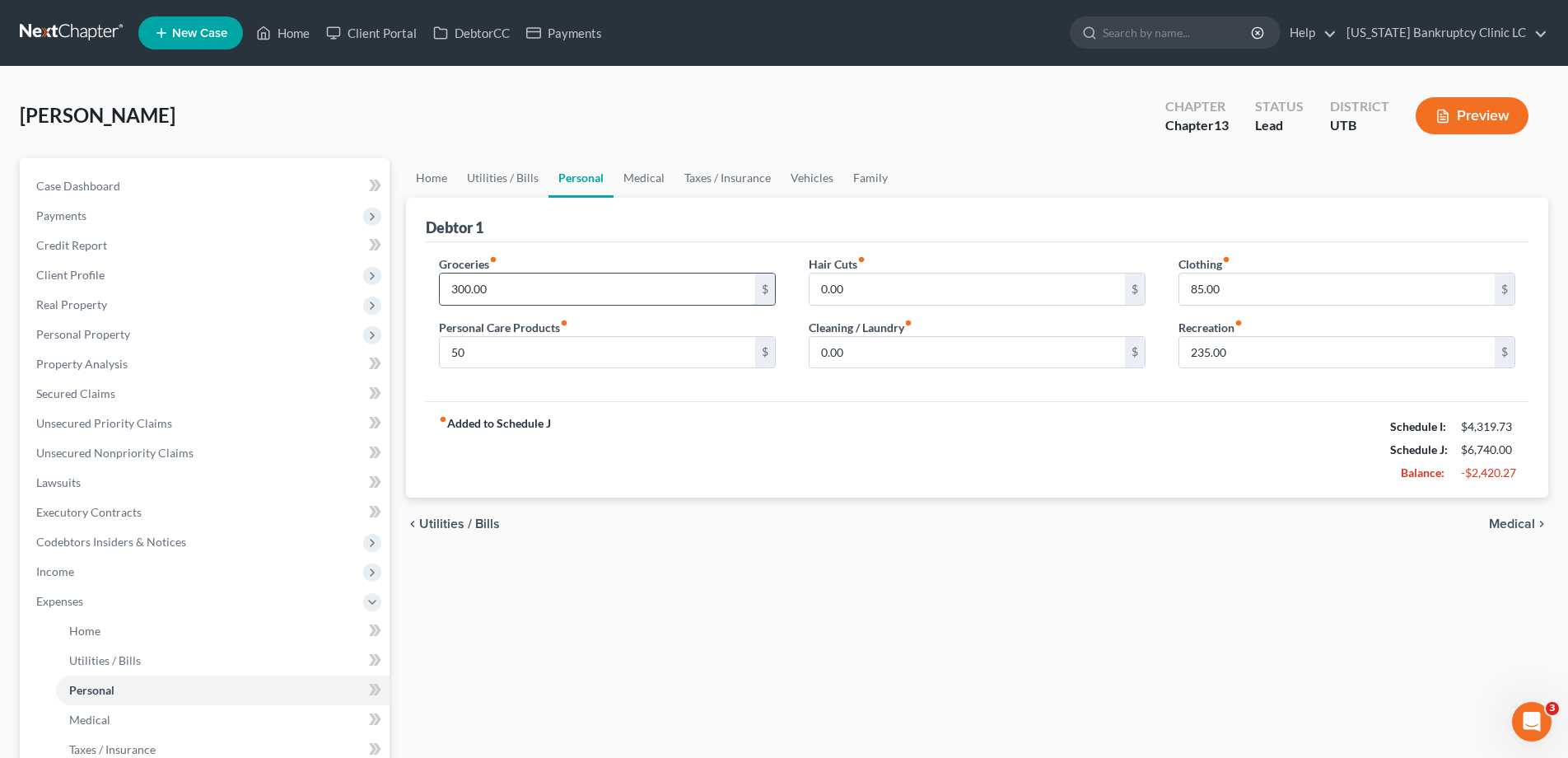
click at [509, 283] on input "300.00" at bounding box center [597, 289] width 315 height 31
click at [489, 293] on input "480.00" at bounding box center [597, 289] width 315 height 31
type input "450.00"
click at [502, 176] on link "Utilities / Bills" at bounding box center [503, 177] width 91 height 39
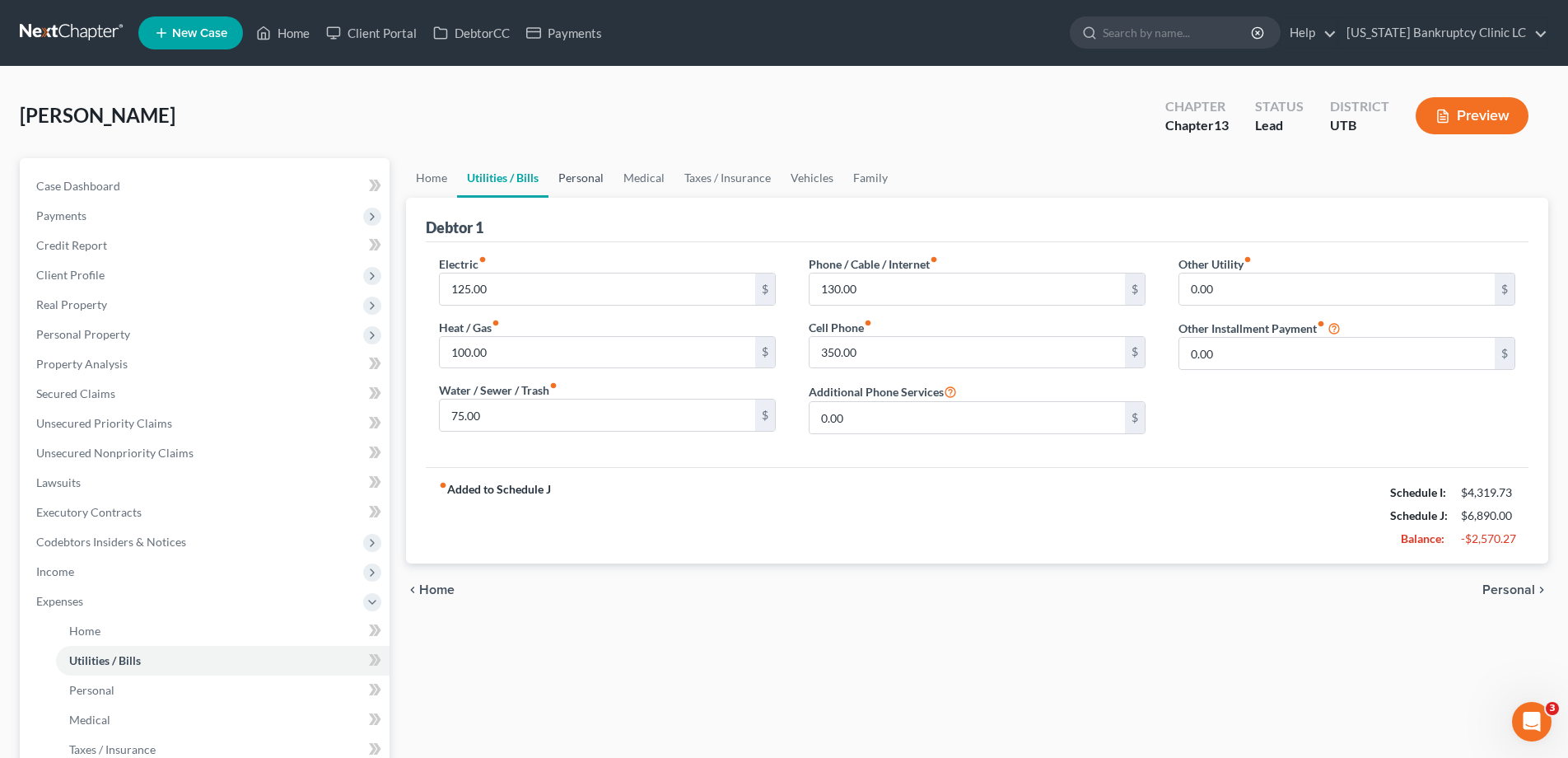
click at [584, 176] on link "Personal" at bounding box center [581, 177] width 65 height 39
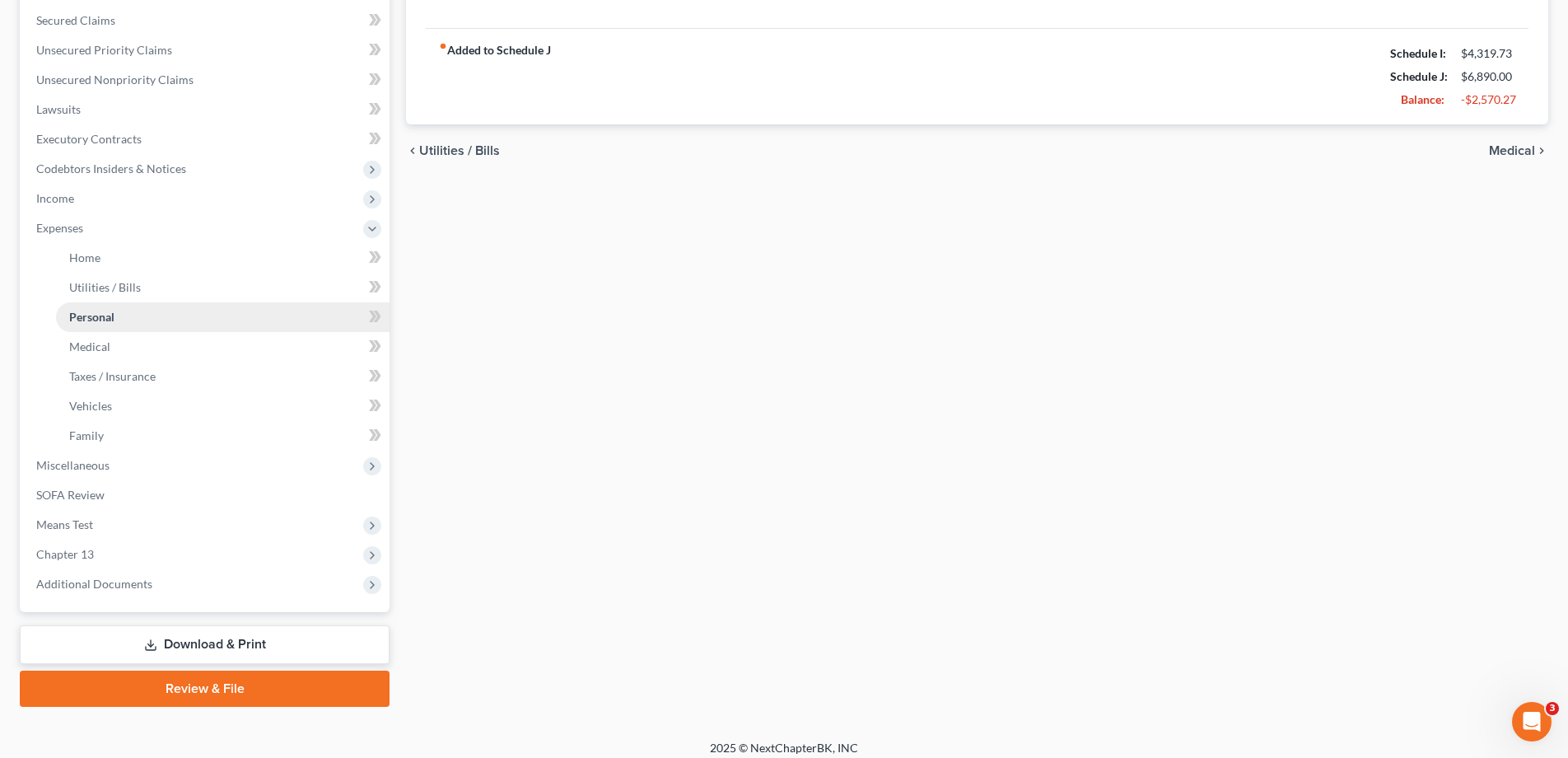
scroll to position [374, 0]
click at [52, 554] on span "Chapter 13" at bounding box center [65, 552] width 58 height 14
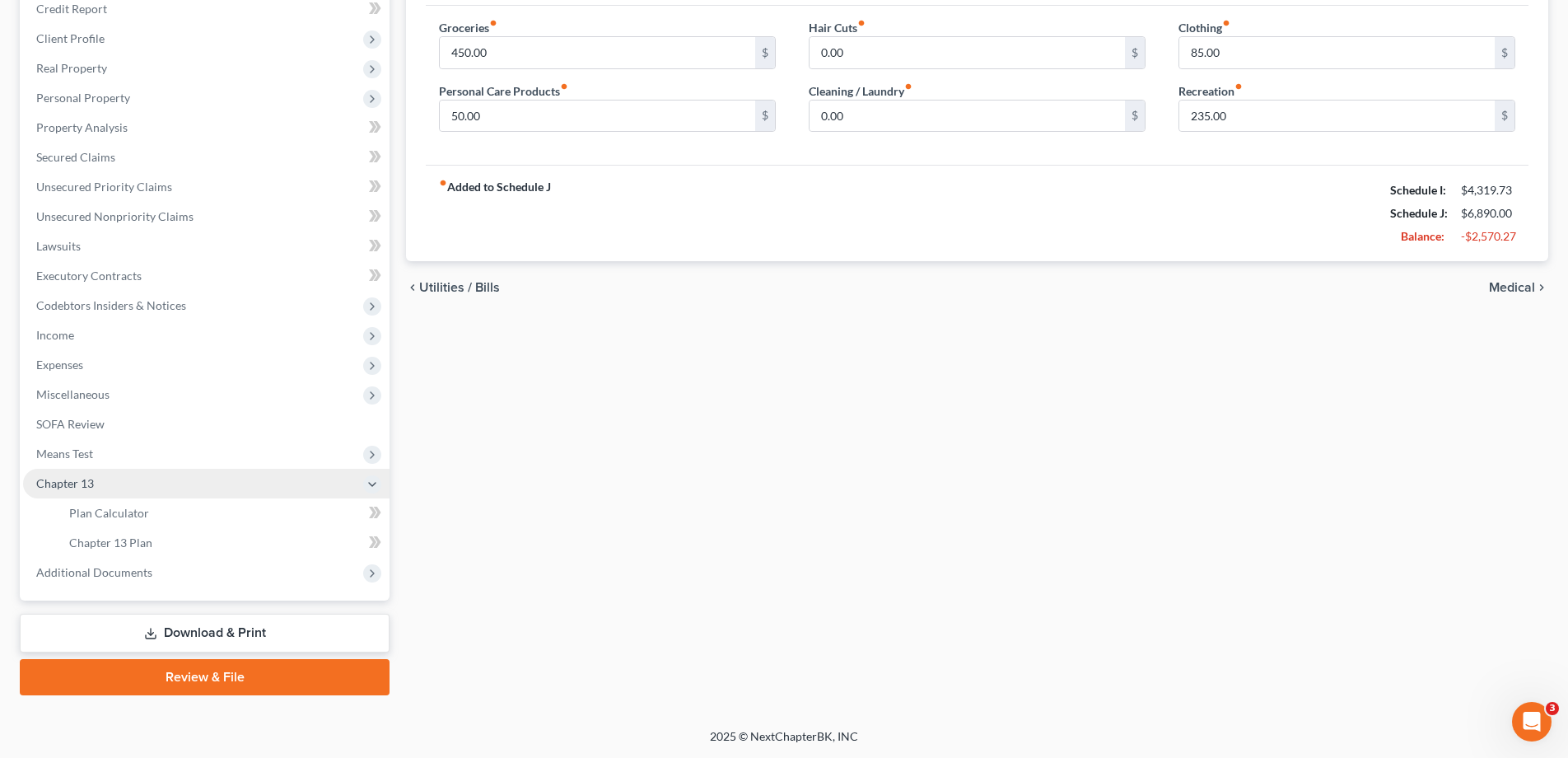
scroll to position [237, 0]
click at [97, 513] on span "Plan Calculator" at bounding box center [109, 512] width 80 height 14
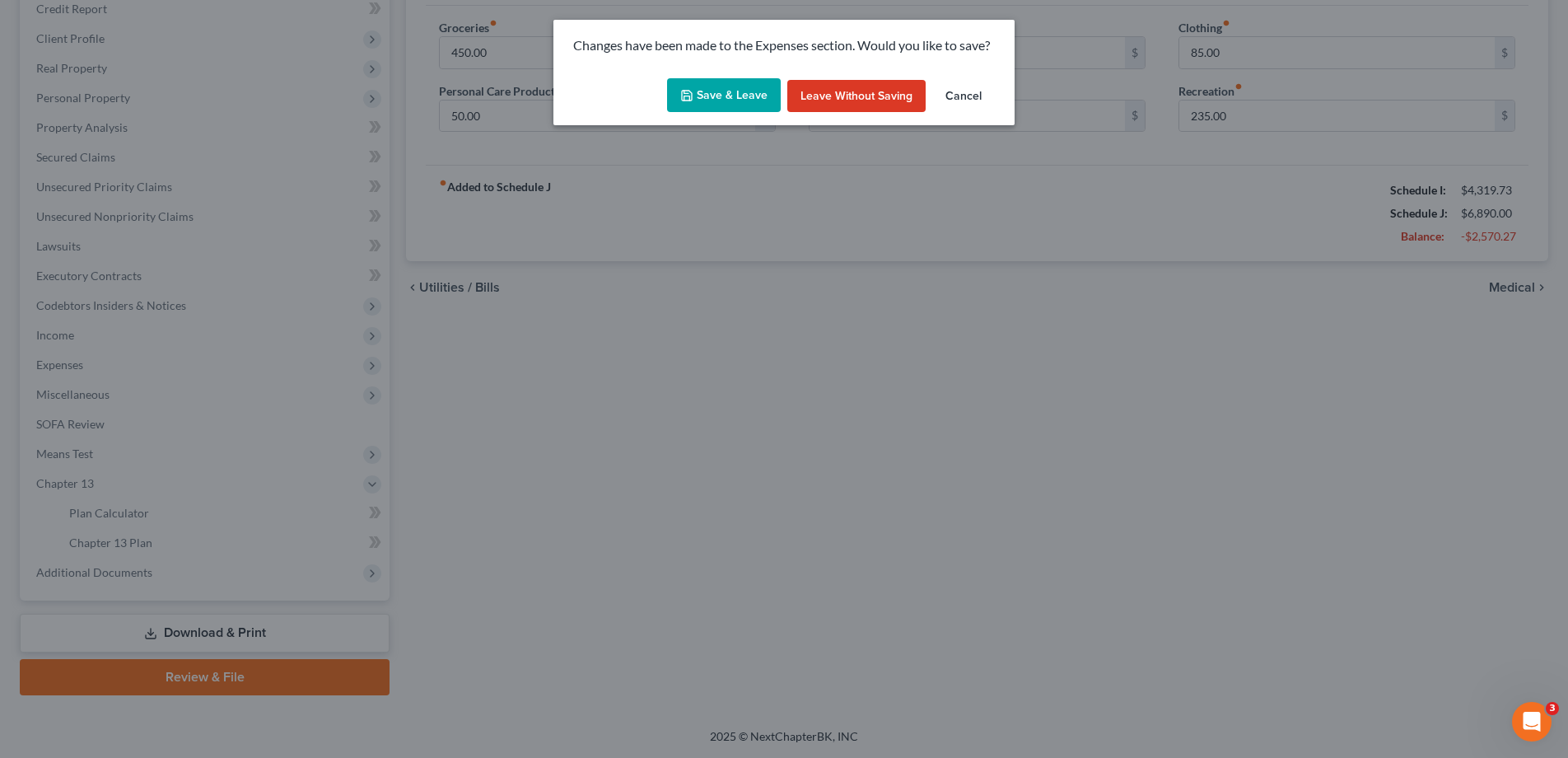
drag, startPoint x: 726, startPoint y: 97, endPoint x: 703, endPoint y: 128, distance: 38.6
click at [726, 97] on button "Save & Leave" at bounding box center [724, 96] width 113 height 35
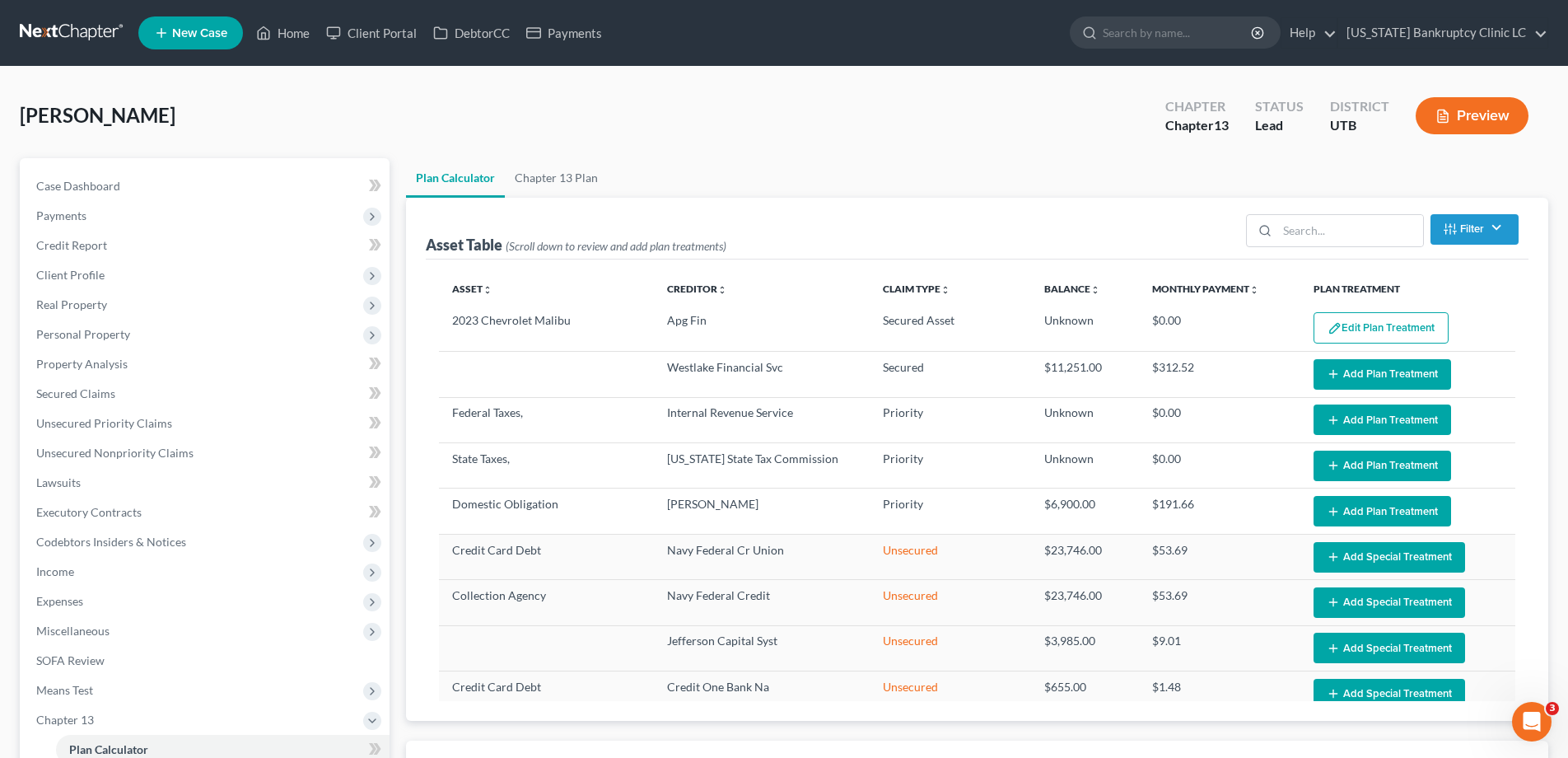
select select "35"
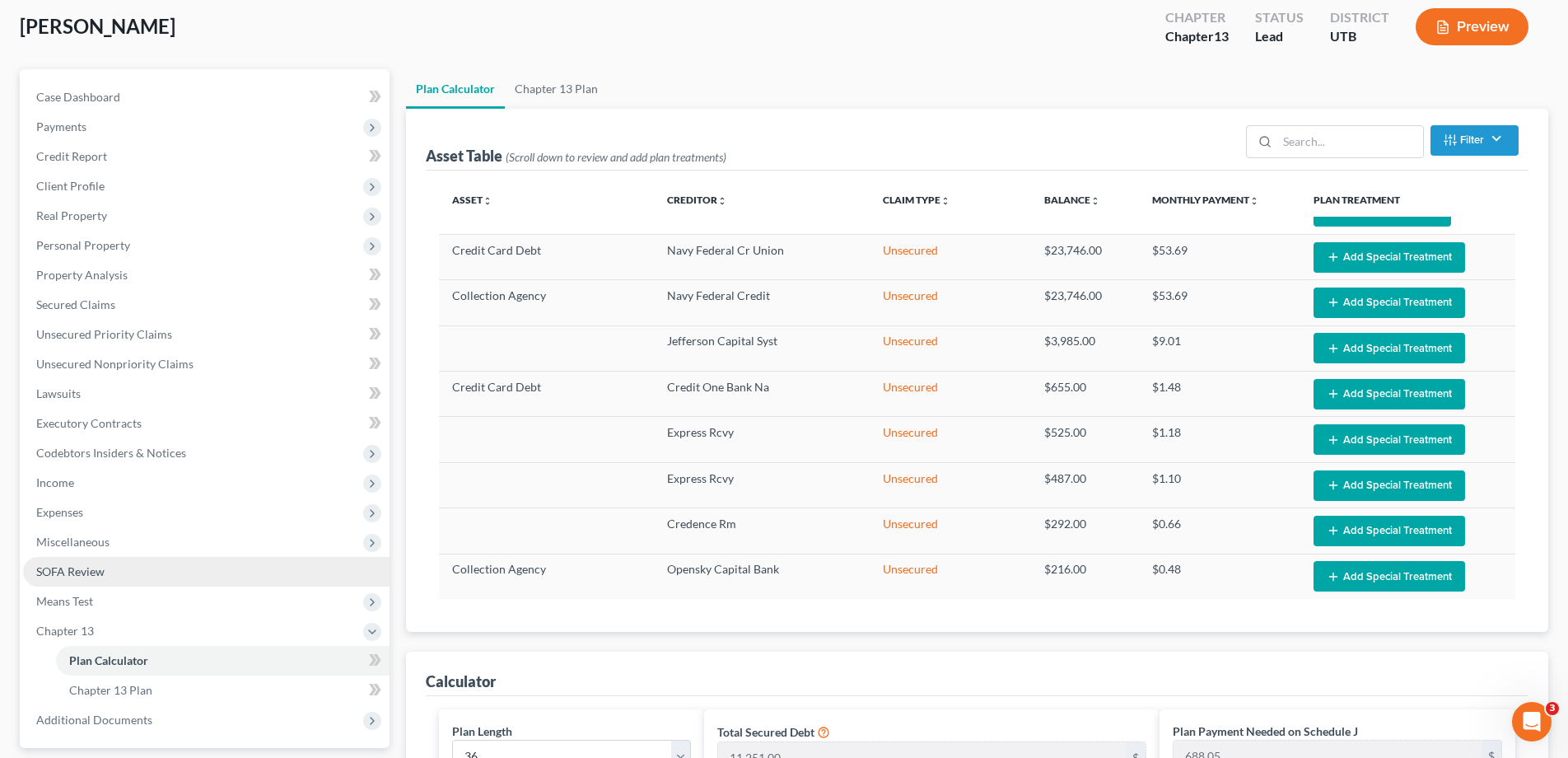
scroll to position [88, 0]
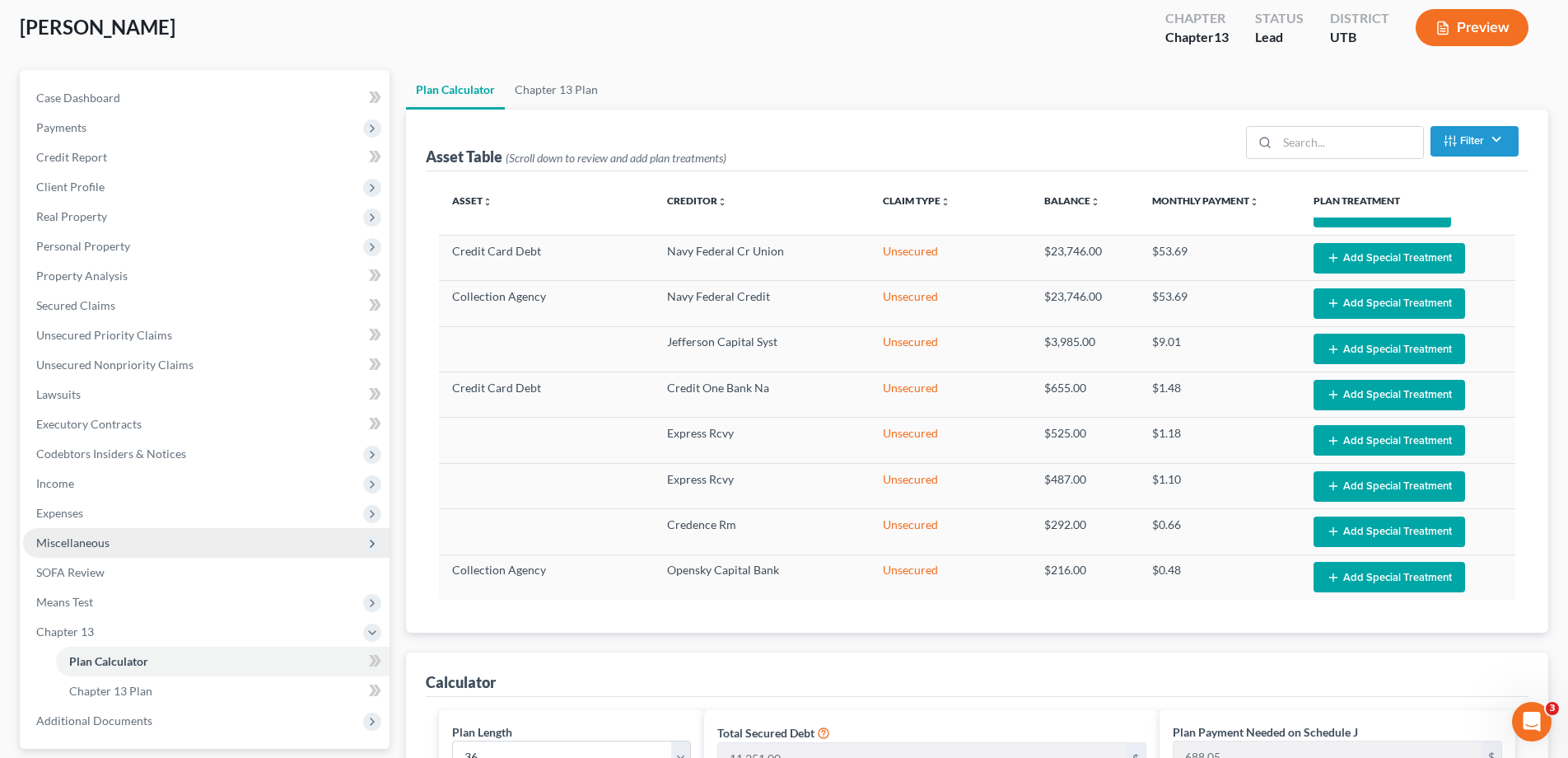
click at [90, 539] on span "Miscellaneous" at bounding box center [73, 542] width 73 height 14
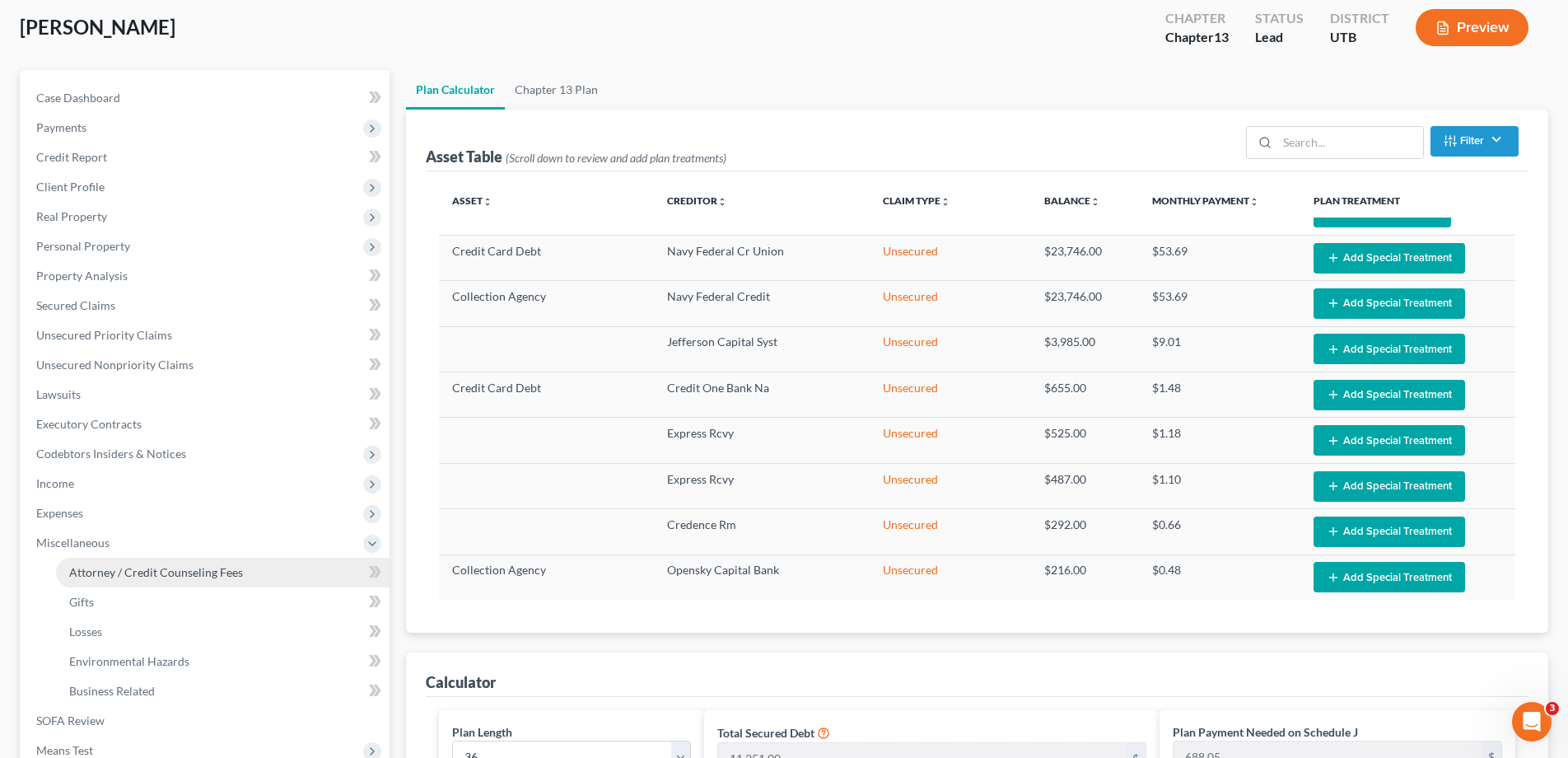
click at [138, 577] on span "Attorney / Credit Counseling Fees" at bounding box center [156, 571] width 174 height 14
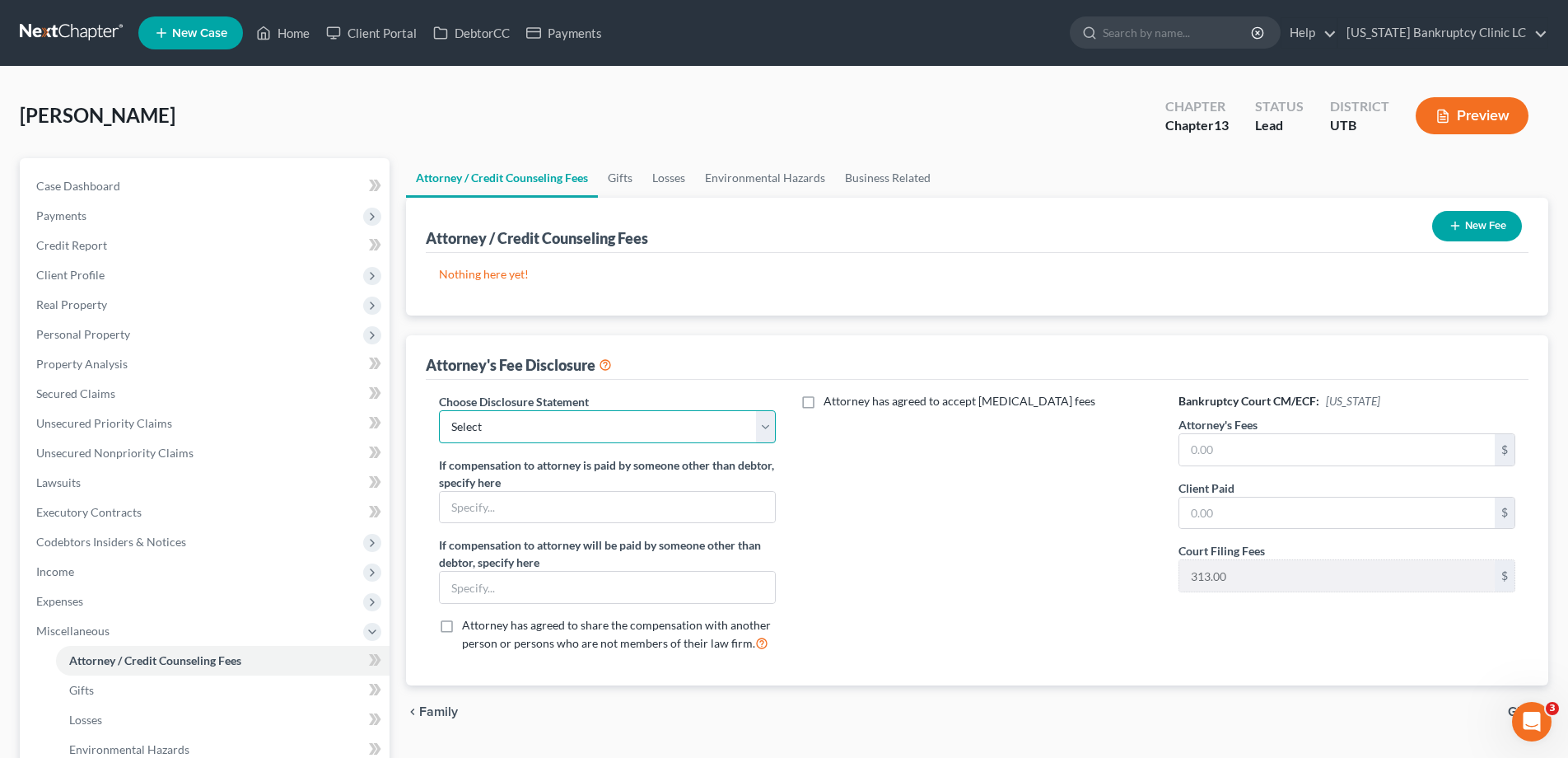
click at [763, 424] on select "Select Installment Chapter 7 Cases Salt Lake Custom Disclosure Fresh Start Fund…" at bounding box center [607, 427] width 337 height 33
select select "3"
click at [439, 411] on select "Select Installment Chapter 7 Cases Salt Lake Custom Disclosure Fresh Start Fund…" at bounding box center [607, 427] width 337 height 33
click at [1227, 451] on input "text" at bounding box center [1337, 450] width 315 height 31
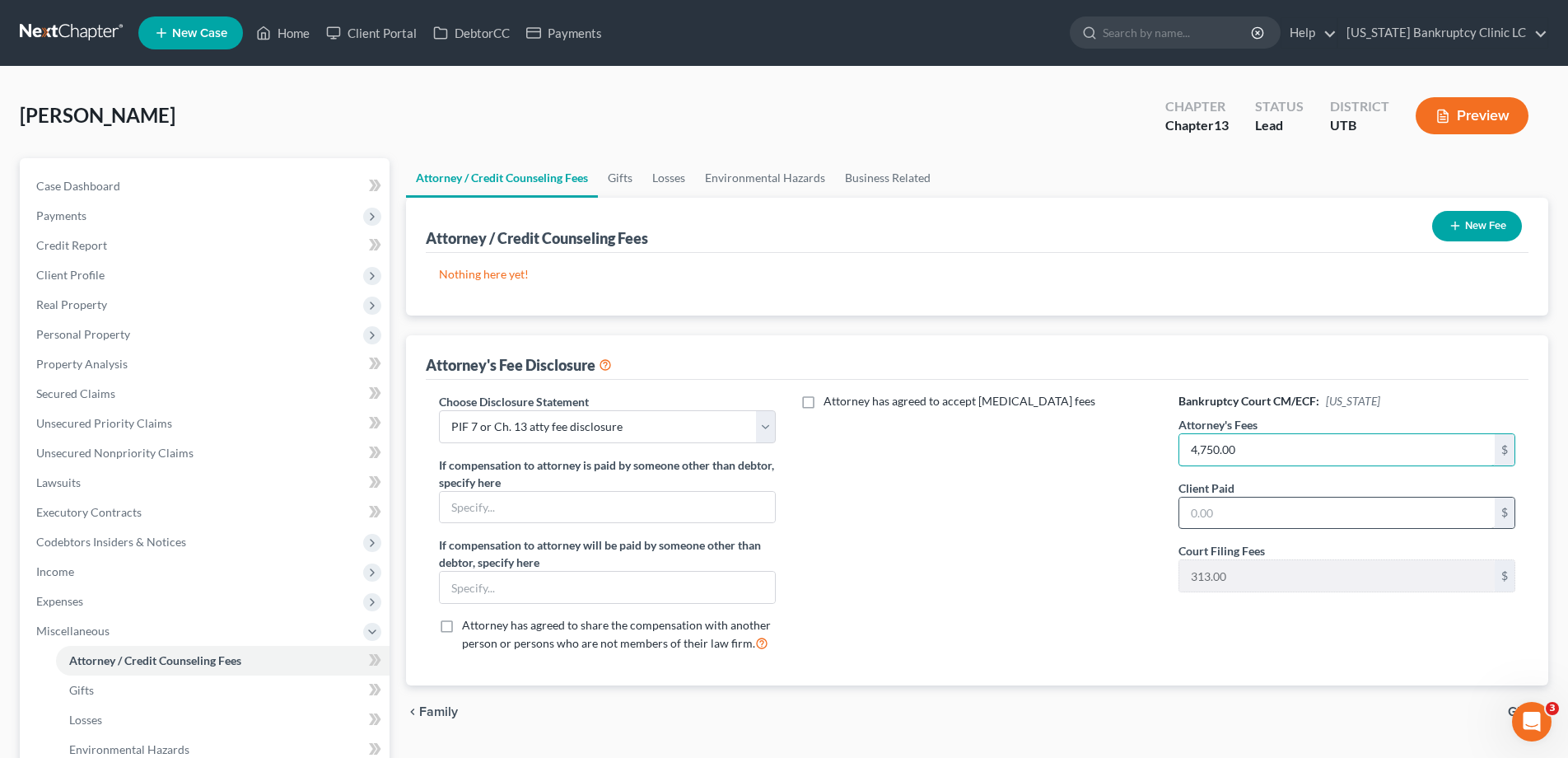
type input "4,750.00"
click at [1243, 512] on input "text" at bounding box center [1337, 513] width 315 height 31
type input "650.00"
click at [1470, 230] on button "New Fee" at bounding box center [1477, 226] width 90 height 30
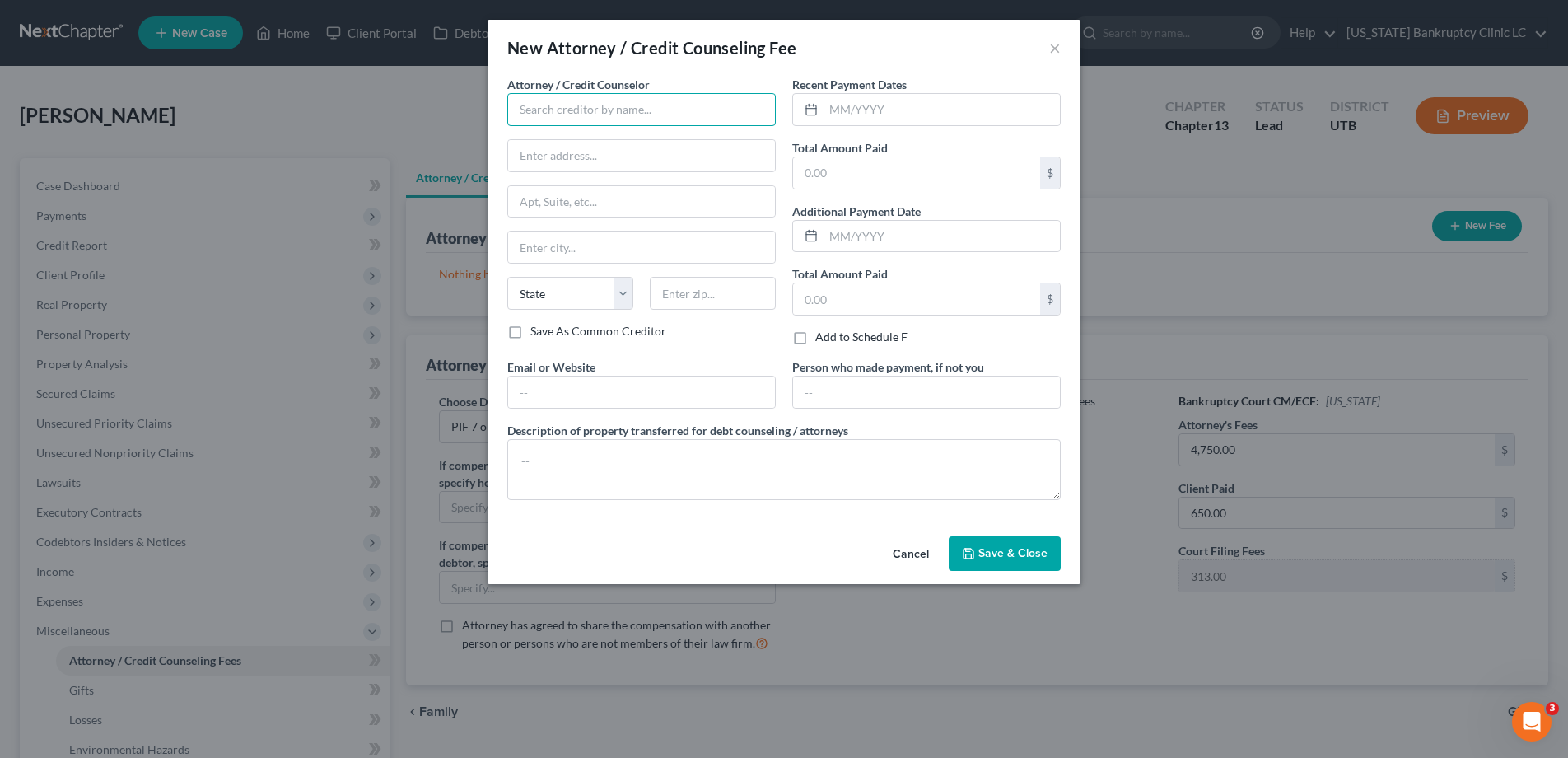
click at [752, 112] on input "text" at bounding box center [642, 110] width 269 height 33
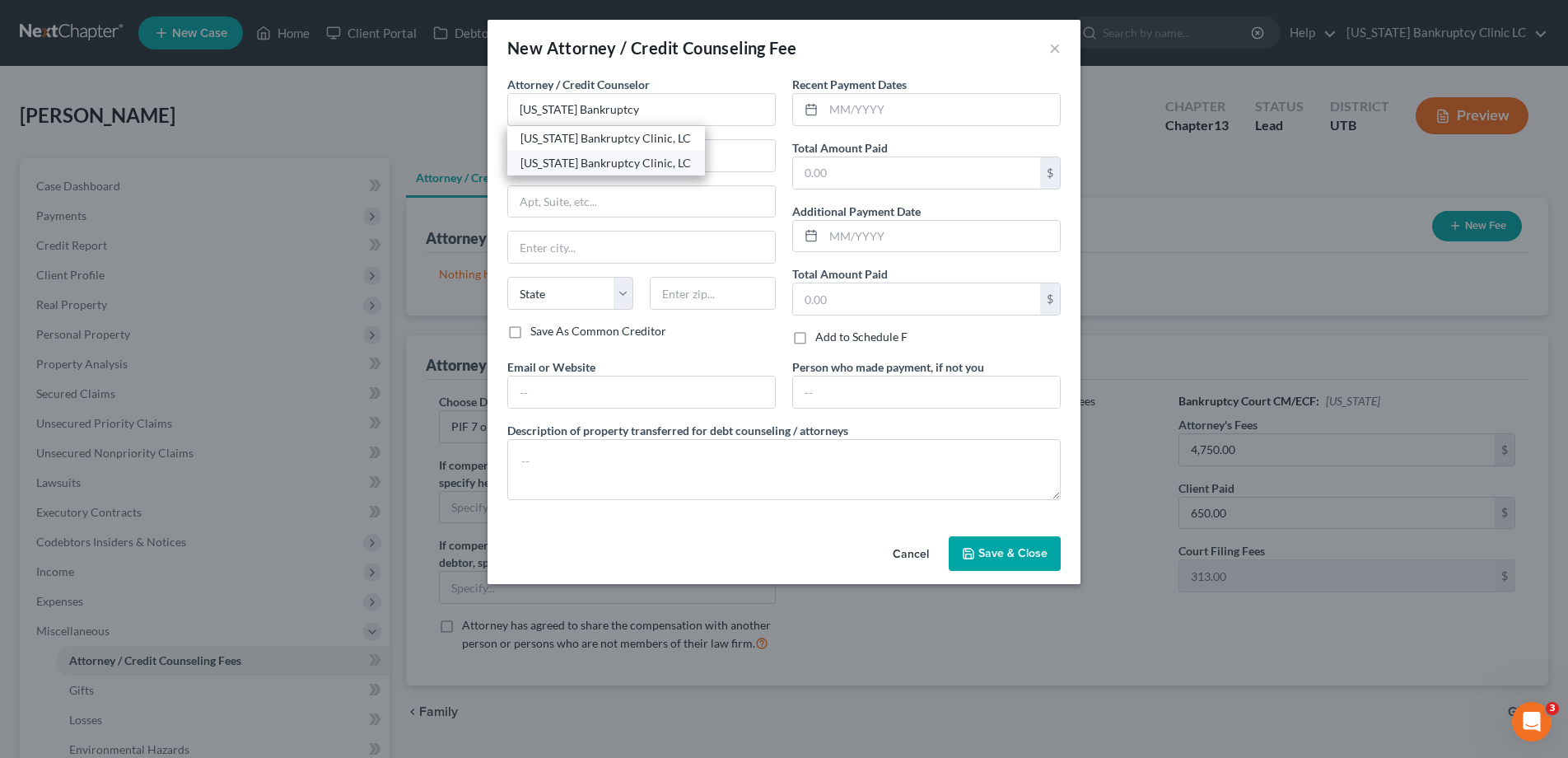
click at [664, 161] on div "[US_STATE] Bankruptcy Clinic, LC" at bounding box center [605, 163] width 171 height 16
type input "[US_STATE] Bankruptcy Clinic, LC"
type input "[STREET_ADDRESS]"
type input "[PERSON_NAME]"
select select "46"
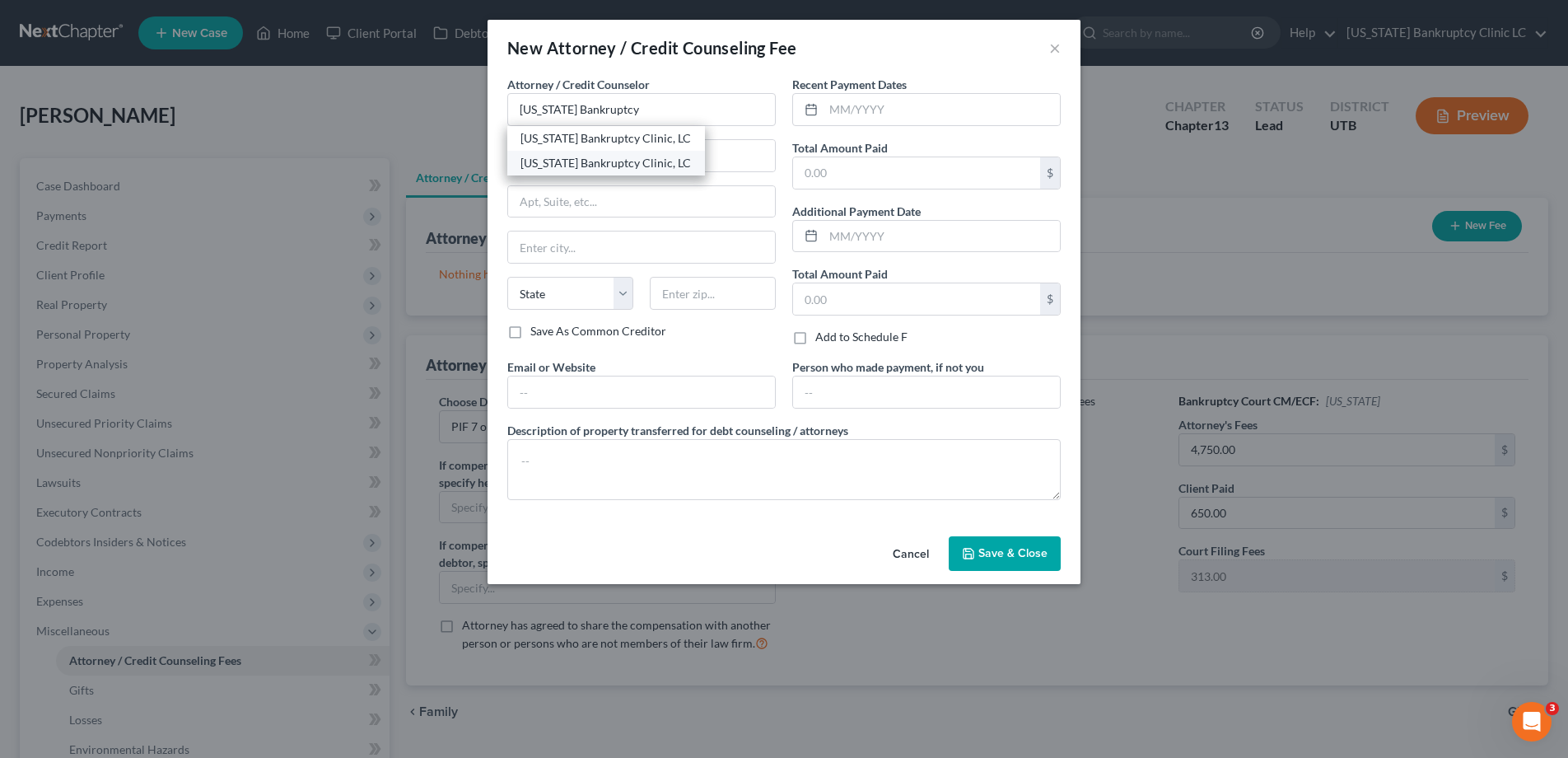
type input "84401"
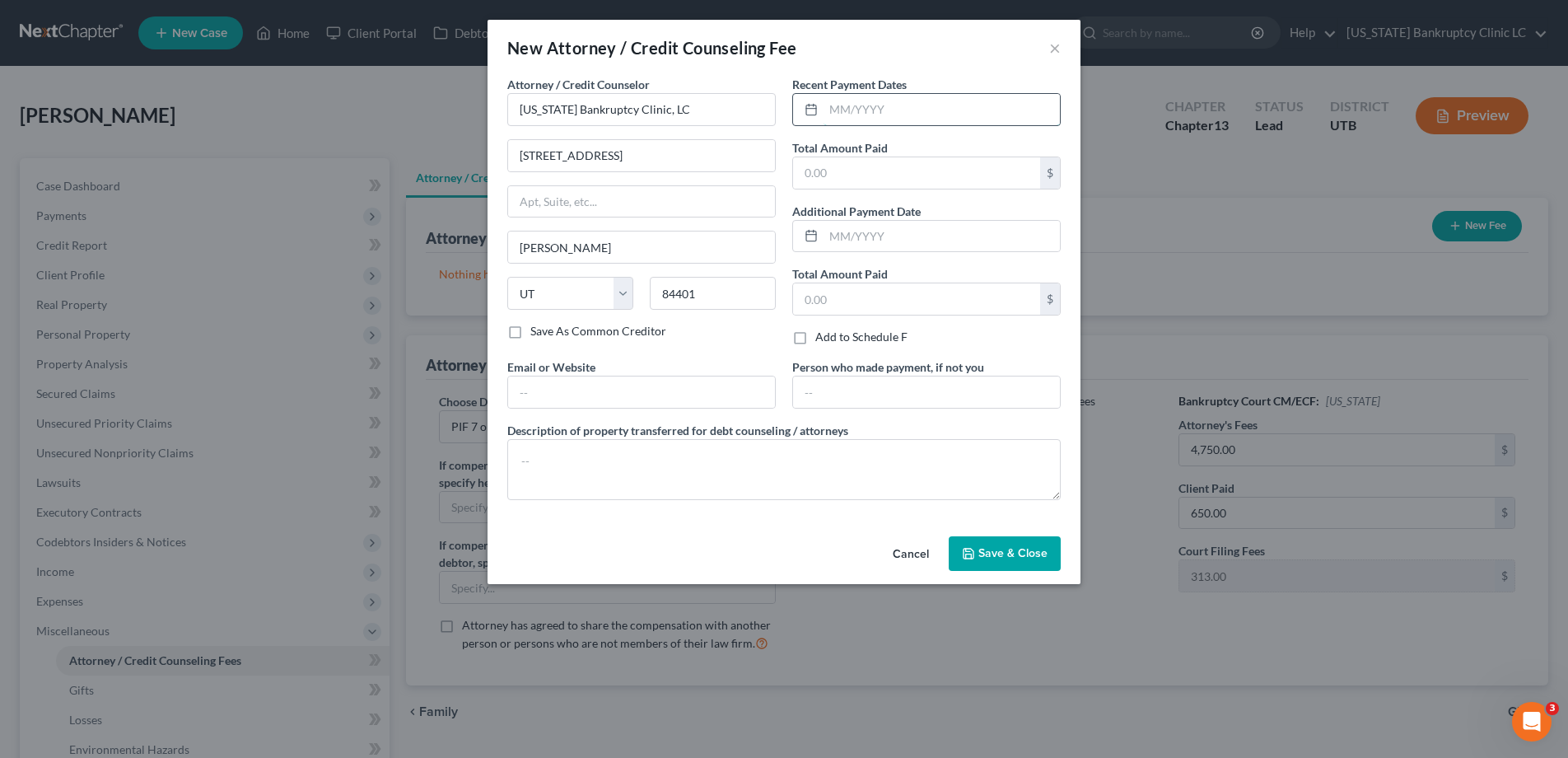
click at [847, 112] on input "text" at bounding box center [942, 110] width 237 height 31
type input "09/2025"
type input "650.00"
click at [994, 564] on button "Save & Close" at bounding box center [1005, 554] width 112 height 35
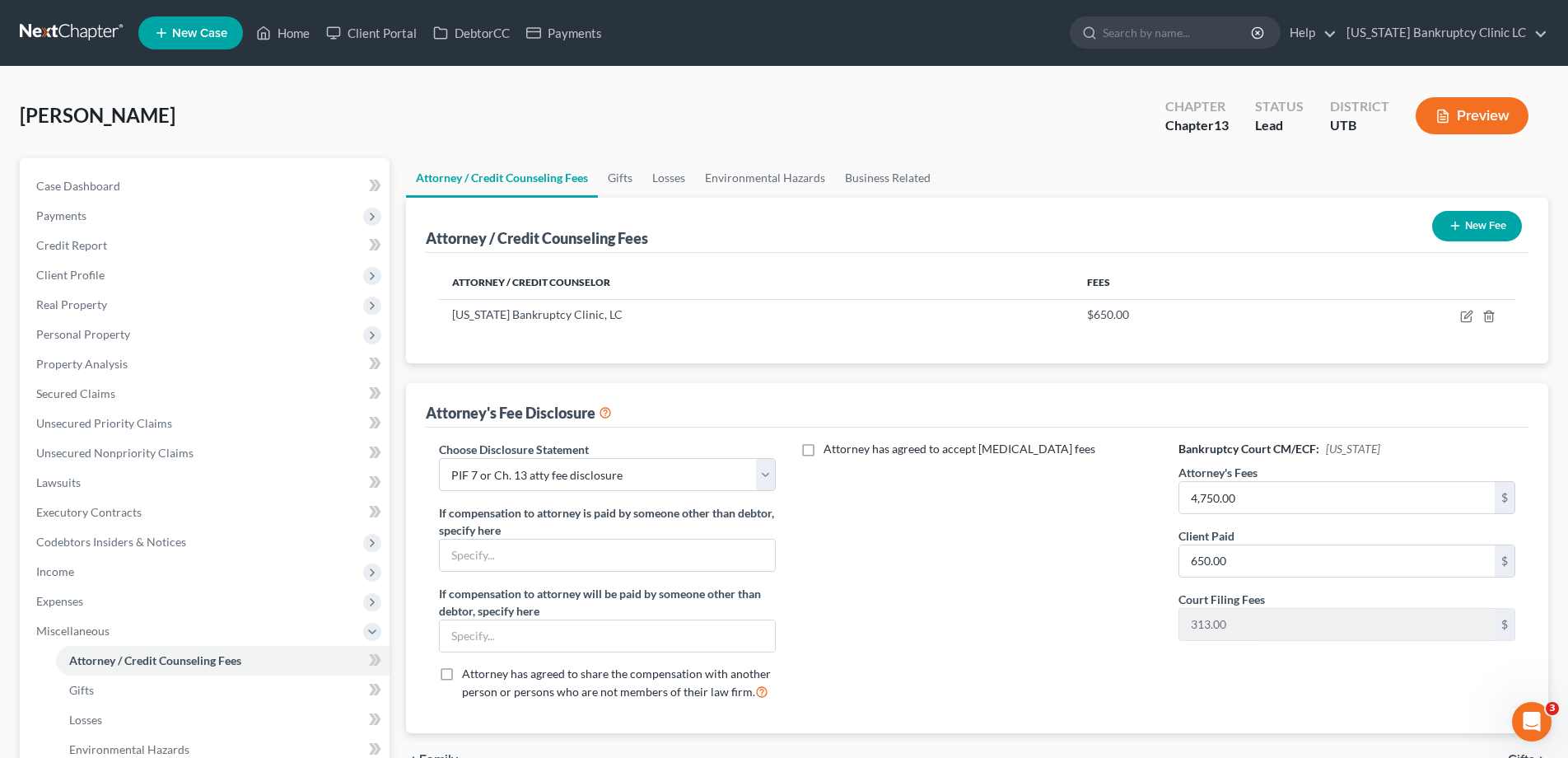
click at [1467, 217] on button "New Fee" at bounding box center [1477, 226] width 90 height 30
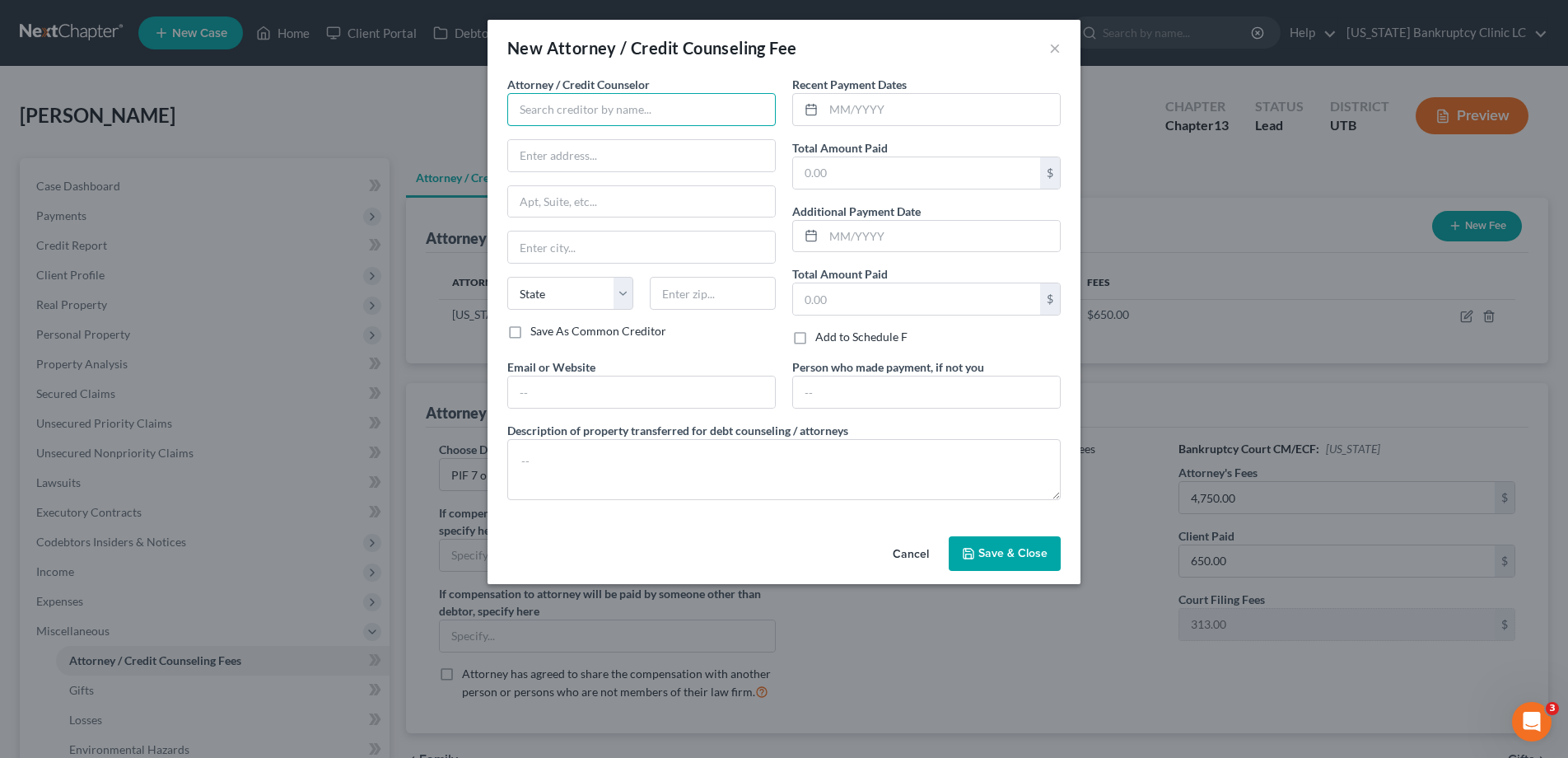
click at [570, 115] on input "text" at bounding box center [642, 110] width 269 height 33
click at [531, 144] on div "Xactus" at bounding box center [605, 138] width 171 height 16
type input "Xactus"
type input "[STREET_ADDRESS][PERSON_NAME]"
type input "Suite 100"
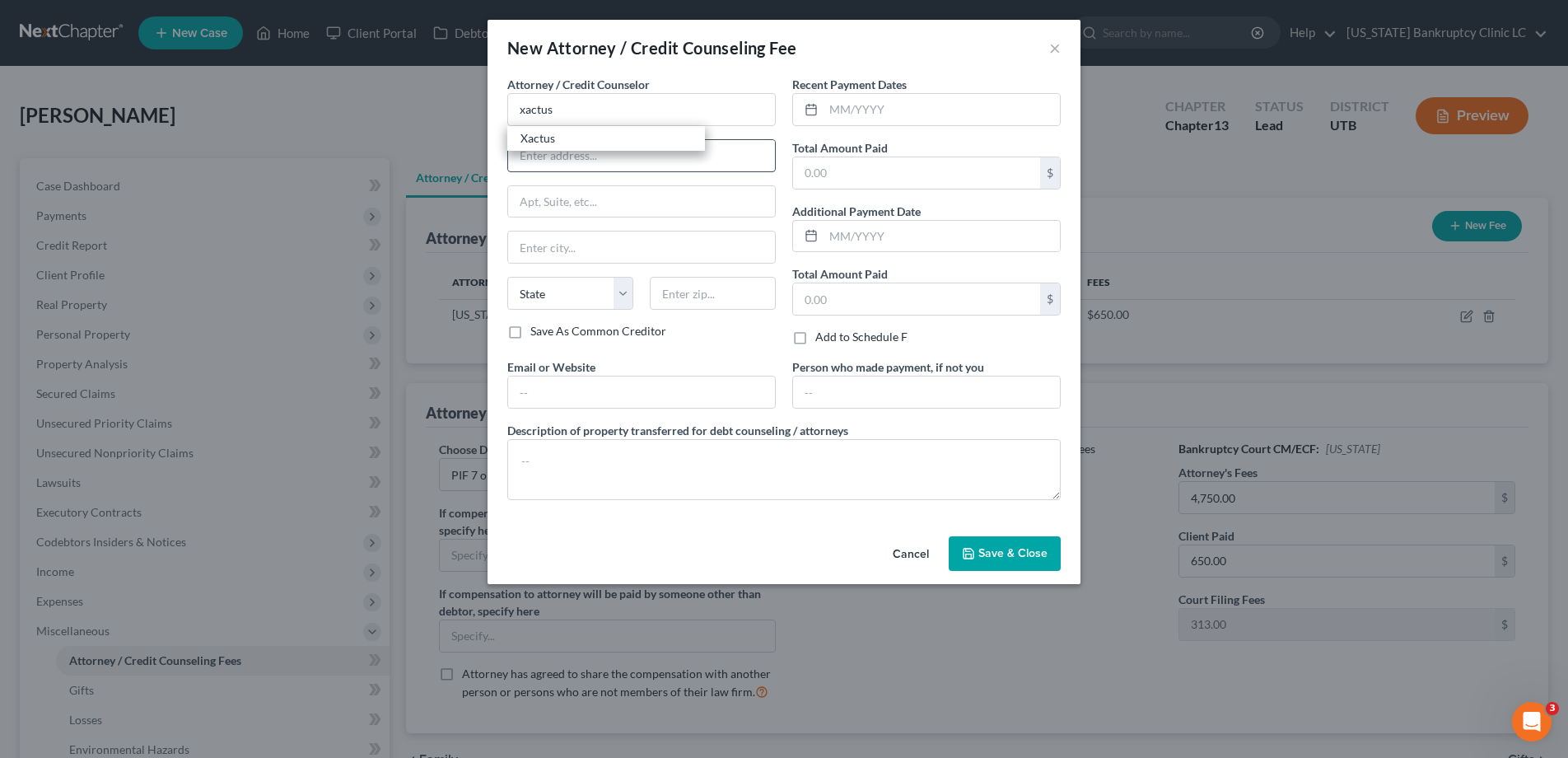
type input "Broomall"
select select "39"
type input "19008"
click at [880, 102] on input "text" at bounding box center [942, 110] width 237 height 31
type input "09/2025"
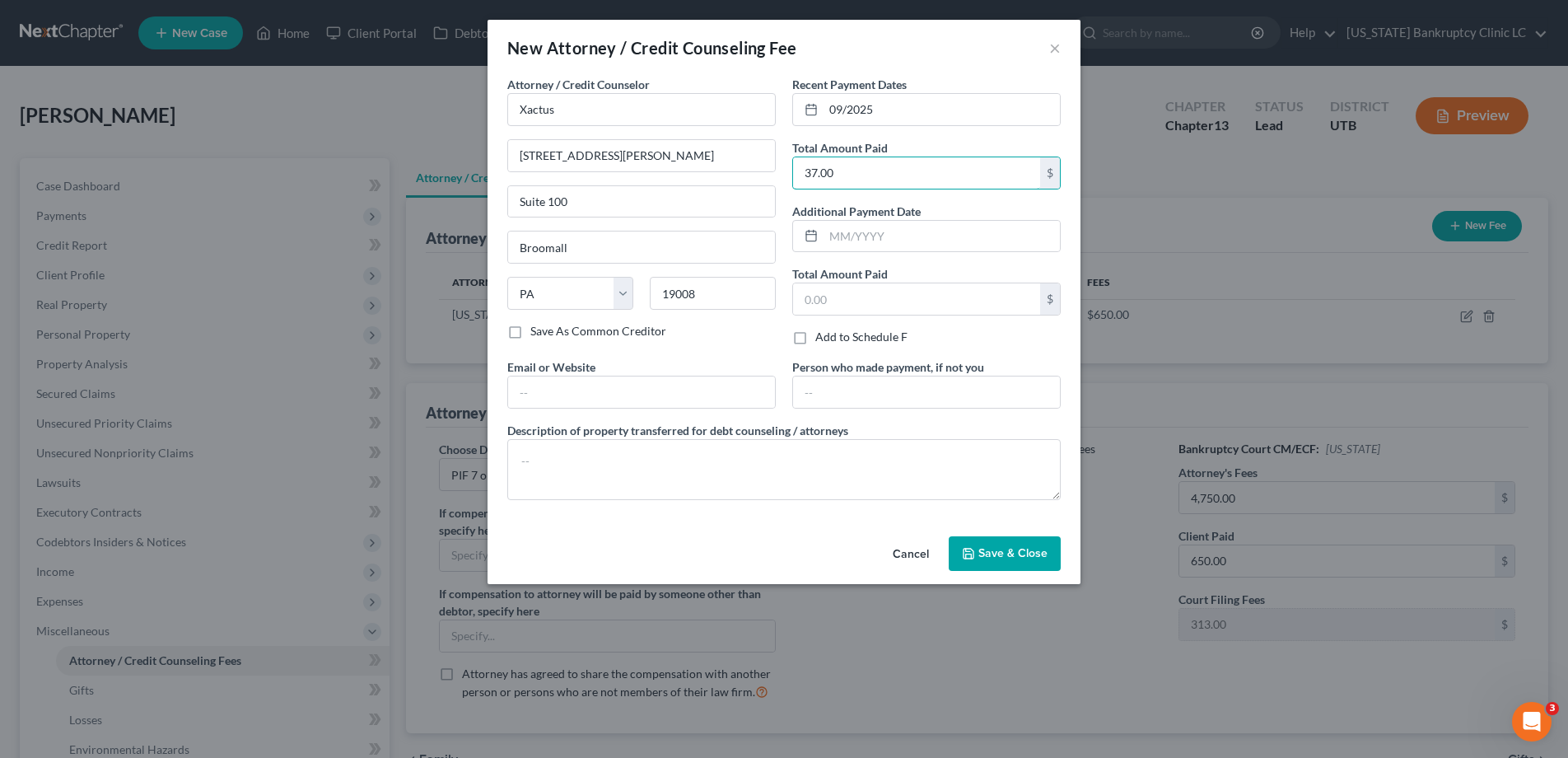
type input "37.00"
click at [977, 553] on button "Save & Close" at bounding box center [1005, 554] width 112 height 35
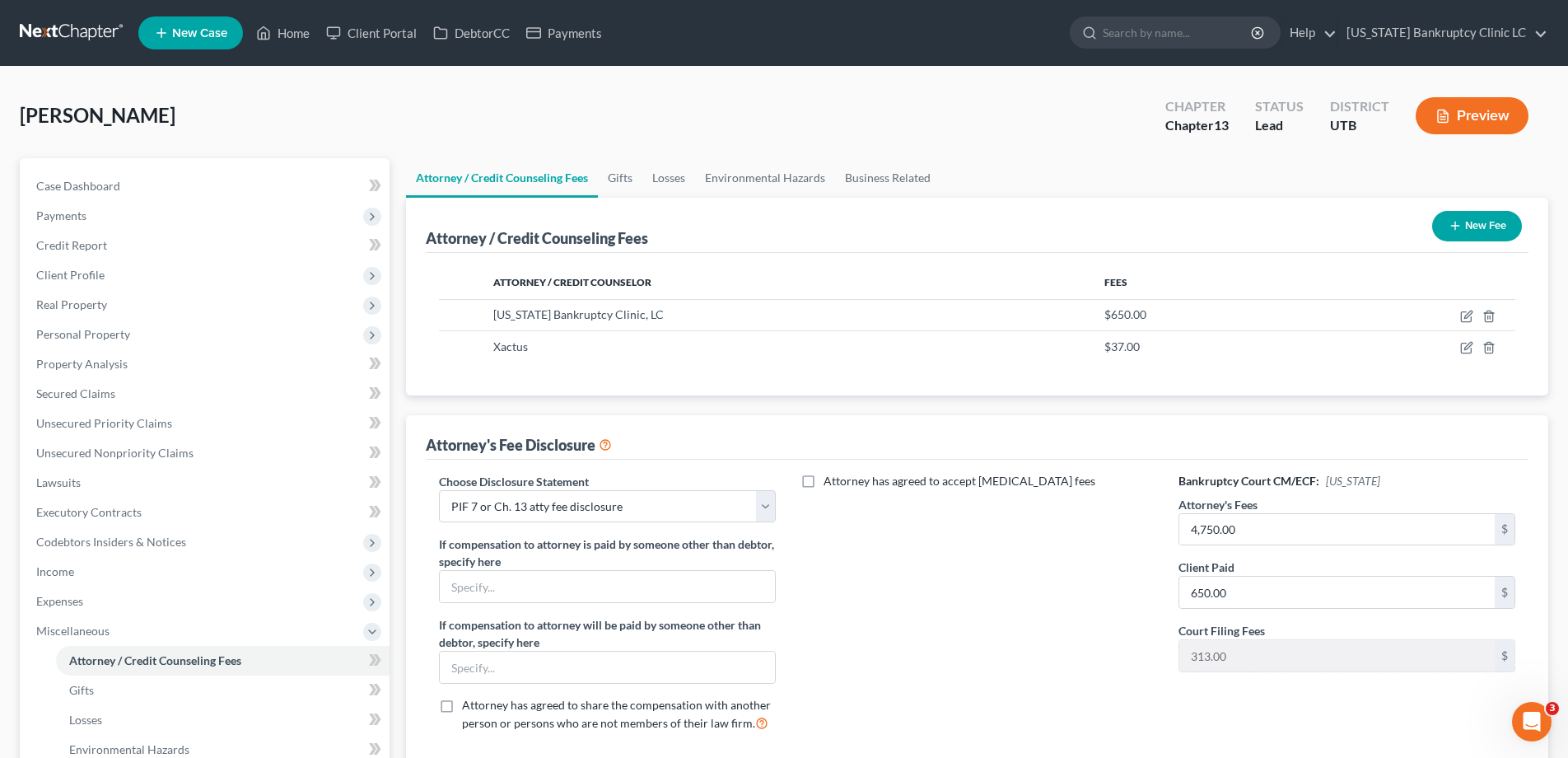
click at [1466, 233] on button "New Fee" at bounding box center [1477, 226] width 90 height 30
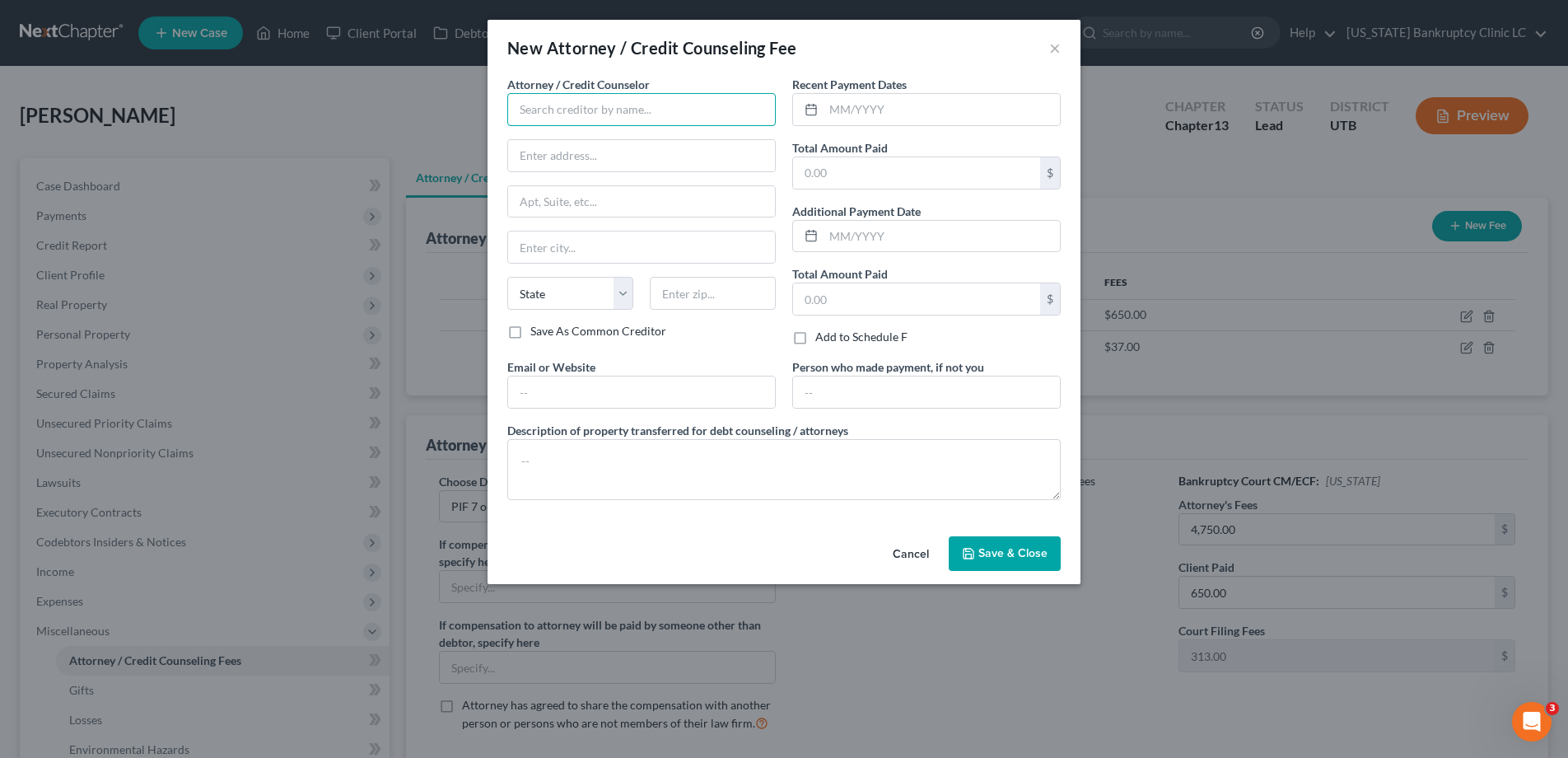
click at [652, 104] on input "text" at bounding box center [642, 110] width 269 height 33
drag, startPoint x: 650, startPoint y: 137, endPoint x: 744, endPoint y: 129, distance: 94.3
click at [650, 137] on div "United States Bankruptcy Court - District of [US_STATE]" at bounding box center [645, 146] width 251 height 33
type input "United States Bankruptcy Court - District of [US_STATE]"
type input "[PERSON_NAME] US Courthouse"
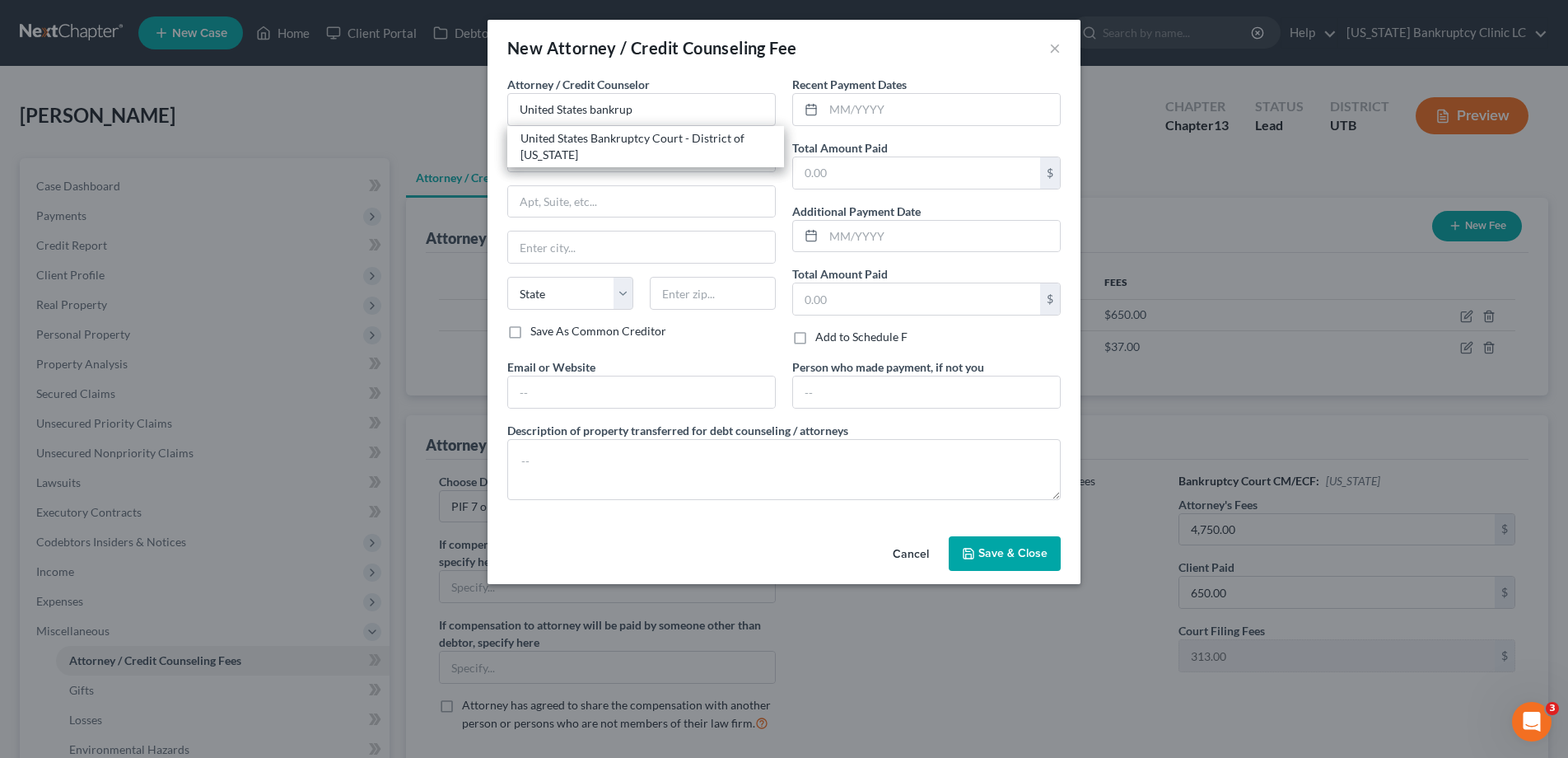
type input "[STREET_ADDRESS]"
type input "[GEOGRAPHIC_DATA]"
select select "46"
type input "84101"
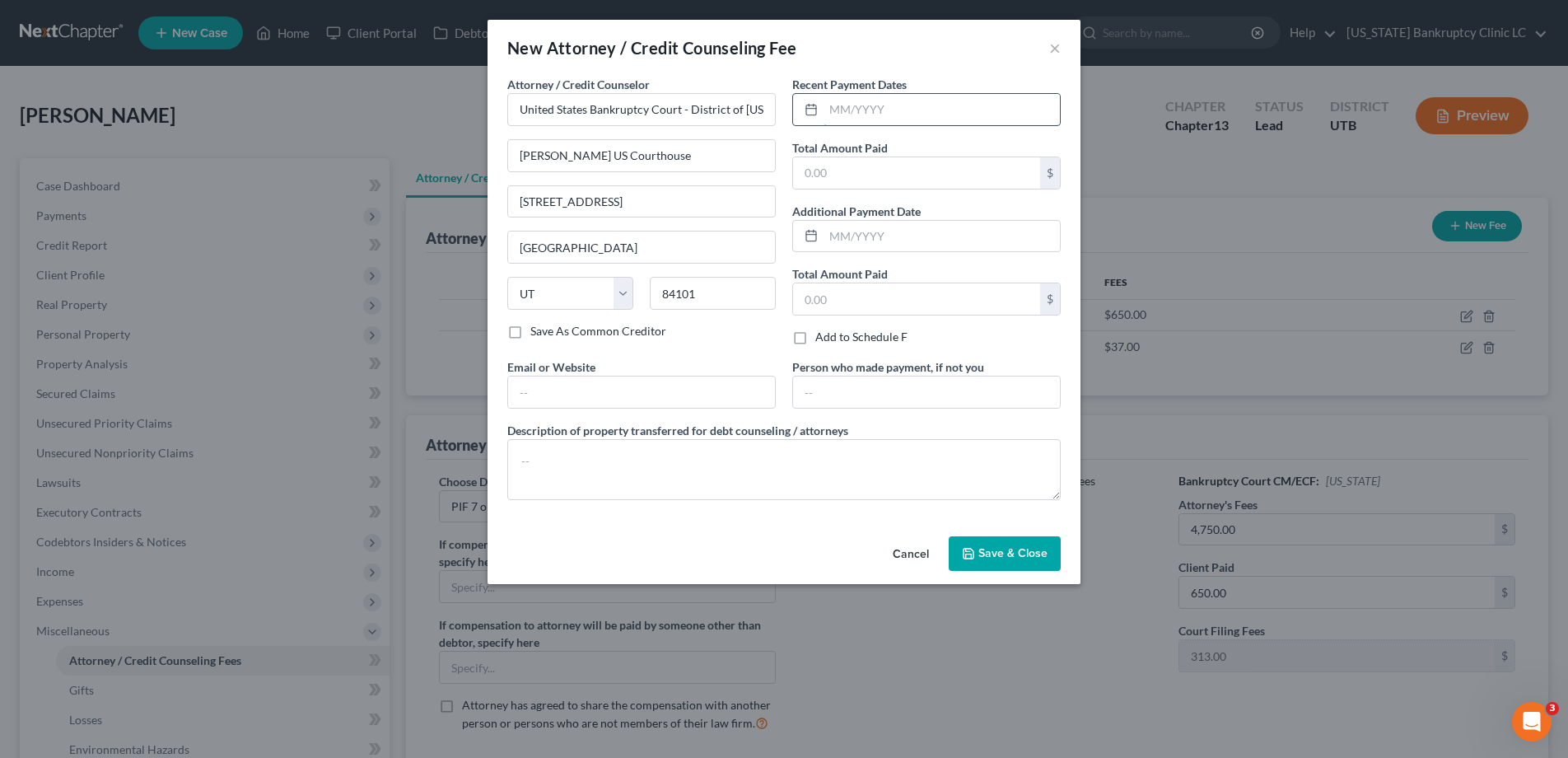
click at [893, 106] on input "text" at bounding box center [942, 110] width 237 height 31
type input "09/2025"
type input "313.00"
click at [1003, 541] on button "Save & Close" at bounding box center [1005, 554] width 112 height 35
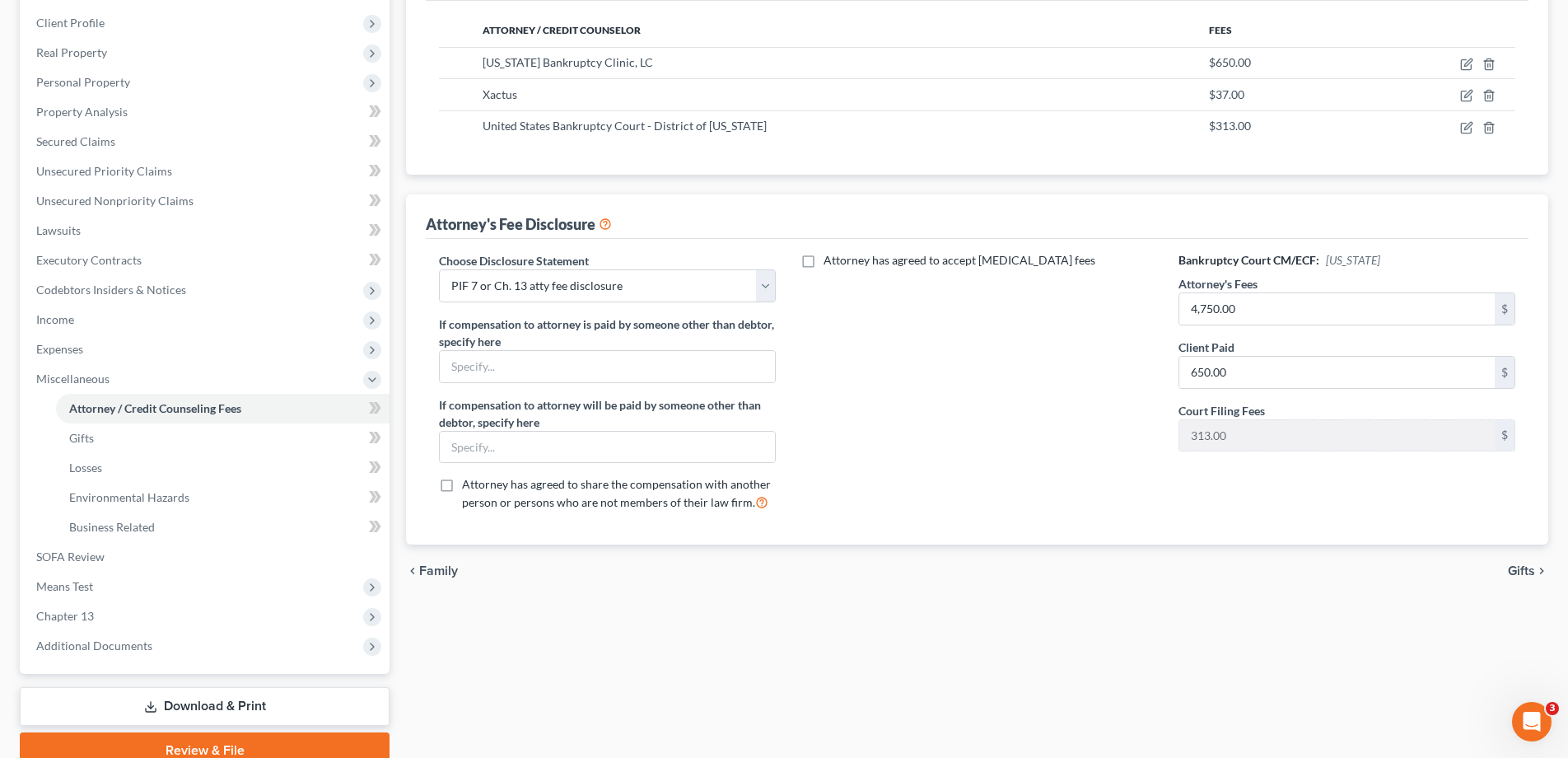
scroll to position [251, 0]
click at [112, 611] on span "Chapter 13" at bounding box center [206, 617] width 367 height 29
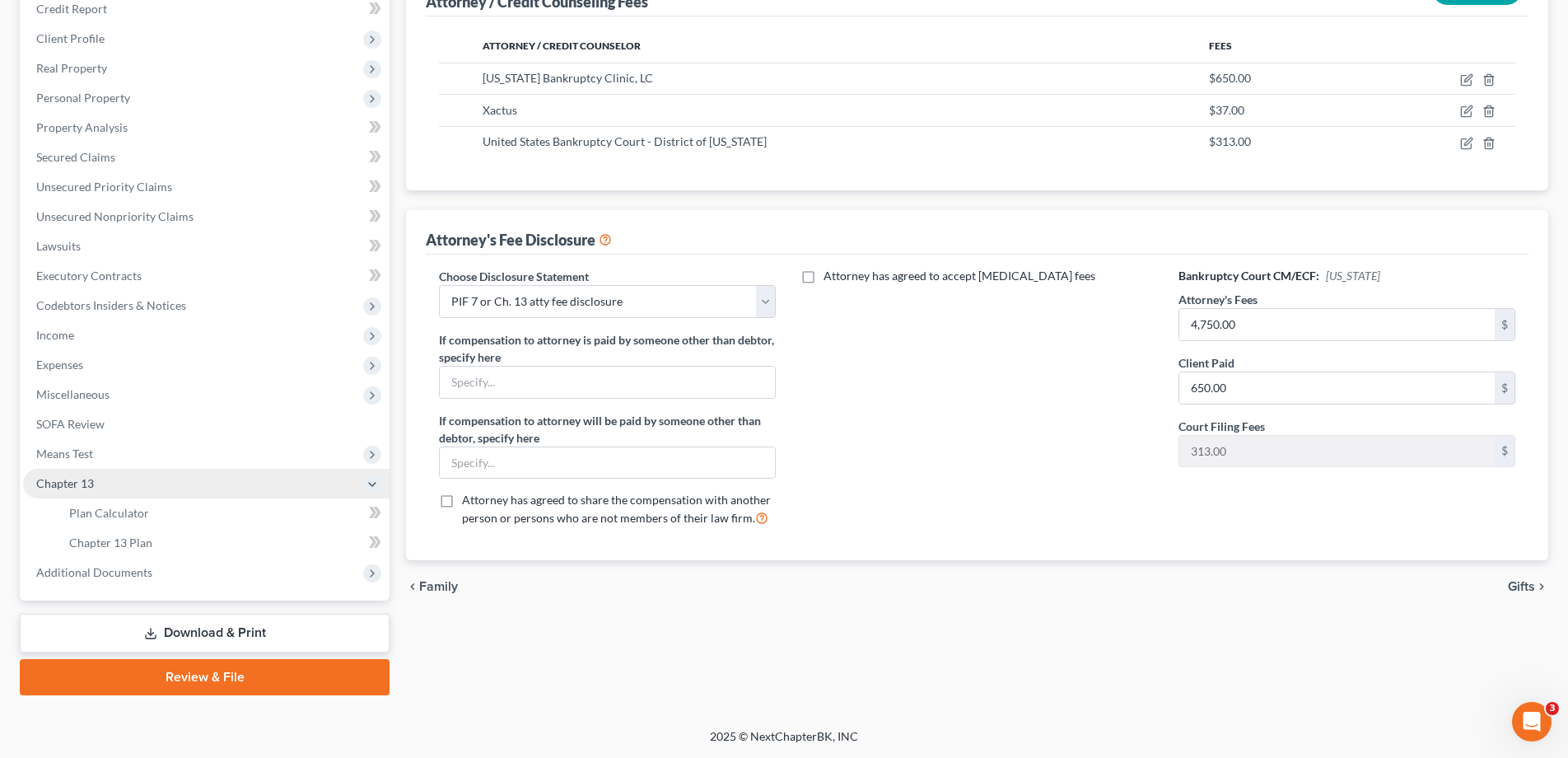
scroll to position [237, 0]
click at [113, 512] on span "Plan Calculator" at bounding box center [109, 512] width 80 height 14
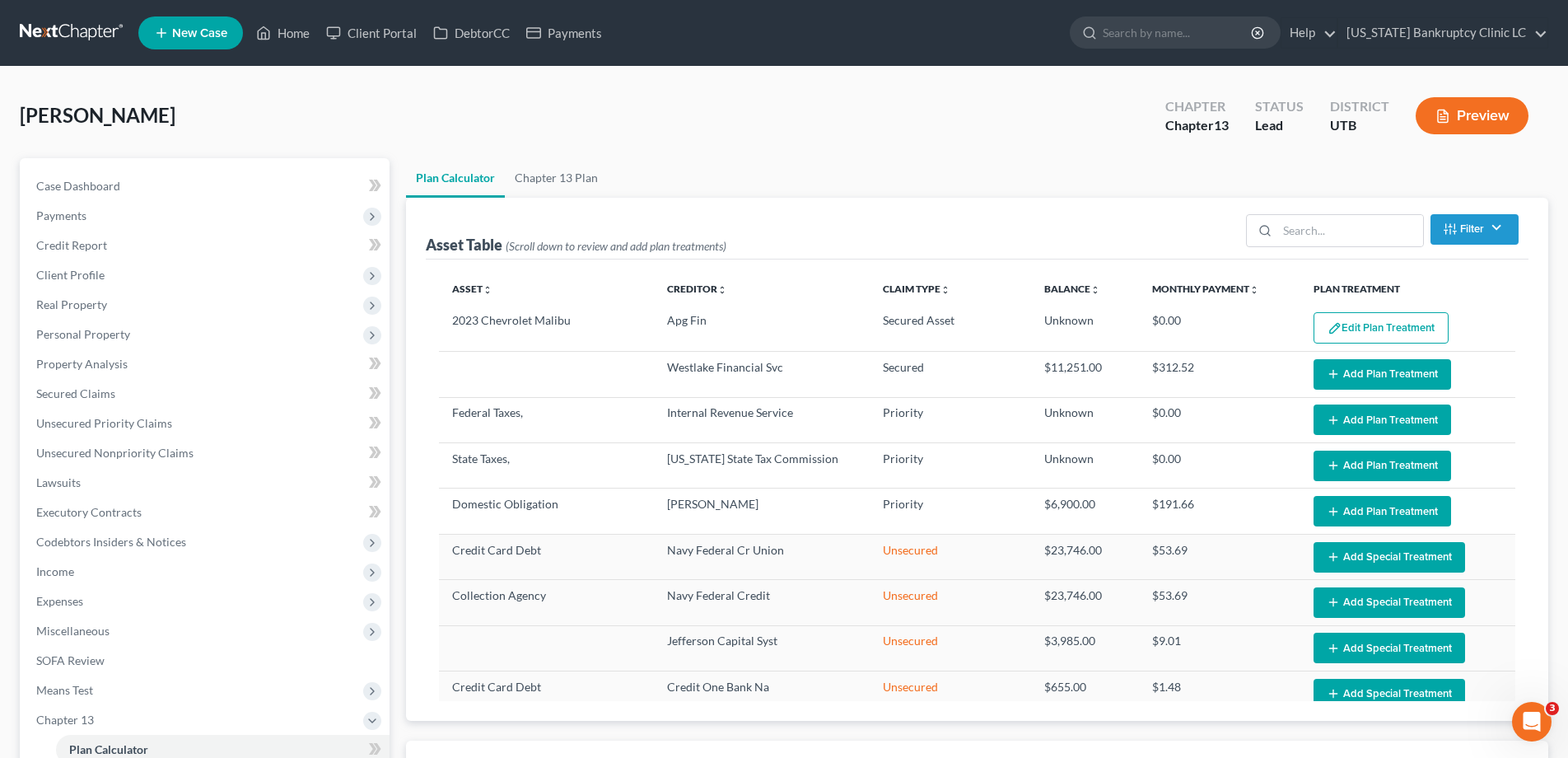
select select "35"
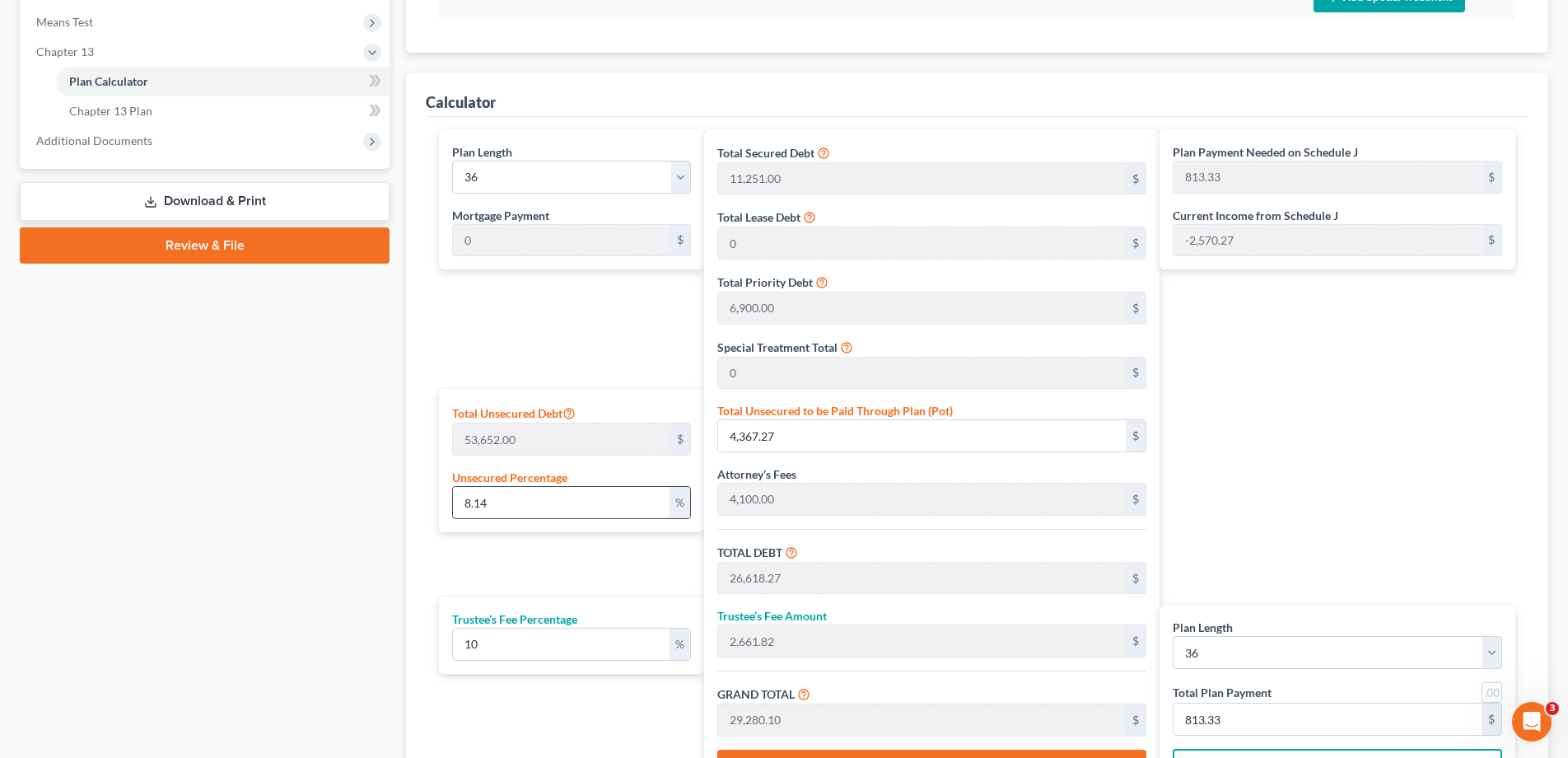
scroll to position [674, 0]
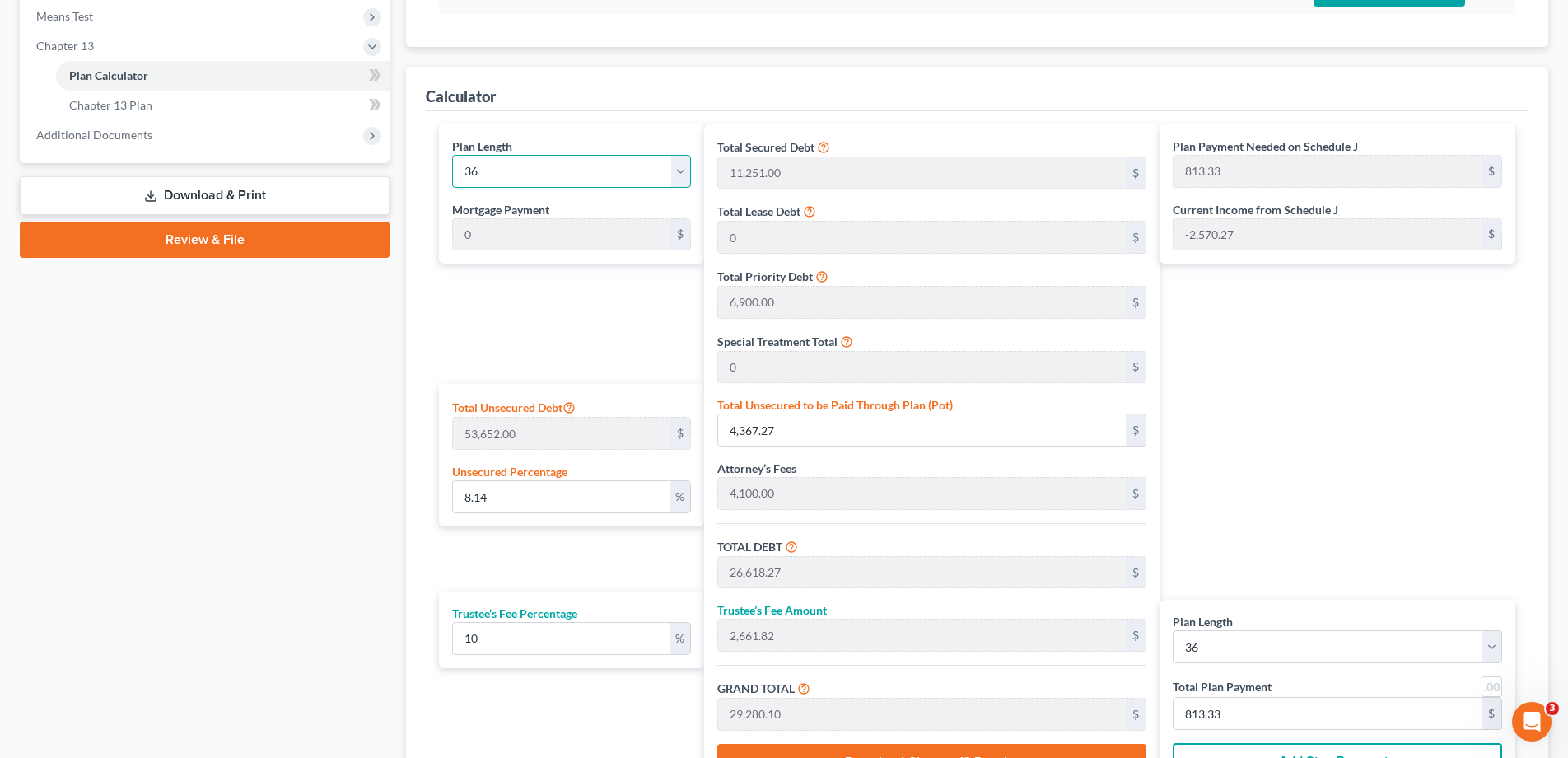
click at [682, 165] on select "1 2 3 4 5 6 7 8 9 10 11 12 13 14 15 16 17 18 19 20 21 22 23 24 25 26 27 28 29 3…" at bounding box center [571, 171] width 239 height 33
select select "59"
click at [453, 155] on select "1 2 3 4 5 6 7 8 9 10 11 12 13 14 15 16 17 18 19 20 21 22 23 24 25 26 27 28 29 3…" at bounding box center [571, 171] width 239 height 33
type input "488.00"
select select "59"
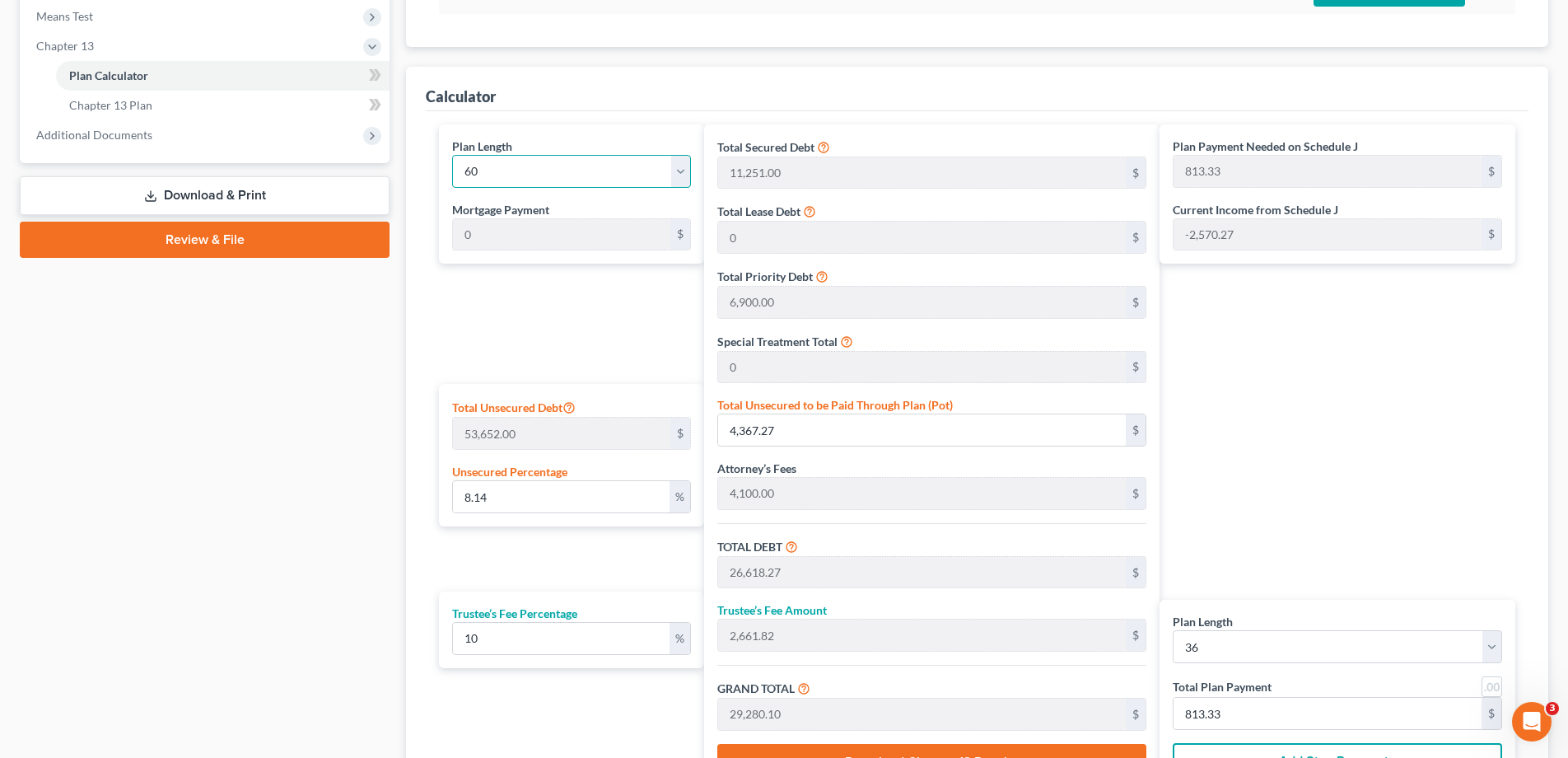
type input "488.00"
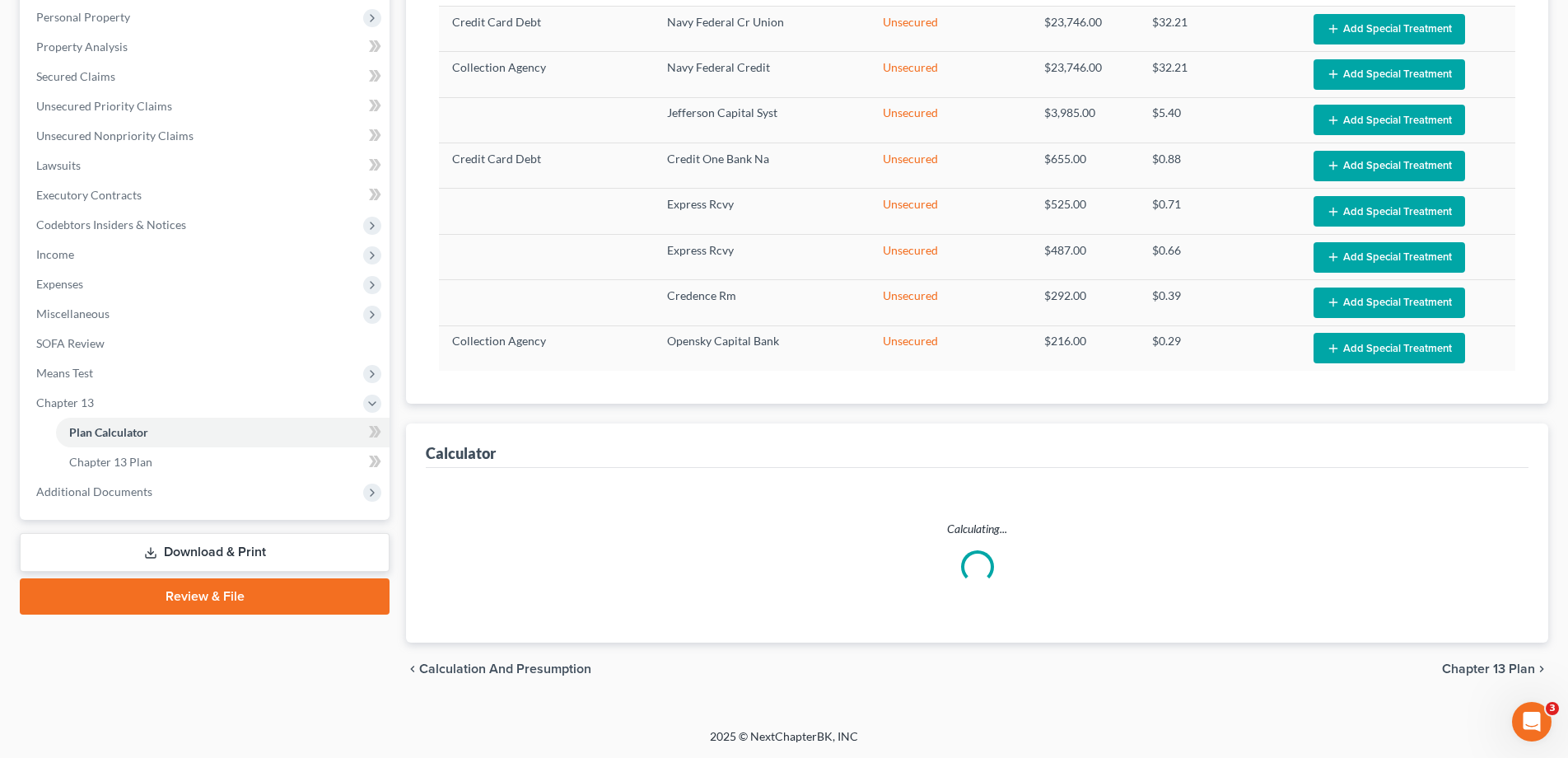
scroll to position [317, 0]
select select "59"
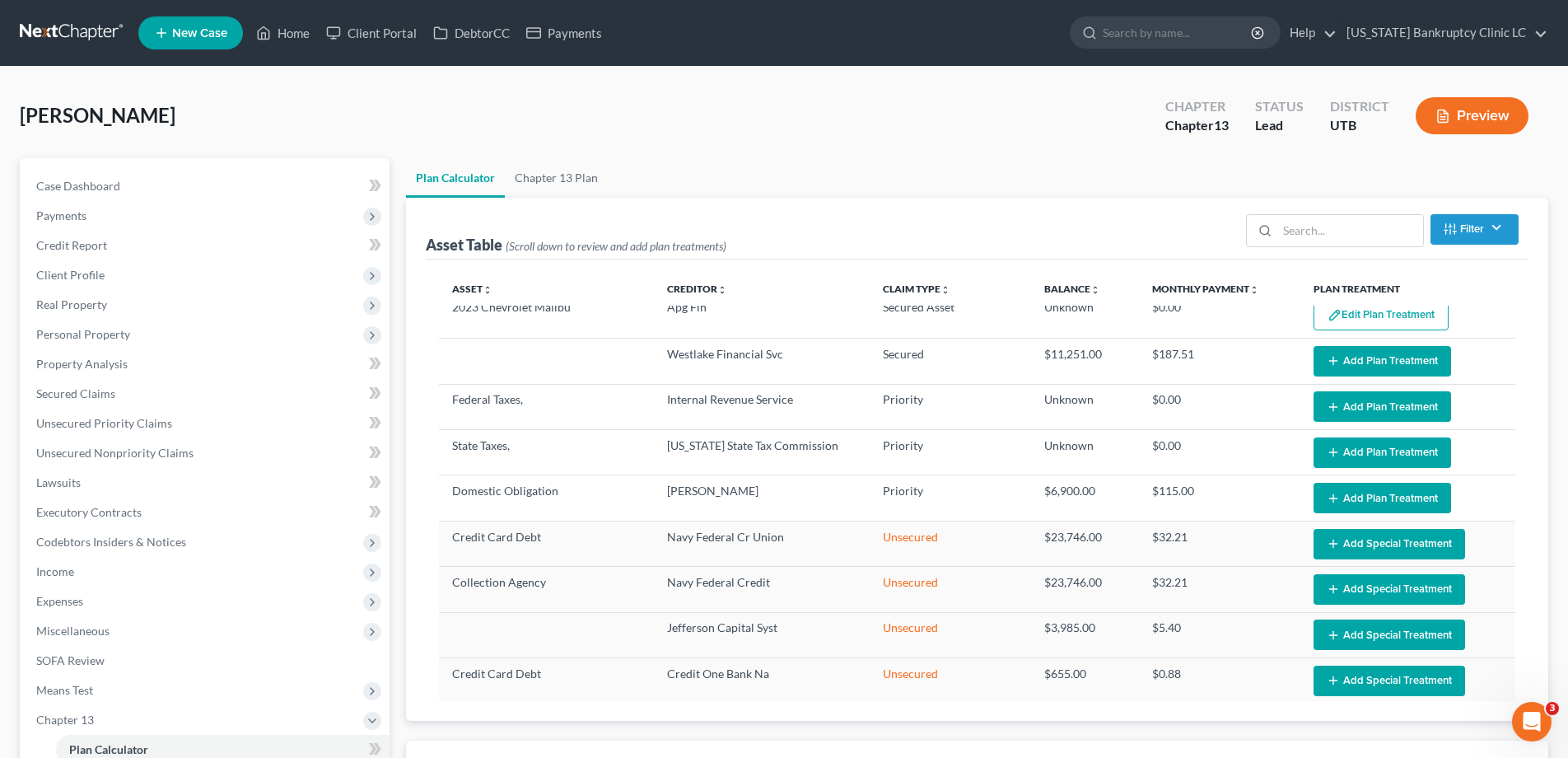
scroll to position [0, 0]
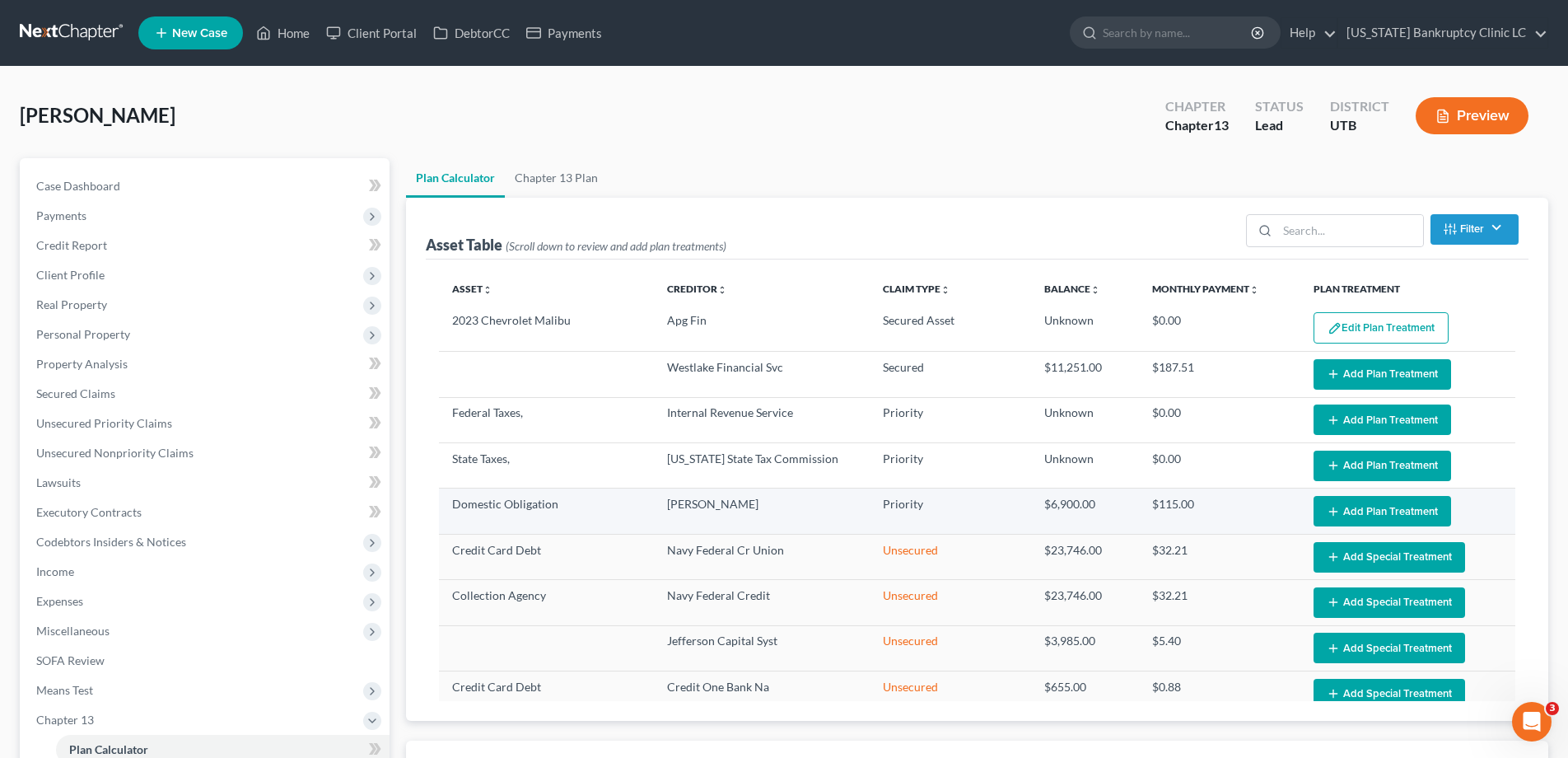
click at [1385, 513] on button "Add Plan Treatment" at bounding box center [1382, 510] width 137 height 30
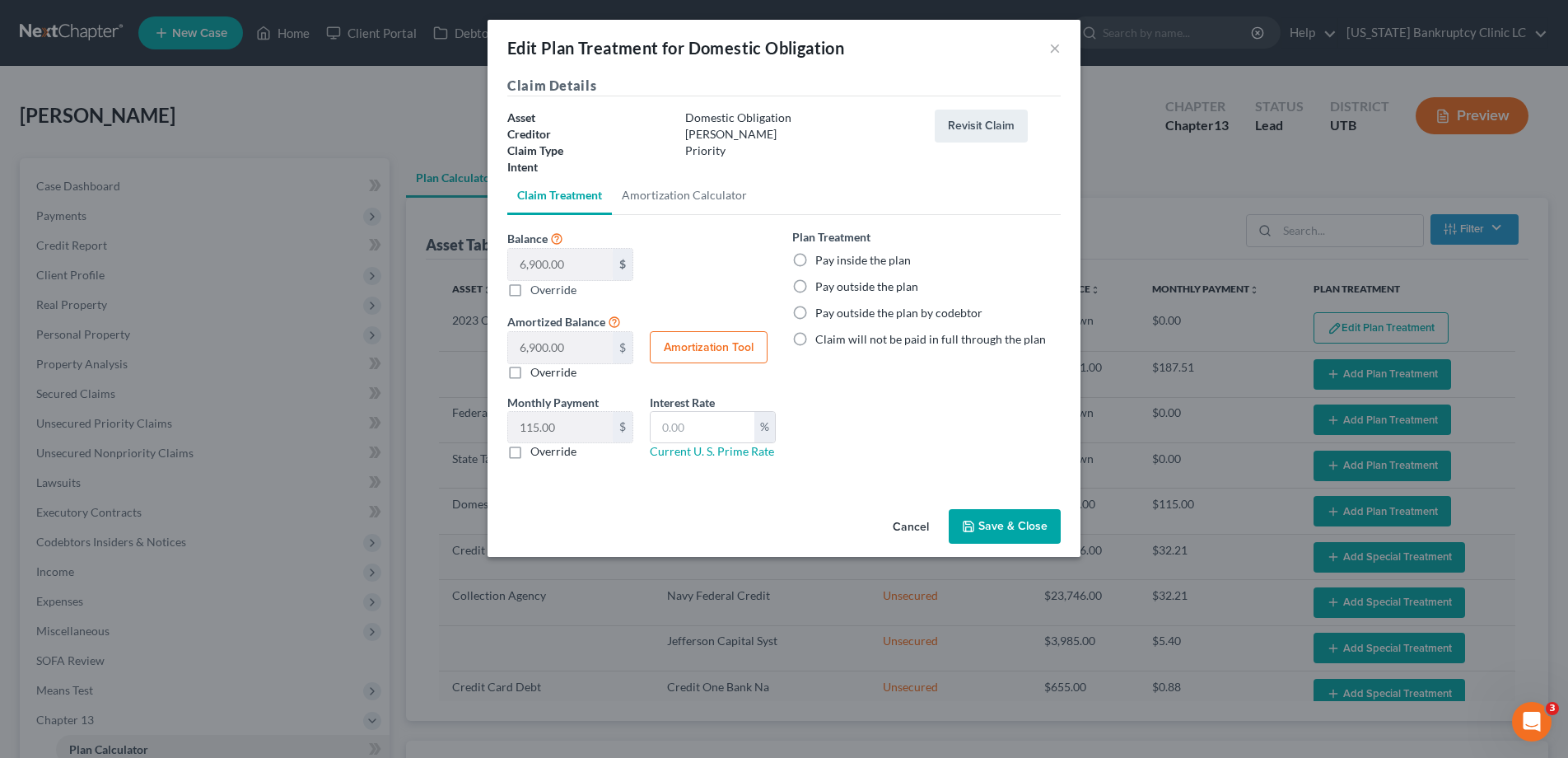
click at [816, 258] on label "Pay inside the plan" at bounding box center [863, 261] width 96 height 16
click at [822, 258] on input "Pay inside the plan" at bounding box center [827, 258] width 11 height 11
radio input "true"
click at [986, 526] on button "Save & Close" at bounding box center [1005, 527] width 112 height 35
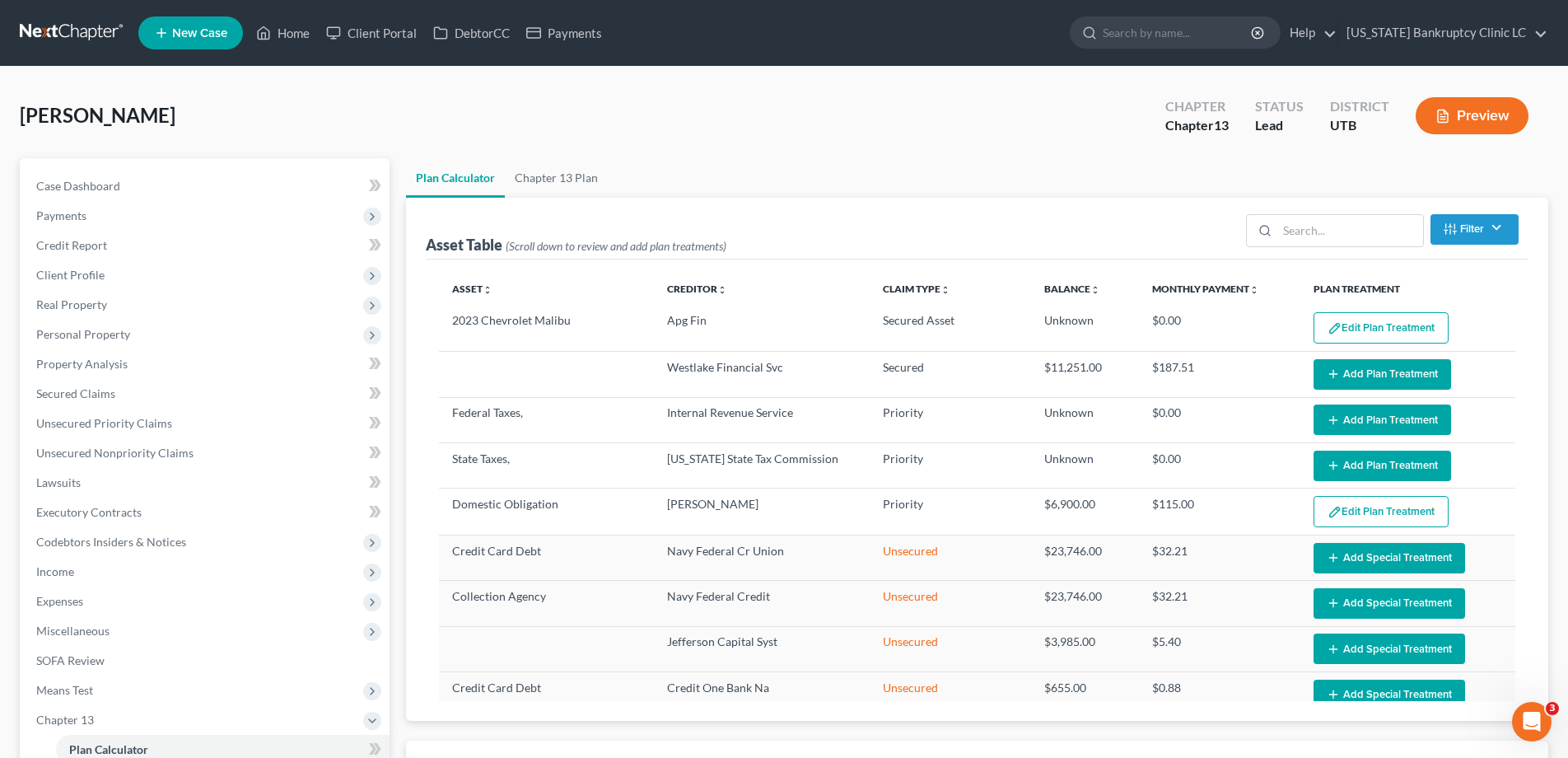
select select "59"
